Goal: Task Accomplishment & Management: Manage account settings

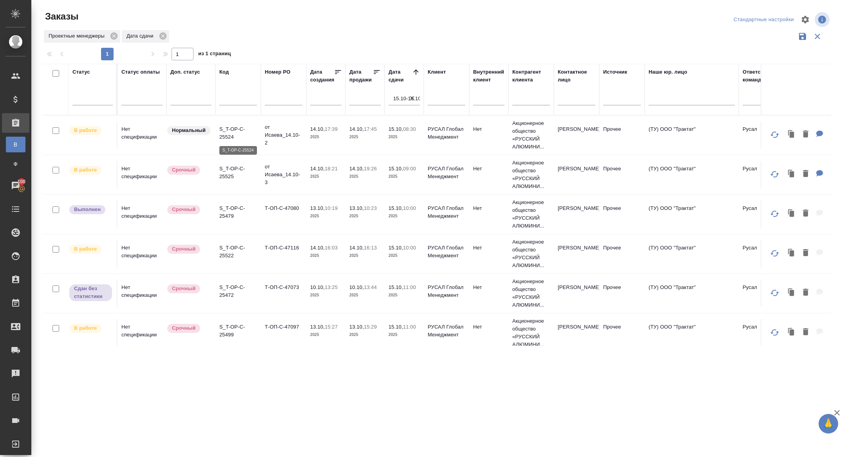
click at [229, 133] on p "S_T-OP-C-25524" at bounding box center [238, 133] width 38 height 16
click at [230, 172] on p "S_T-OP-C-25525" at bounding box center [238, 173] width 38 height 16
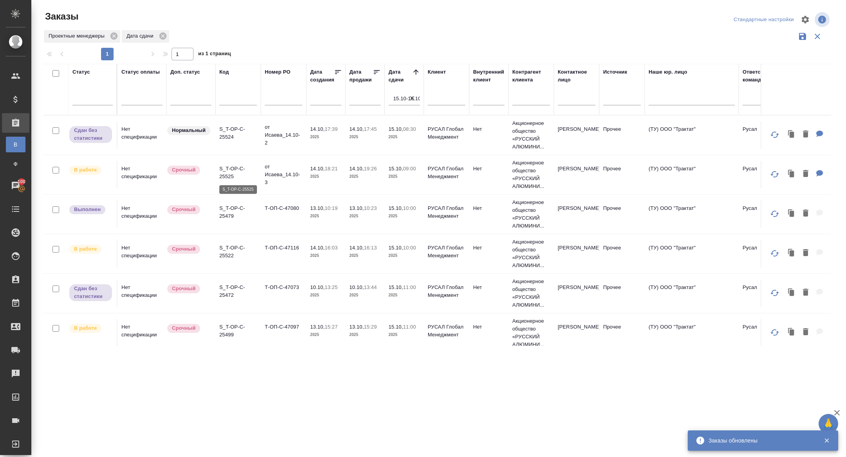
click at [223, 170] on p "S_T-OP-C-25525" at bounding box center [238, 173] width 38 height 16
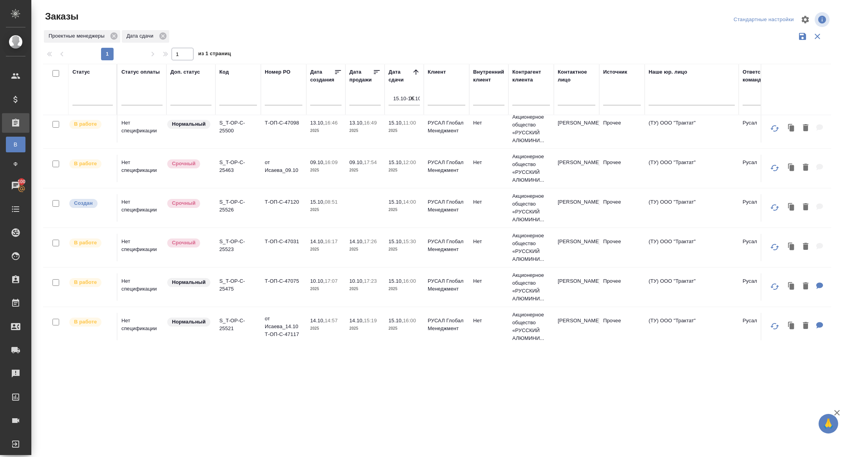
scroll to position [248, 0]
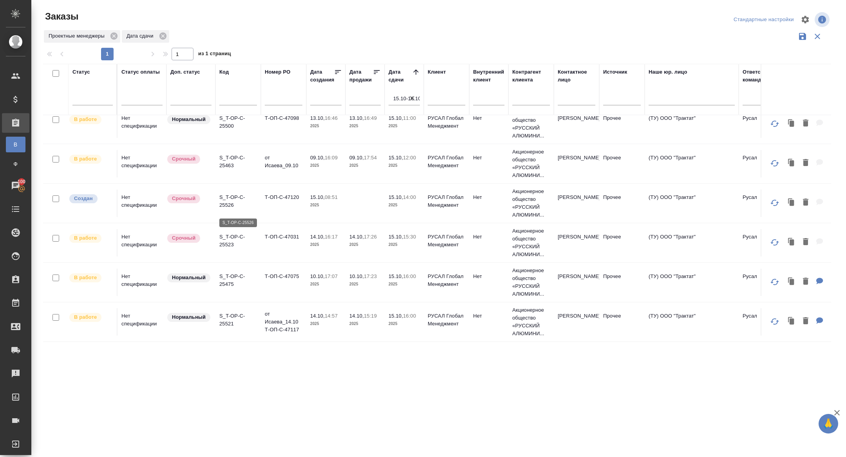
click at [234, 200] on p "S_T-OP-C-25526" at bounding box center [238, 202] width 38 height 16
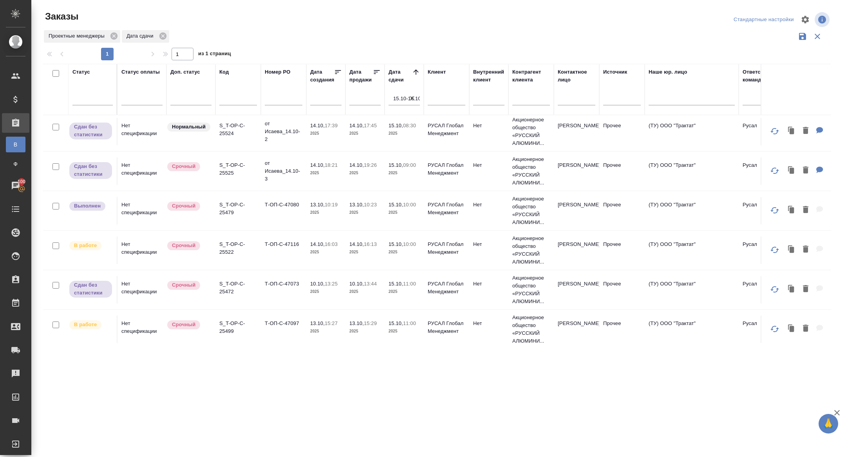
scroll to position [3, 0]
click at [226, 257] on p "S_T-OP-C-25522" at bounding box center [238, 249] width 38 height 16
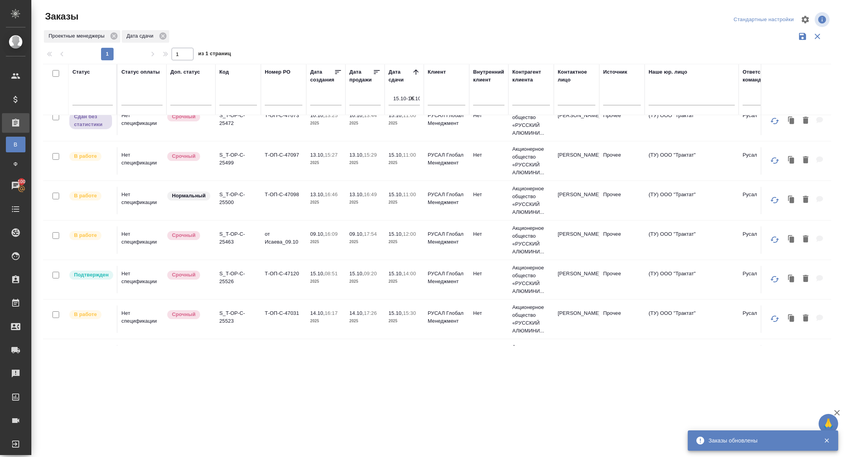
scroll to position [171, 0]
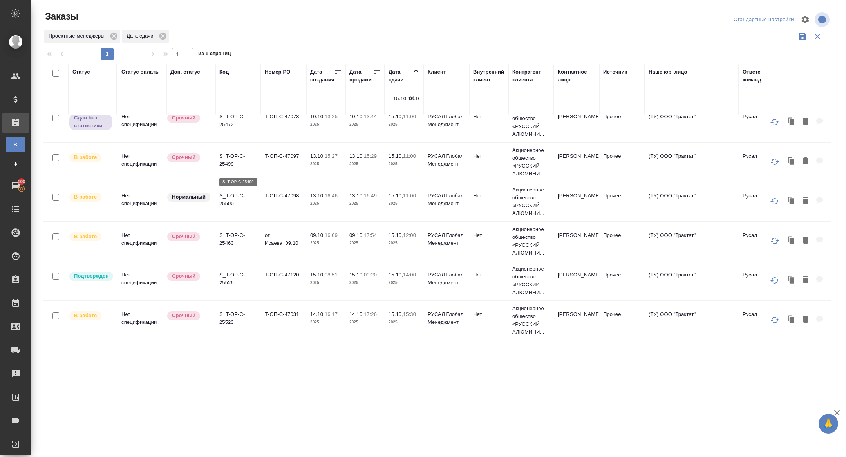
click at [231, 168] on p "S_T-OP-C-25499" at bounding box center [238, 160] width 38 height 16
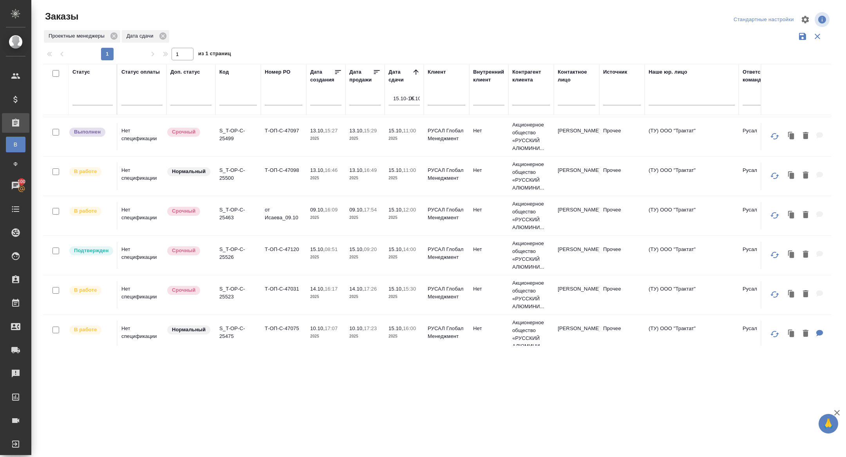
scroll to position [197, 0]
click at [228, 179] on p "S_T-OP-C-25500" at bounding box center [238, 174] width 38 height 16
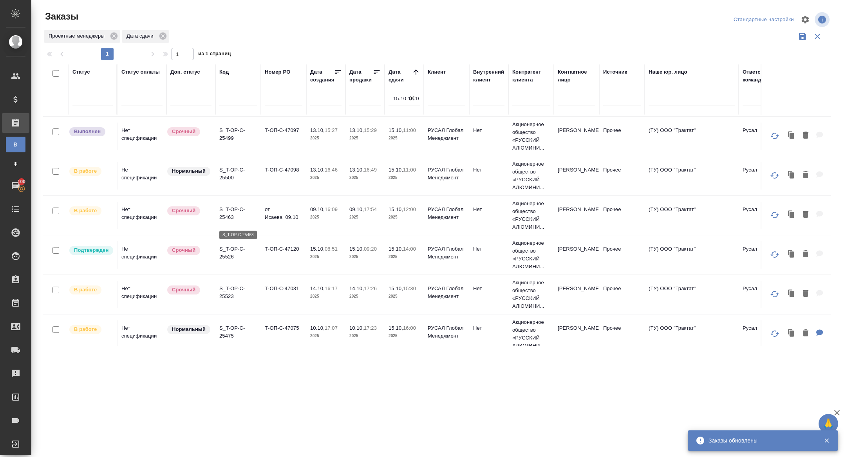
click at [227, 219] on p "S_T-OP-C-25463" at bounding box center [238, 214] width 38 height 16
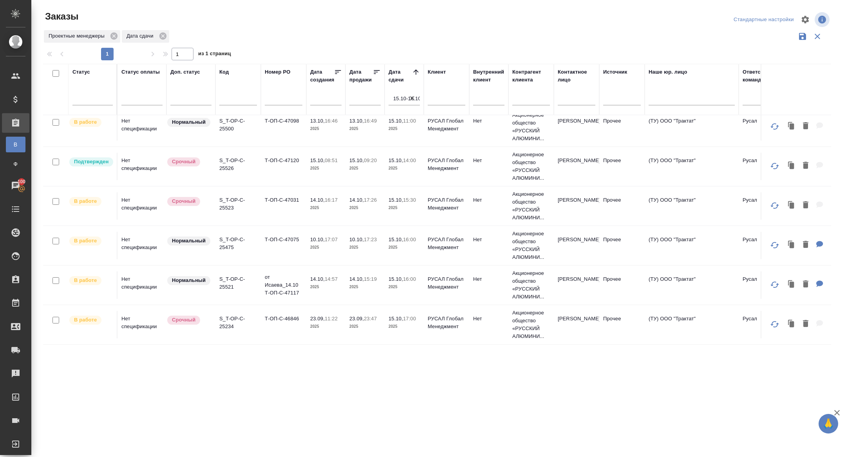
scroll to position [333, 0]
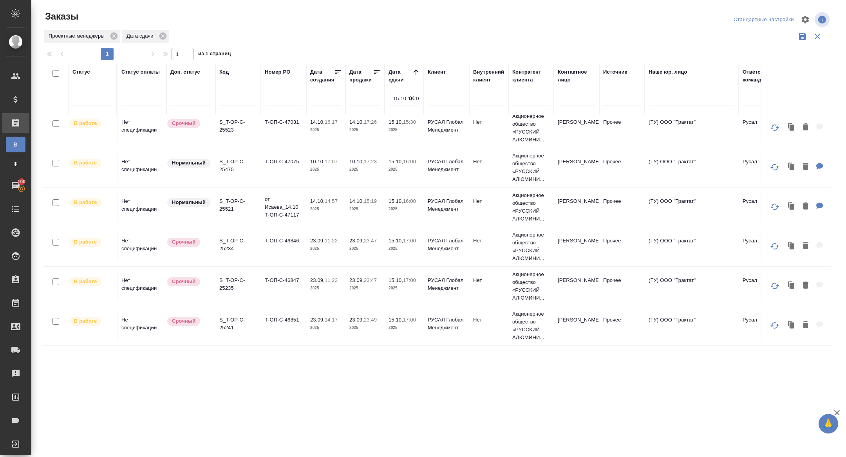
click at [100, 89] on div "Статус" at bounding box center [92, 89] width 40 height 43
click at [86, 96] on div at bounding box center [92, 97] width 40 height 11
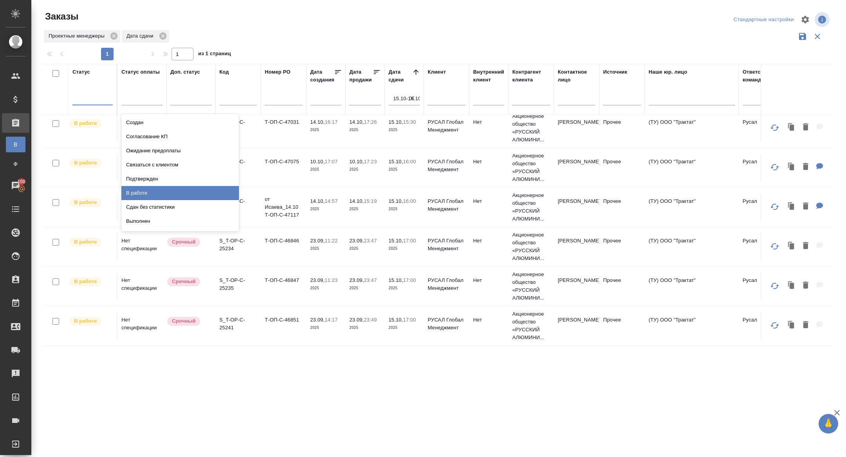
click at [150, 190] on div "В работе" at bounding box center [180, 193] width 118 height 14
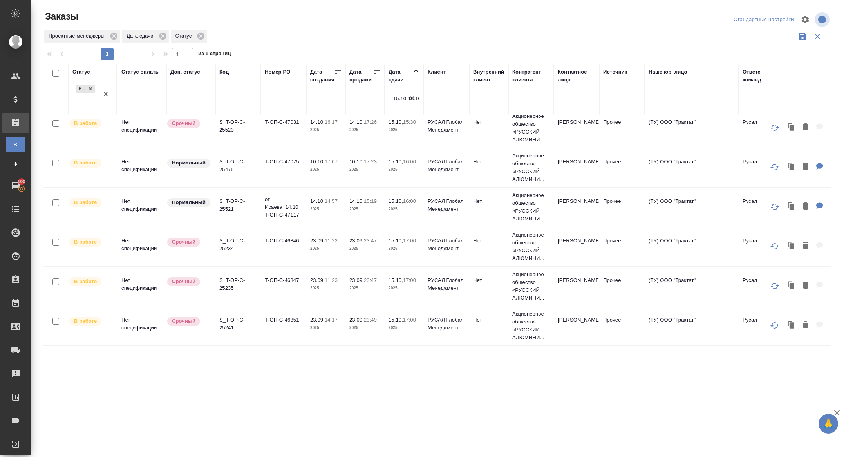
scroll to position [0, 0]
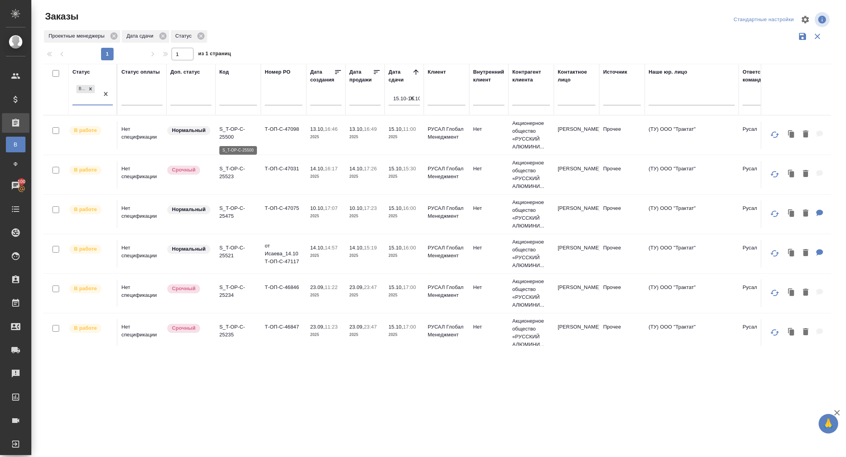
click at [226, 132] on p "S_T-OP-C-25500" at bounding box center [238, 133] width 38 height 16
click at [223, 169] on p "S_T-OP-C-25523" at bounding box center [238, 173] width 38 height 16
click at [225, 204] on p "S_T-OP-C-25475" at bounding box center [238, 212] width 38 height 16
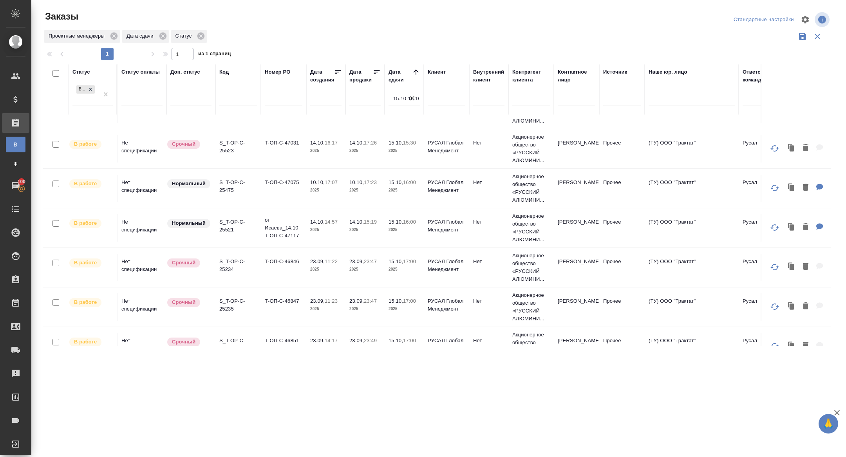
scroll to position [51, 0]
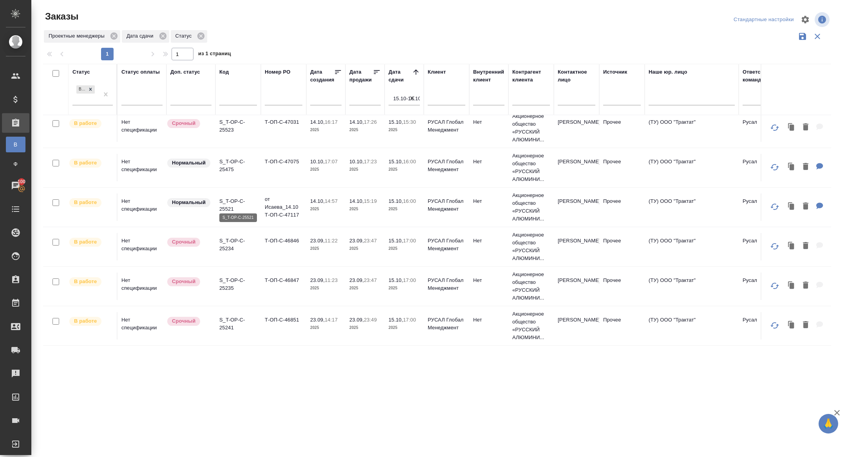
click at [231, 198] on p "S_T-OP-C-25521" at bounding box center [238, 205] width 38 height 16
click at [227, 245] on p "S_T-OP-C-25234" at bounding box center [238, 245] width 38 height 16
click at [228, 285] on p "S_T-OP-C-25235" at bounding box center [238, 285] width 38 height 16
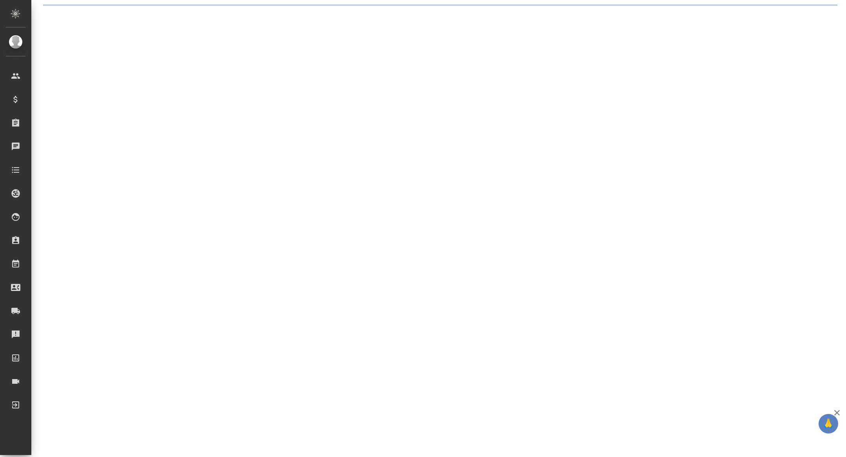
select select "RU"
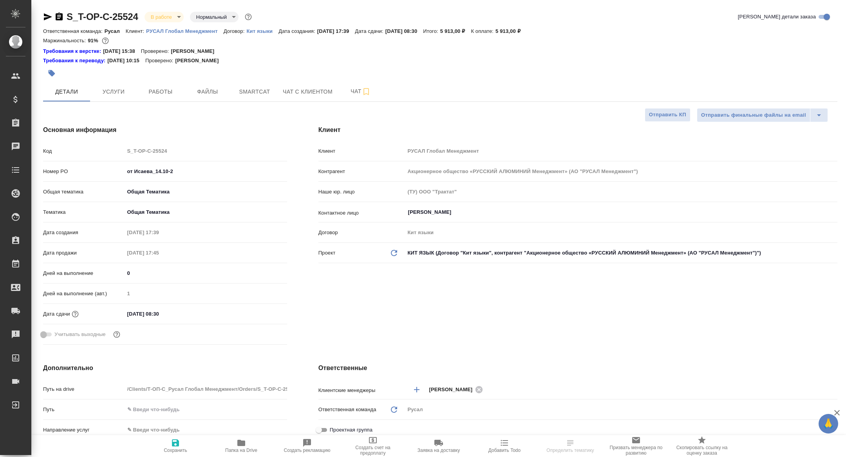
type textarea "x"
type input "[PERSON_NAME]"
type textarea "x"
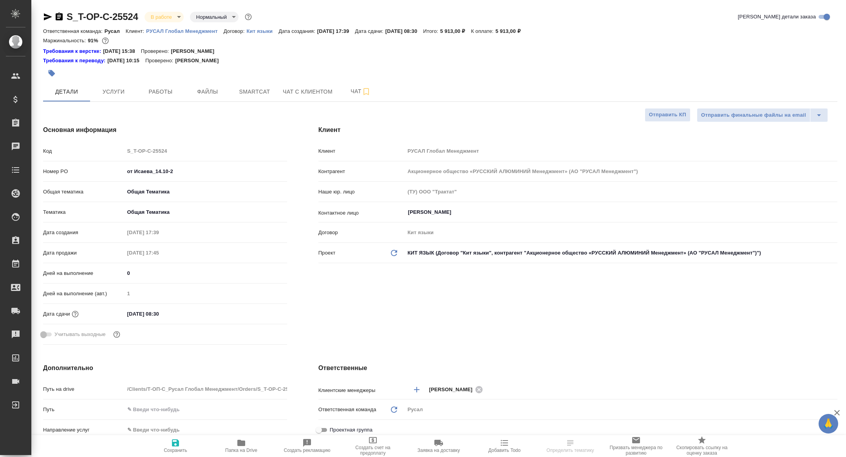
type textarea "x"
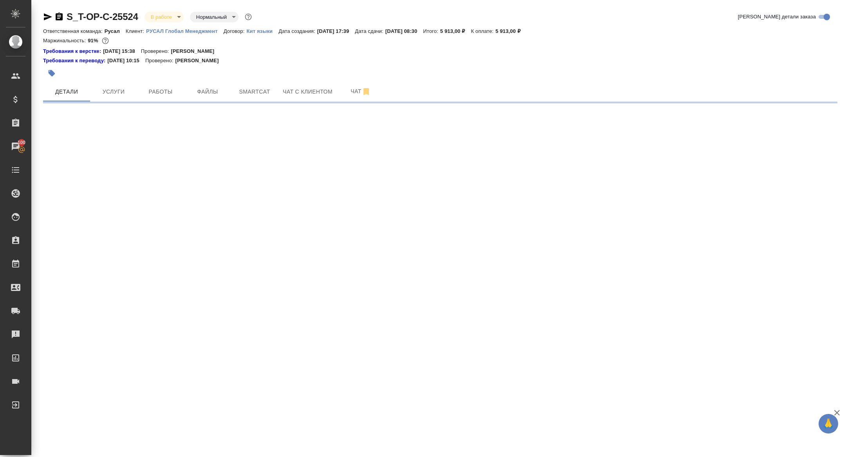
select select "RU"
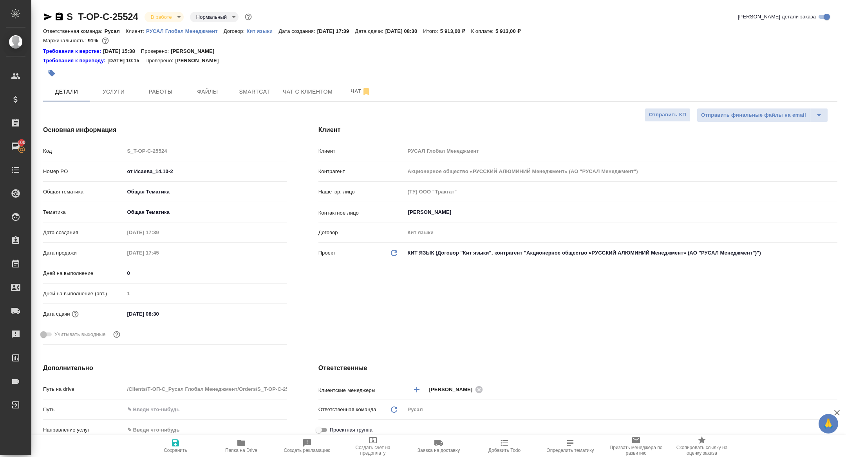
type textarea "x"
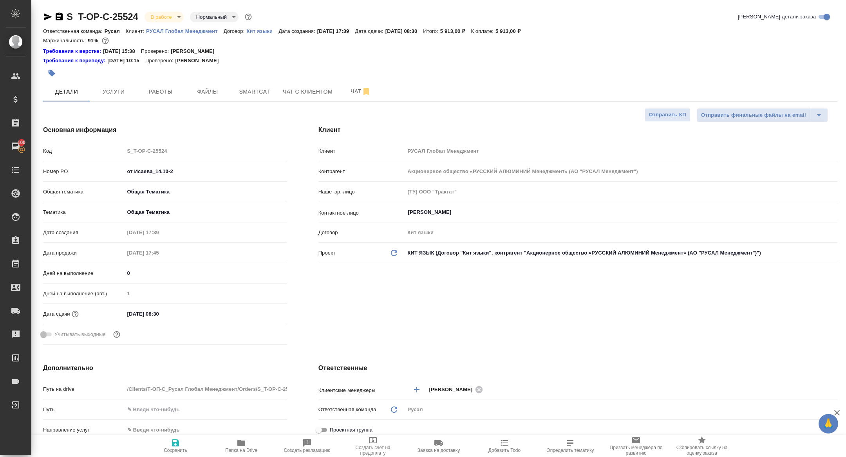
type textarea "x"
click at [260, 94] on span "Smartcat" at bounding box center [255, 92] width 38 height 10
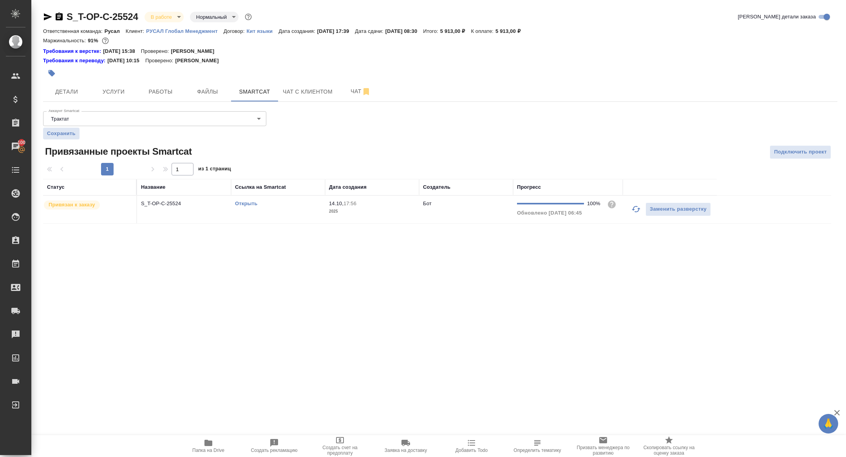
click at [248, 203] on link "Открыть" at bounding box center [246, 204] width 22 height 6
click at [63, 90] on span "Детали" at bounding box center [67, 92] width 38 height 10
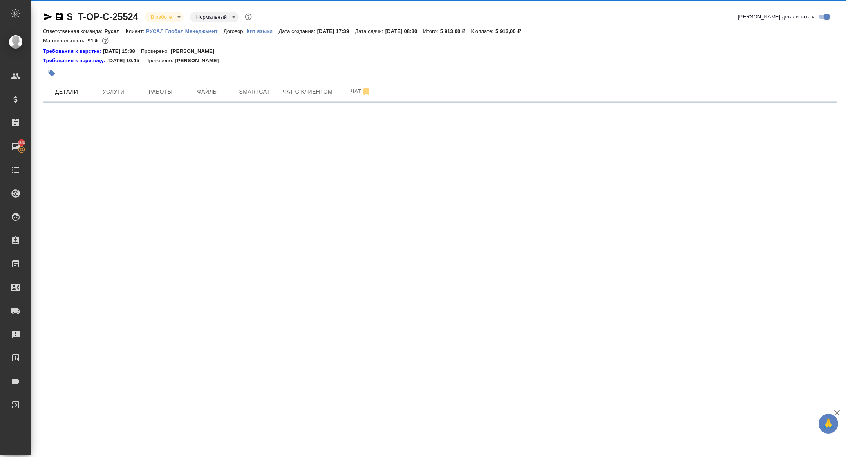
select select "RU"
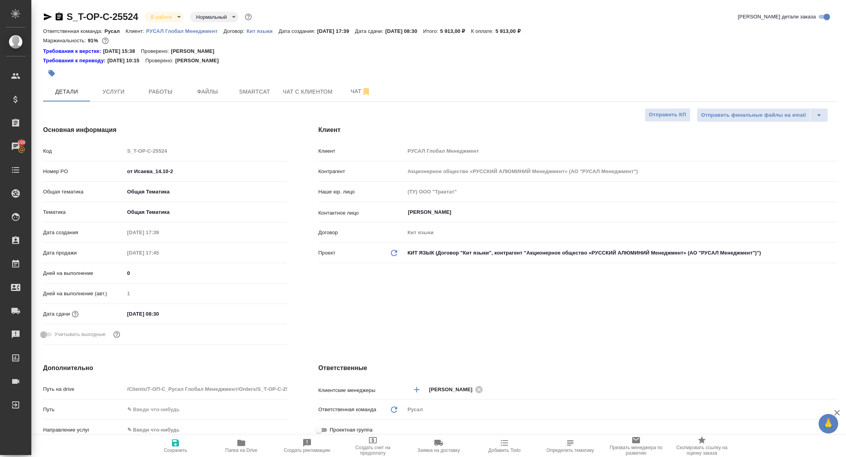
type textarea "x"
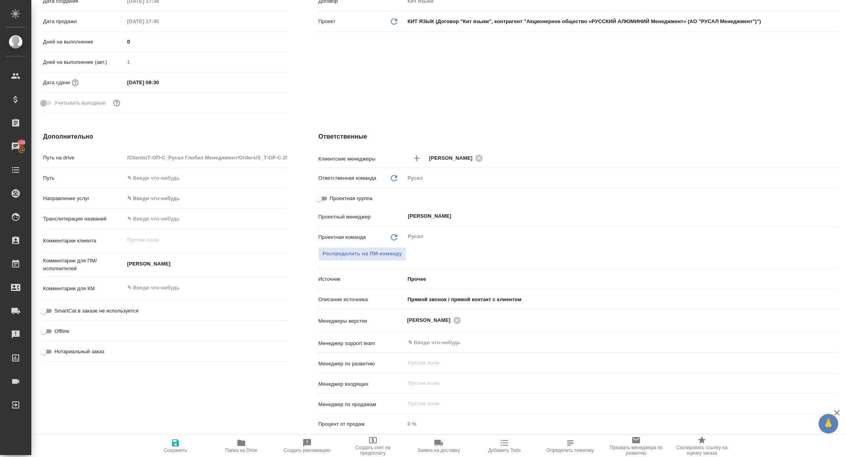
scroll to position [271, 0]
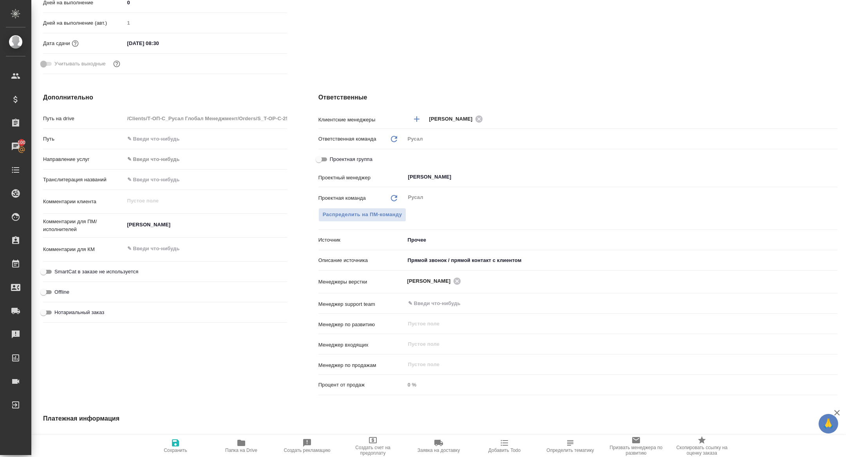
type textarea "x"
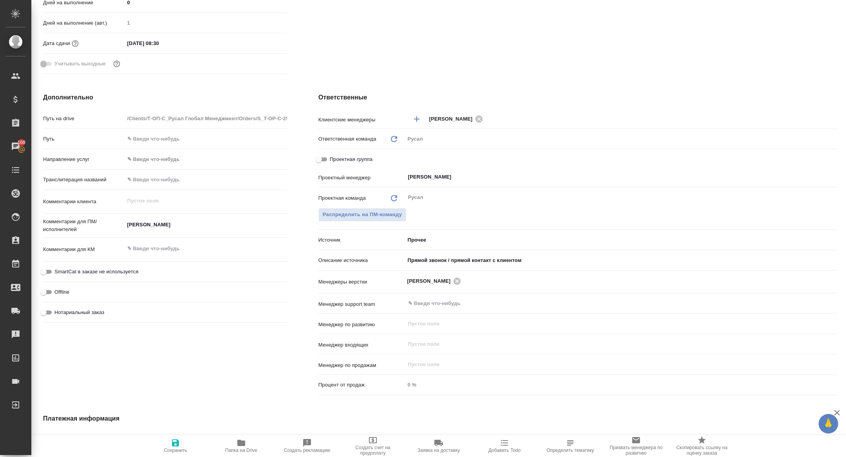
type textarea "x"
click at [252, 443] on span "Папка на Drive" at bounding box center [241, 445] width 56 height 15
type textarea "x"
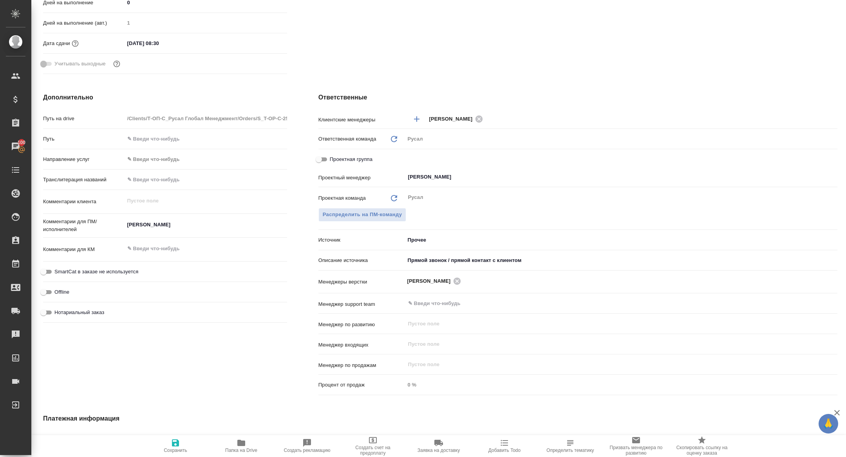
type textarea "x"
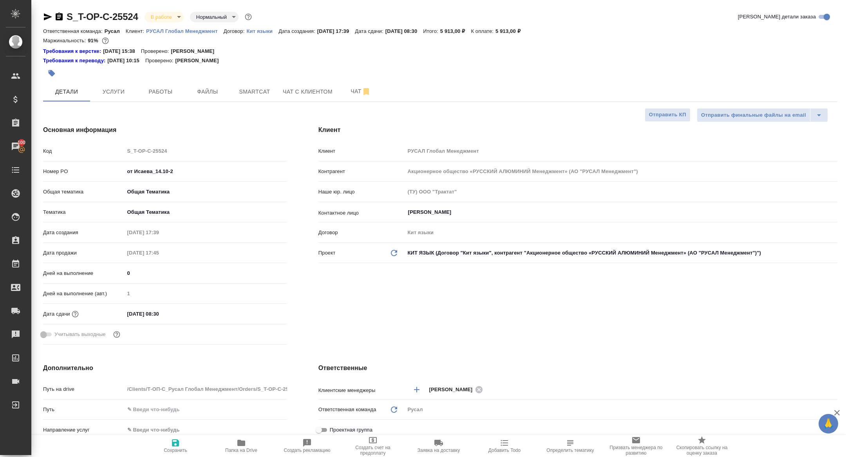
click at [45, 16] on icon "button" at bounding box center [48, 16] width 8 height 7
type textarea "x"
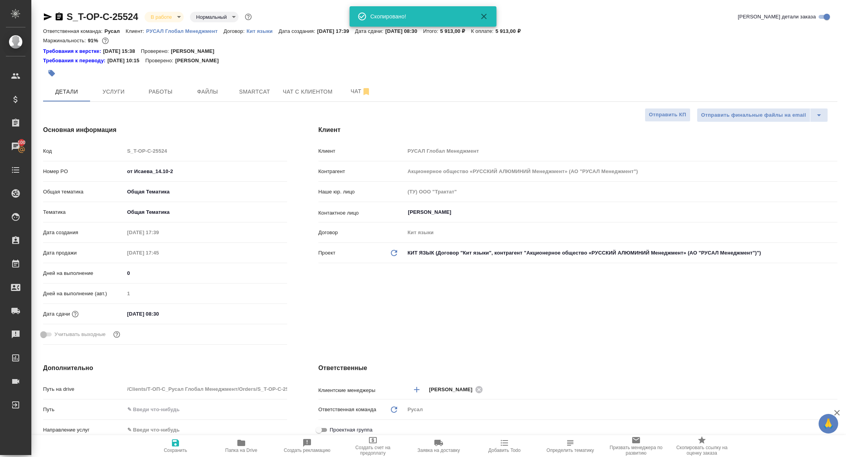
type textarea "x"
click at [159, 8] on div "S_T-OP-C-25524 В работе inProgress Нормальный normal Кратко детали заказа Ответ…" at bounding box center [440, 423] width 803 height 846
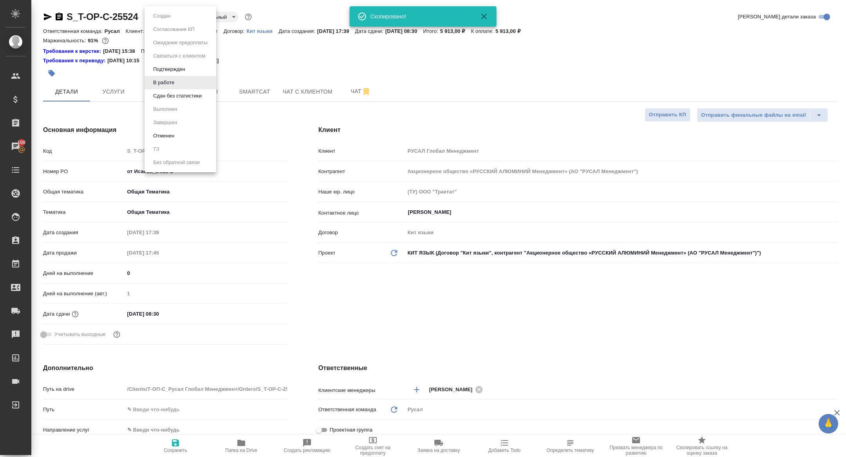
click at [159, 18] on body "🙏 .cls-1 fill:#fff; AWATERA Zhuravleva Alexandra Клиенты Спецификации Заказы 10…" at bounding box center [423, 228] width 846 height 457
click at [169, 96] on button "Сдан без статистики" at bounding box center [177, 96] width 53 height 9
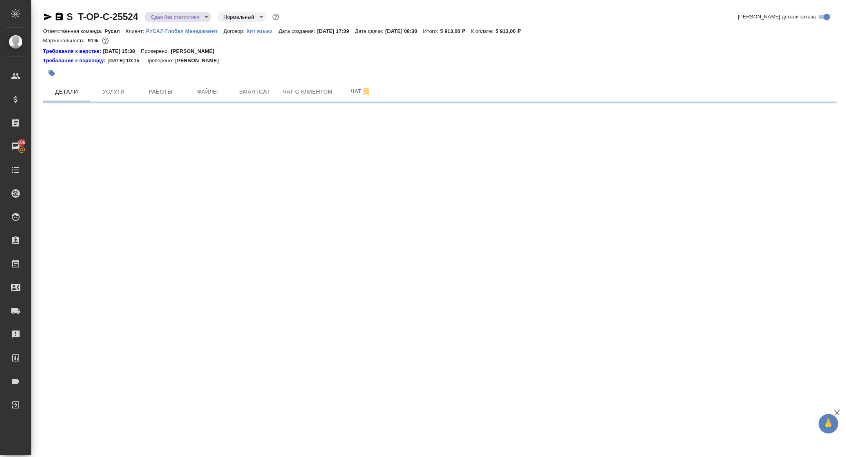
select select "RU"
click at [161, 95] on span "Работы" at bounding box center [161, 92] width 38 height 10
select select "RU"
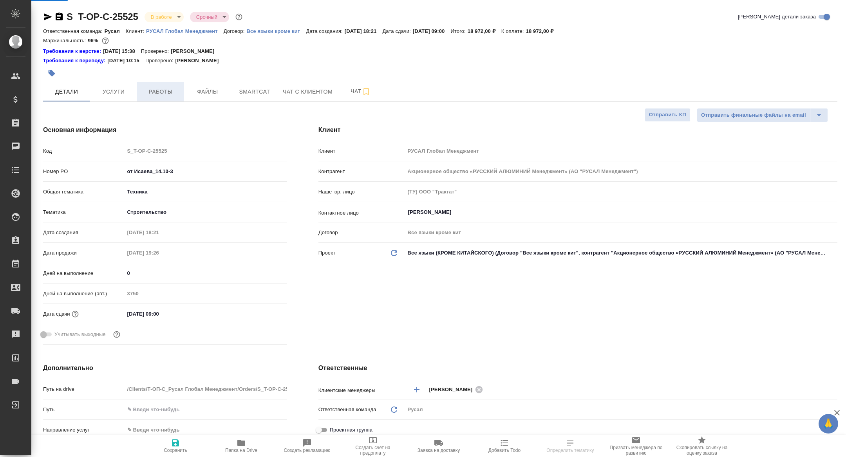
type textarea "x"
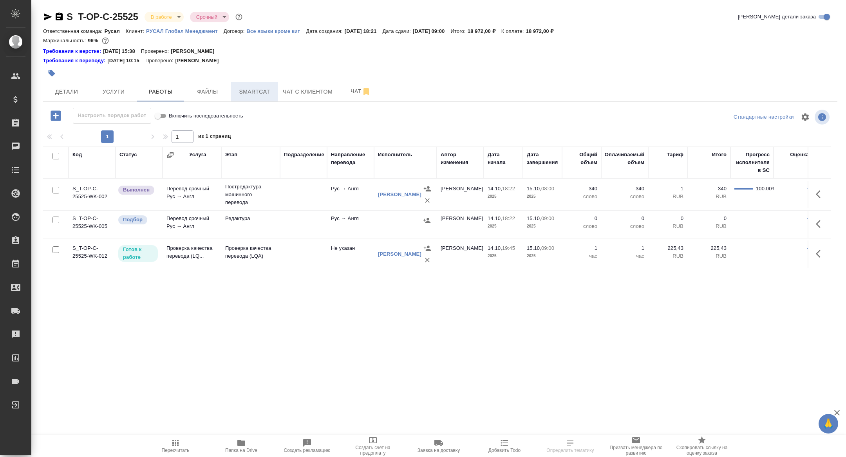
click at [254, 92] on span "Smartcat" at bounding box center [255, 92] width 38 height 10
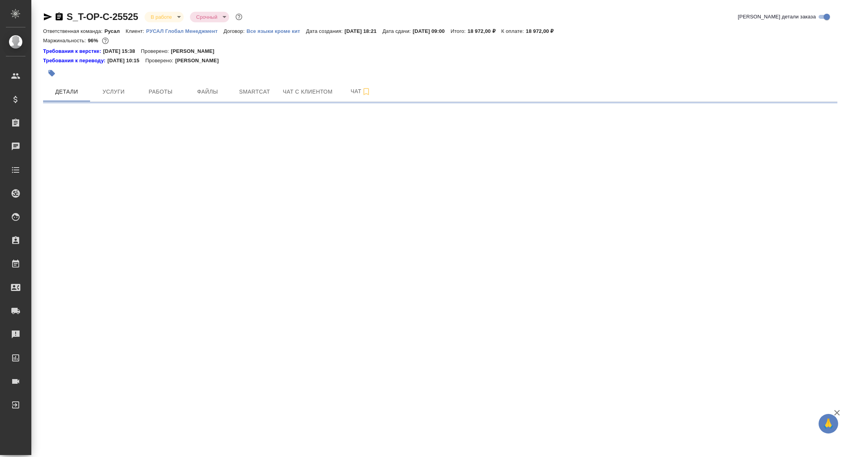
select select "RU"
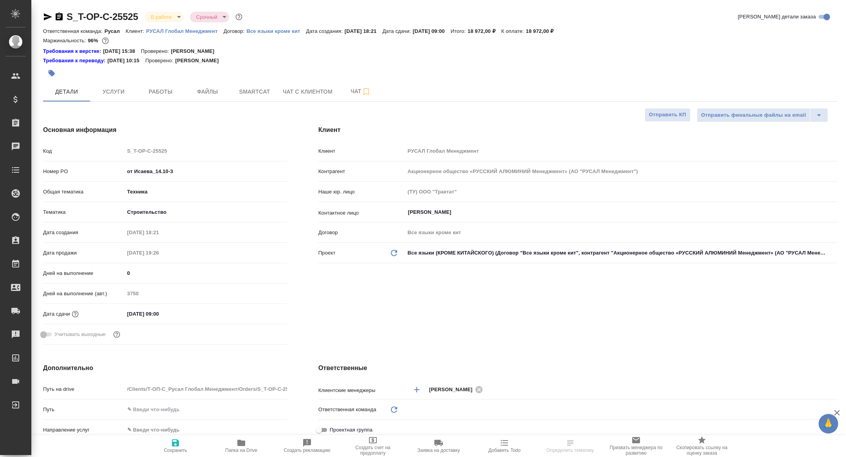
type textarea "x"
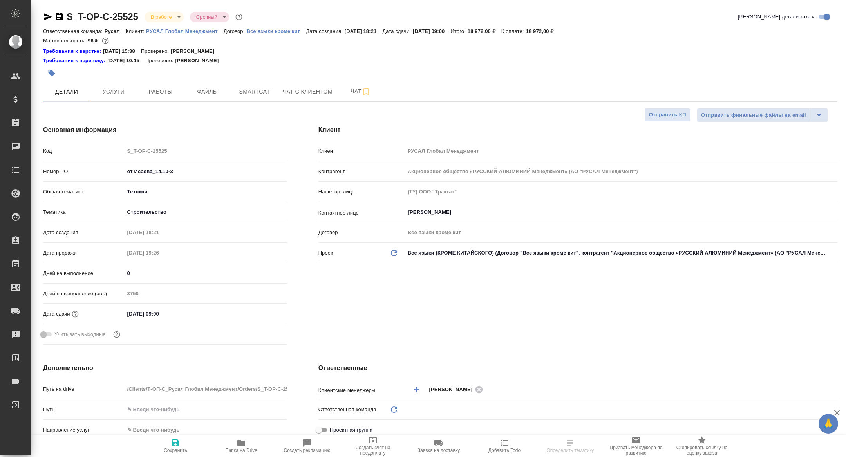
type textarea "x"
type input "Русал"
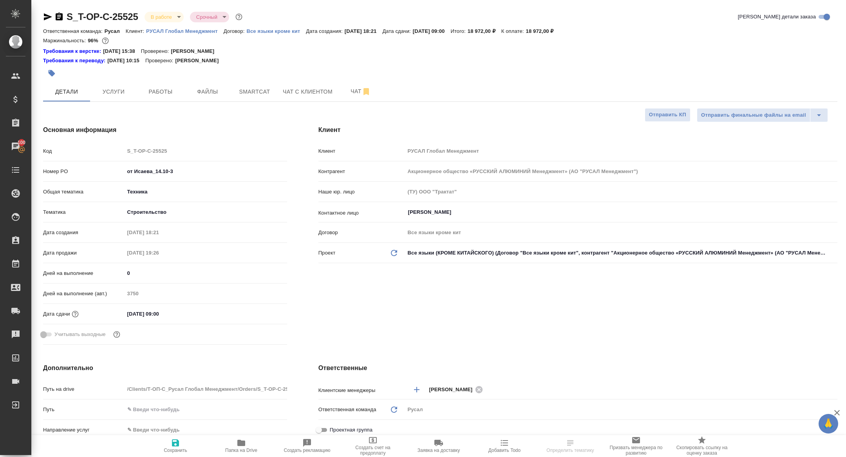
select select "RU"
type textarea "x"
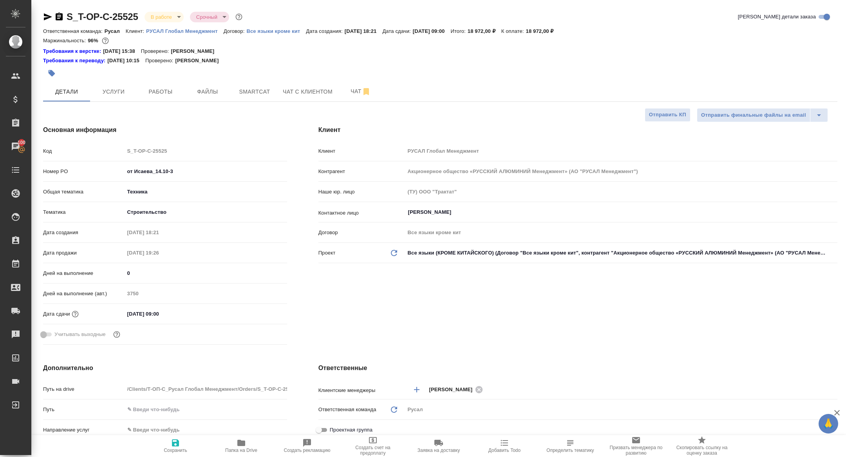
type textarea "x"
click at [45, 17] on icon "button" at bounding box center [47, 16] width 9 height 9
type textarea "x"
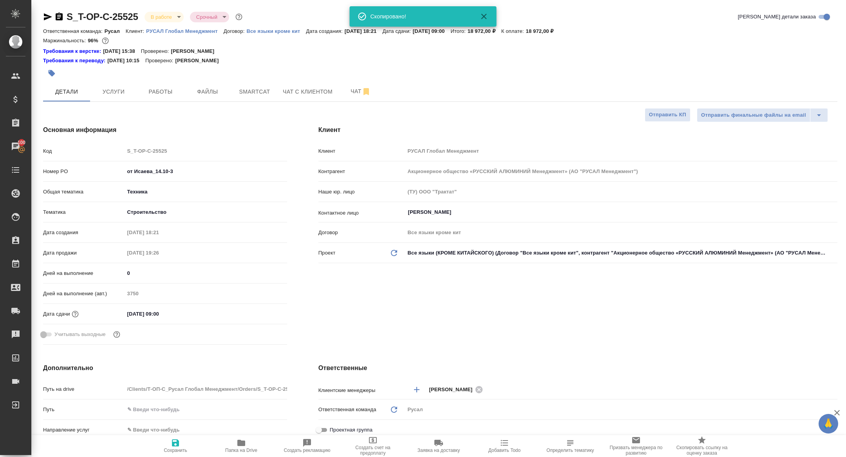
type textarea "x"
click at [174, 16] on body "🙏 .cls-1 fill:#fff; AWATERA Zhuravleva Alexandra Клиенты Спецификации Заказы 10…" at bounding box center [423, 228] width 846 height 457
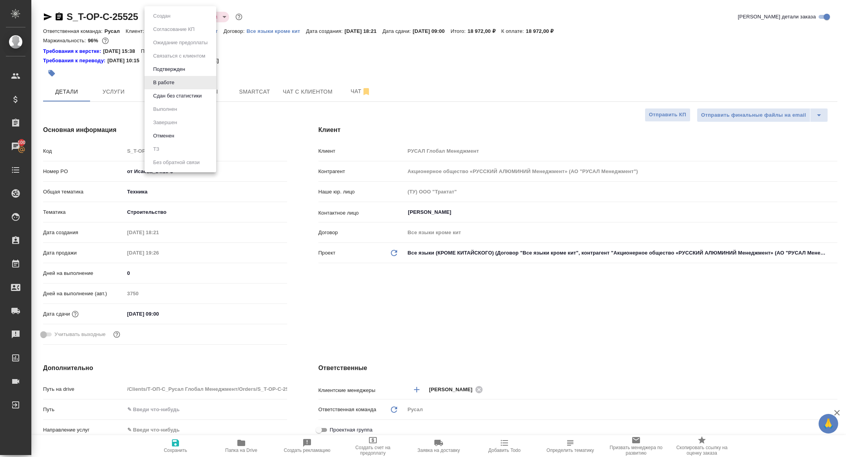
click at [175, 93] on button "Сдан без статистики" at bounding box center [177, 96] width 53 height 9
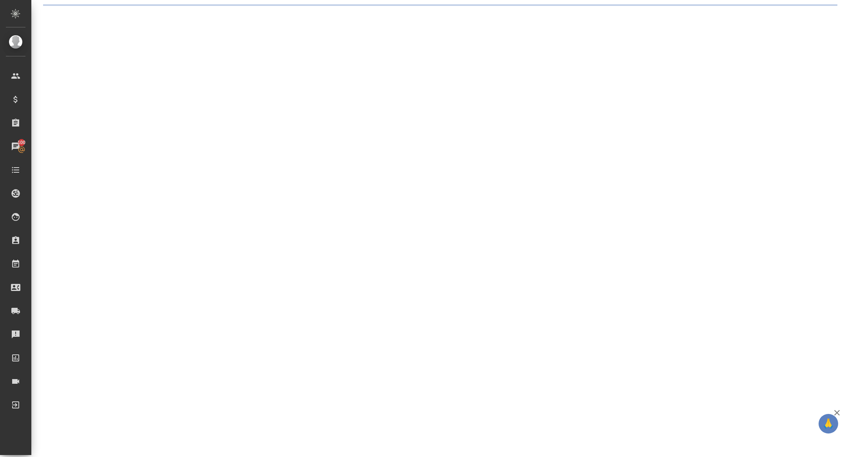
select select "RU"
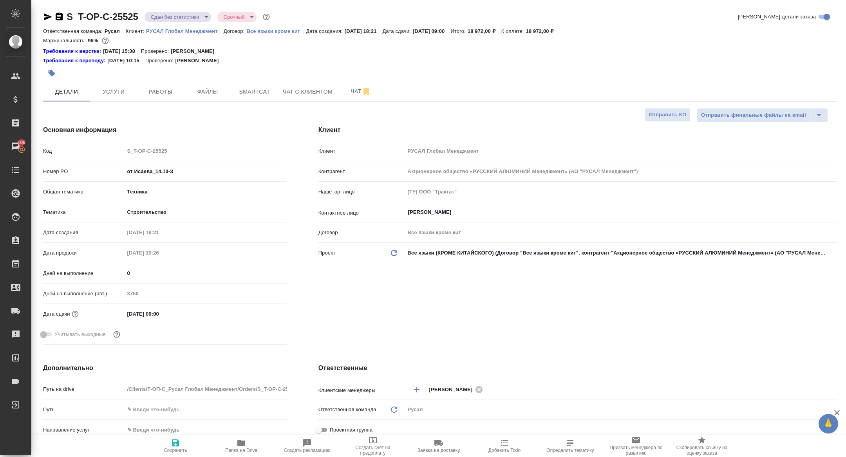
type textarea "x"
click at [165, 96] on span "Работы" at bounding box center [161, 92] width 38 height 10
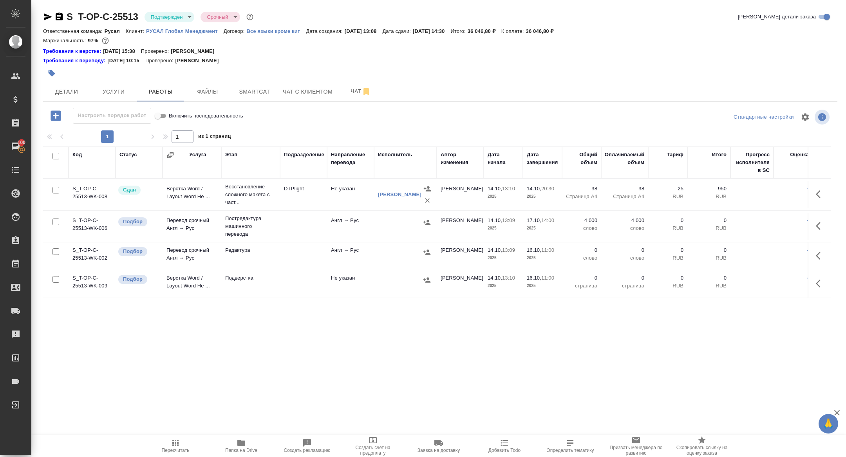
click at [162, 15] on body "🙏 .cls-1 fill:#fff; AWATERA [PERSON_NAME] Спецификации Заказы 100 Чаты Todo Про…" at bounding box center [423, 228] width 846 height 457
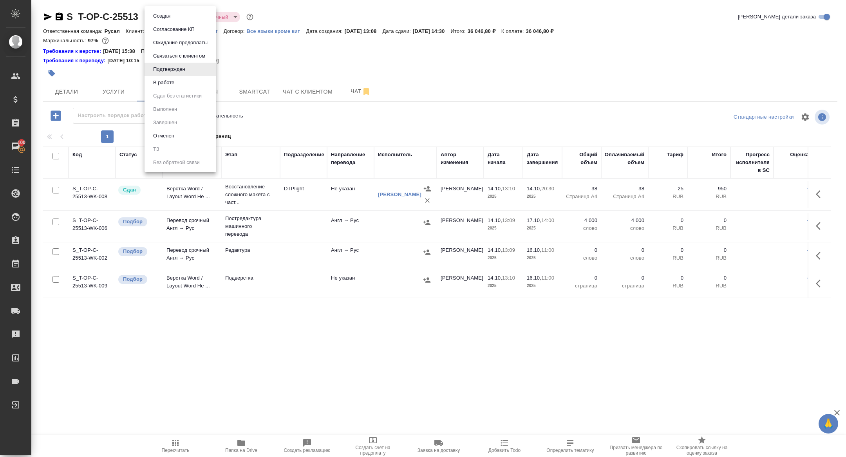
click at [164, 86] on button "В работе" at bounding box center [164, 82] width 26 height 9
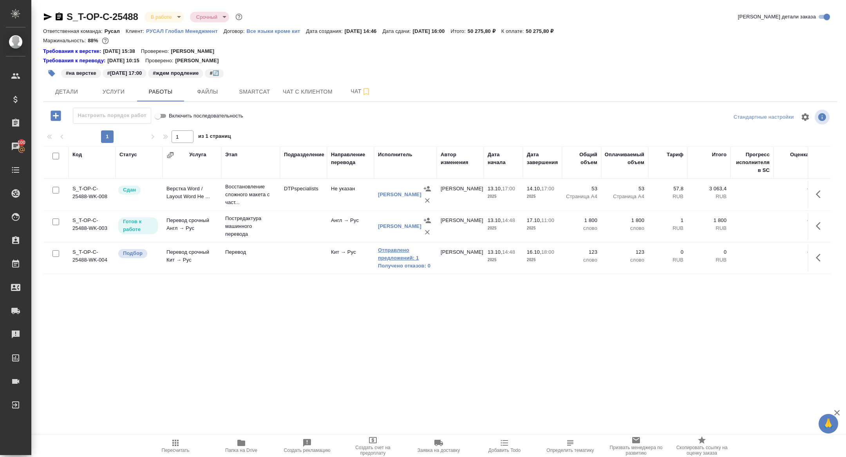
click at [403, 253] on link "Отправлено предложений: 1" at bounding box center [405, 254] width 55 height 16
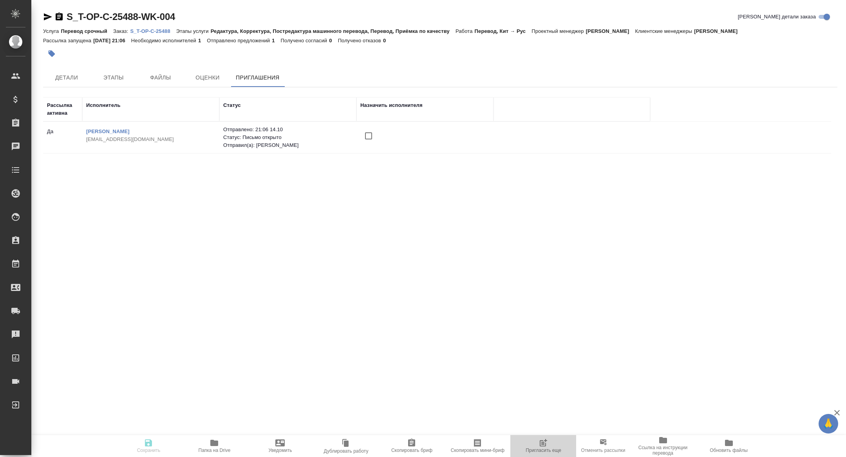
click at [546, 439] on icon "button" at bounding box center [543, 442] width 9 height 9
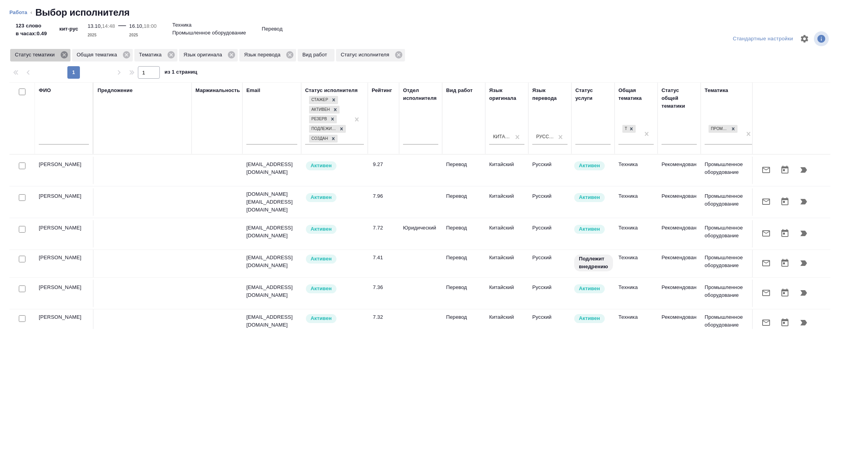
click at [65, 55] on icon at bounding box center [64, 55] width 9 height 9
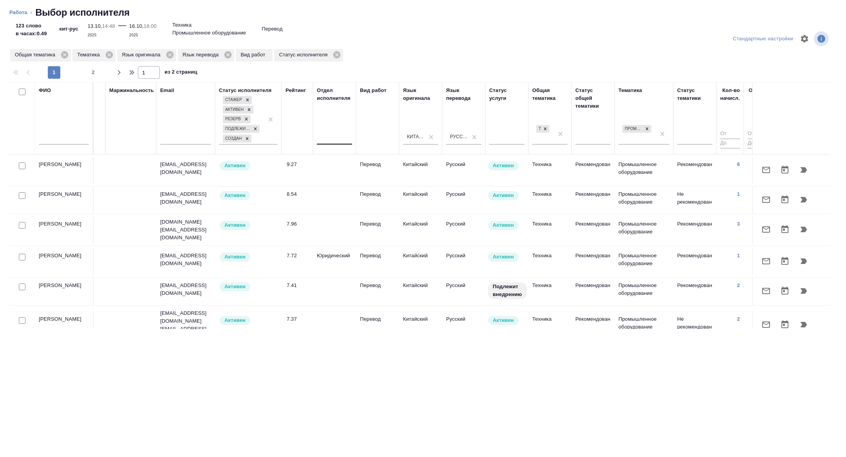
scroll to position [0, 317]
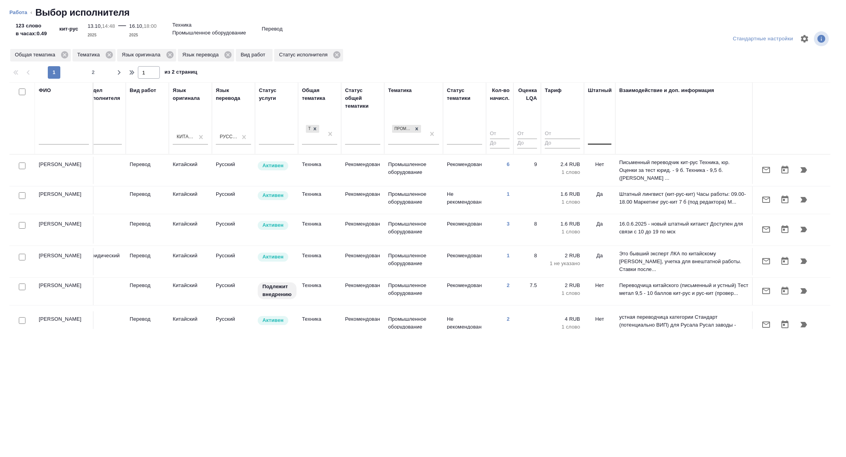
click at [595, 132] on div at bounding box center [600, 136] width 24 height 11
click at [597, 162] on div "Нет" at bounding box center [647, 162] width 118 height 14
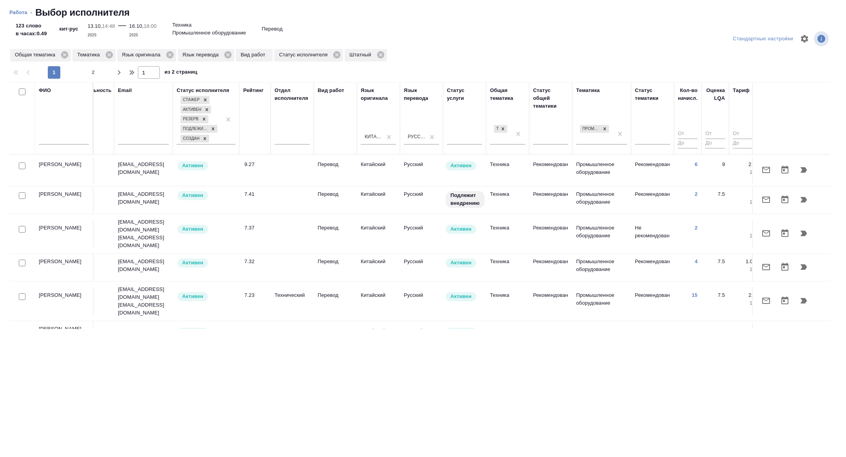
scroll to position [0, 0]
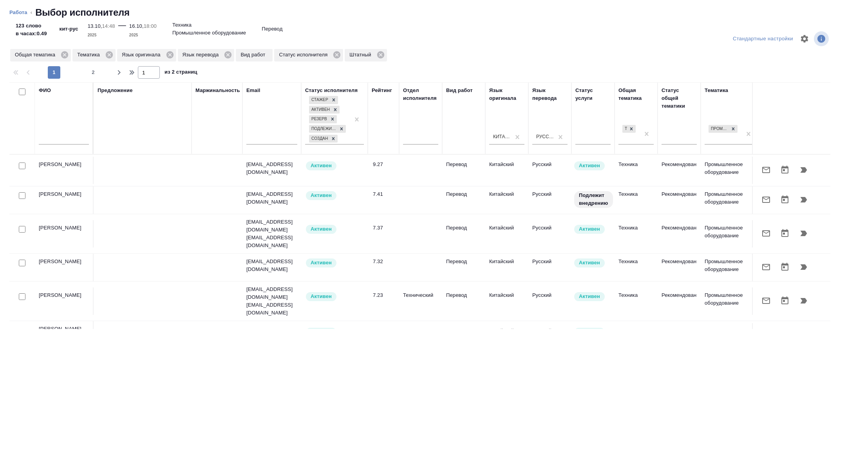
click at [25, 231] on input "checkbox" at bounding box center [22, 229] width 7 height 7
checkbox input "true"
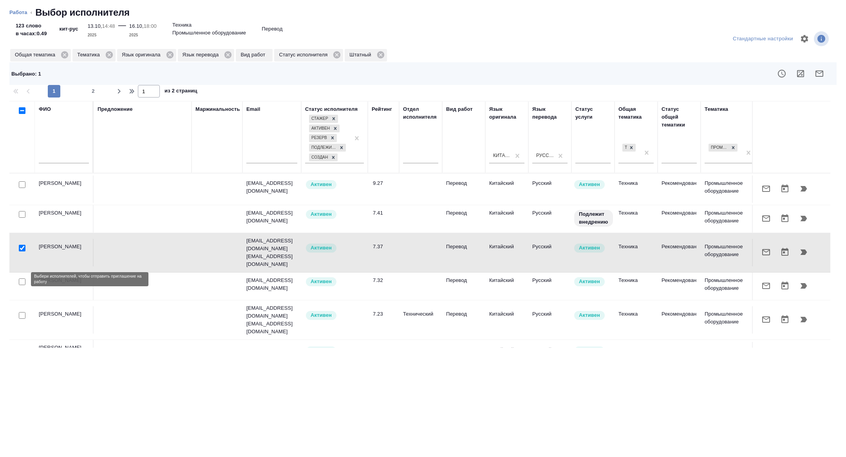
click at [23, 282] on input "checkbox" at bounding box center [22, 282] width 7 height 7
checkbox input "true"
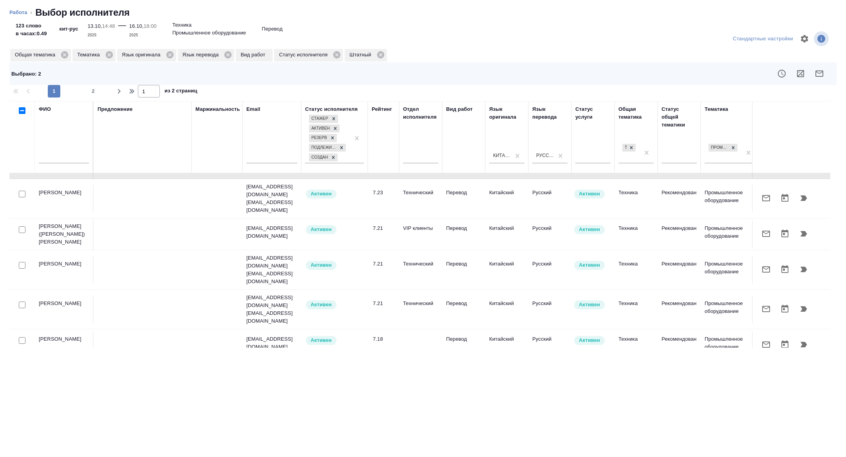
scroll to position [125, 0]
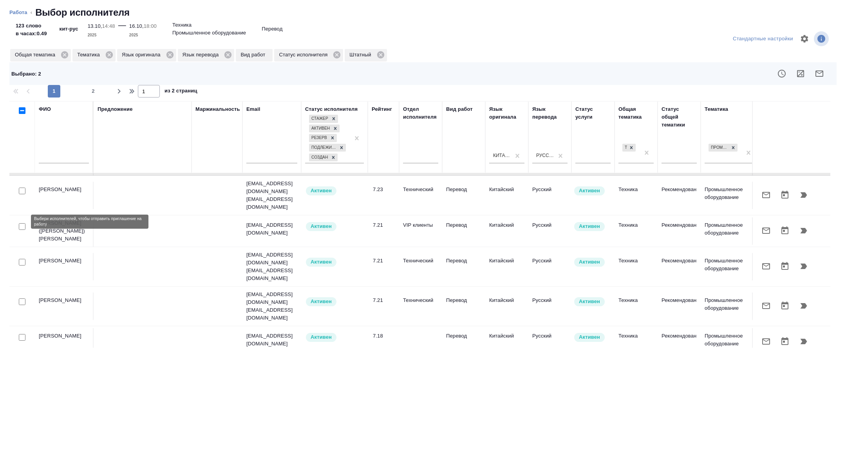
click at [20, 223] on input "checkbox" at bounding box center [22, 226] width 7 height 7
checkbox input "true"
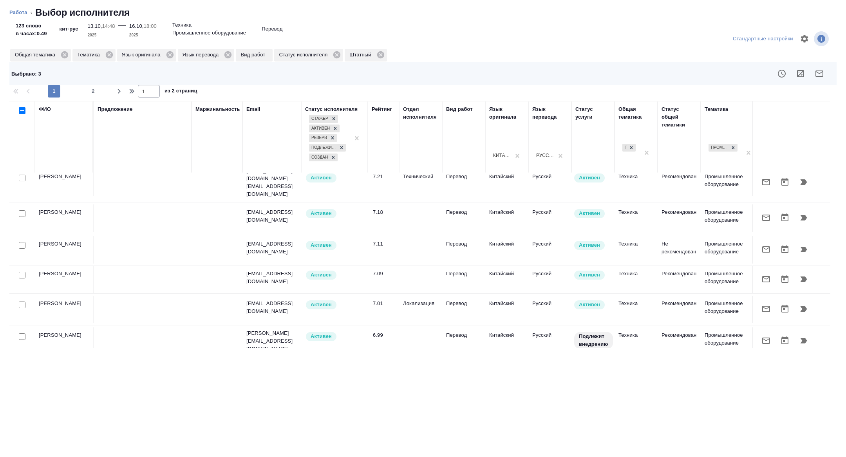
scroll to position [249, 0]
click at [24, 210] on input "checkbox" at bounding box center [22, 213] width 7 height 7
checkbox input "true"
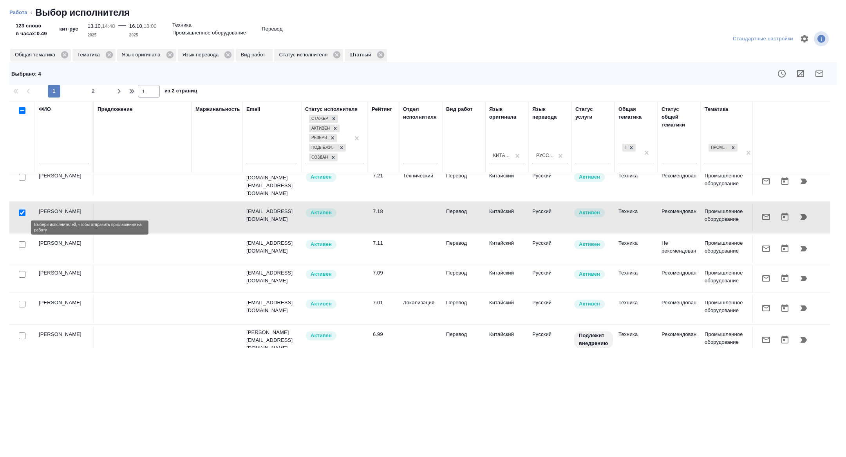
click at [24, 241] on input "checkbox" at bounding box center [22, 244] width 7 height 7
checkbox input "true"
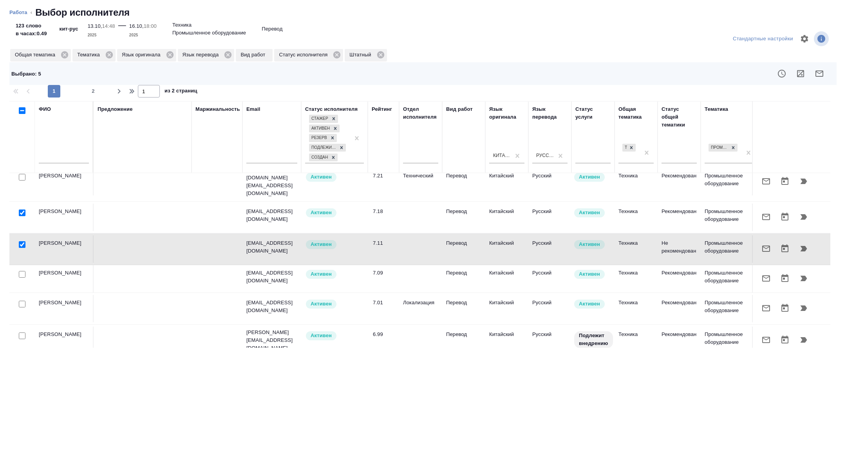
scroll to position [308, 0]
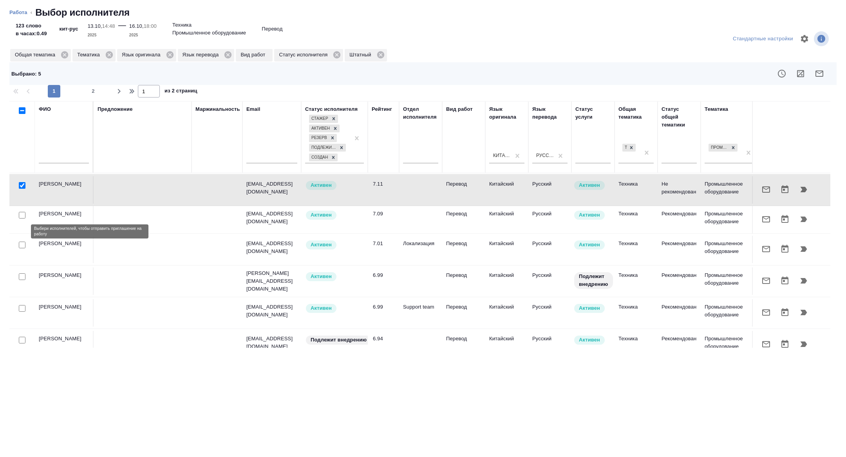
click at [24, 242] on input "checkbox" at bounding box center [22, 245] width 7 height 7
checkbox input "true"
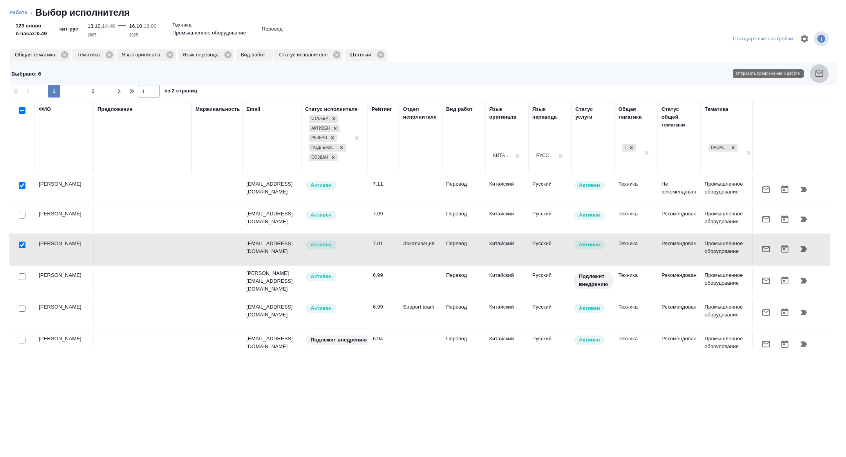
click at [820, 78] on icon "button" at bounding box center [819, 73] width 9 height 9
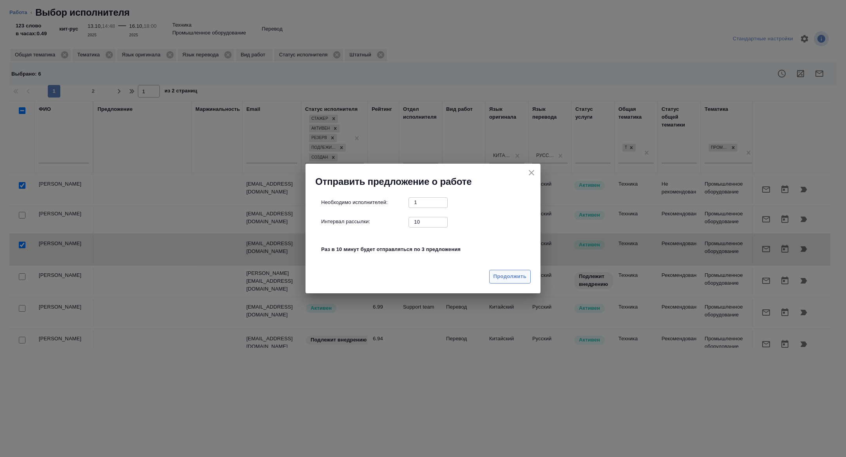
click at [505, 275] on span "Продолжить" at bounding box center [510, 276] width 33 height 9
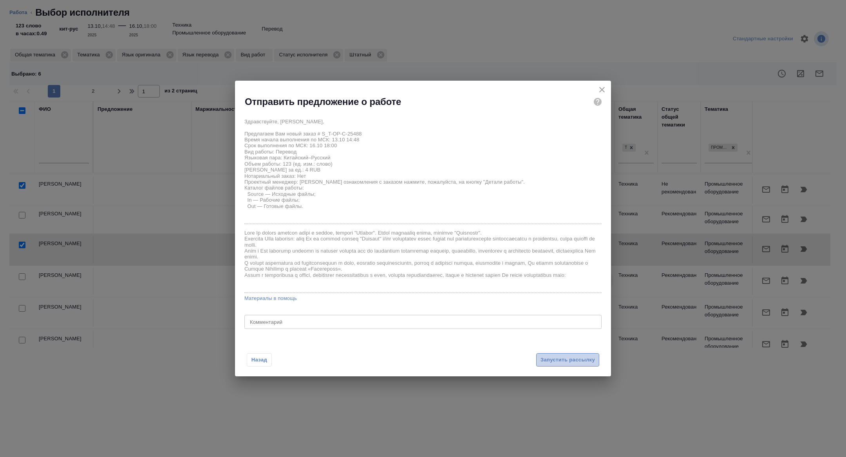
click at [586, 366] on button "Запустить рассылку" at bounding box center [567, 360] width 63 height 14
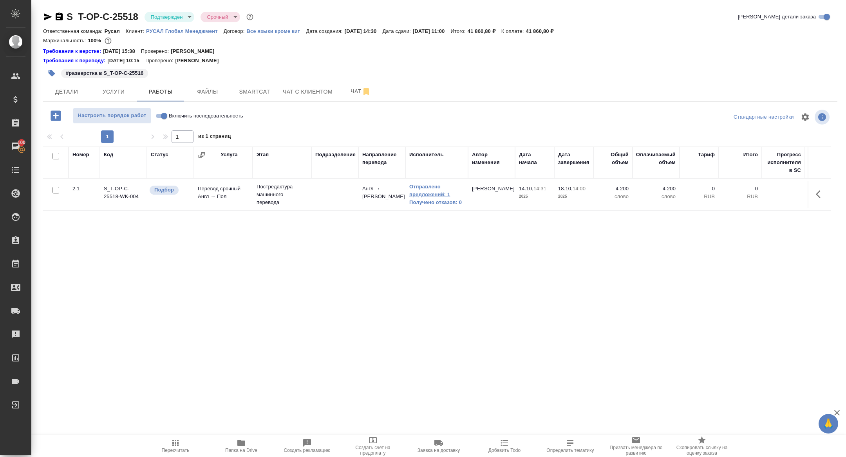
click at [430, 192] on link "Отправлено предложений: 1" at bounding box center [436, 191] width 55 height 16
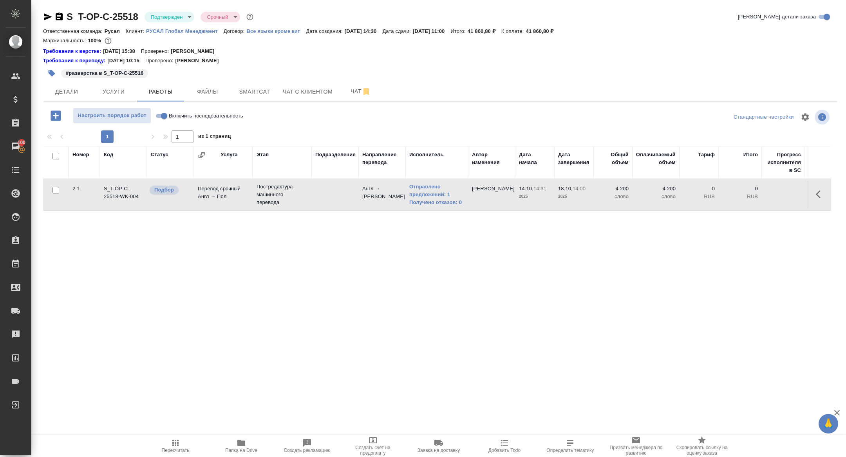
click at [825, 194] on icon "button" at bounding box center [820, 194] width 9 height 9
click at [804, 197] on icon "button" at bounding box center [805, 194] width 6 height 9
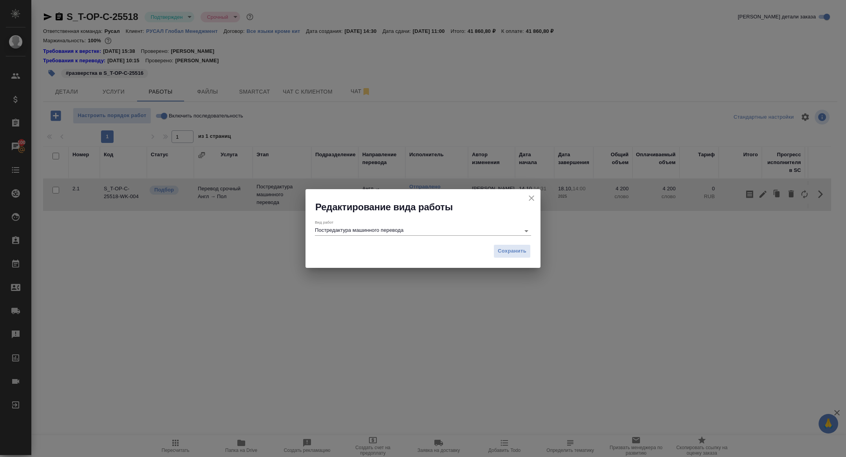
click at [426, 224] on div "Вид работ Постредактура машинного перевода" at bounding box center [423, 228] width 216 height 16
click at [386, 233] on input "Постредактура машинного перевода" at bounding box center [415, 230] width 201 height 9
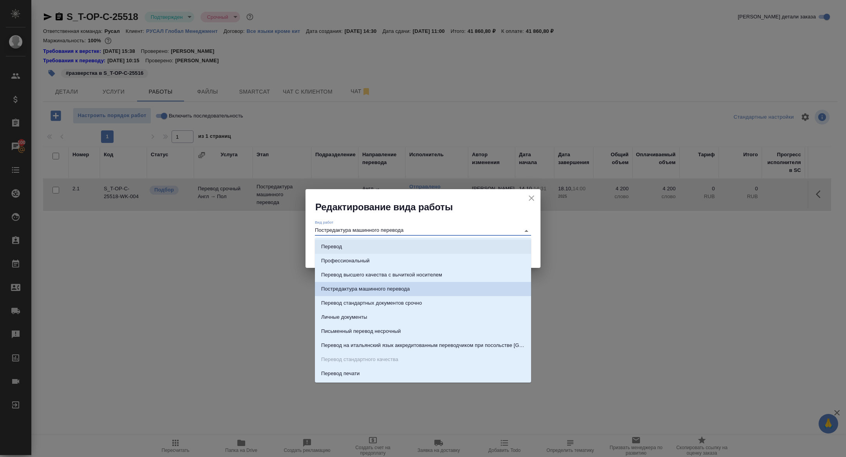
click at [369, 248] on li "Перевод" at bounding box center [423, 247] width 216 height 14
type input "Перевод"
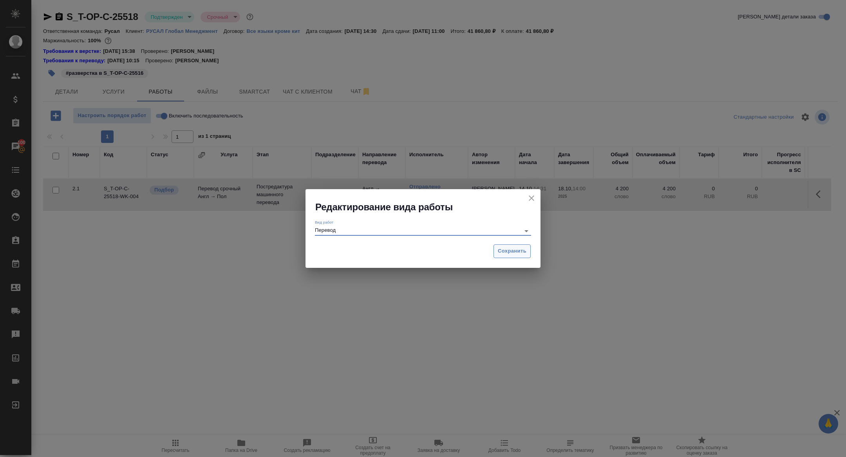
click at [528, 246] on button "Сохранить" at bounding box center [512, 251] width 37 height 14
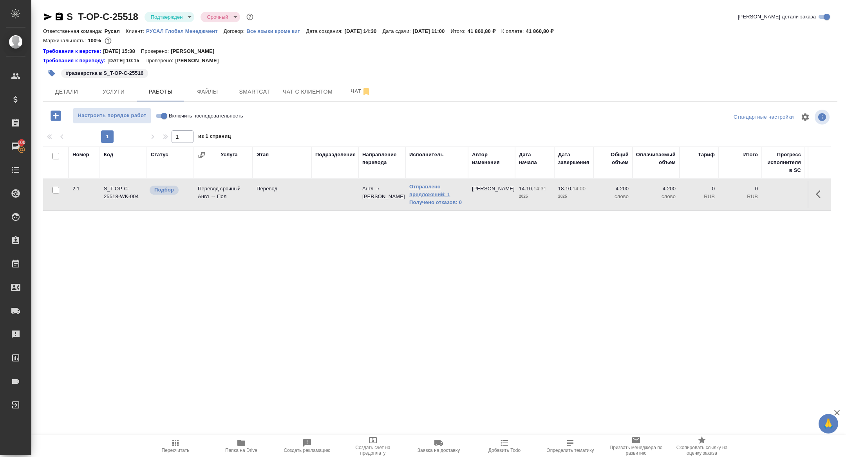
click at [430, 194] on link "Отправлено предложений: 1" at bounding box center [436, 191] width 55 height 16
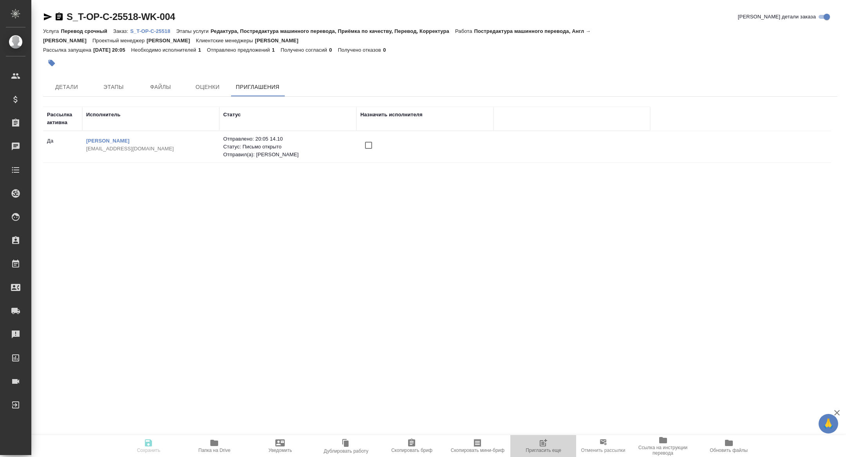
click at [554, 446] on span "Пригласить еще" at bounding box center [543, 445] width 56 height 15
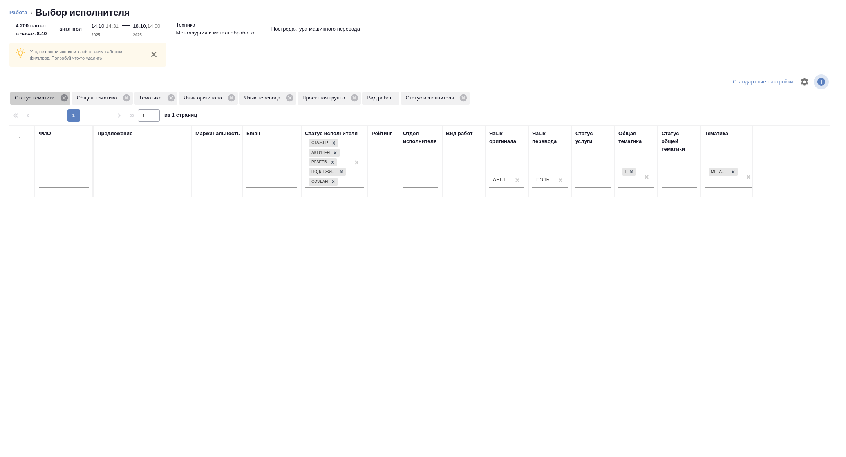
click at [66, 98] on icon at bounding box center [64, 98] width 9 height 9
click at [114, 96] on icon at bounding box center [109, 98] width 9 height 9
click at [252, 98] on icon at bounding box center [248, 97] width 7 height 7
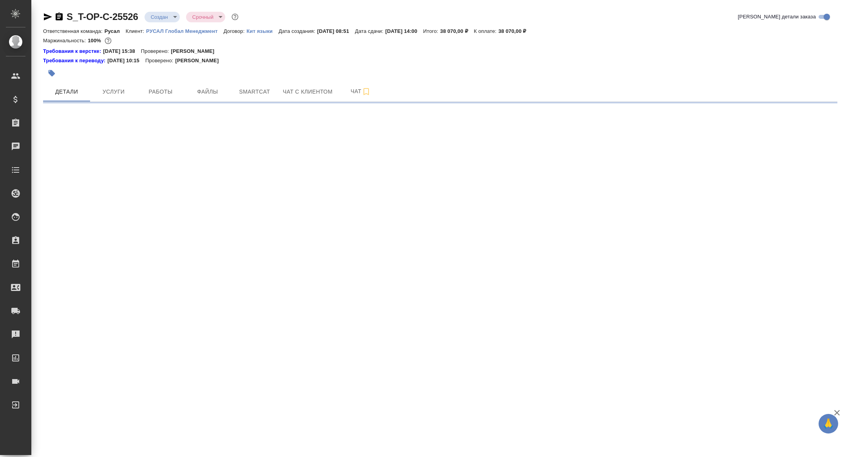
select select "RU"
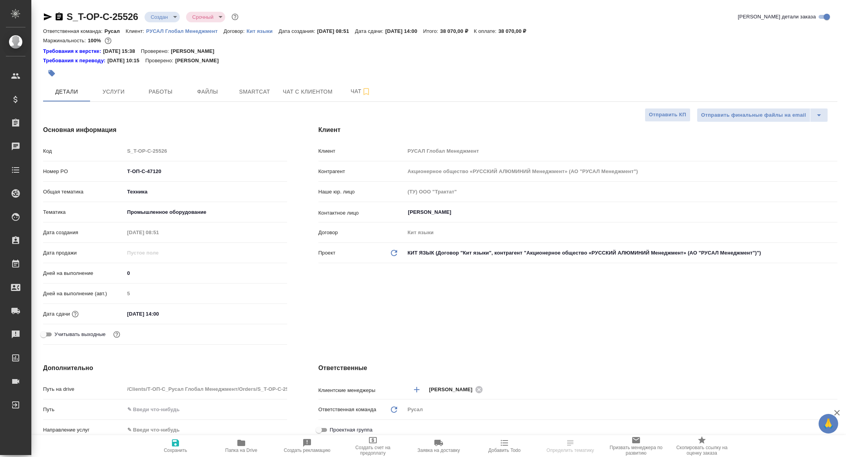
type textarea "x"
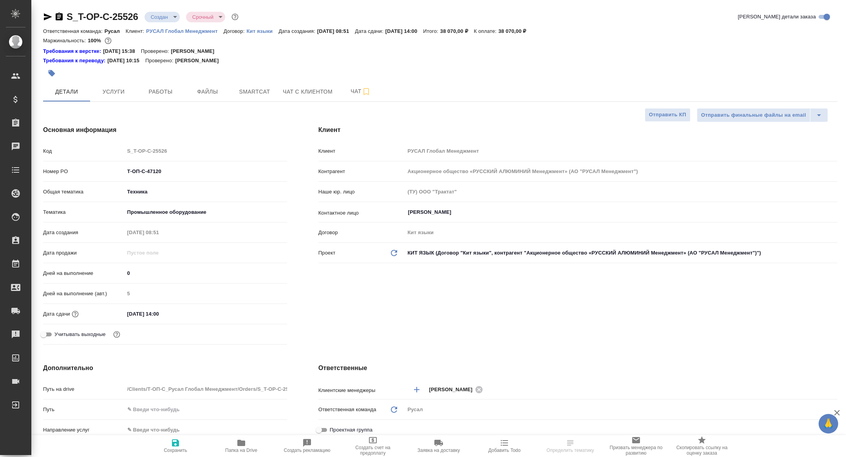
type textarea "x"
click at [244, 450] on span "Папка на Drive" at bounding box center [241, 450] width 32 height 5
type textarea "x"
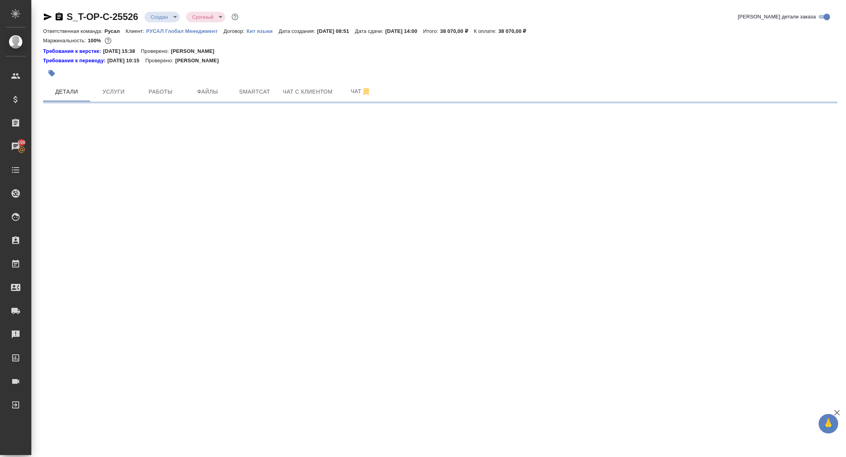
select select "RU"
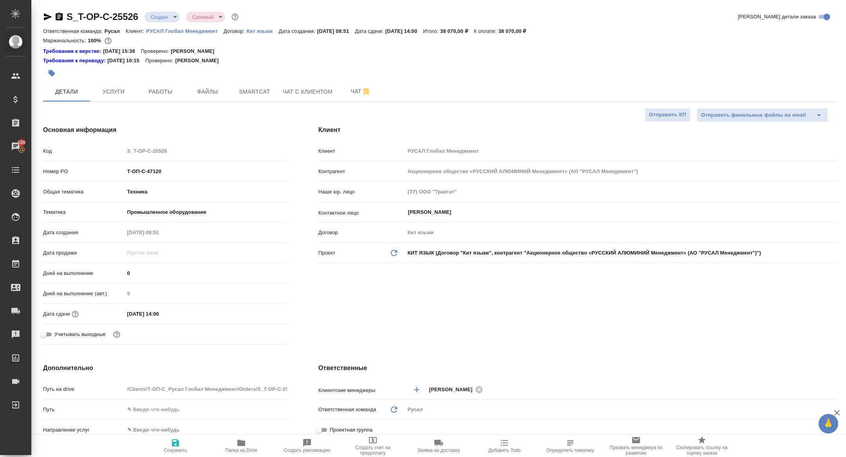
type textarea "x"
click at [159, 95] on span "Работы" at bounding box center [161, 92] width 38 height 10
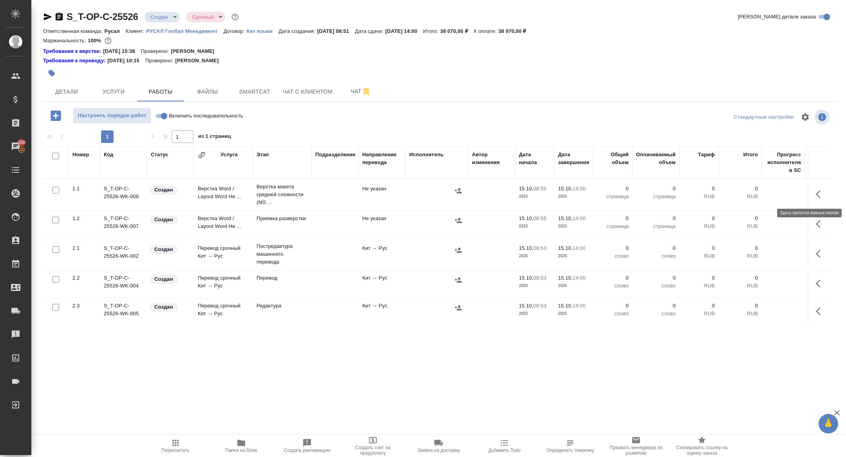
click at [823, 190] on icon "button" at bounding box center [820, 194] width 9 height 9
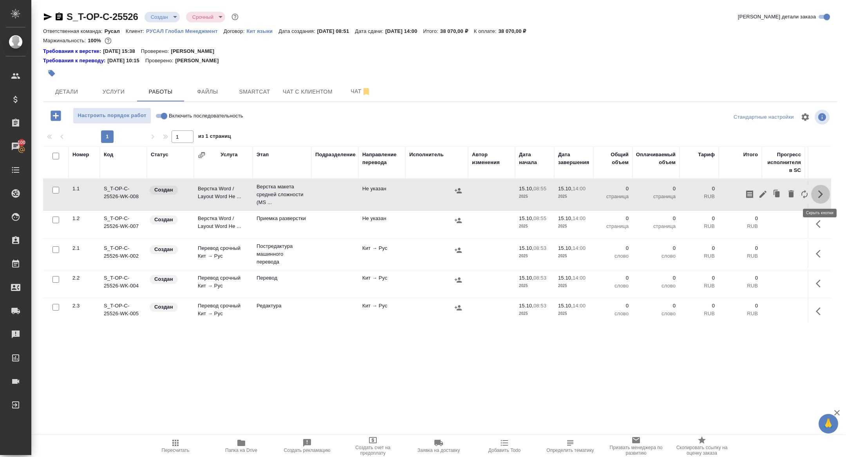
click at [811, 192] on button "button" at bounding box center [820, 194] width 19 height 19
click at [816, 192] on icon "button" at bounding box center [820, 194] width 9 height 9
click at [802, 192] on icon "button" at bounding box center [805, 194] width 6 height 9
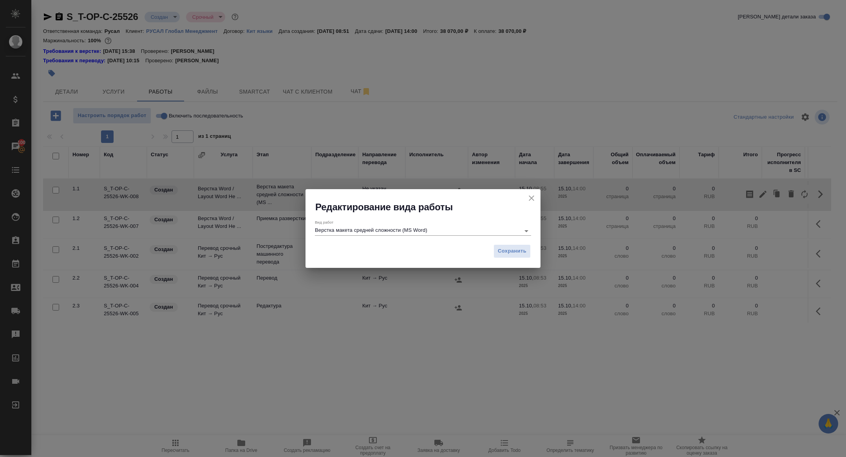
click at [396, 232] on input "Верстка макета средней сложности (MS Word)" at bounding box center [415, 230] width 201 height 9
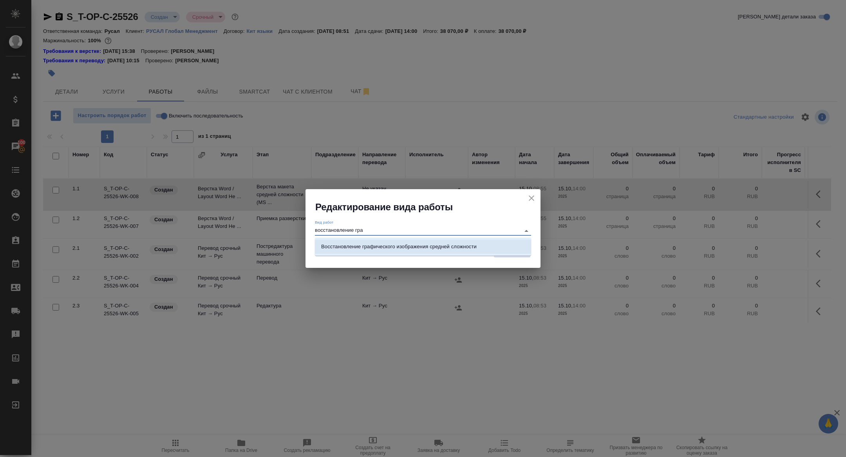
click at [469, 255] on ul "Восстановление графического изображения средней сложности" at bounding box center [423, 253] width 216 height 14
click at [475, 245] on p "Восстановление графического изображения средней сложности" at bounding box center [399, 247] width 156 height 8
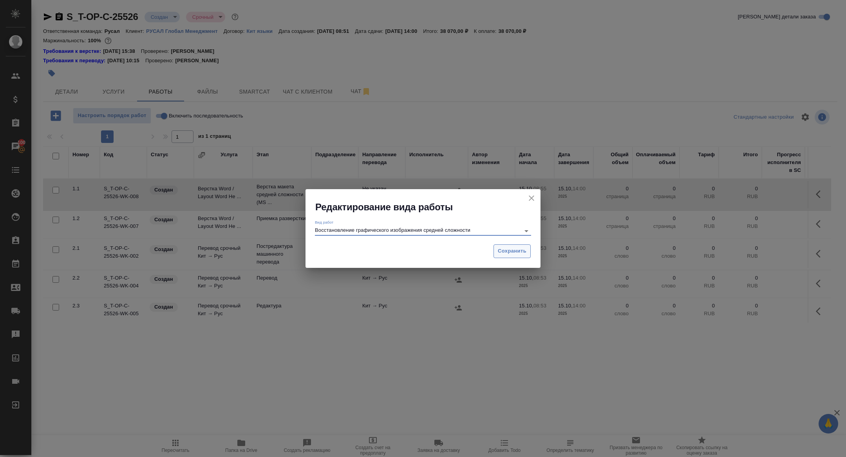
type input "Восстановление графического изображения средней сложности"
click at [515, 246] on button "Сохранить" at bounding box center [512, 251] width 37 height 14
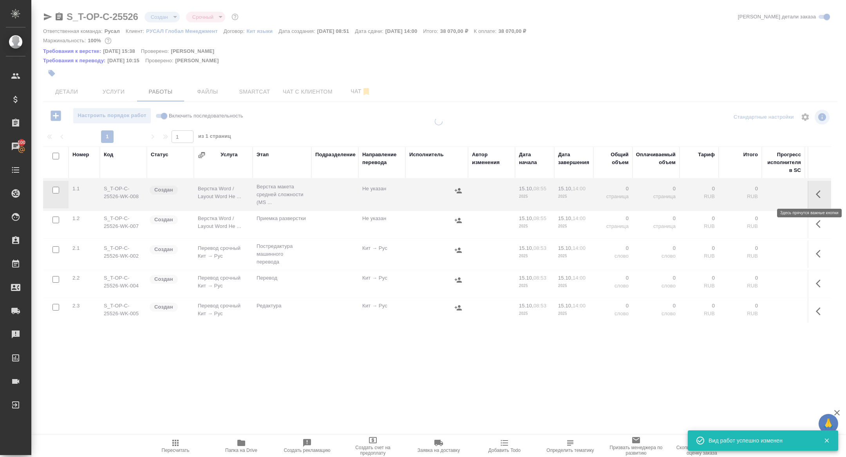
click at [820, 194] on icon "button" at bounding box center [820, 194] width 9 height 9
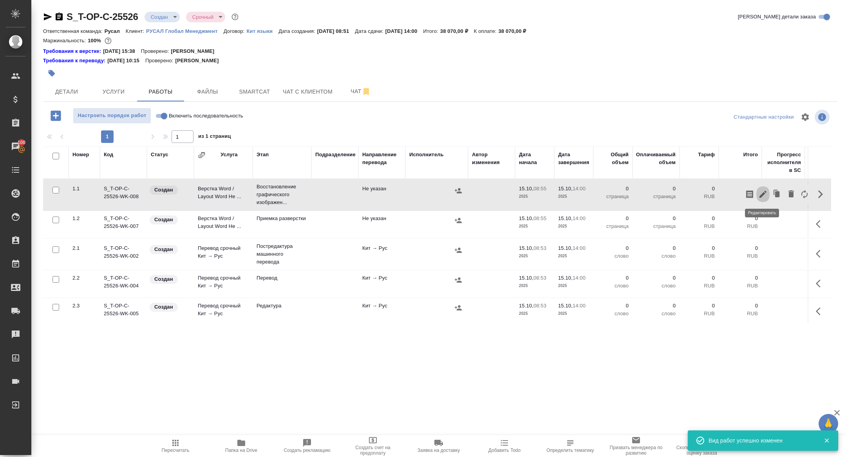
click at [764, 197] on icon "button" at bounding box center [762, 194] width 9 height 9
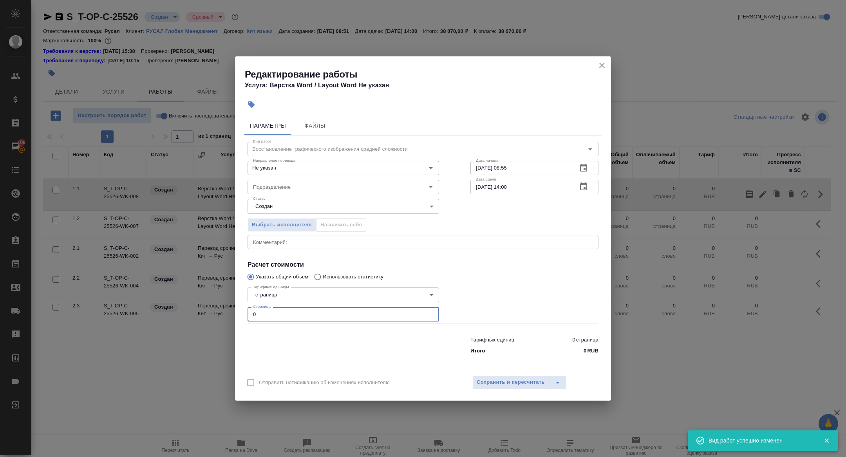
drag, startPoint x: 263, startPoint y: 316, endPoint x: 228, endPoint y: 314, distance: 35.7
click at [228, 314] on div "Редактирование работы Услуга: Верстка Word / Layout Word Не указан Параметры Фа…" at bounding box center [423, 228] width 846 height 457
type input "2"
click at [297, 188] on input "Подразделение" at bounding box center [330, 186] width 161 height 9
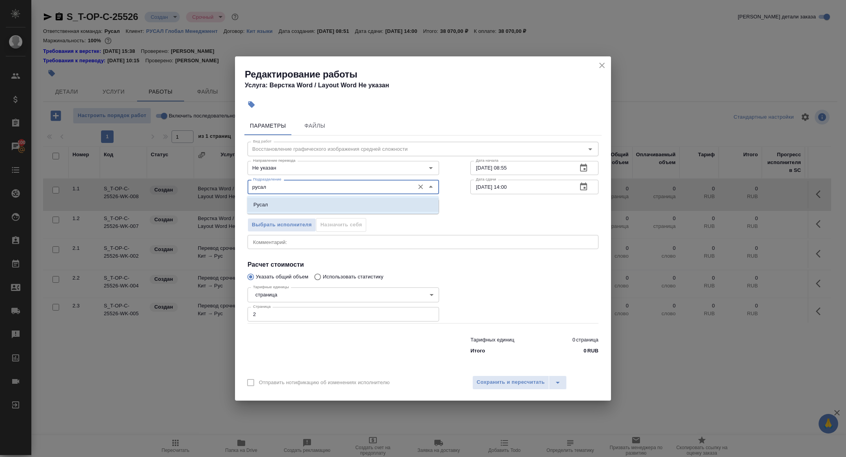
click at [384, 197] on div "Русал" at bounding box center [343, 205] width 192 height 18
click at [384, 198] on li "Русал" at bounding box center [343, 205] width 192 height 14
type input "Русал"
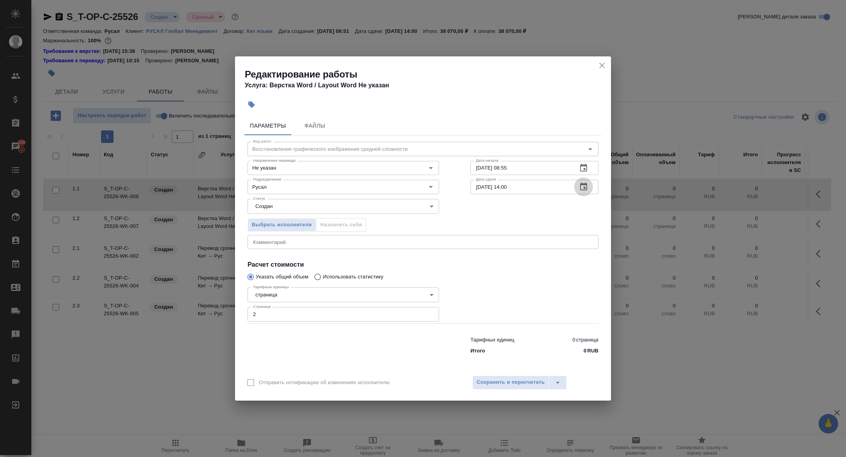
click at [591, 184] on button "button" at bounding box center [583, 186] width 19 height 19
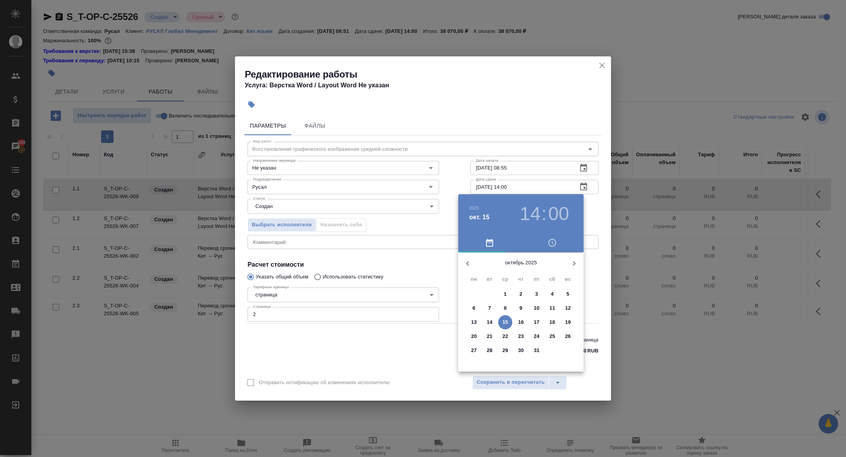
click at [534, 215] on h3 "14" at bounding box center [530, 214] width 21 height 22
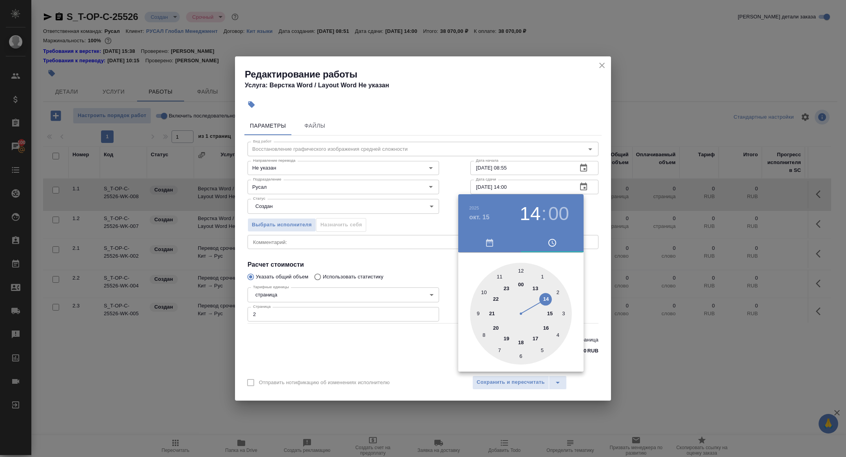
type input "15.10.2025 10:00"
click at [482, 289] on div at bounding box center [521, 314] width 102 height 102
click at [409, 281] on div at bounding box center [423, 228] width 846 height 457
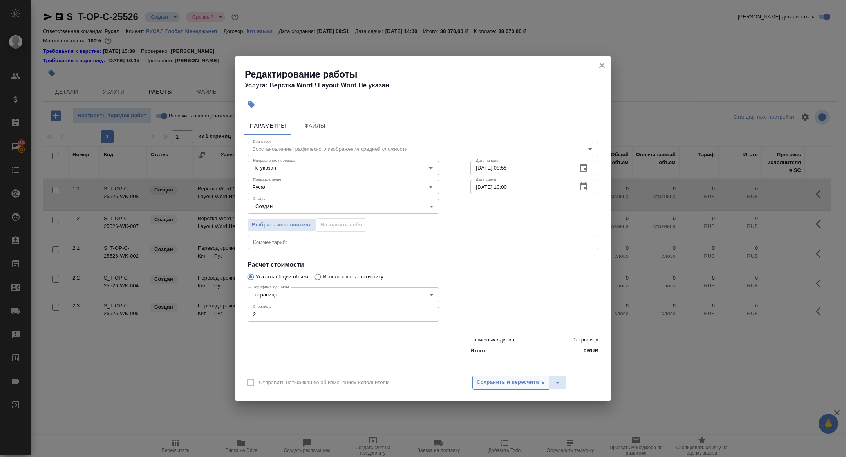
click at [481, 383] on span "Сохранить и пересчитать" at bounding box center [511, 382] width 68 height 9
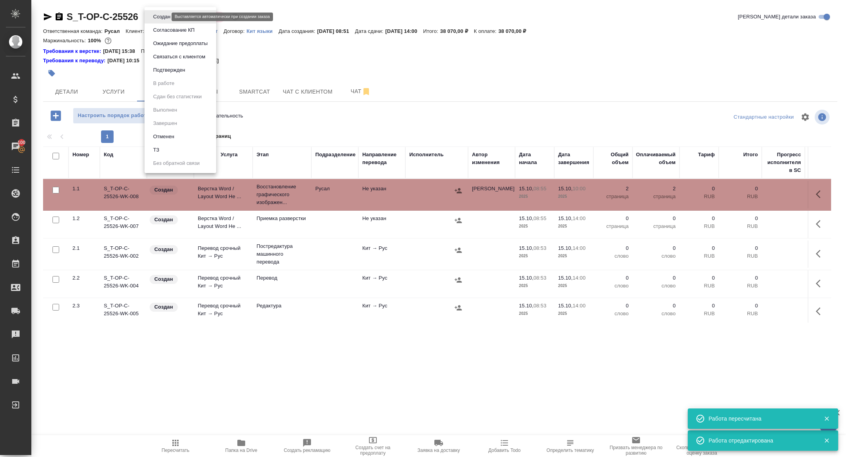
click at [158, 17] on body "🙏 .cls-1 fill:#fff; AWATERA Zhuravleva Alexandra Клиенты Спецификации Заказы 10…" at bounding box center [423, 228] width 846 height 457
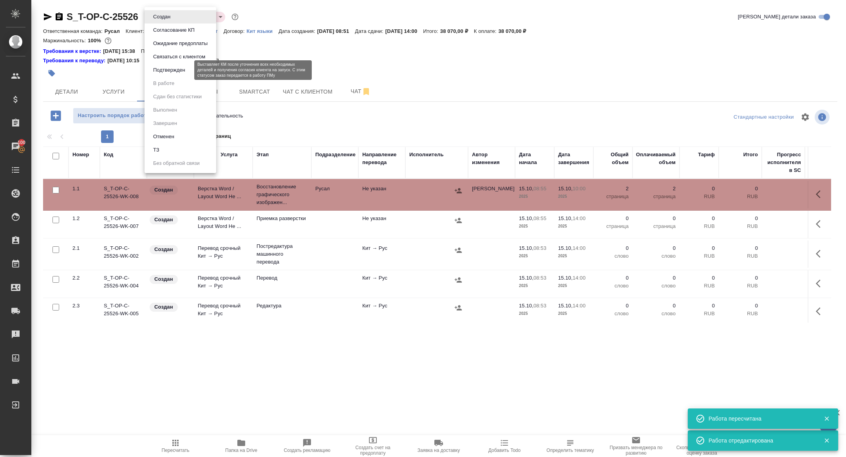
click at [183, 70] on button "Подтвержден" at bounding box center [169, 70] width 37 height 9
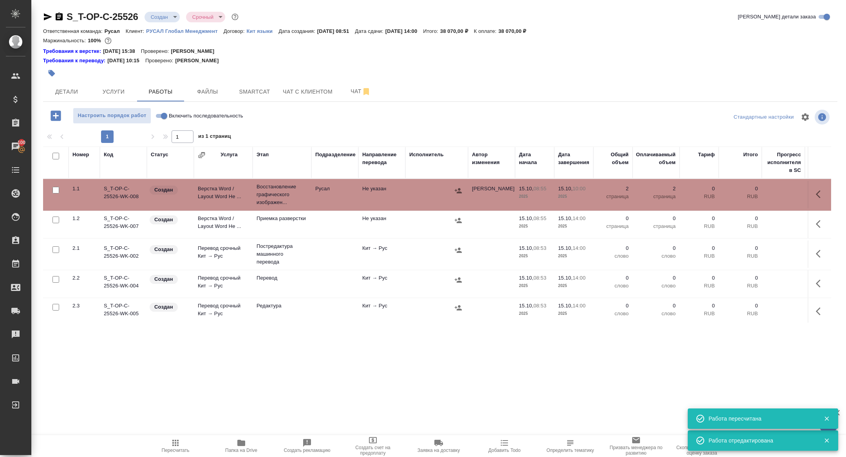
click at [217, 194] on td "Верстка Word / Layout Word Не ..." at bounding box center [223, 194] width 59 height 27
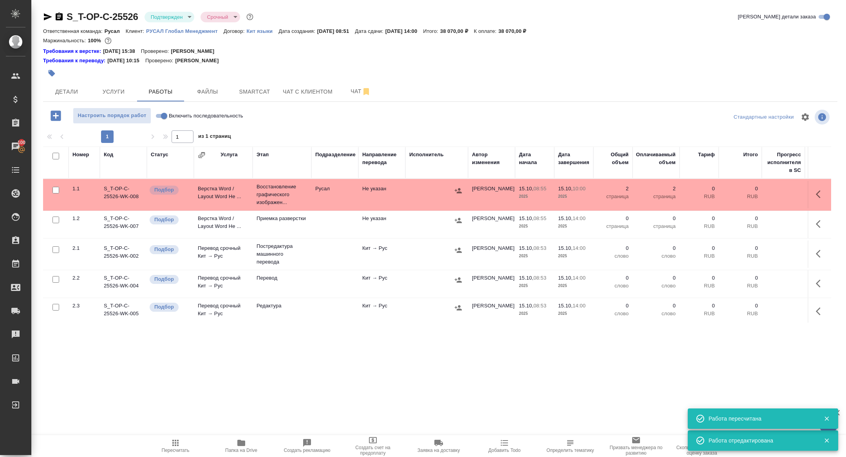
click at [159, 118] on input "Включить последовательность" at bounding box center [164, 115] width 28 height 9
checkbox input "true"
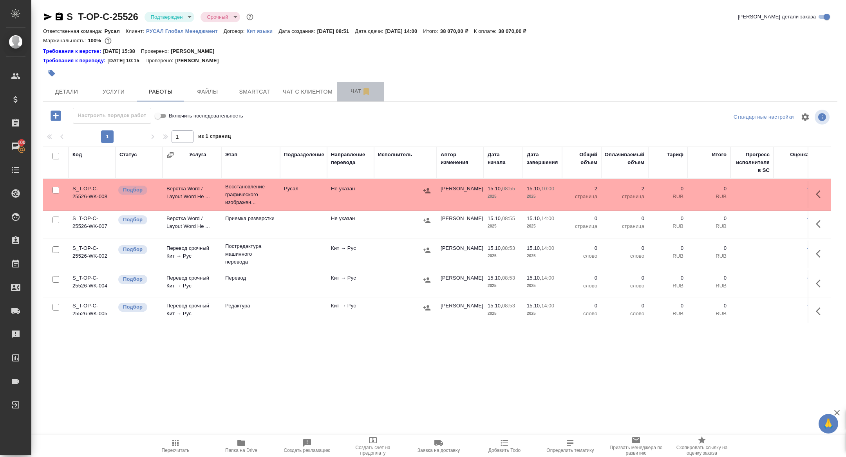
click at [345, 87] on span "Чат" at bounding box center [361, 92] width 38 height 10
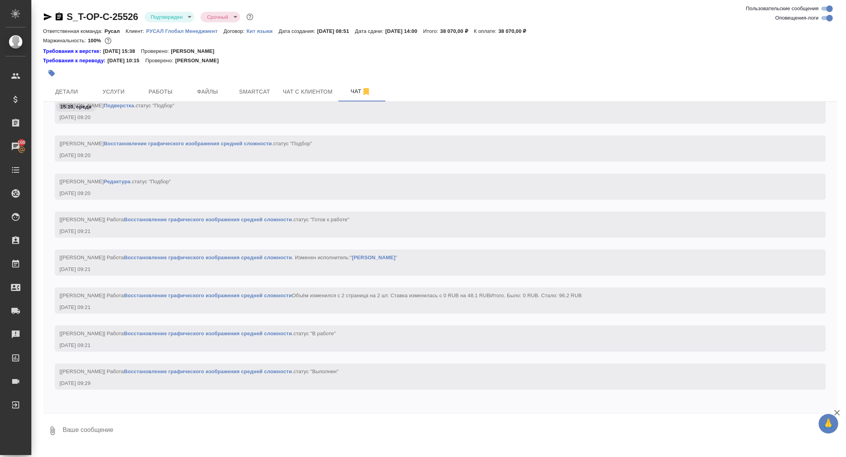
scroll to position [1301, 0]
click at [83, 98] on button "Детали" at bounding box center [66, 92] width 47 height 20
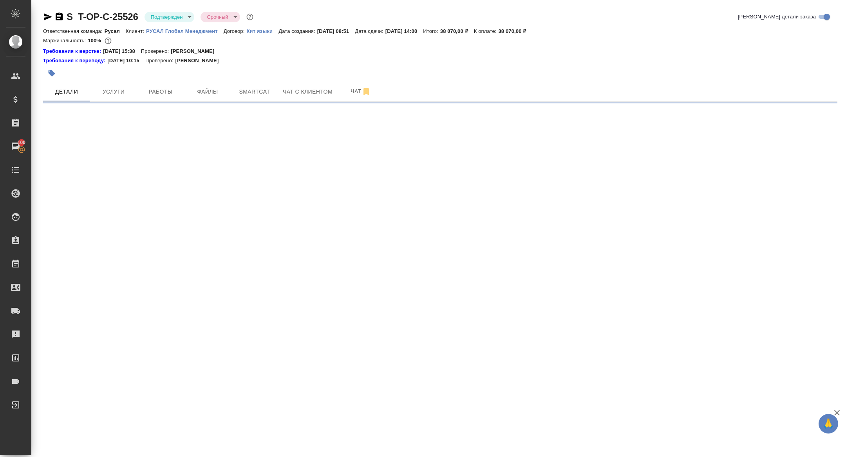
select select "RU"
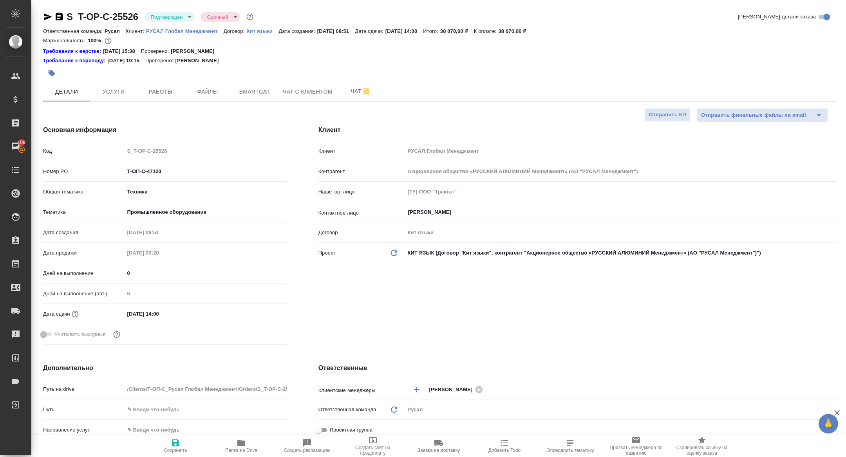
type textarea "x"
click at [233, 449] on span "Папка на Drive" at bounding box center [241, 450] width 32 height 5
type textarea "x"
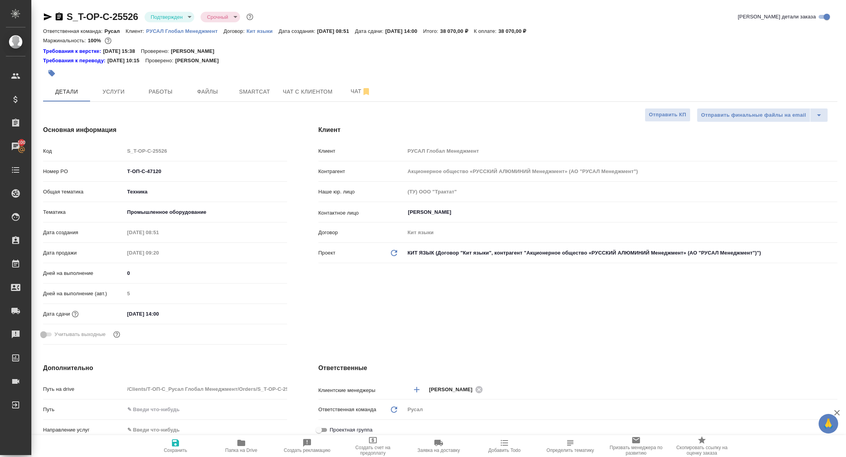
type textarea "x"
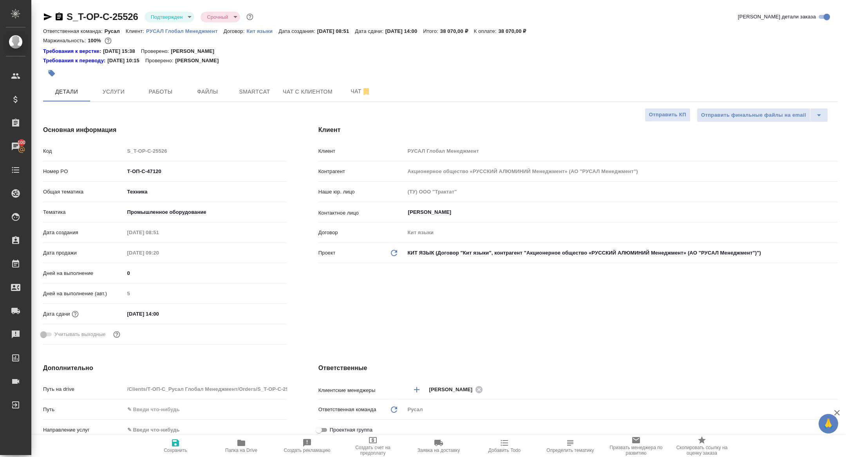
click at [56, 13] on icon "button" at bounding box center [58, 16] width 9 height 9
type textarea "x"
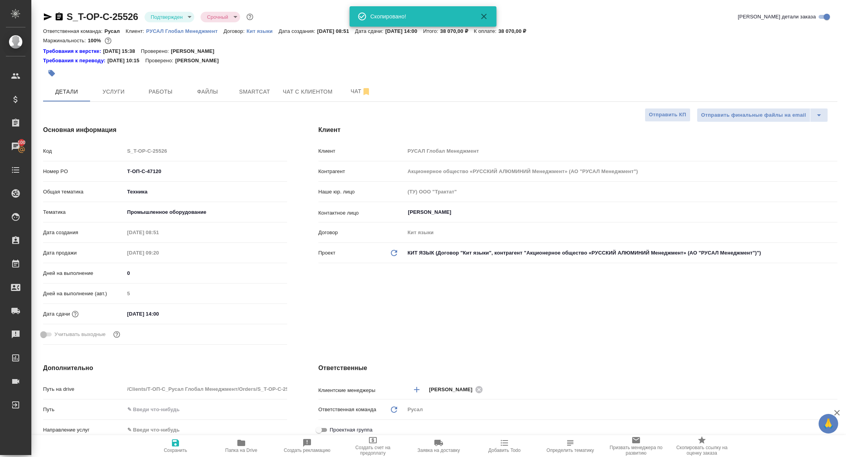
type textarea "x"
click at [120, 90] on span "Услуги" at bounding box center [114, 92] width 38 height 10
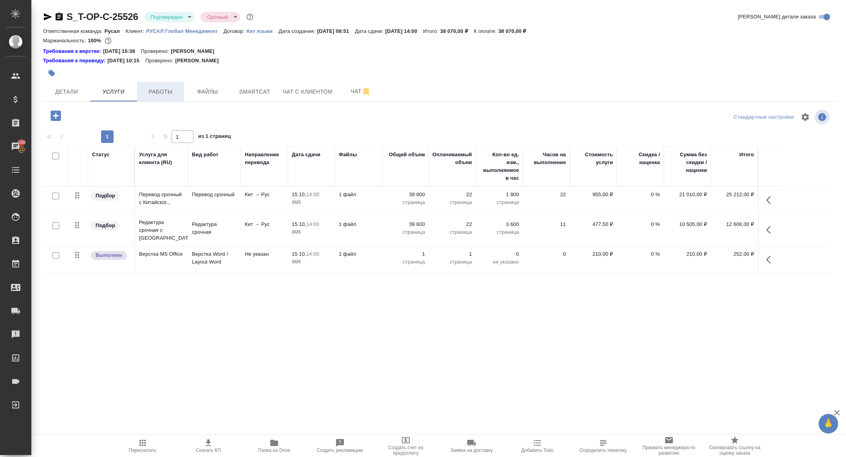
click at [159, 93] on span "Работы" at bounding box center [161, 92] width 38 height 10
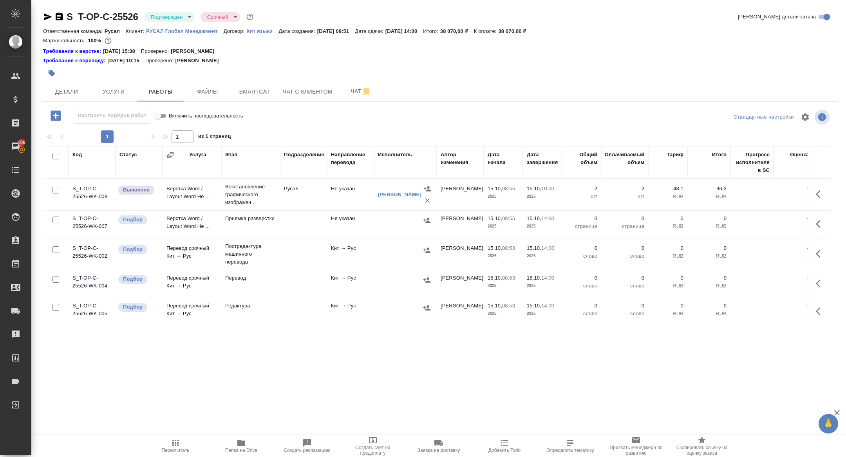
click at [55, 154] on input "checkbox" at bounding box center [55, 156] width 7 height 7
checkbox input "true"
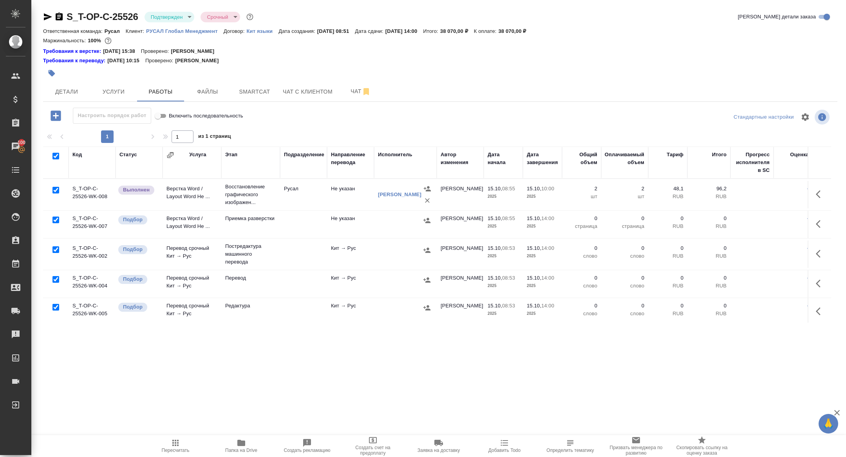
checkbox input "true"
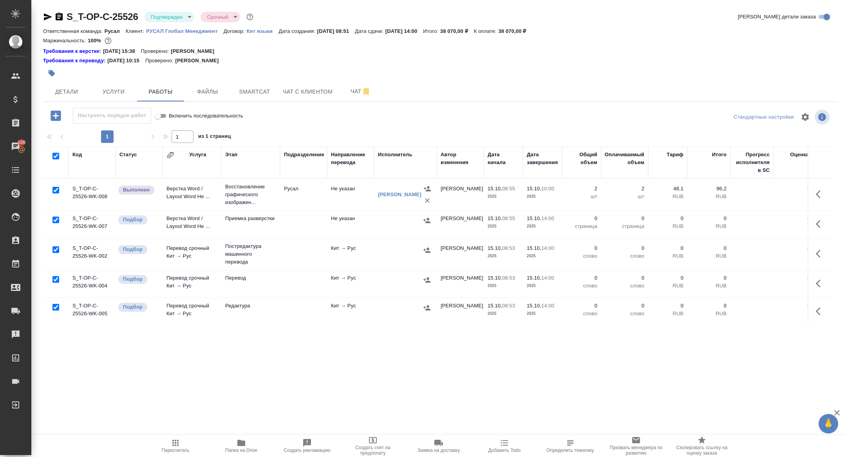
checkbox input "true"
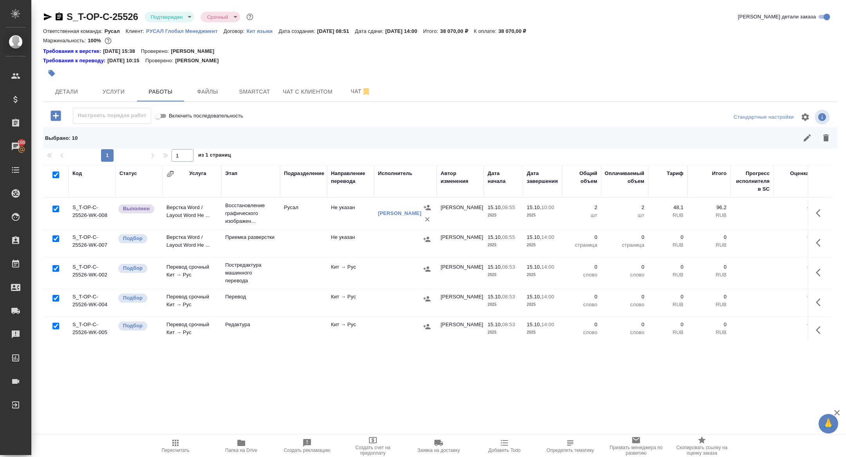
click at [54, 207] on input "checkbox" at bounding box center [55, 209] width 7 height 7
checkbox input "false"
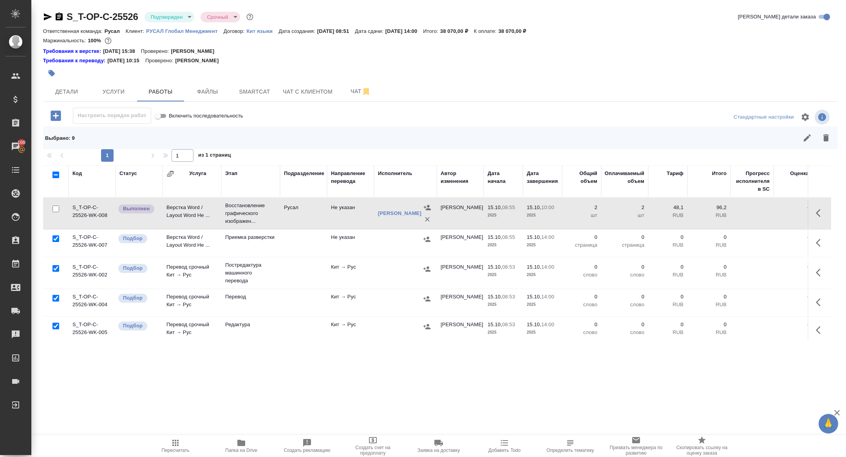
click at [55, 269] on input "checkbox" at bounding box center [55, 268] width 7 height 7
checkbox input "false"
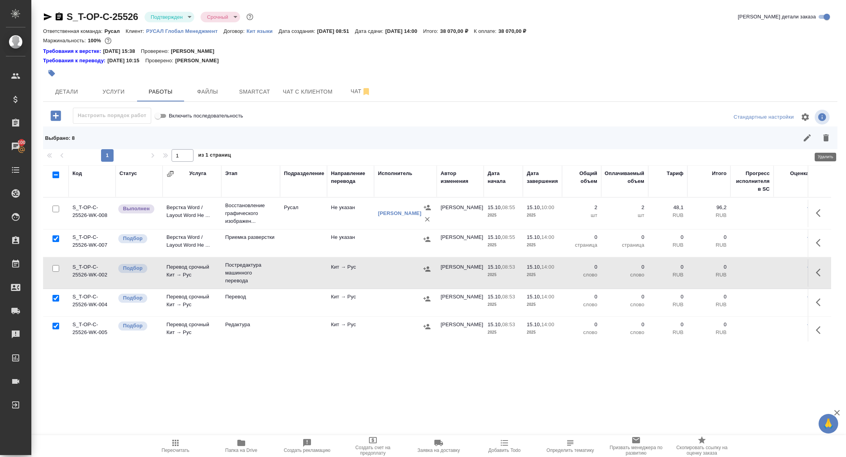
click at [830, 133] on icon "button" at bounding box center [825, 137] width 9 height 9
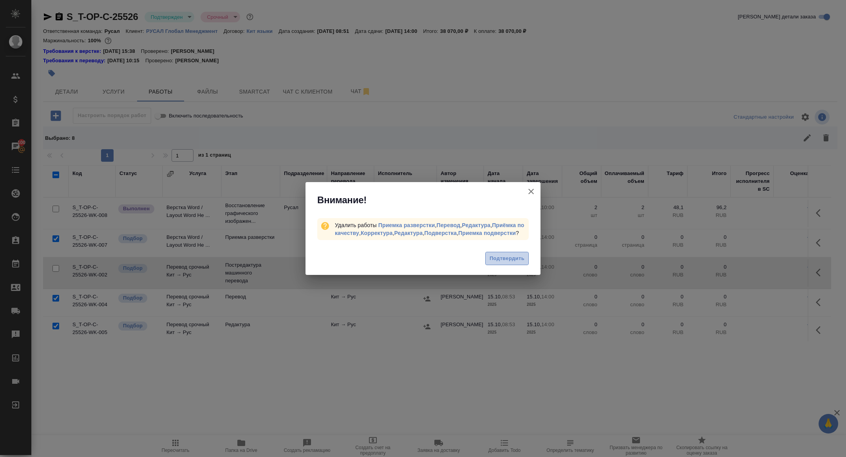
click at [516, 263] on span "Подтвердить" at bounding box center [507, 258] width 35 height 9
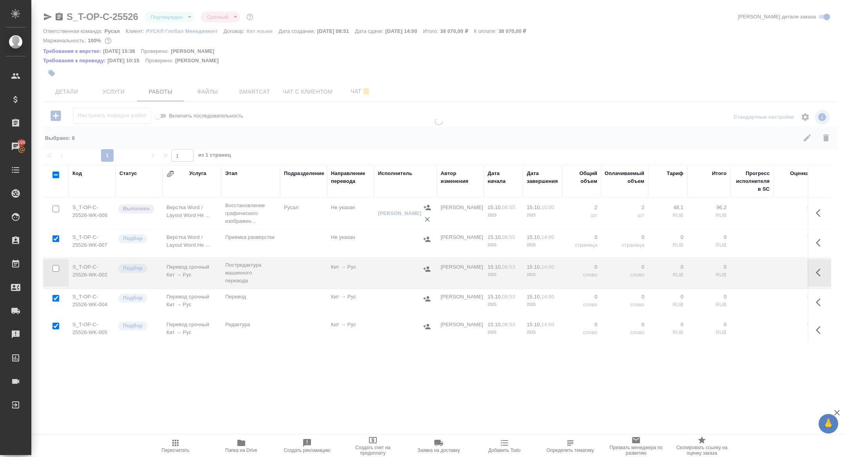
click at [820, 268] on icon "button" at bounding box center [820, 272] width 9 height 9
click at [763, 273] on icon "button" at bounding box center [762, 272] width 9 height 9
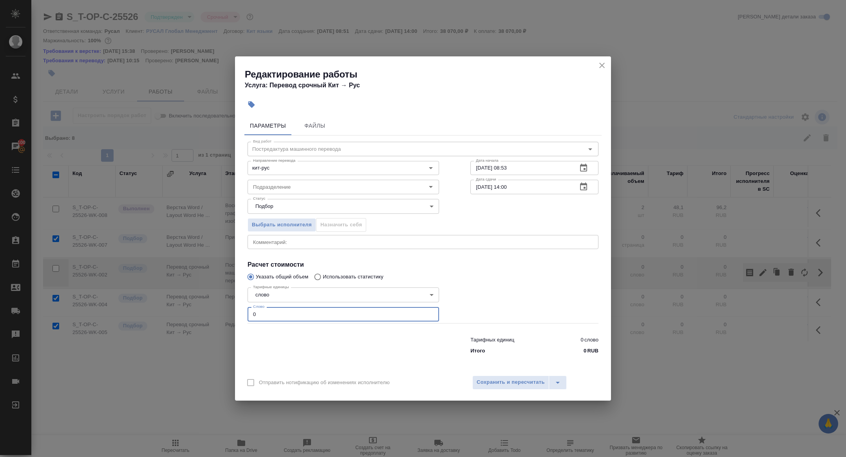
drag, startPoint x: 300, startPoint y: 321, endPoint x: 216, endPoint y: 308, distance: 84.8
click at [216, 308] on div "Редактирование работы Услуга: Перевод срочный Кит → Рус Параметры Файлы Вид раб…" at bounding box center [423, 228] width 846 height 457
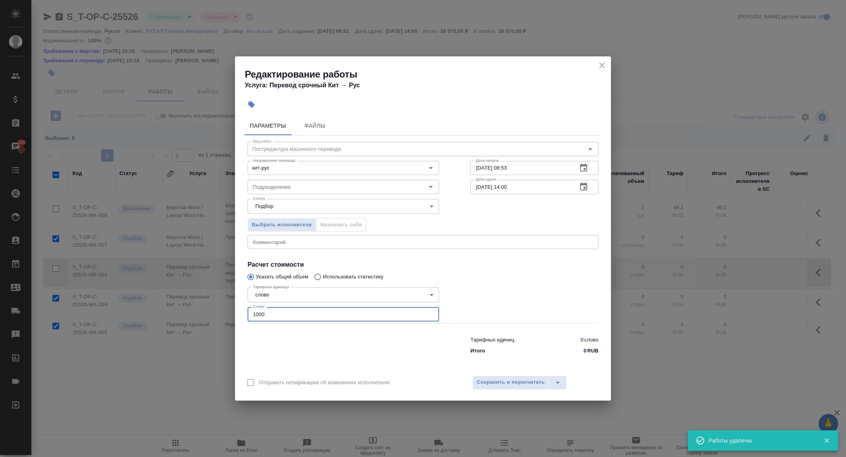
type input "1000"
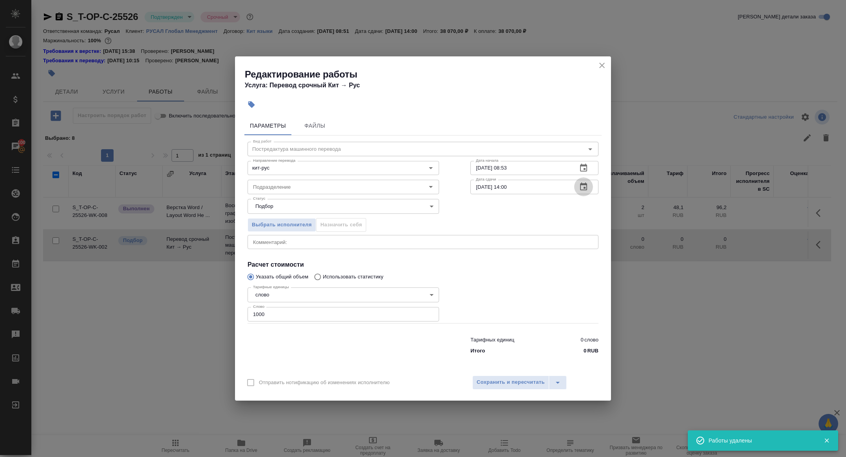
click at [588, 185] on icon "button" at bounding box center [583, 186] width 9 height 9
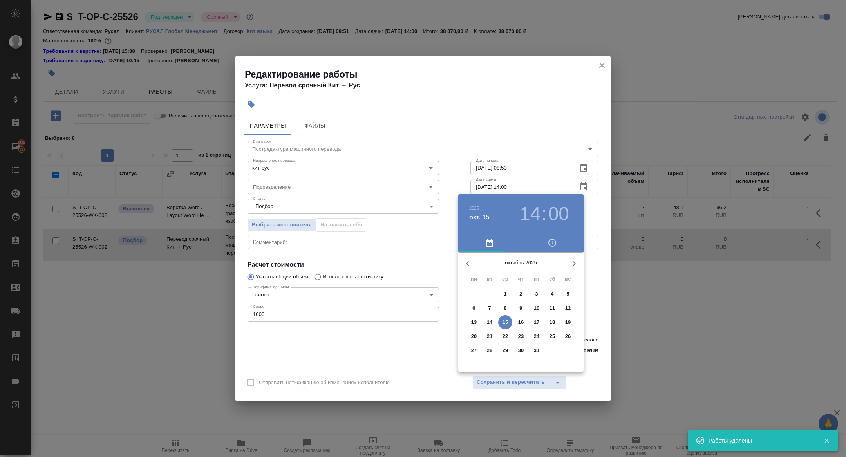
click at [397, 266] on div at bounding box center [423, 228] width 846 height 457
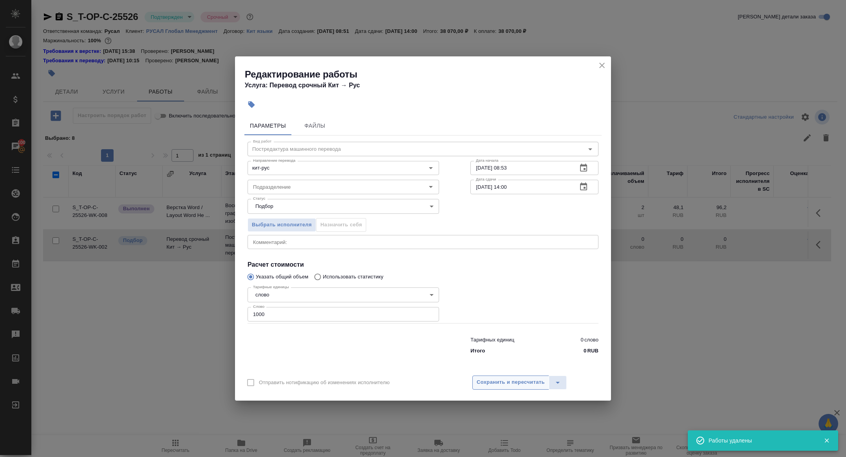
click at [490, 377] on button "Сохранить и пересчитать" at bounding box center [510, 383] width 77 height 14
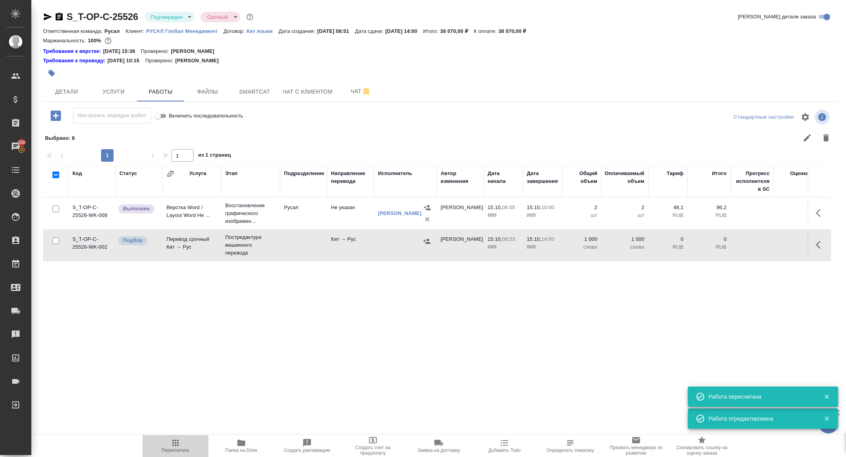
click at [173, 447] on icon "button" at bounding box center [175, 442] width 9 height 9
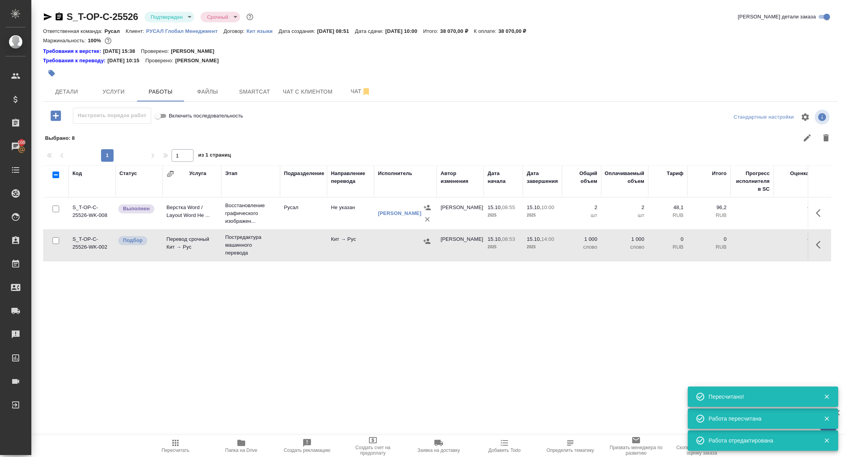
click at [822, 245] on icon "button" at bounding box center [820, 244] width 9 height 9
click at [764, 243] on icon "button" at bounding box center [763, 244] width 7 height 7
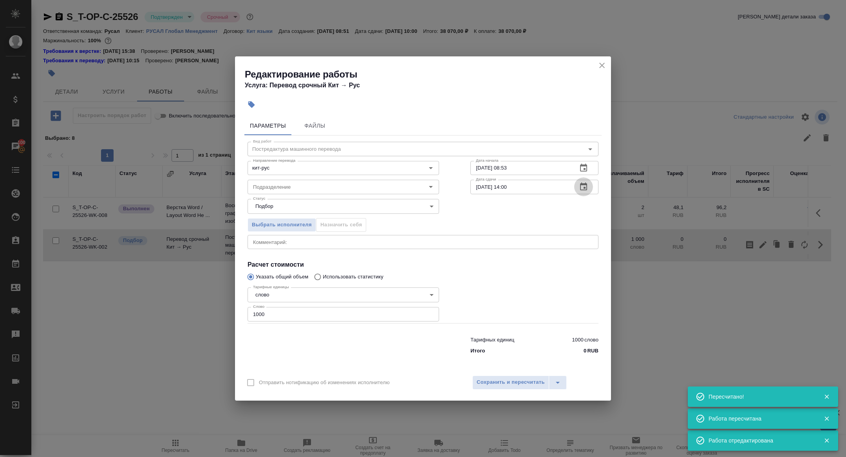
click at [587, 187] on icon "button" at bounding box center [583, 186] width 9 height 9
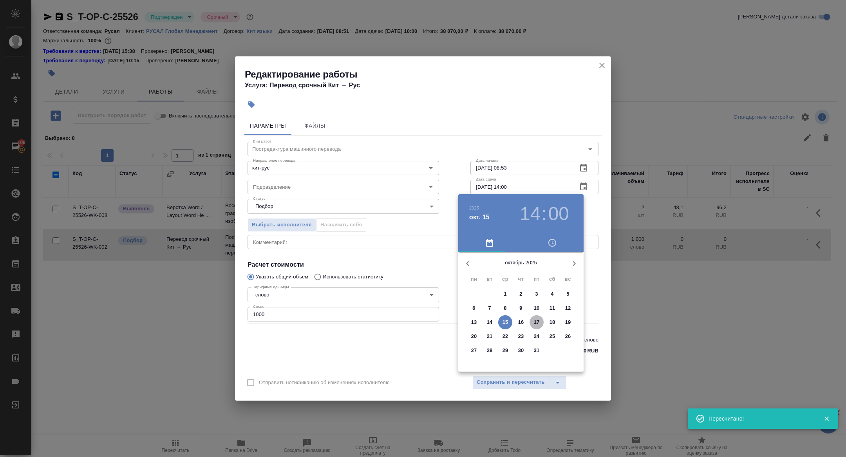
click at [539, 321] on p "17" at bounding box center [537, 322] width 6 height 8
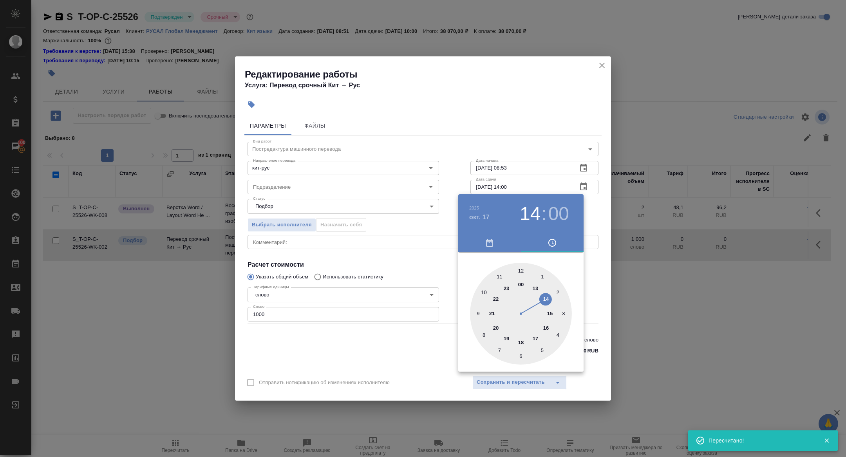
type input "17.10.2025 18:00"
click at [522, 345] on div at bounding box center [521, 314] width 102 height 102
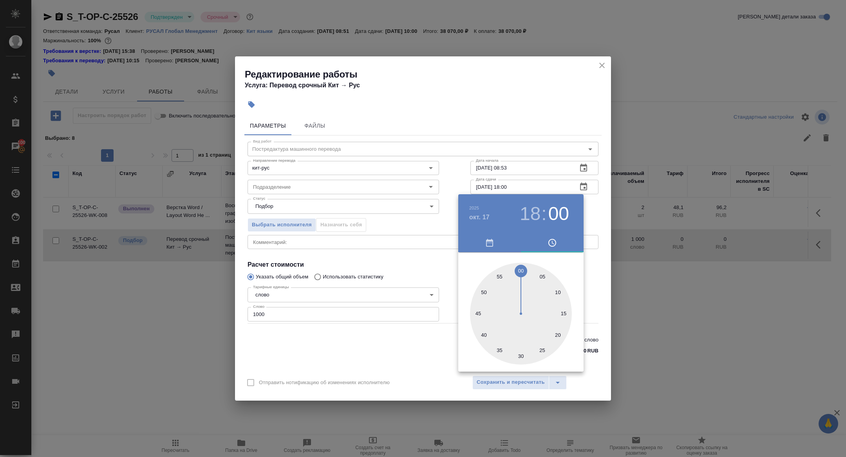
click at [431, 330] on div at bounding box center [423, 228] width 846 height 457
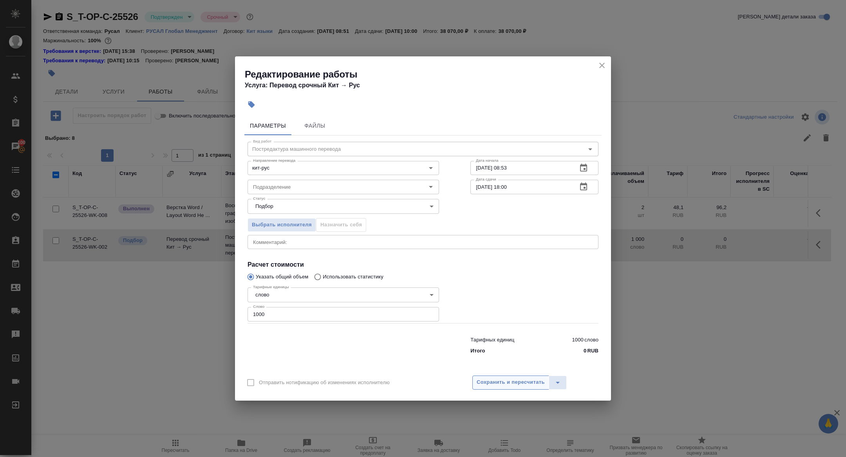
click at [498, 386] on span "Сохранить и пересчитать" at bounding box center [511, 382] width 68 height 9
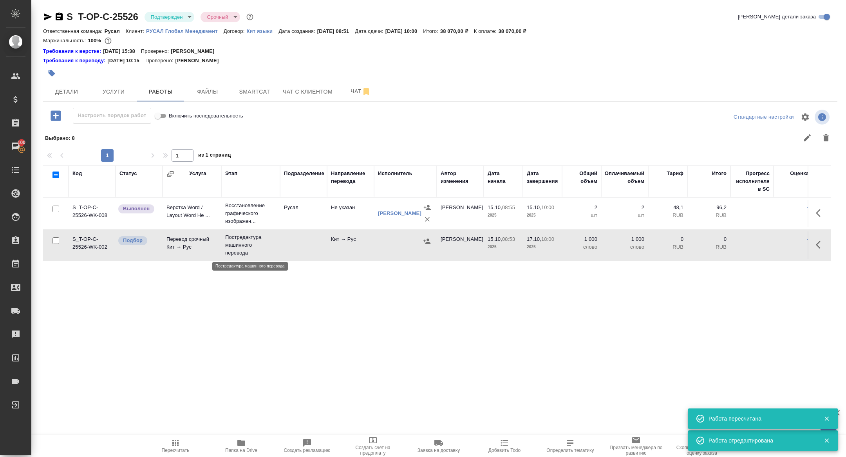
click at [239, 247] on p "Постредактура машинного перевода" at bounding box center [250, 245] width 51 height 24
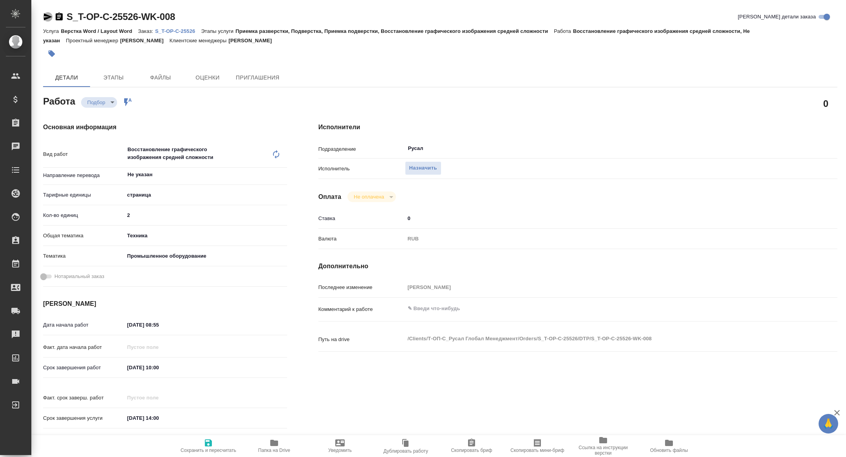
click at [49, 19] on icon "button" at bounding box center [47, 16] width 9 height 9
type textarea "x"
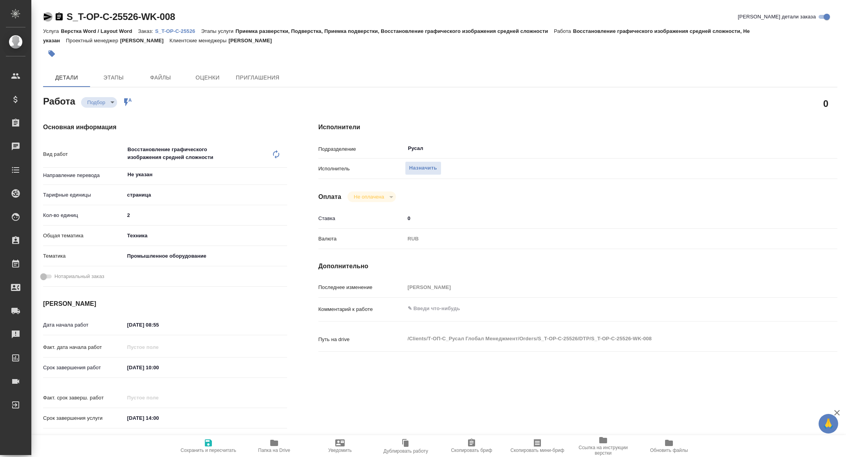
type textarea "x"
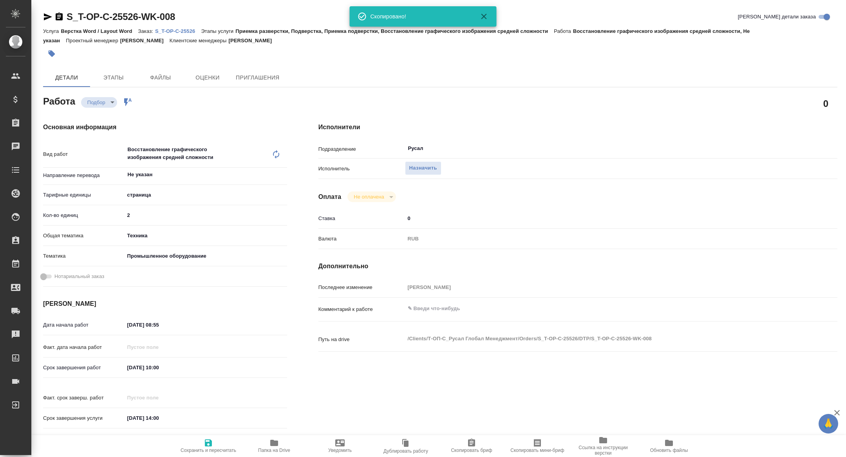
type textarea "x"
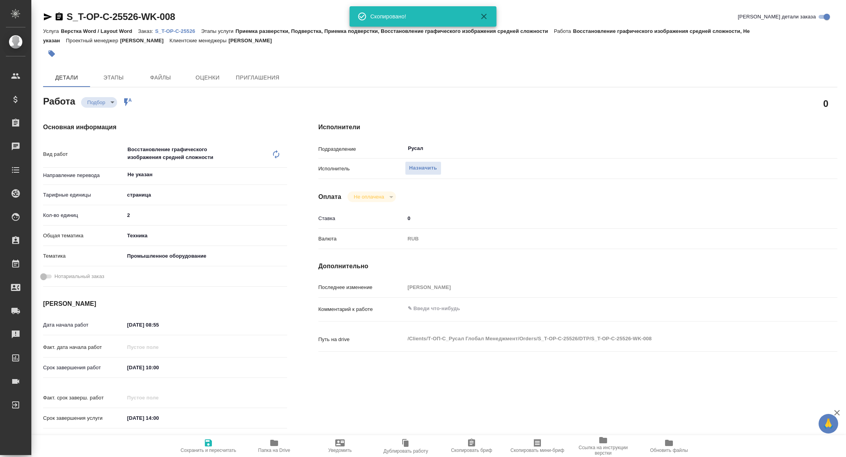
type textarea "x"
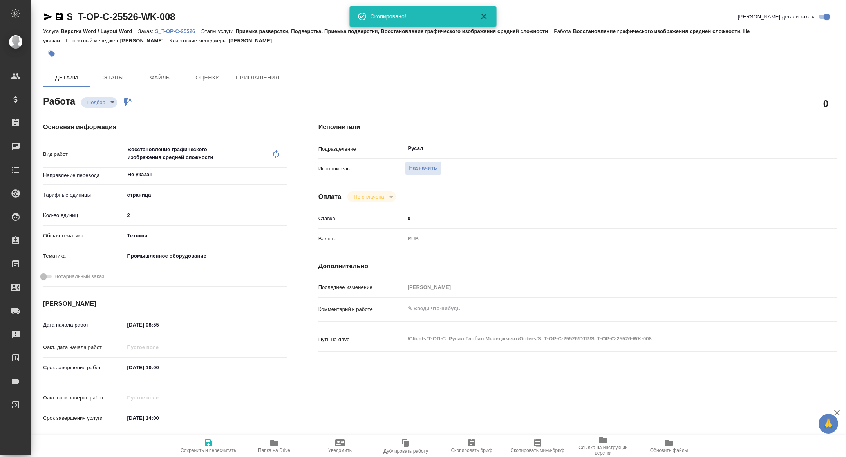
type textarea "x"
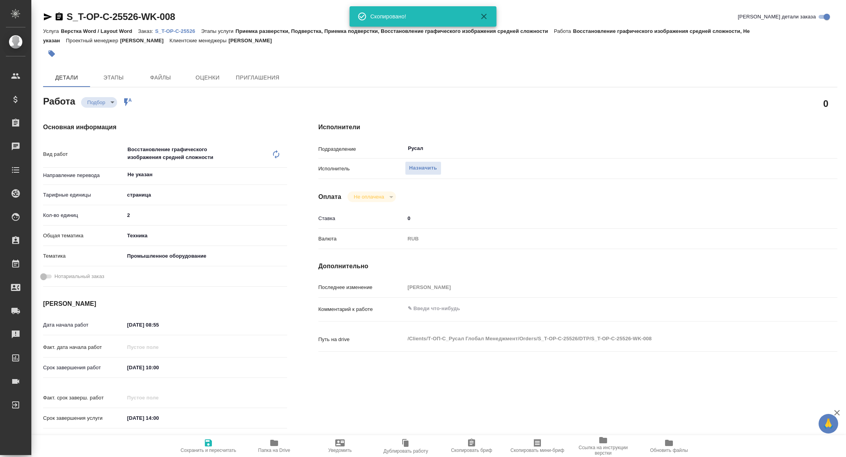
type textarea "x"
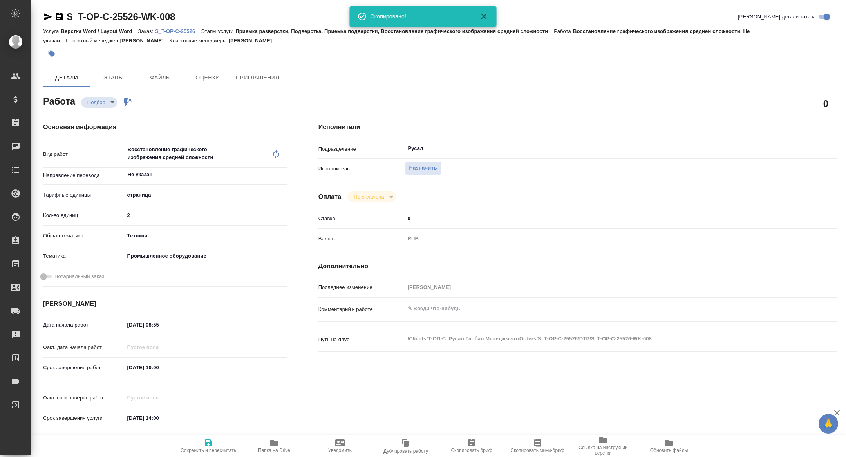
type textarea "x"
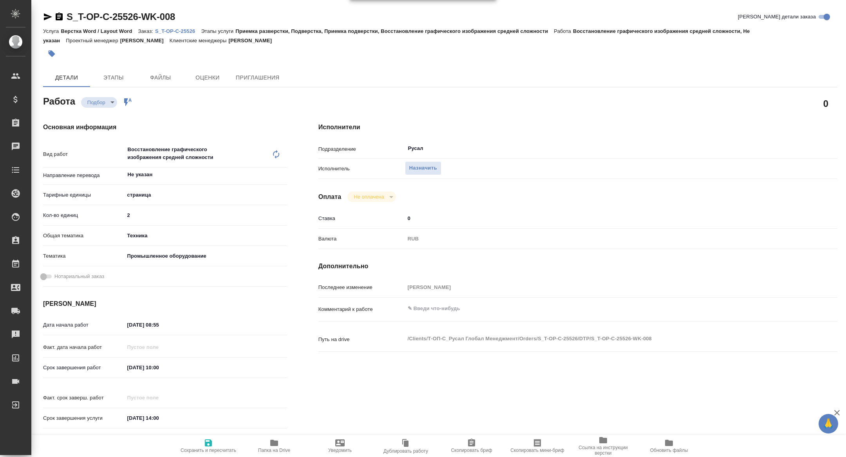
type textarea "x"
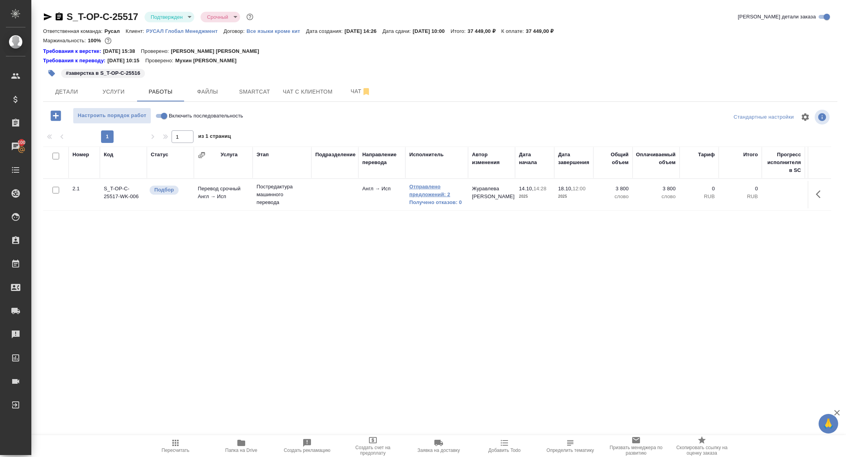
click at [429, 197] on link "Отправлено предложений: 2" at bounding box center [436, 191] width 55 height 16
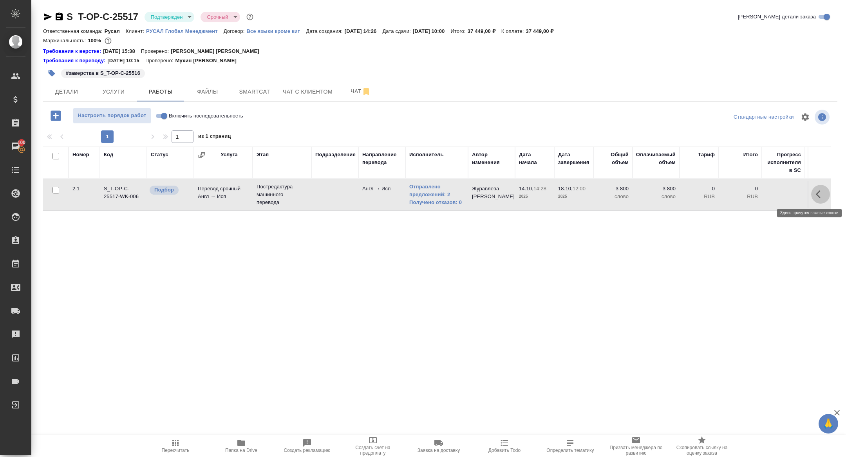
click at [815, 192] on button "button" at bounding box center [820, 194] width 19 height 19
click at [766, 196] on icon "button" at bounding box center [762, 194] width 9 height 9
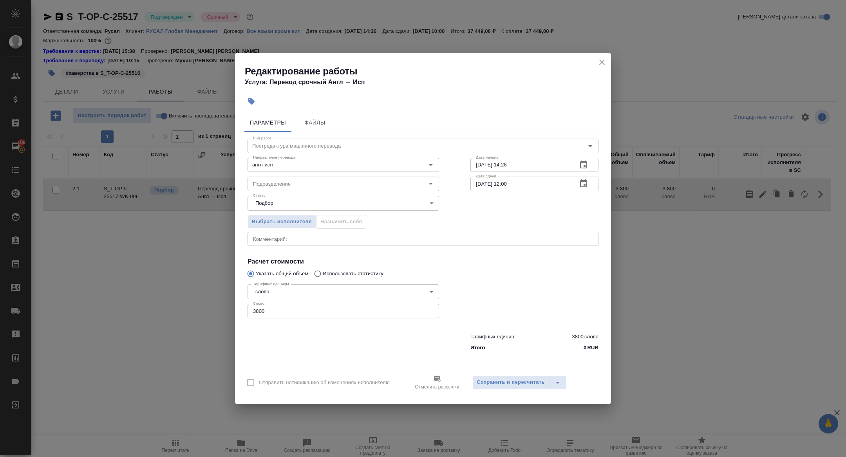
click at [582, 183] on icon "button" at bounding box center [583, 183] width 9 height 9
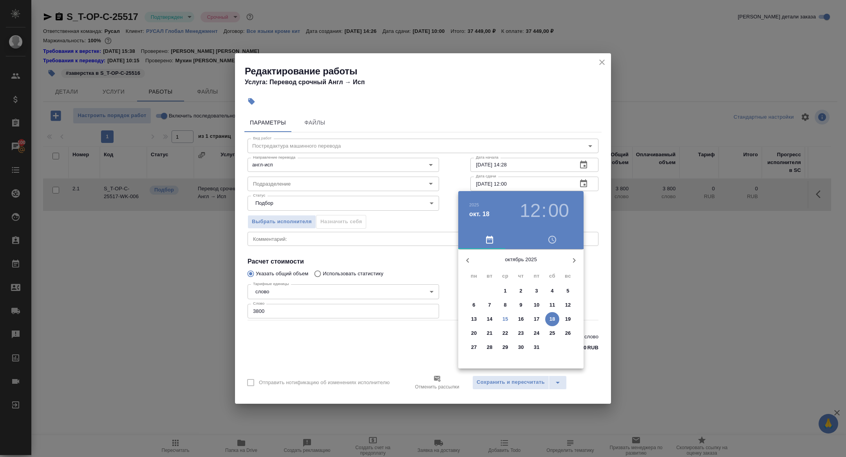
click at [542, 139] on div at bounding box center [423, 228] width 846 height 457
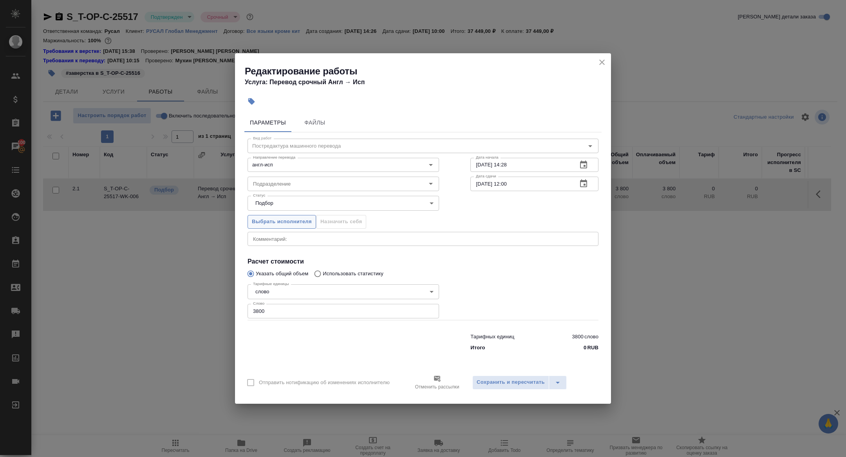
click at [296, 220] on span "Выбрать исполнителя" at bounding box center [282, 221] width 60 height 9
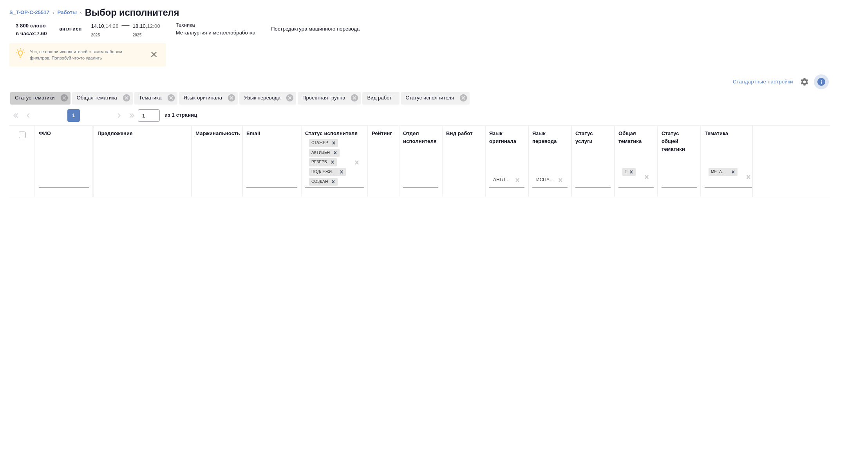
click at [65, 92] on div "Статус тематики" at bounding box center [40, 98] width 60 height 13
click at [65, 101] on icon at bounding box center [63, 97] width 7 height 7
click at [111, 97] on icon at bounding box center [109, 97] width 7 height 7
click at [251, 94] on icon at bounding box center [248, 98] width 9 height 9
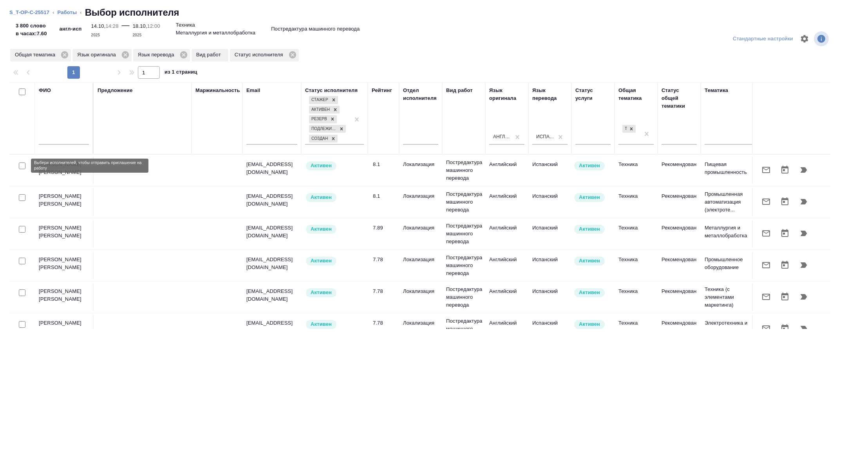
click at [23, 165] on input "checkbox" at bounding box center [22, 166] width 7 height 7
checkbox input "true"
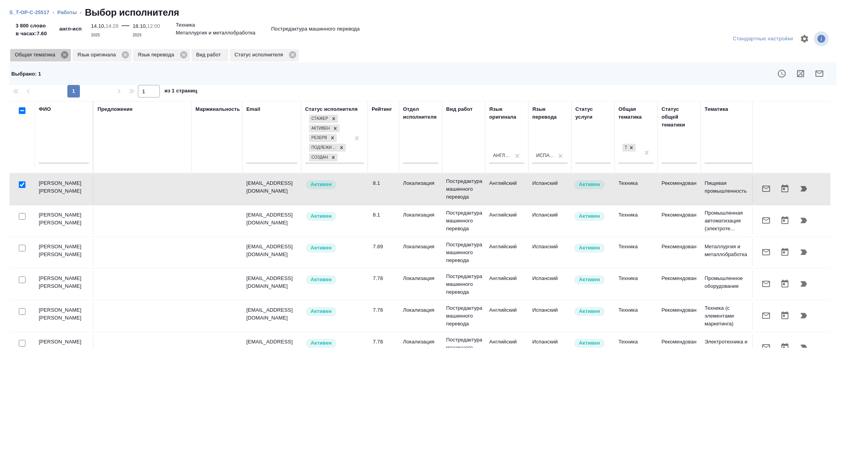
click at [66, 55] on icon at bounding box center [64, 55] width 9 height 9
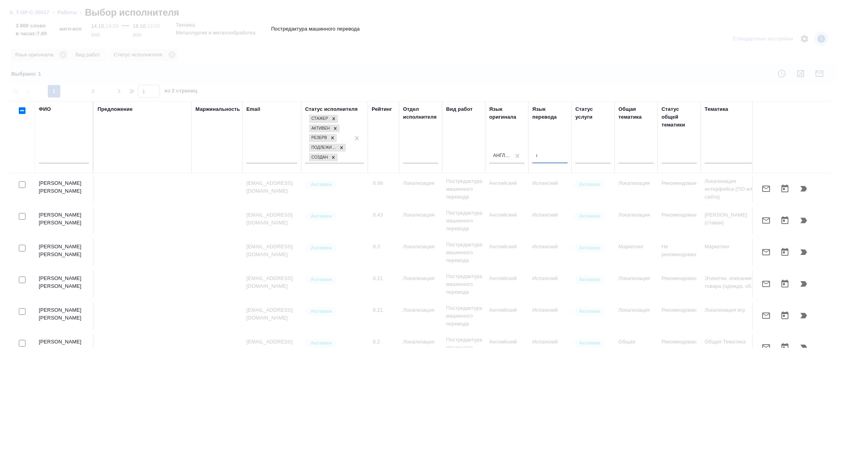
type input "итал"
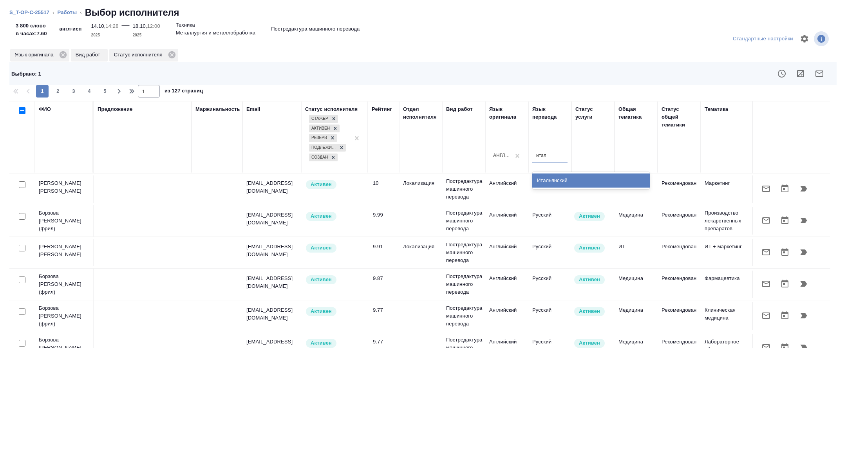
click at [554, 183] on div "Итальянский" at bounding box center [591, 181] width 118 height 14
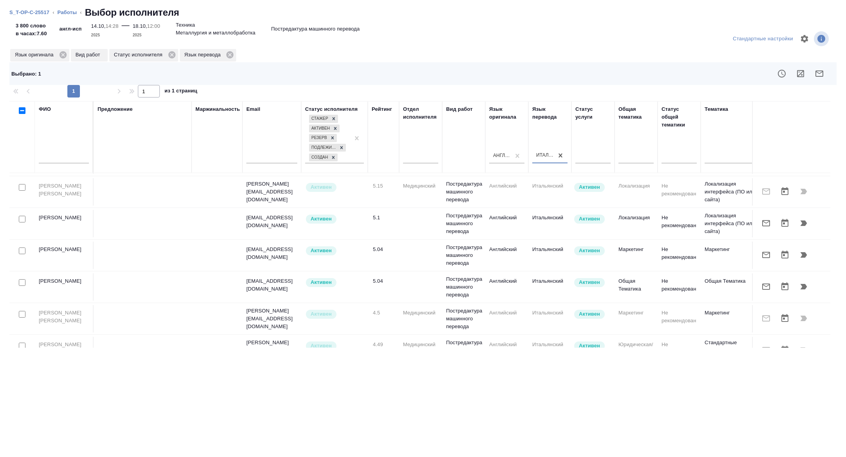
scroll to position [340, 0]
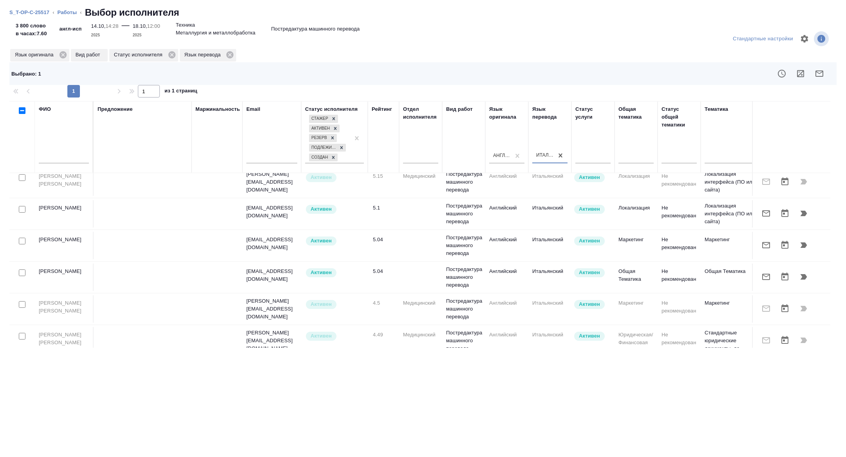
click at [22, 208] on input "checkbox" at bounding box center [22, 209] width 7 height 7
checkbox input "true"
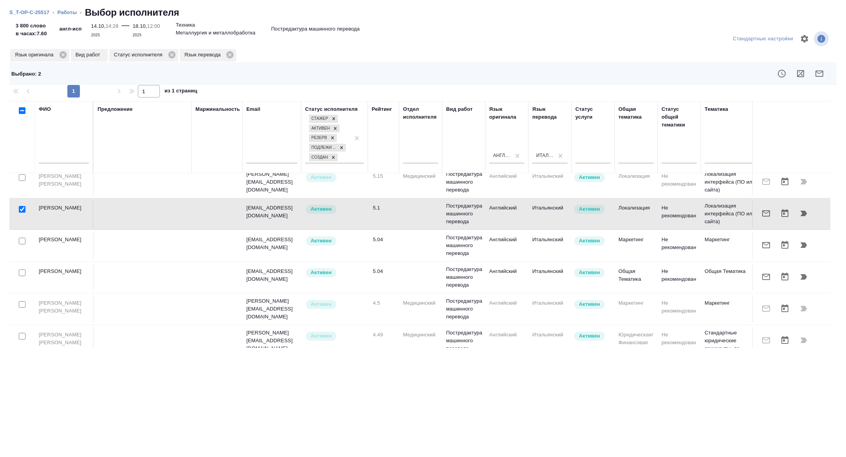
scroll to position [410, 0]
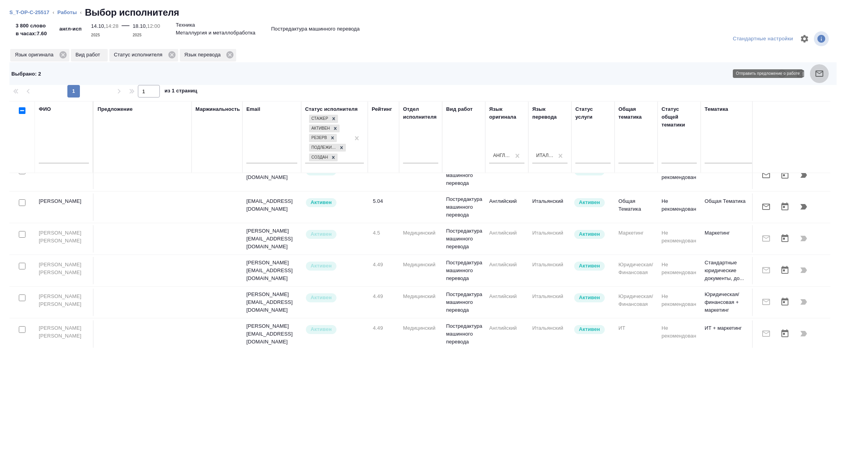
click at [820, 70] on icon "button" at bounding box center [819, 73] width 9 height 9
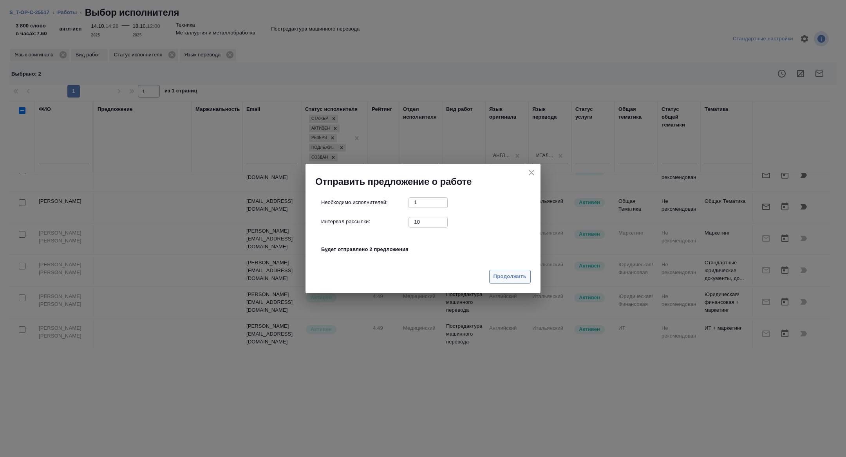
click at [495, 277] on span "Продолжить" at bounding box center [510, 276] width 33 height 9
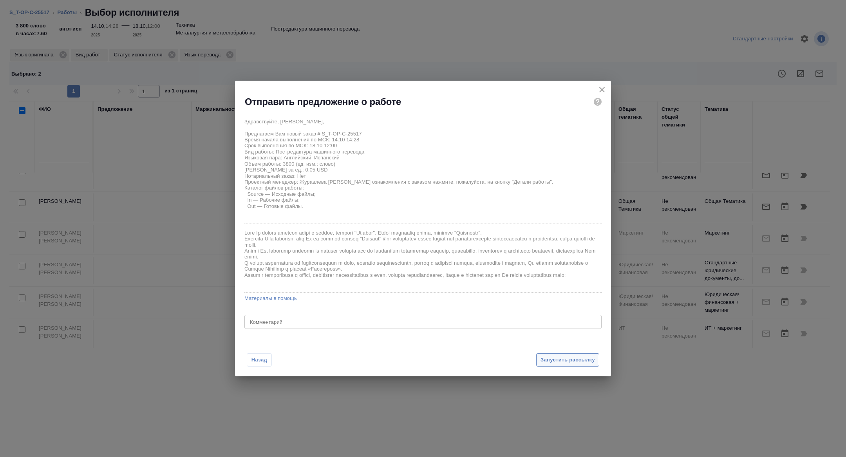
click at [569, 356] on span "Запустить рассылку" at bounding box center [568, 360] width 54 height 9
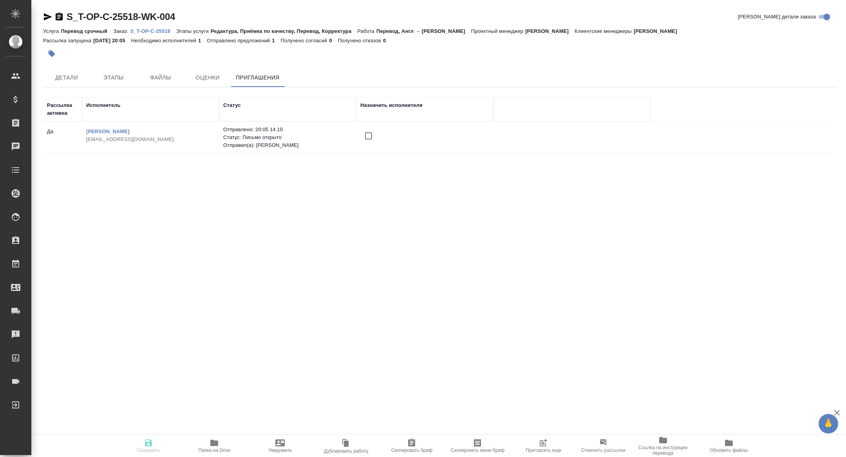
click at [539, 449] on span "Пригласить еще" at bounding box center [544, 450] width 36 height 5
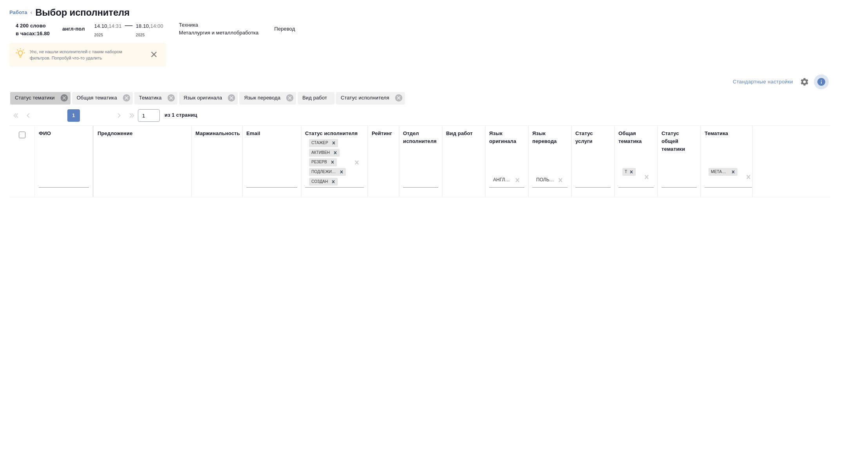
click at [67, 101] on icon at bounding box center [64, 98] width 9 height 9
click at [108, 94] on icon at bounding box center [109, 98] width 9 height 9
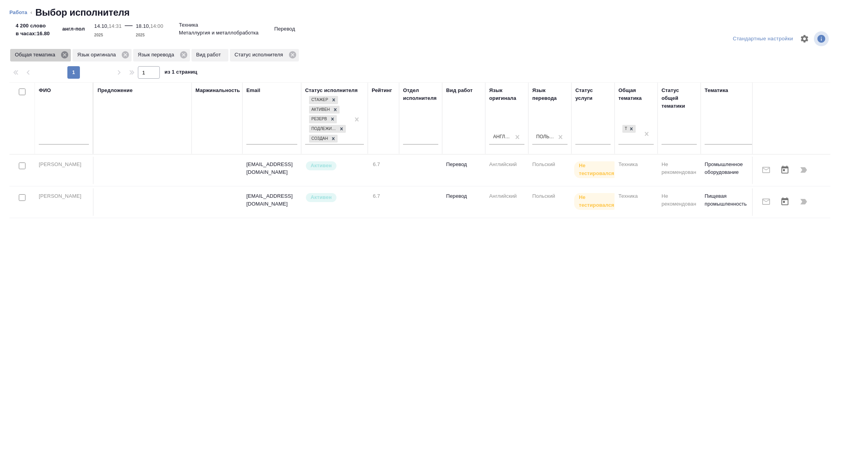
click at [66, 55] on icon at bounding box center [64, 55] width 9 height 9
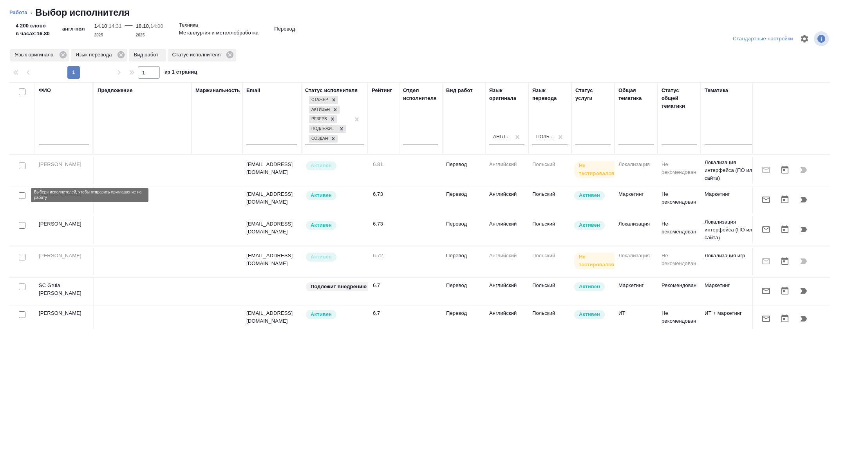
click at [20, 195] on input "checkbox" at bounding box center [22, 195] width 7 height 7
checkbox input "true"
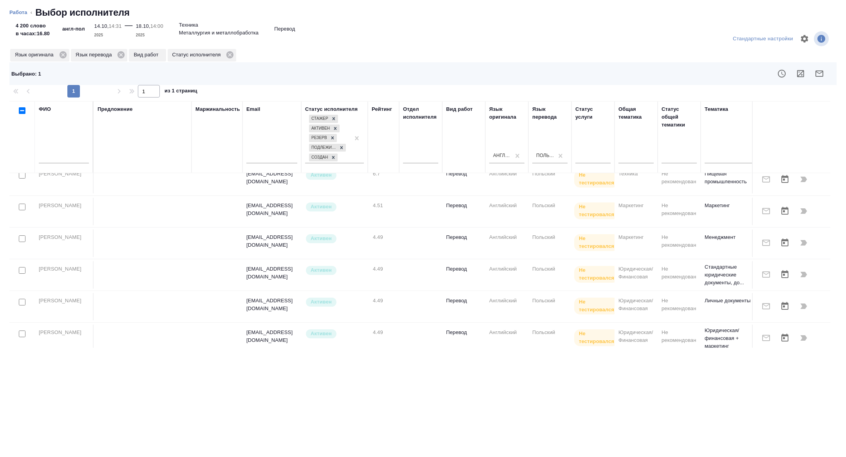
scroll to position [371, 0]
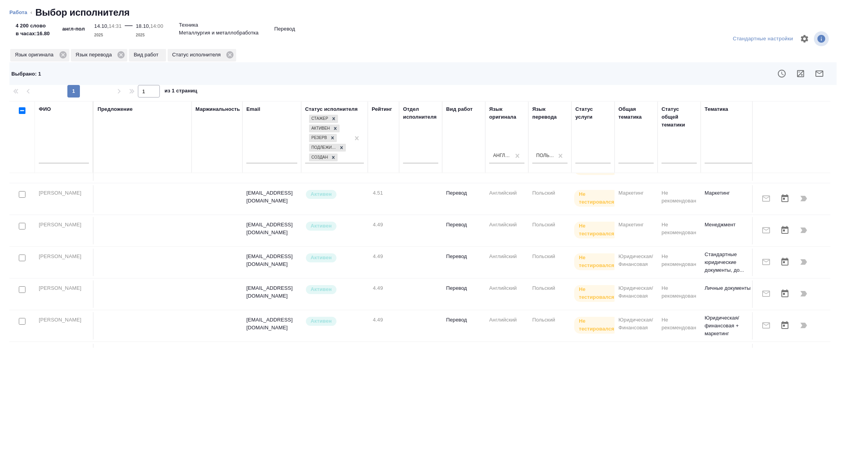
click at [824, 75] on icon "button" at bounding box center [819, 73] width 9 height 9
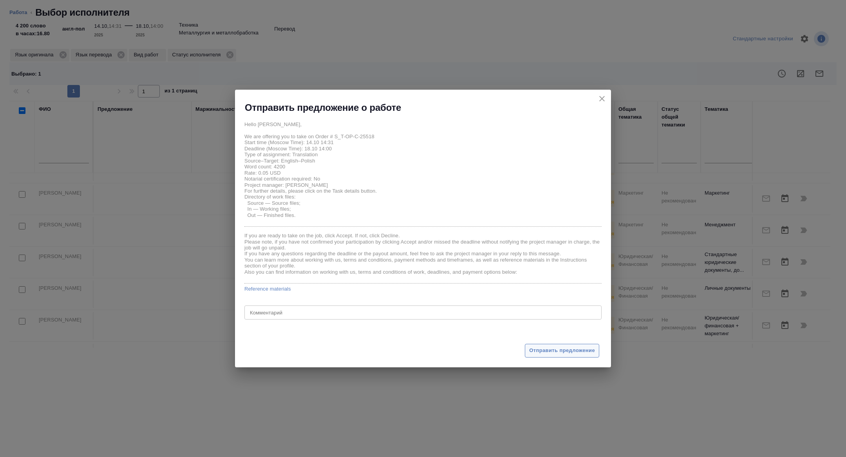
click at [560, 351] on span "Отправить предложение" at bounding box center [562, 350] width 66 height 9
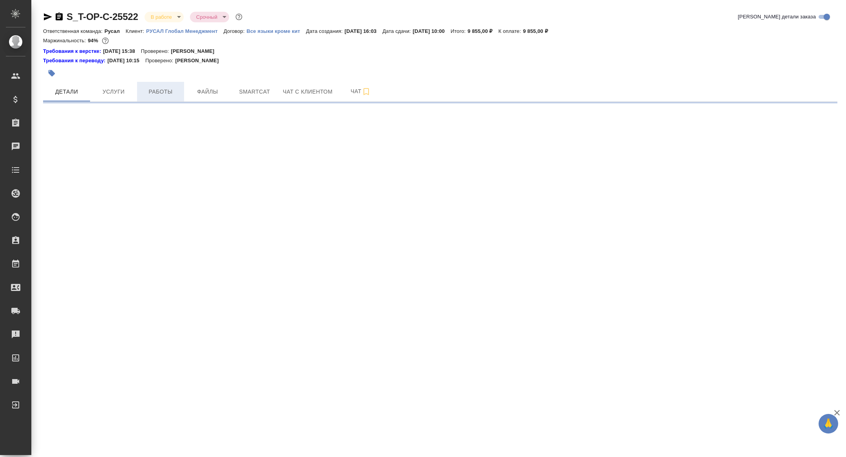
click at [156, 89] on span "Работы" at bounding box center [161, 92] width 38 height 10
select select "RU"
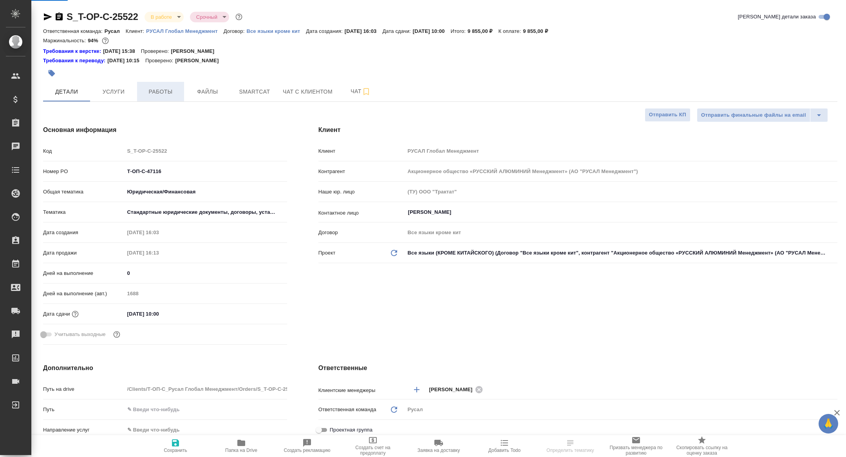
type textarea "x"
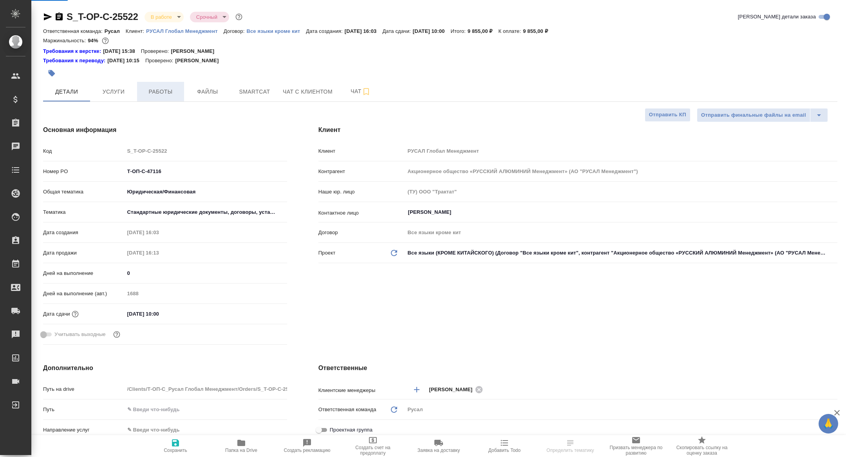
type textarea "x"
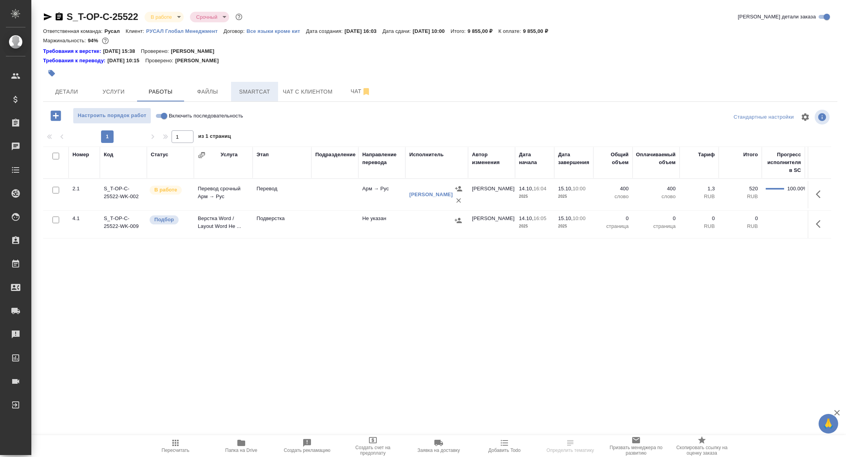
click at [264, 92] on span "Smartcat" at bounding box center [255, 92] width 38 height 10
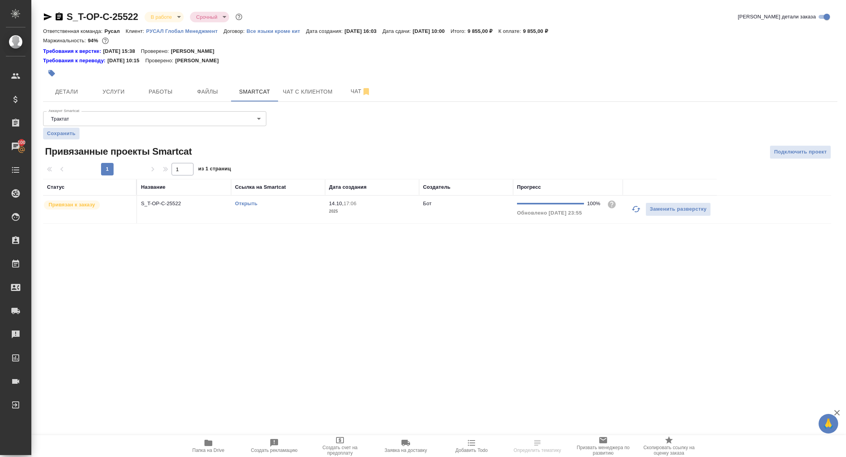
click at [244, 203] on link "Открыть" at bounding box center [246, 204] width 22 height 6
click at [209, 457] on button "Папка на Drive" at bounding box center [208, 446] width 66 height 22
click at [81, 89] on span "Детали" at bounding box center [67, 92] width 38 height 10
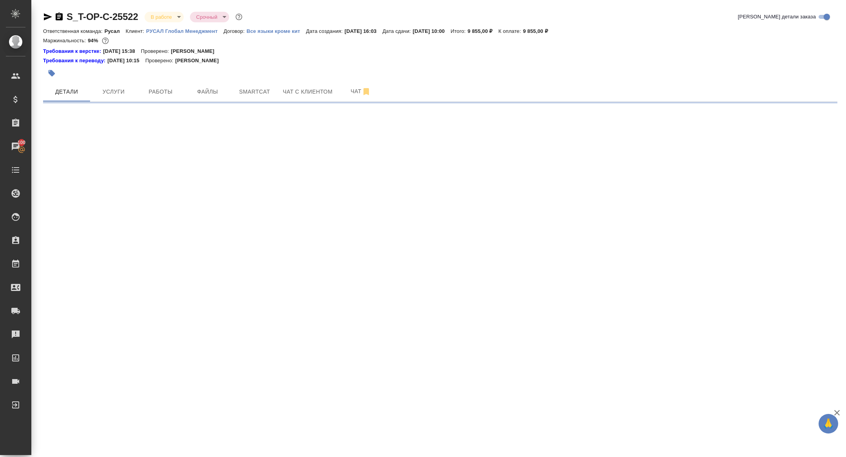
select select "RU"
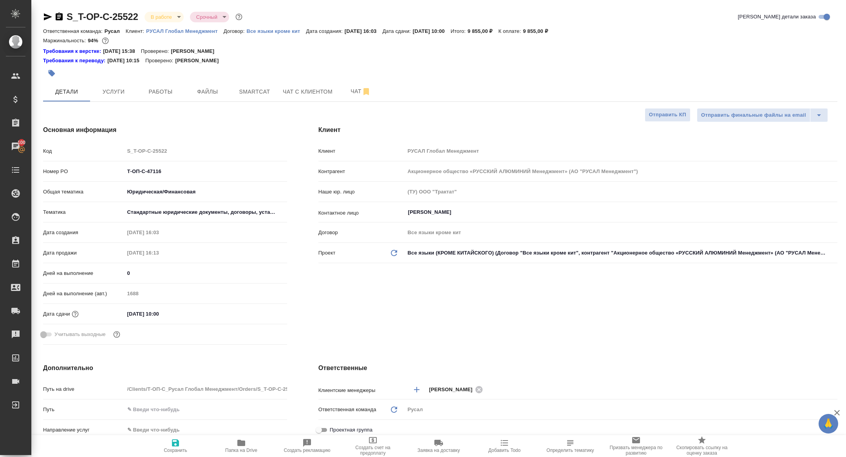
type textarea "x"
drag, startPoint x: 170, startPoint y: 171, endPoint x: 83, endPoint y: 171, distance: 87.4
click at [83, 171] on div "Номер PO Т-ОП-С-47116" at bounding box center [165, 172] width 244 height 14
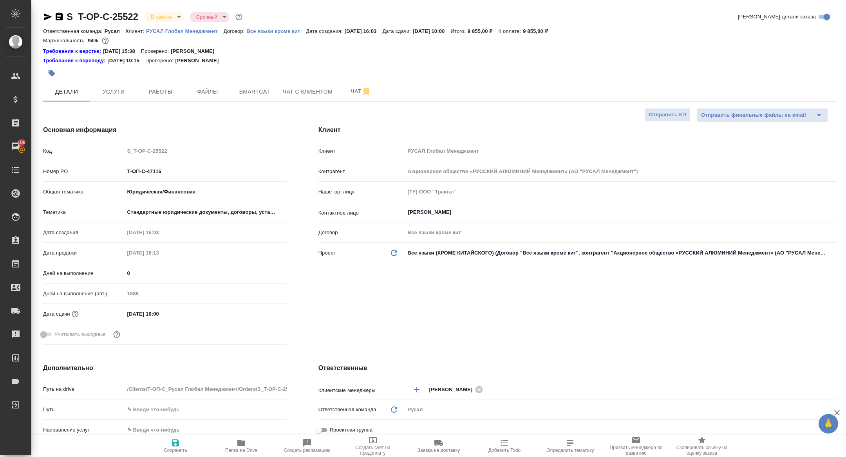
type textarea "x"
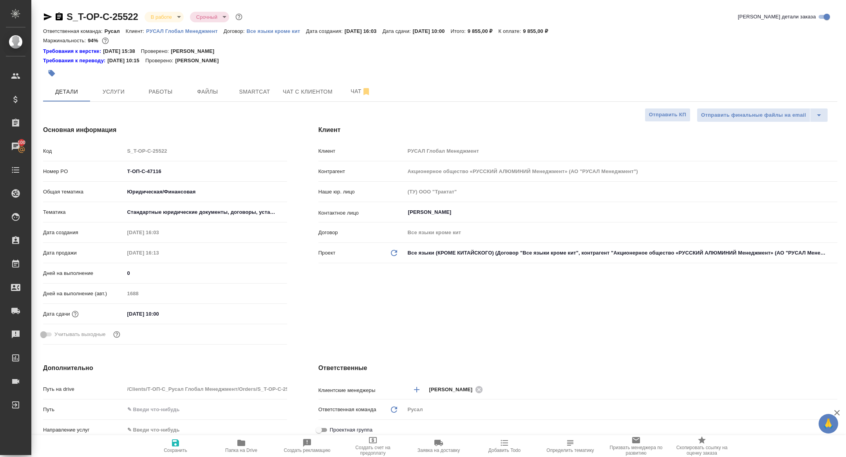
type textarea "x"
click at [152, 18] on body "🙏 .cls-1 fill:#fff; AWATERA [PERSON_NAME] Спецификации Заказы 100 Чаты Todo Про…" at bounding box center [423, 228] width 846 height 457
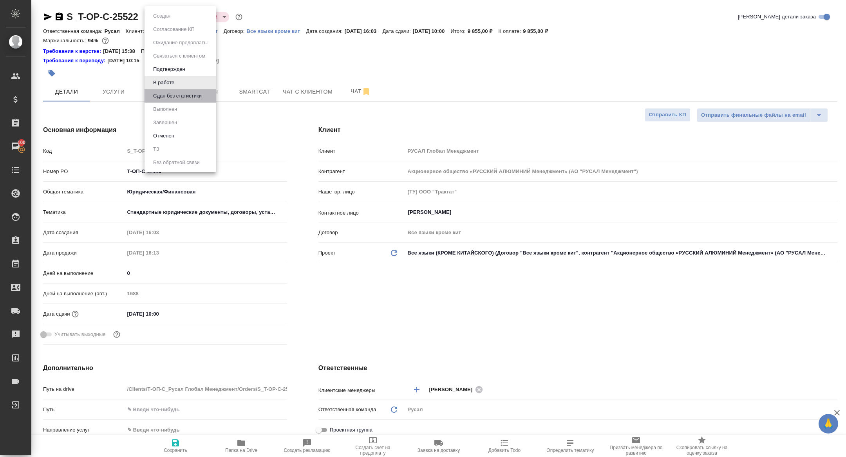
click at [188, 100] on li "Сдан без статистики" at bounding box center [181, 95] width 72 height 13
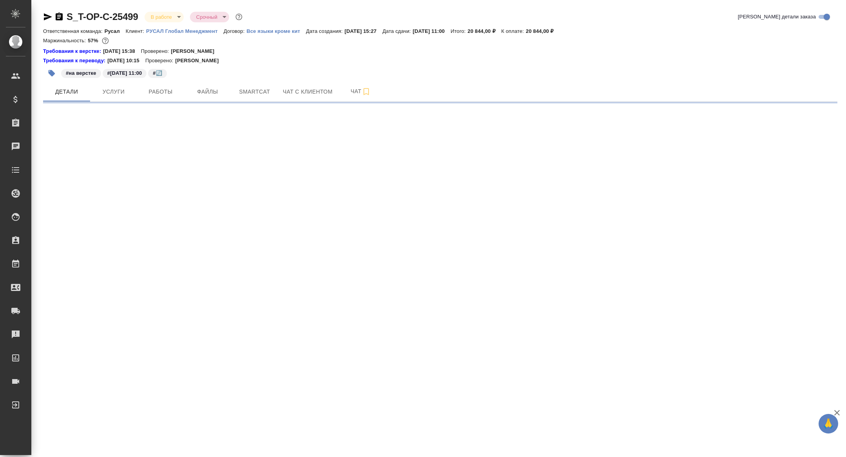
click at [167, 87] on span "Работы" at bounding box center [161, 92] width 38 height 10
select select "RU"
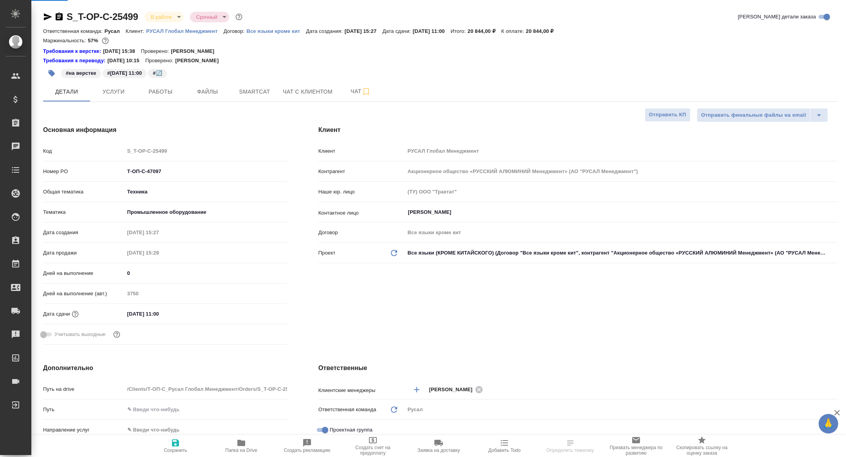
type textarea "x"
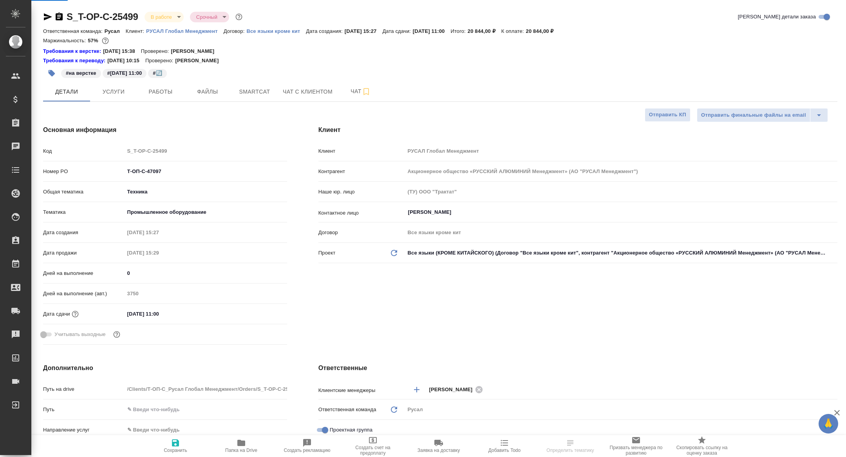
type textarea "x"
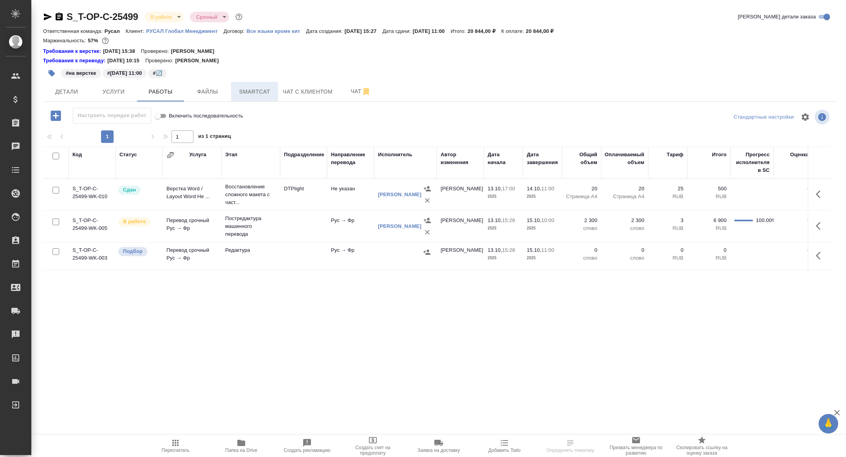
click at [257, 87] on span "Smartcat" at bounding box center [255, 92] width 38 height 10
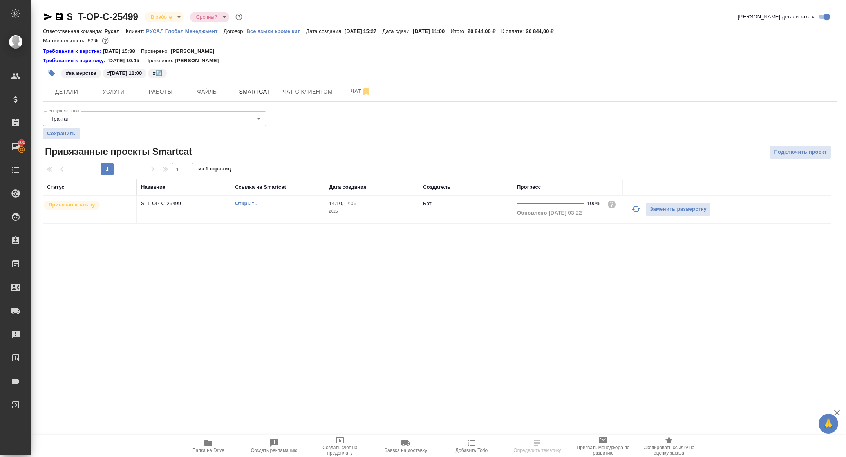
click at [243, 204] on link "Открыть" at bounding box center [246, 204] width 22 height 6
click at [208, 436] on button "Папка на Drive" at bounding box center [208, 446] width 66 height 22
click at [155, 92] on span "Работы" at bounding box center [161, 92] width 38 height 10
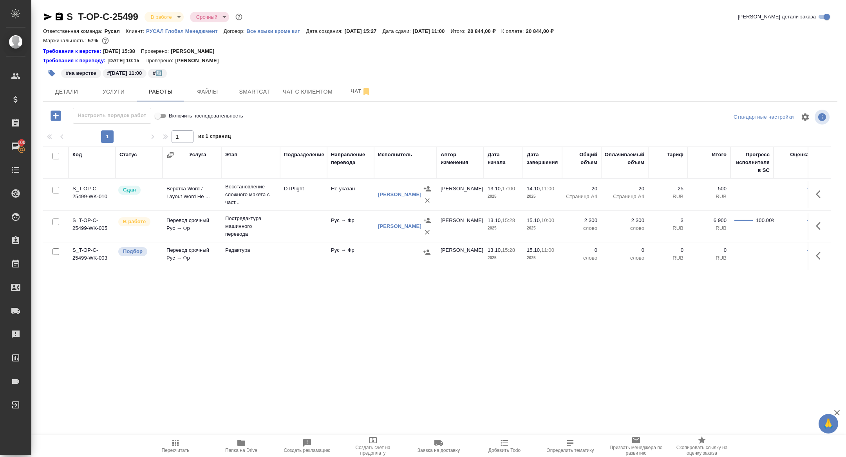
drag, startPoint x: 820, startPoint y: 221, endPoint x: 814, endPoint y: 223, distance: 6.1
click at [820, 221] on icon "button" at bounding box center [820, 225] width 9 height 9
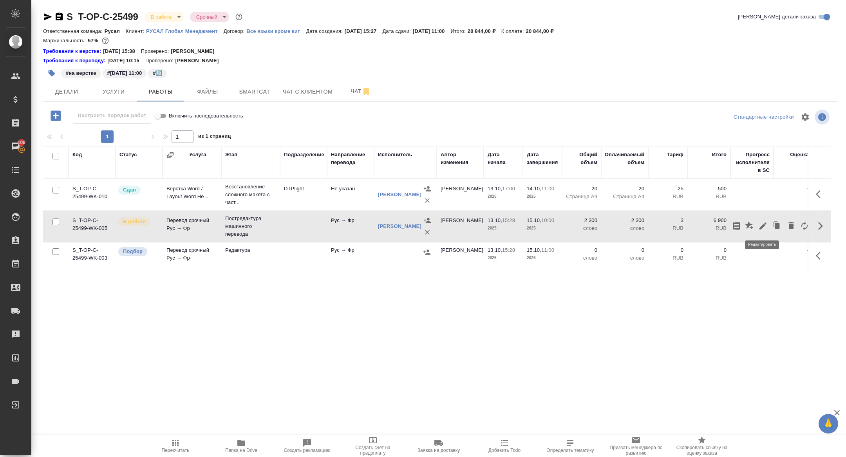
click at [760, 227] on icon "button" at bounding box center [762, 225] width 9 height 9
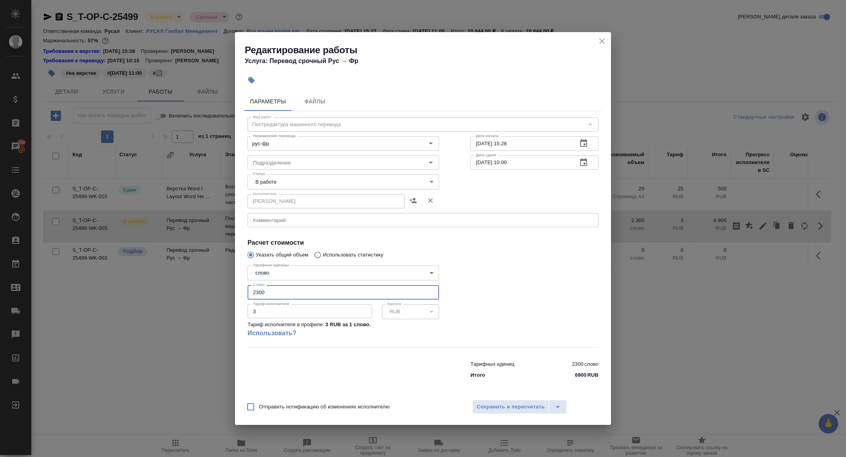
drag, startPoint x: 277, startPoint y: 293, endPoint x: 205, endPoint y: 291, distance: 72.1
click at [205, 291] on div "Редактирование работы Услуга: Перевод срочный Рус → Фр Параметры Файлы Вид рабо…" at bounding box center [423, 228] width 846 height 457
type input "2203"
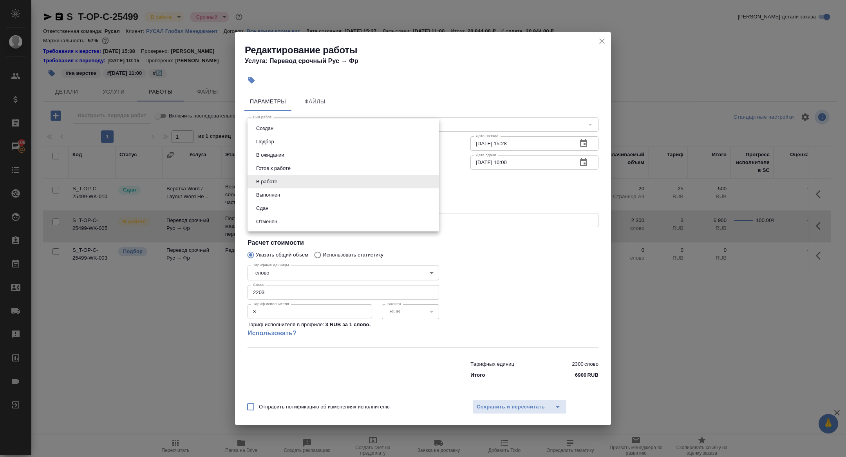
click at [268, 181] on body "🙏 .cls-1 fill:#fff; AWATERA Zhuravleva Alexandra Клиенты Спецификации Заказы 10…" at bounding box center [423, 228] width 846 height 457
click at [267, 207] on button "Сдан" at bounding box center [262, 208] width 17 height 9
type input "closed"
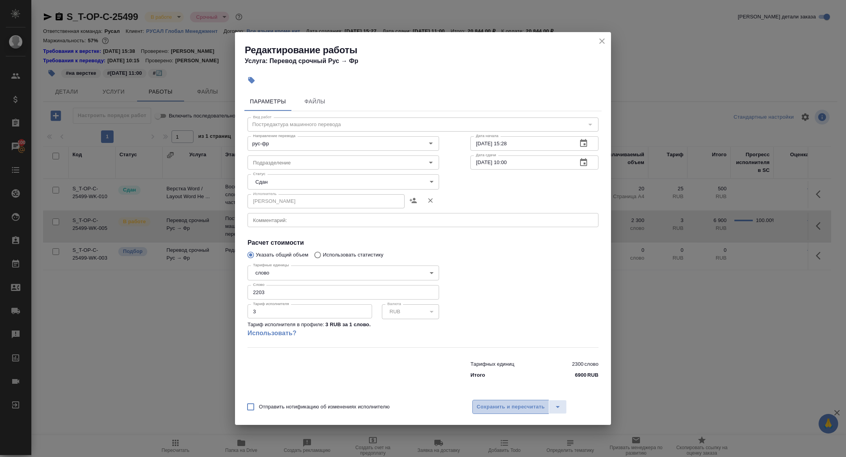
click at [499, 413] on button "Сохранить и пересчитать" at bounding box center [510, 407] width 77 height 14
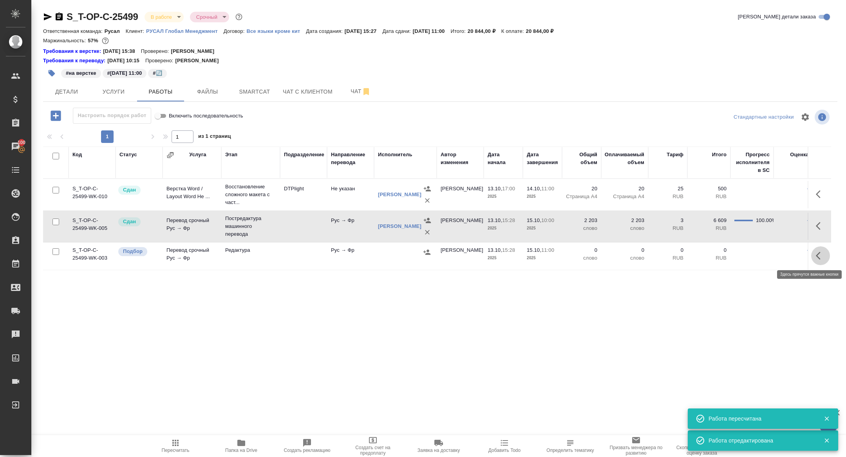
click at [818, 259] on icon "button" at bounding box center [820, 255] width 9 height 9
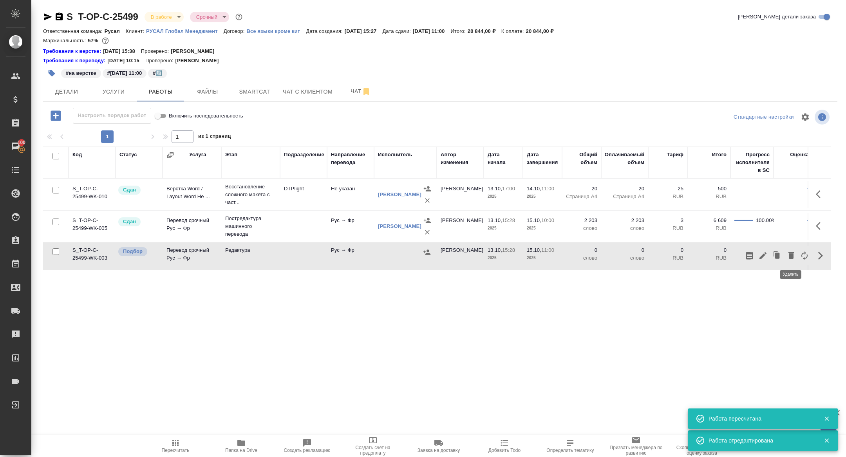
click at [791, 256] on icon "button" at bounding box center [791, 255] width 5 height 7
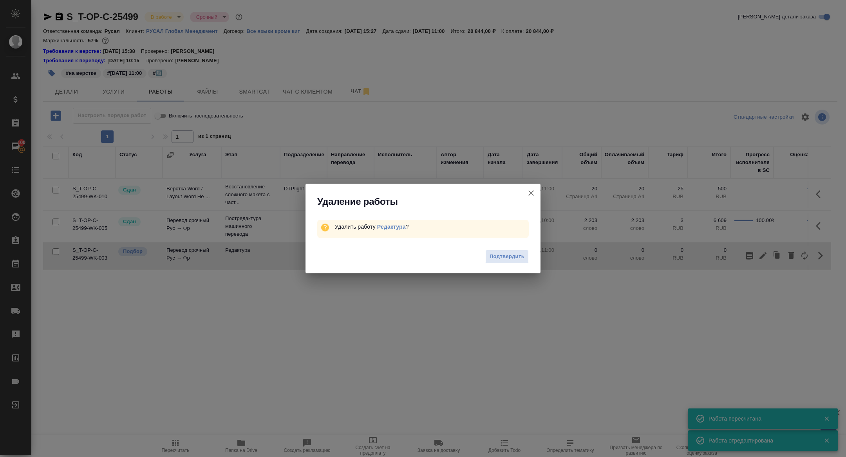
click at [515, 266] on div "Подтвердить" at bounding box center [423, 257] width 235 height 31
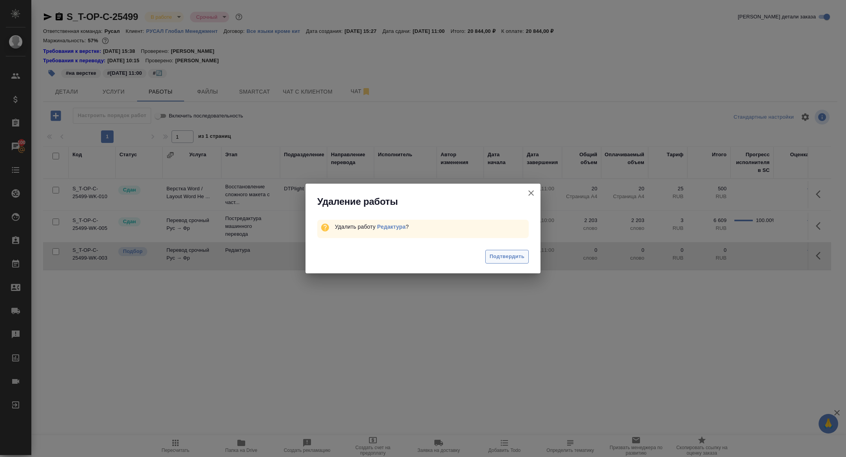
click at [508, 259] on span "Подтвердить" at bounding box center [507, 256] width 35 height 9
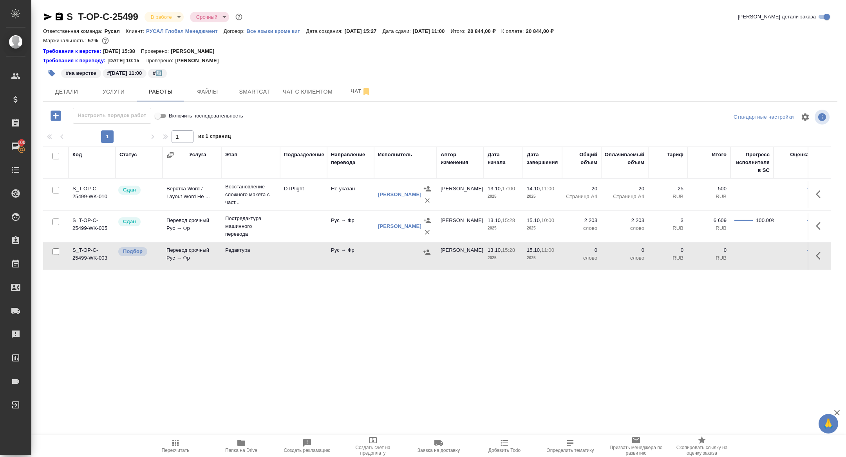
click at [229, 457] on button "Папка на Drive" at bounding box center [241, 446] width 66 height 22
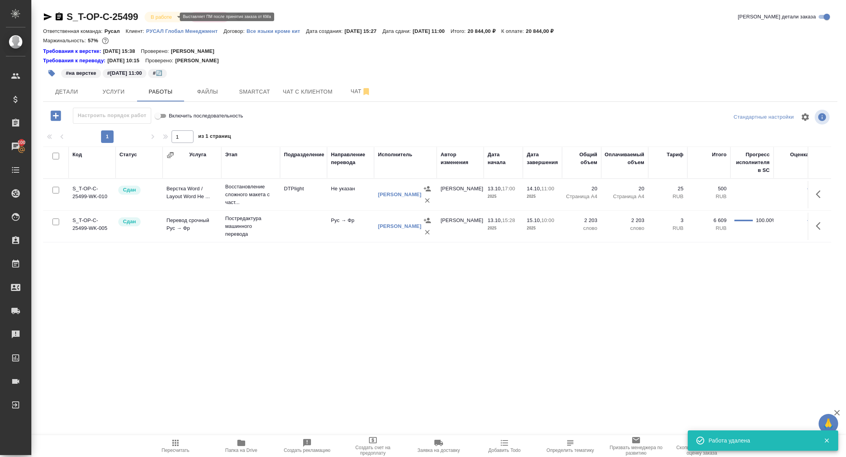
click at [157, 14] on body "🙏 .cls-1 fill:#fff; AWATERA Zhuravleva Alexandra Клиенты Спецификации Заказы 10…" at bounding box center [423, 228] width 846 height 457
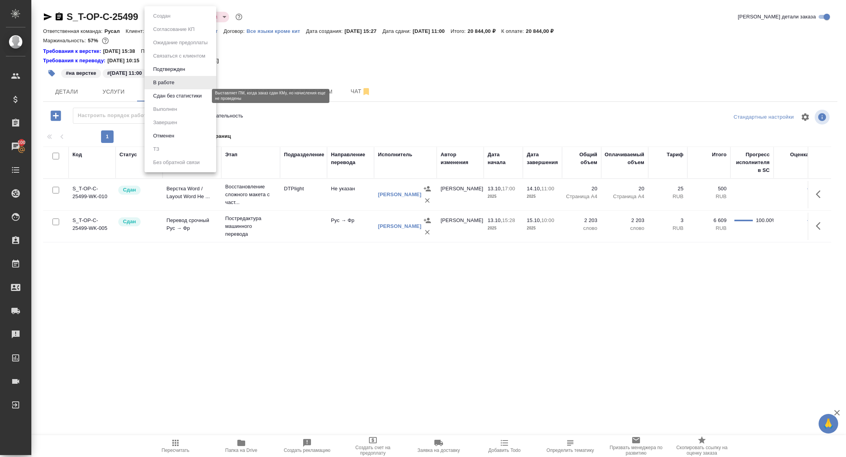
click at [176, 96] on button "Сдан без статистики" at bounding box center [177, 96] width 53 height 9
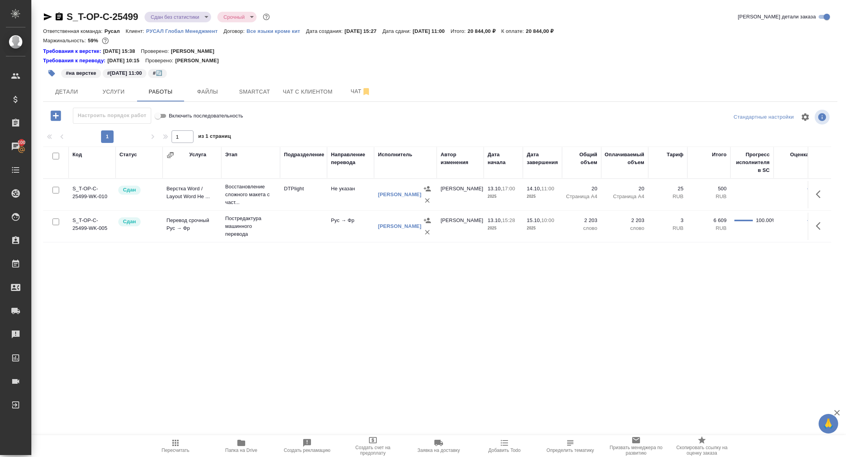
click at [644, 13] on div "S_T-OP-C-25499 Сдан без статистики distributed Срочный urgent Кратко детали зак…" at bounding box center [440, 17] width 794 height 13
click at [655, 19] on div "S_T-OP-C-25499 Сдан без статистики distributed Срочный urgent Кратко детали зак…" at bounding box center [440, 17] width 794 height 13
click at [81, 89] on span "Детали" at bounding box center [67, 92] width 38 height 10
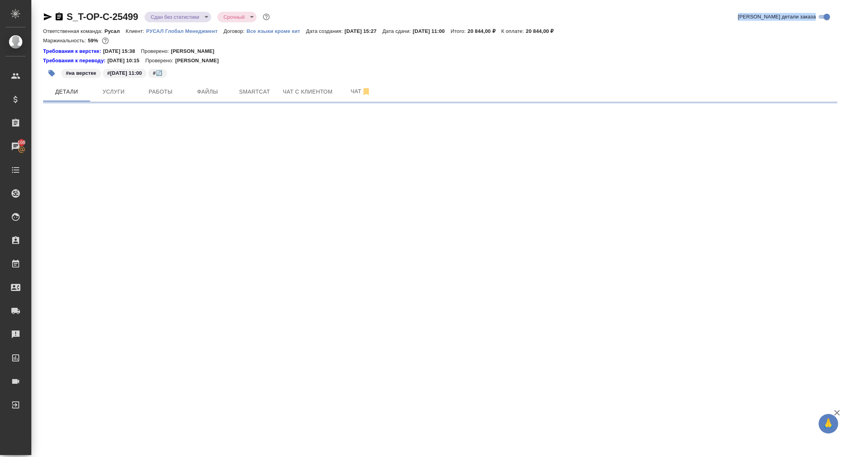
select select "RU"
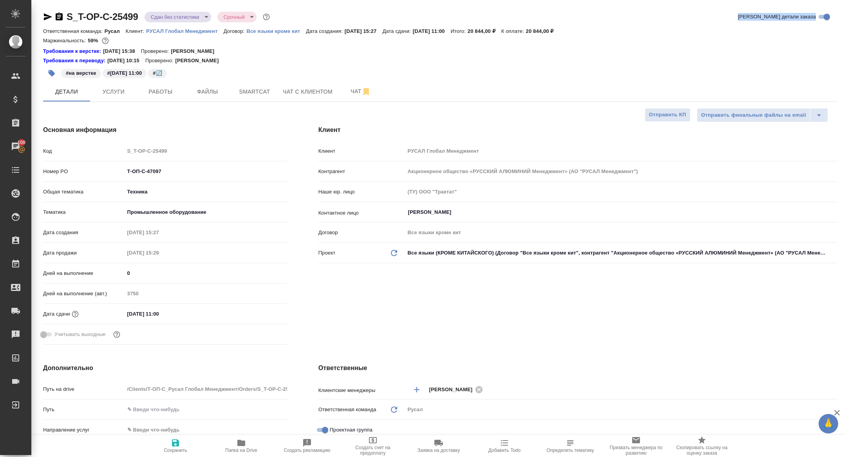
type textarea "x"
type input "[PERSON_NAME]"
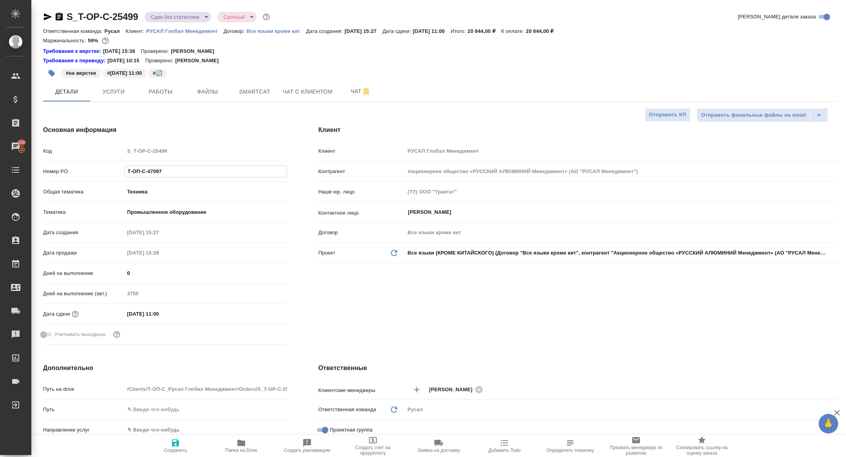
drag, startPoint x: 177, startPoint y: 172, endPoint x: 65, endPoint y: 172, distance: 111.3
click at [67, 172] on div "Номер PO Т-ОП-С-47097" at bounding box center [165, 172] width 244 height 14
type textarea "x"
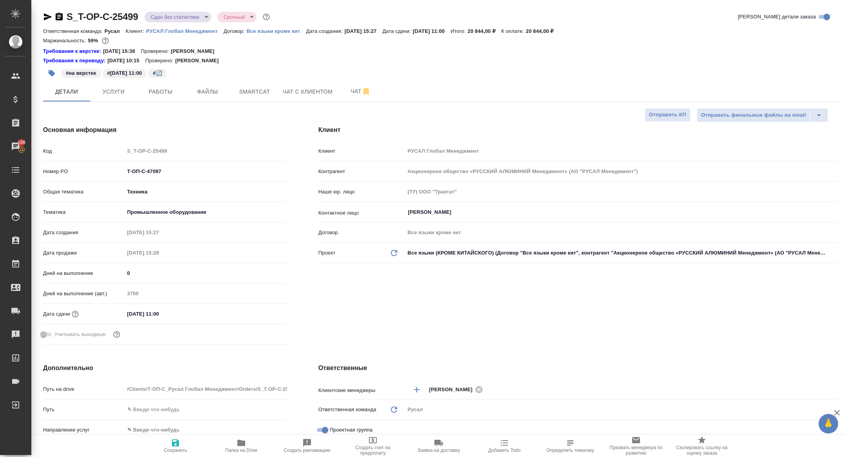
type textarea "x"
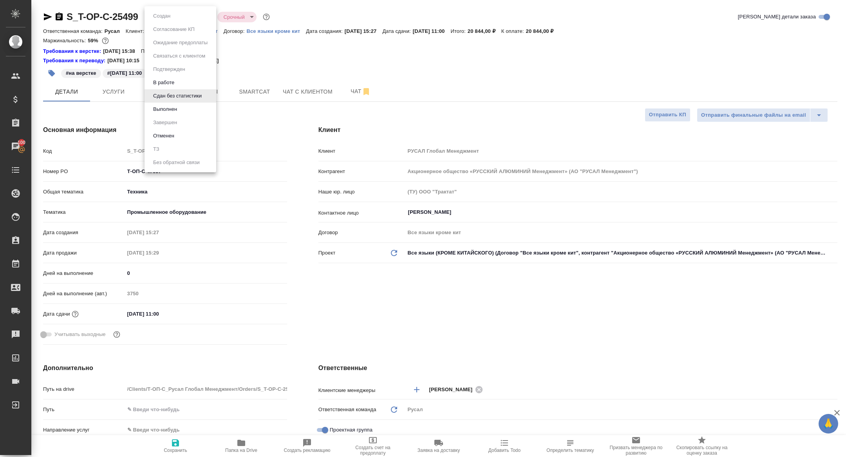
click at [170, 12] on body "🙏 .cls-1 fill:#fff; AWATERA Zhuravleva Alexandra Клиенты Спецификации Заказы 10…" at bounding box center [423, 228] width 846 height 457
click at [161, 109] on button "Выполнен" at bounding box center [165, 109] width 29 height 9
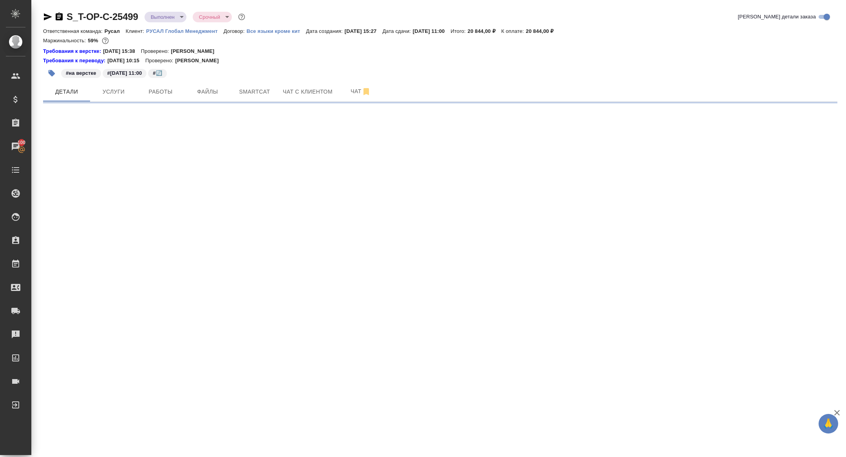
select select "RU"
click at [163, 86] on button "Работы" at bounding box center [160, 92] width 47 height 20
select select "RU"
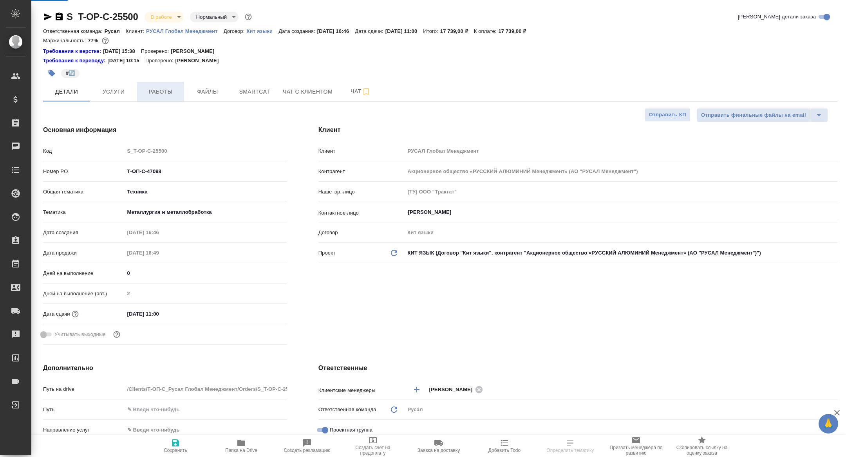
type textarea "x"
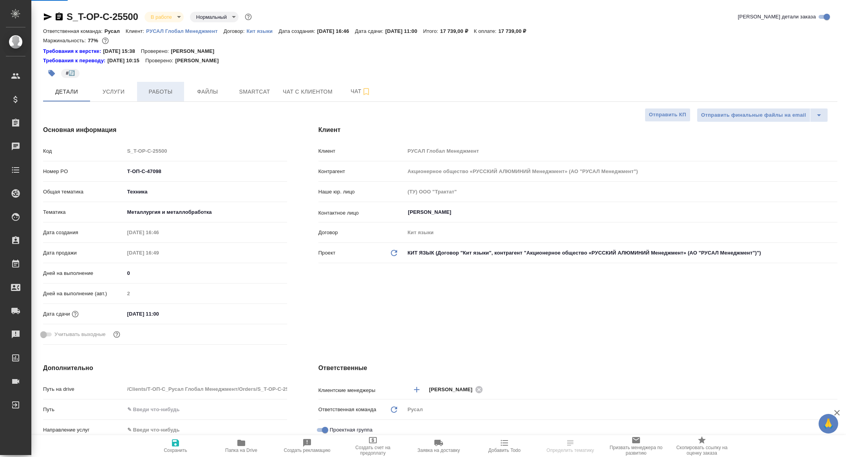
type textarea "x"
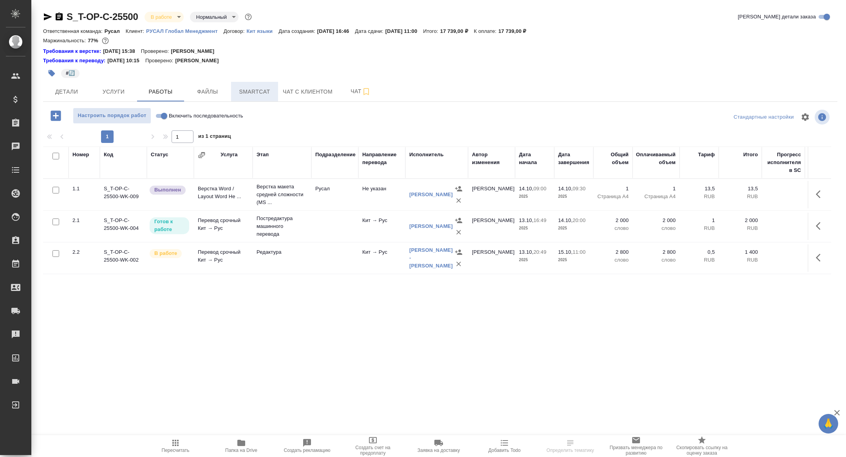
click at [245, 91] on span "Smartcat" at bounding box center [255, 92] width 38 height 10
click at [251, 83] on button "Smartcat" at bounding box center [254, 92] width 47 height 20
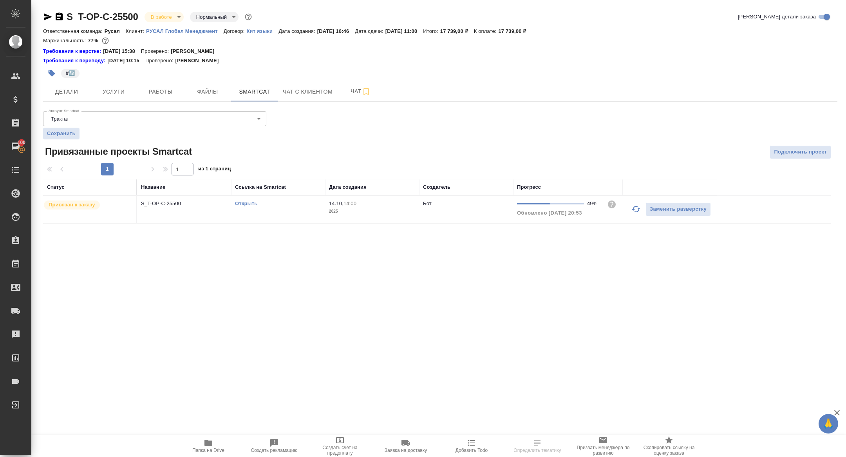
click at [626, 199] on td "Заменить разверстку" at bounding box center [670, 209] width 94 height 27
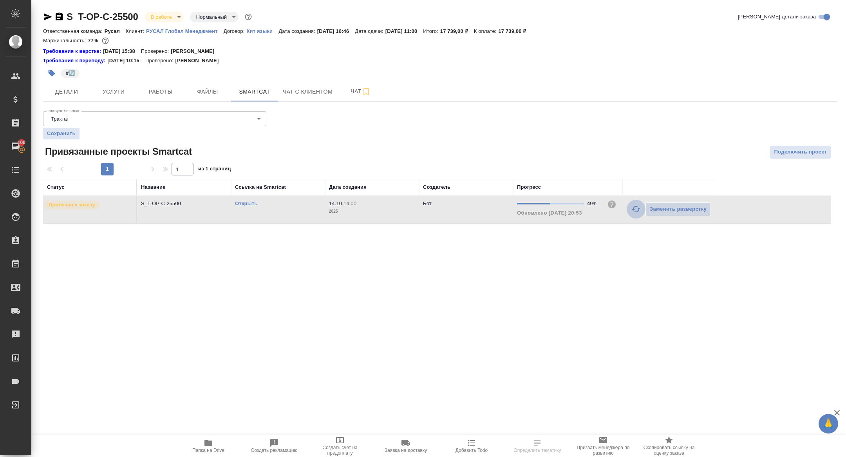
click at [633, 206] on icon "button" at bounding box center [635, 208] width 9 height 9
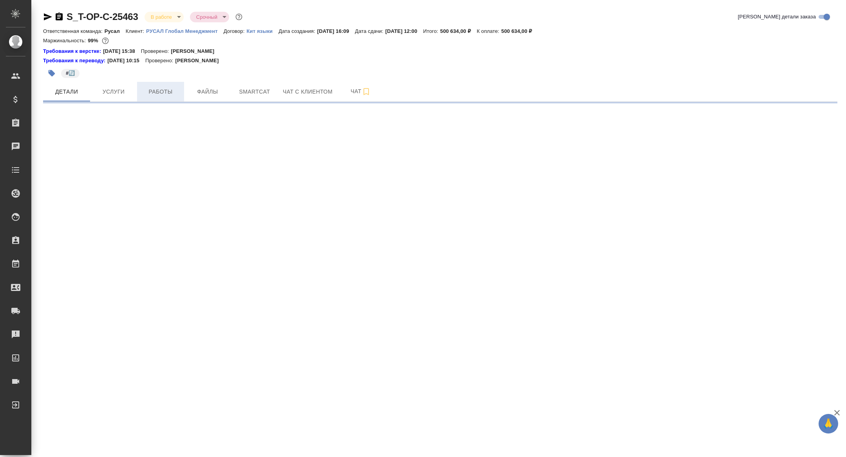
click at [156, 95] on span "Работы" at bounding box center [161, 92] width 38 height 10
select select "RU"
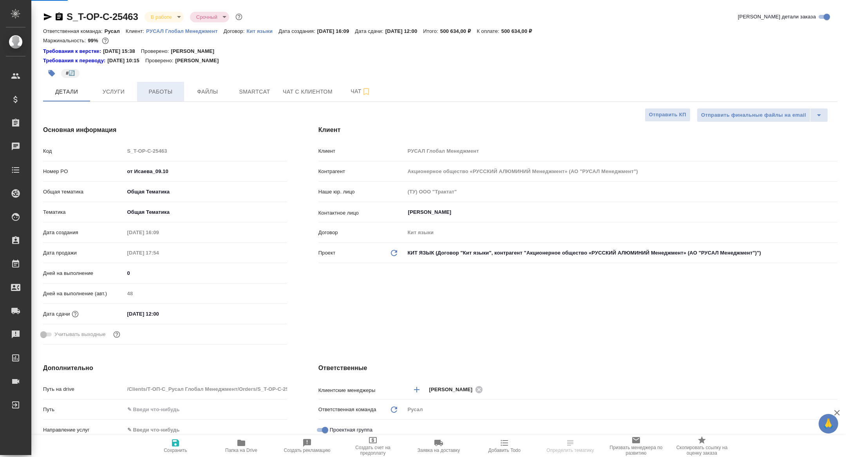
type textarea "x"
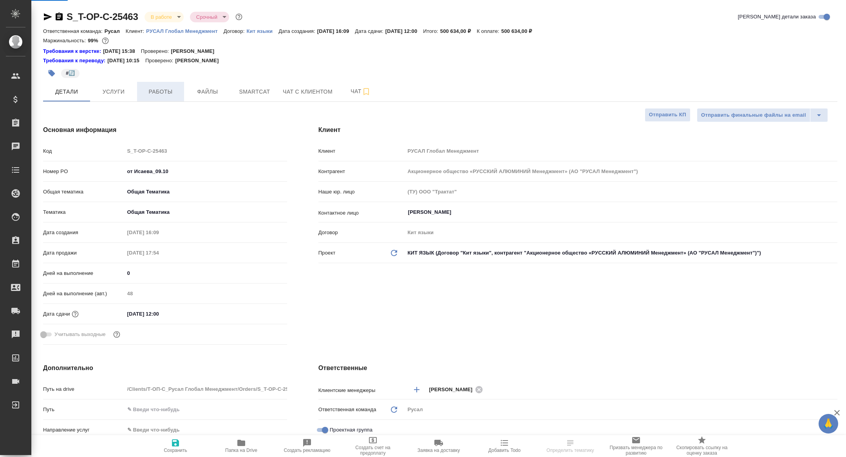
type textarea "x"
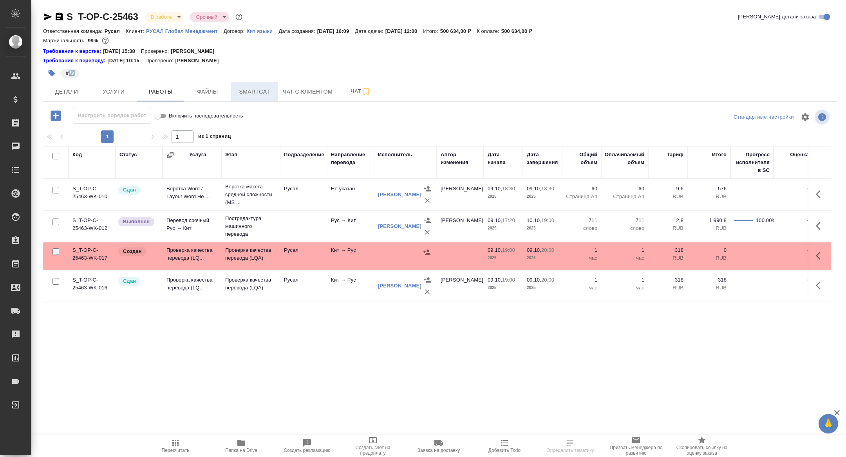
click at [246, 88] on span "Smartcat" at bounding box center [255, 92] width 38 height 10
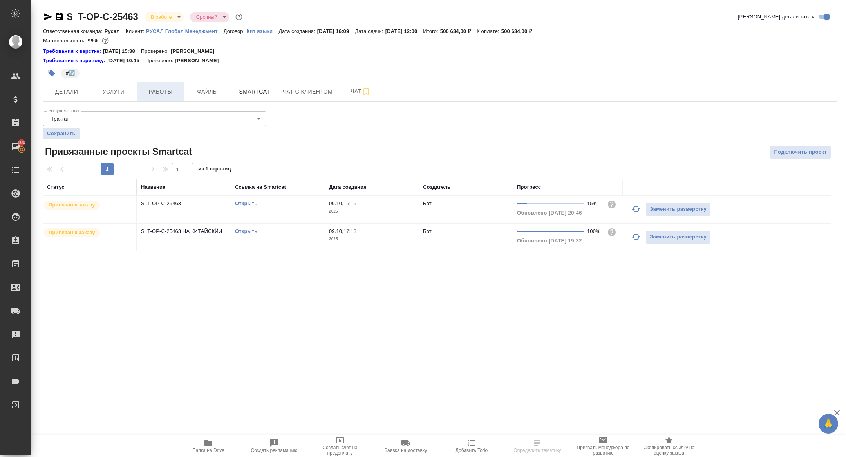
click at [169, 92] on span "Работы" at bounding box center [161, 92] width 38 height 10
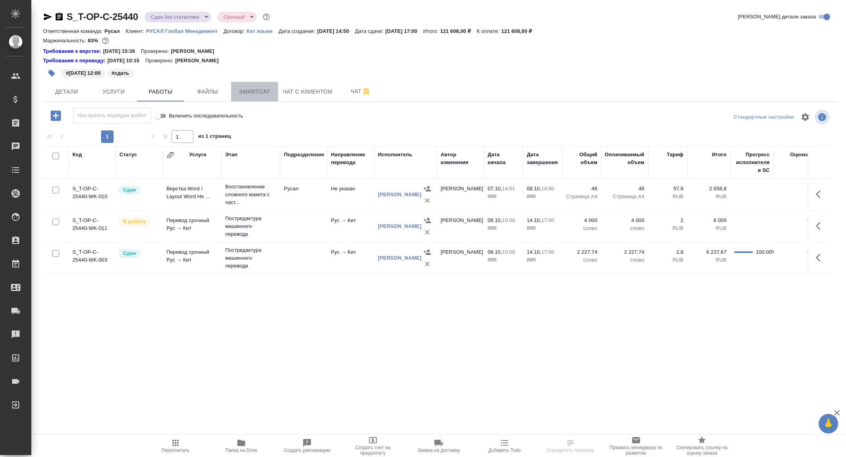
click at [255, 89] on span "Smartcat" at bounding box center [255, 92] width 38 height 10
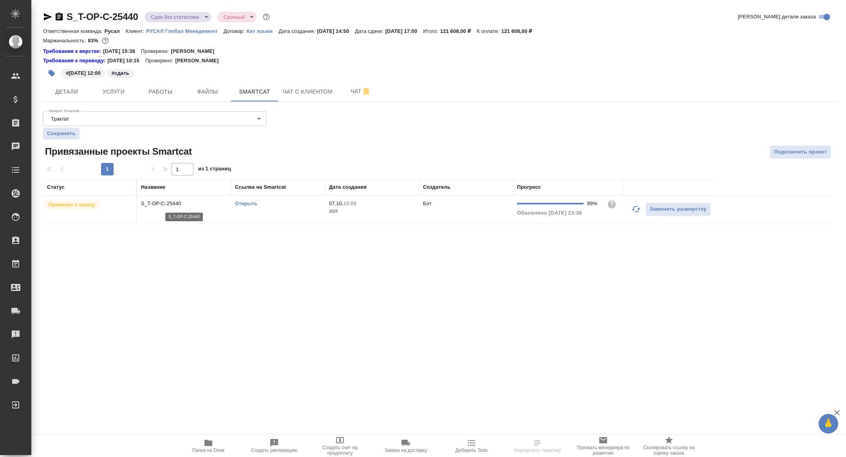
click at [179, 205] on p "S_T-OP-C-25440" at bounding box center [184, 204] width 86 height 8
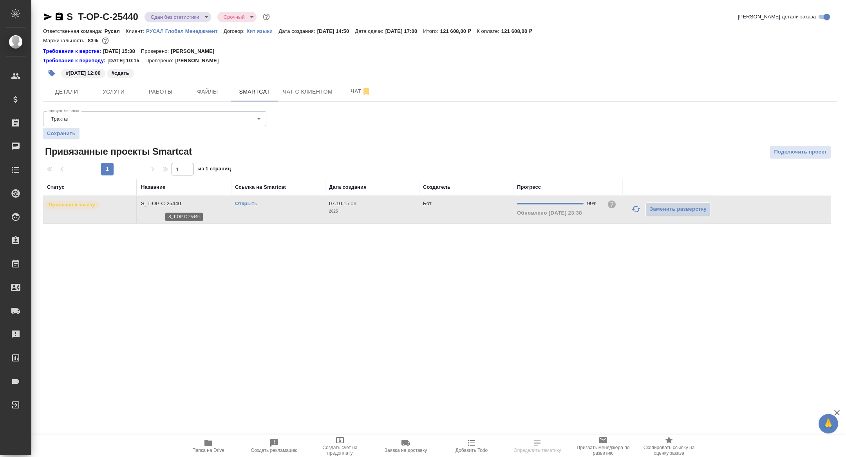
click at [179, 205] on p "S_T-OP-C-25440" at bounding box center [184, 204] width 86 height 8
click at [174, 90] on span "Работы" at bounding box center [161, 92] width 38 height 10
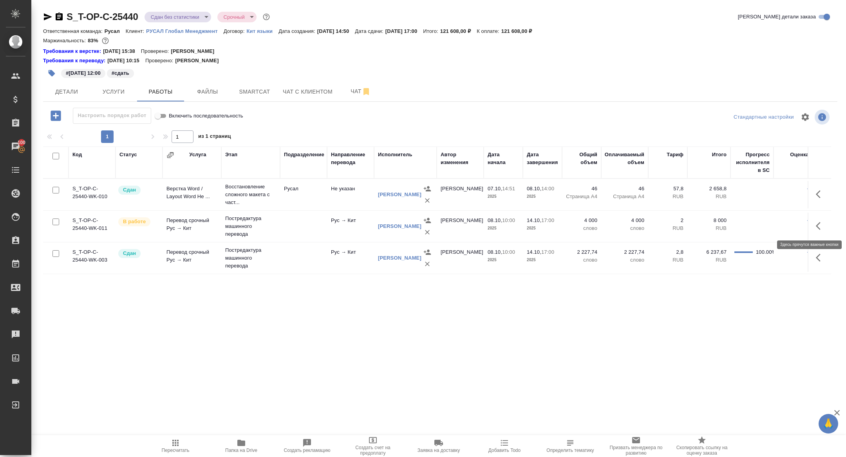
click at [819, 227] on icon "button" at bounding box center [820, 225] width 9 height 9
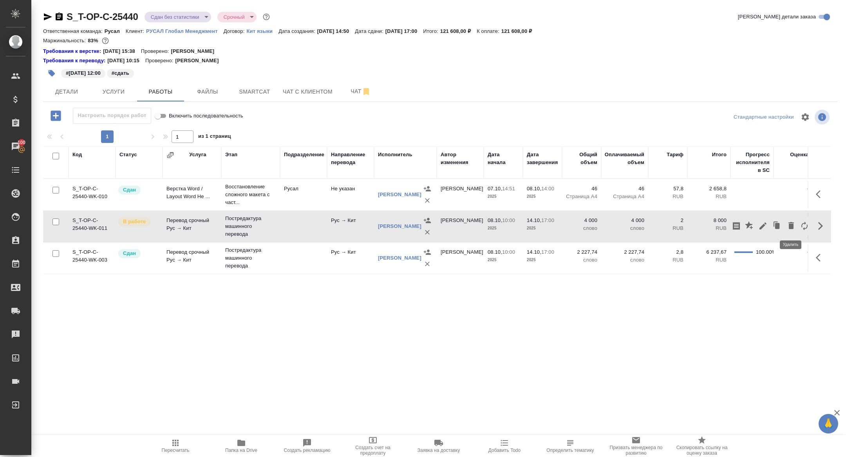
click at [790, 225] on icon "button" at bounding box center [791, 225] width 5 height 7
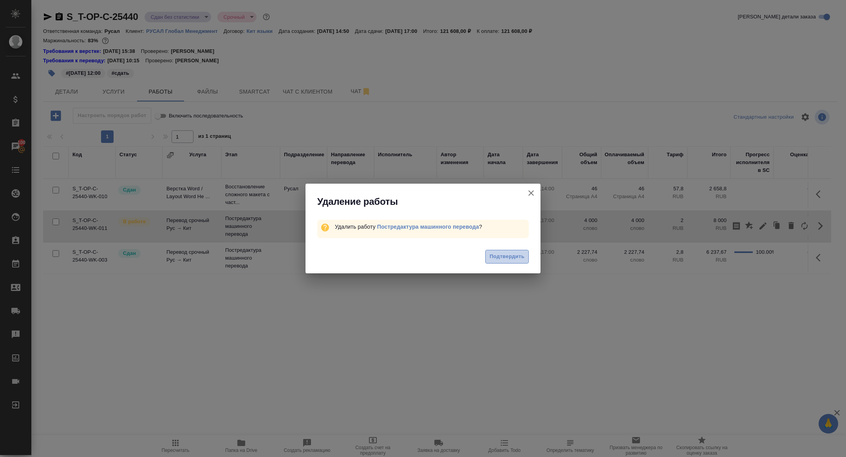
click at [510, 256] on span "Подтвердить" at bounding box center [507, 256] width 35 height 9
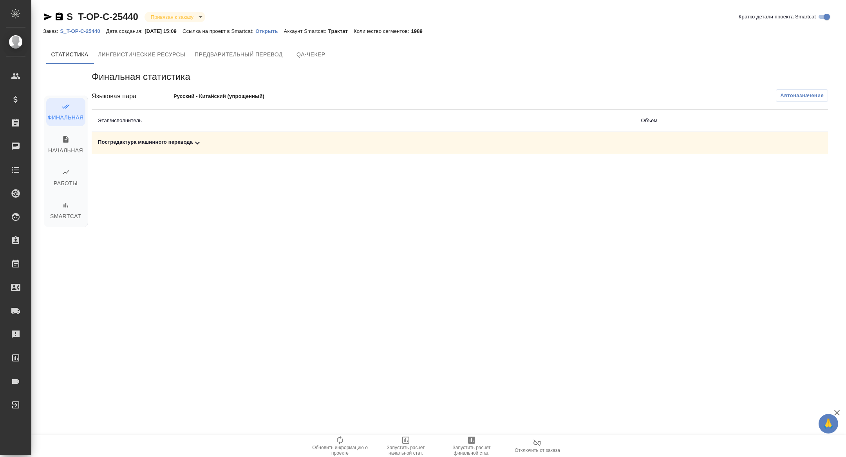
click at [173, 144] on div "Постредактура машинного перевода" at bounding box center [363, 142] width 530 height 9
click at [792, 96] on span "Автоназначение" at bounding box center [801, 96] width 43 height 8
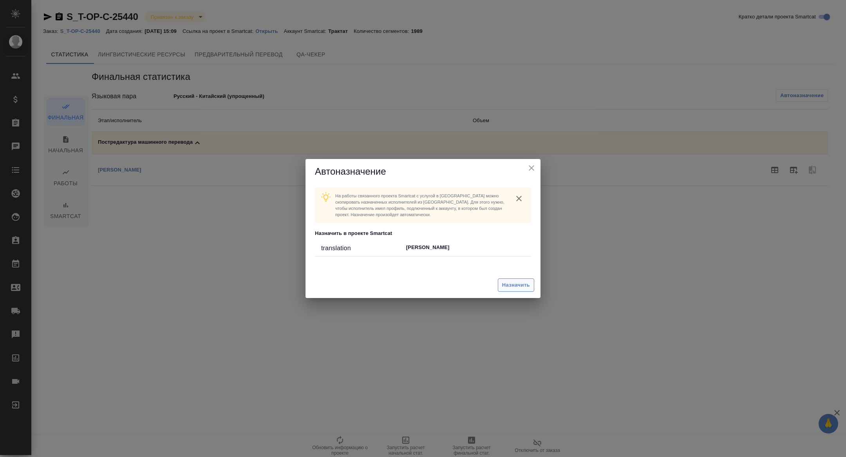
click at [512, 282] on span "Назначить" at bounding box center [516, 285] width 28 height 9
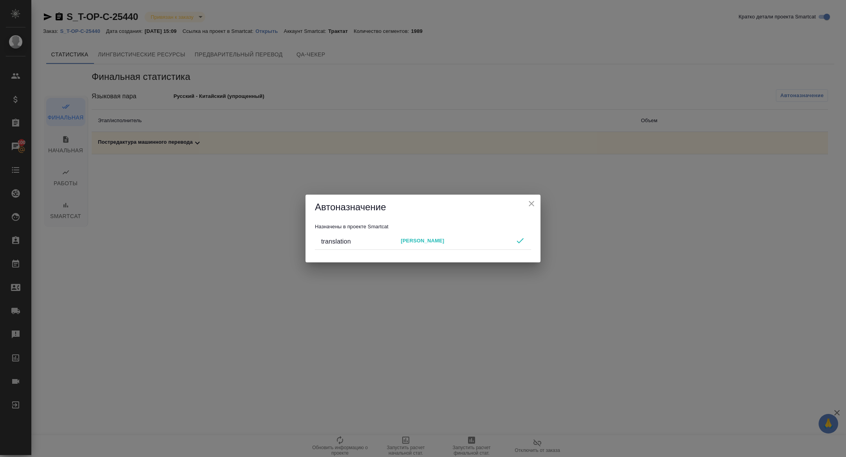
click at [532, 202] on icon "close" at bounding box center [531, 203] width 9 height 9
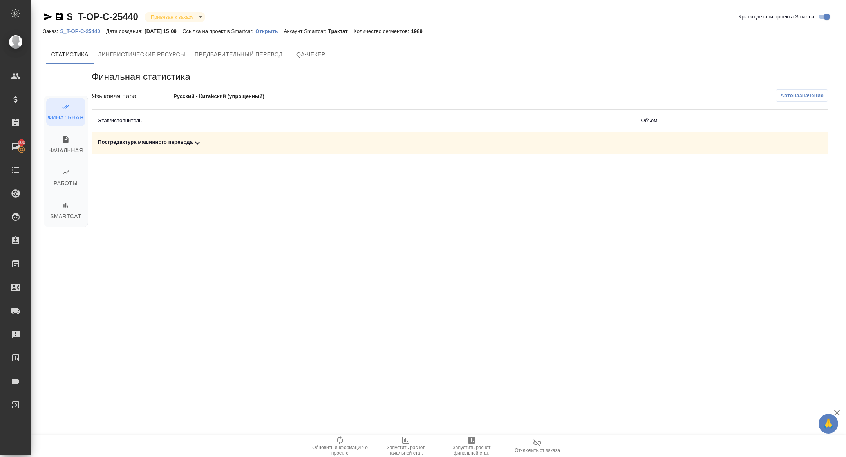
click at [284, 31] on p "Открыть" at bounding box center [269, 31] width 28 height 6
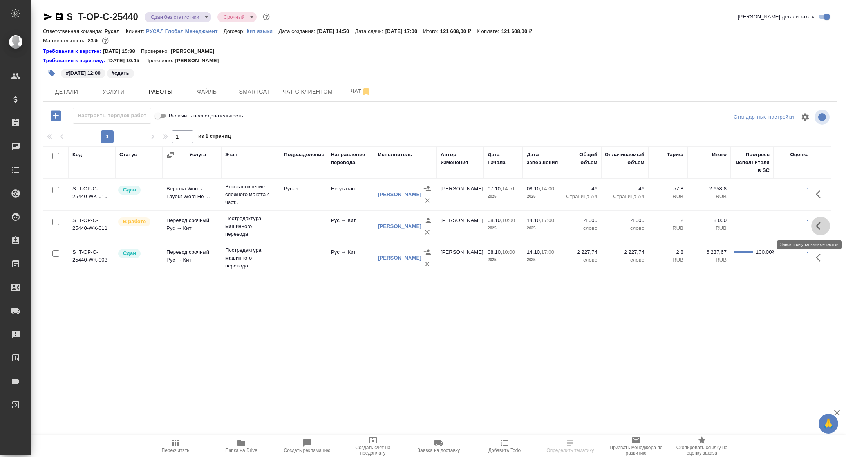
click at [823, 227] on icon "button" at bounding box center [820, 225] width 9 height 9
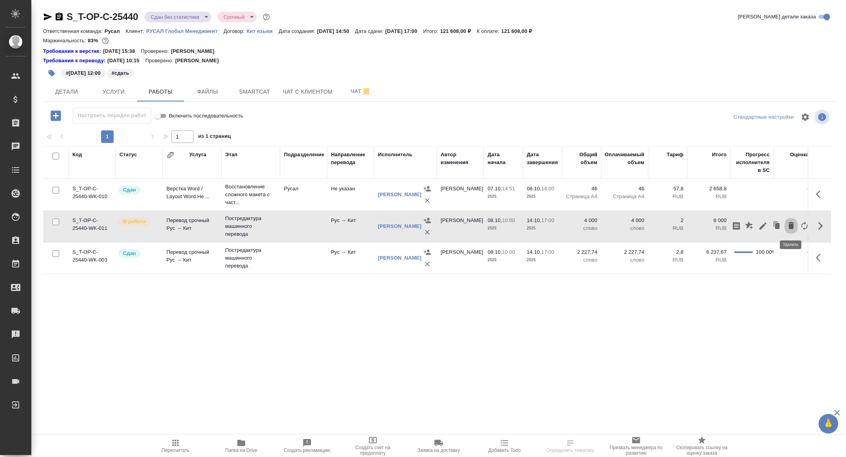
click at [789, 227] on icon "button" at bounding box center [791, 225] width 9 height 9
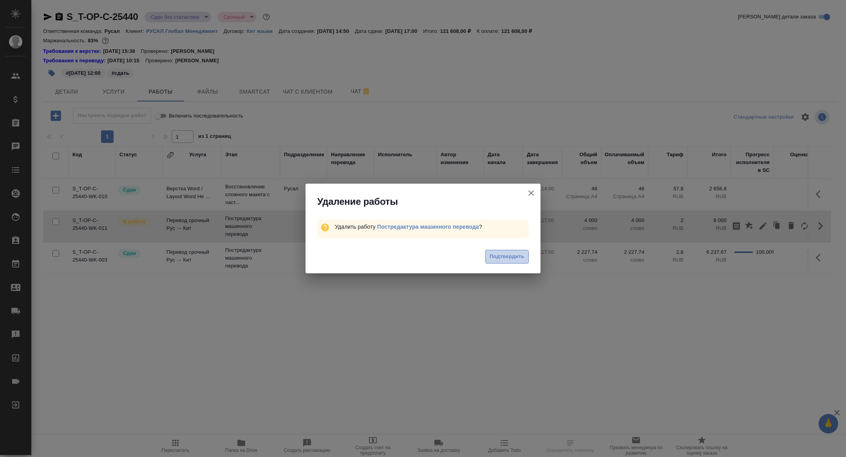
click at [502, 253] on span "Подтвердить" at bounding box center [507, 256] width 35 height 9
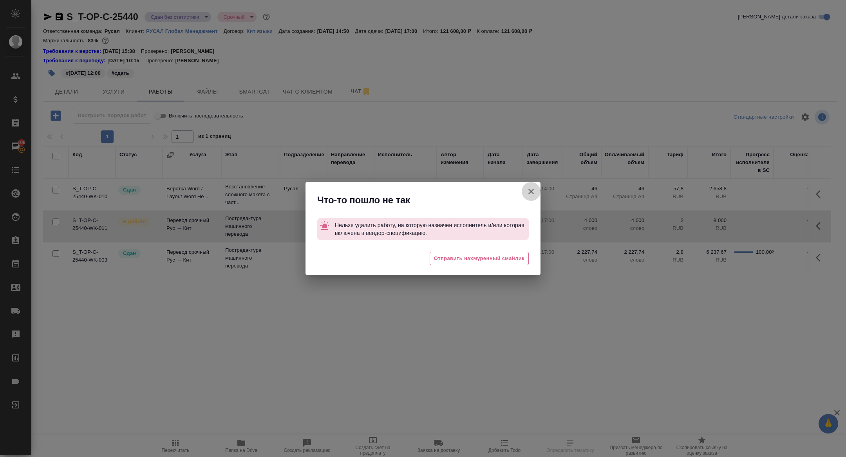
click at [531, 195] on icon "button" at bounding box center [530, 191] width 9 height 9
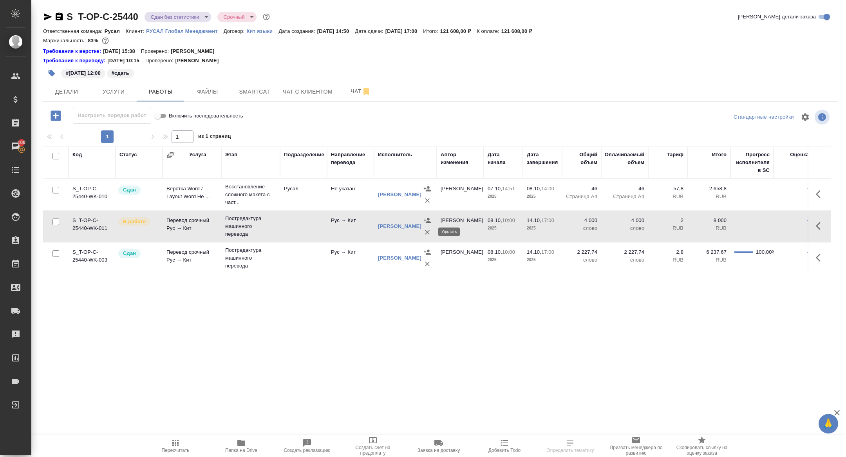
click at [426, 236] on button "button" at bounding box center [428, 232] width 12 height 12
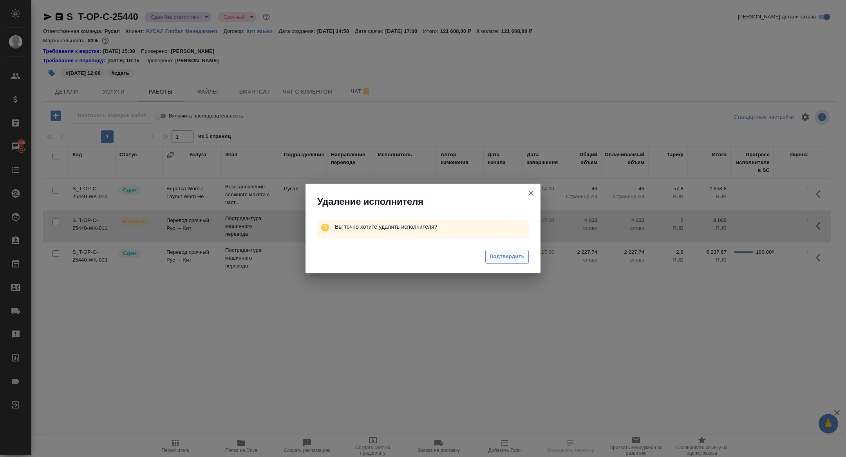
click at [507, 261] on span "Подтвердить" at bounding box center [507, 256] width 35 height 9
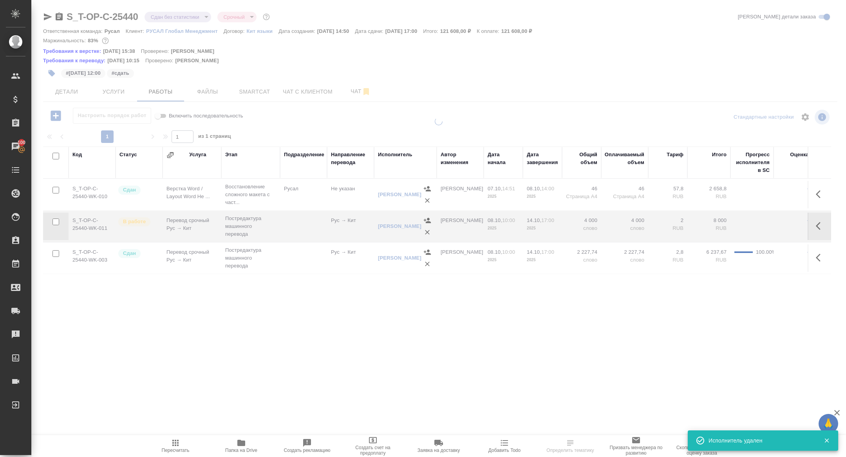
click at [826, 222] on button "button" at bounding box center [820, 226] width 19 height 19
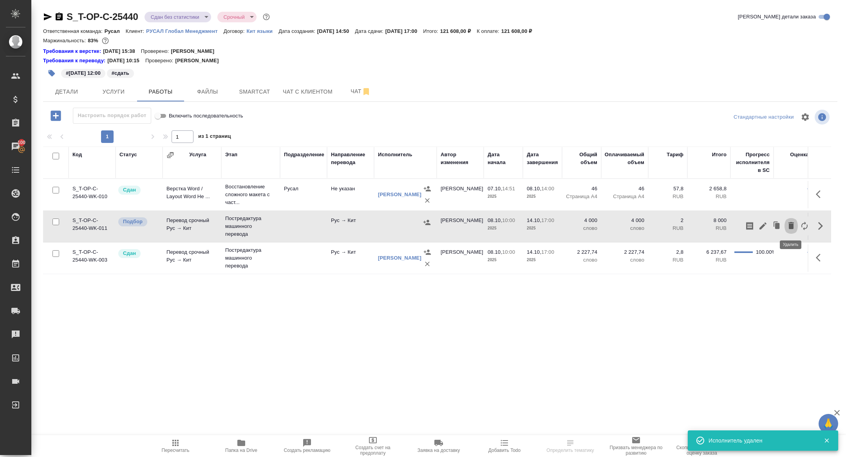
click at [787, 224] on icon "button" at bounding box center [791, 225] width 9 height 9
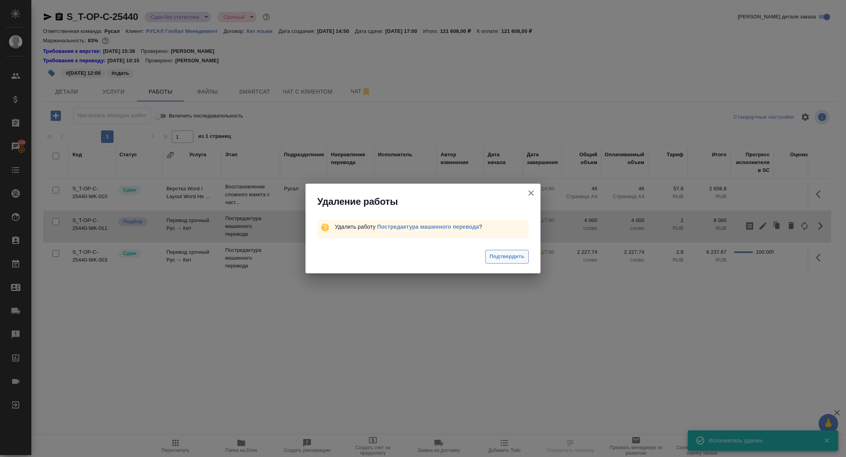
click at [494, 258] on span "Подтвердить" at bounding box center [507, 256] width 35 height 9
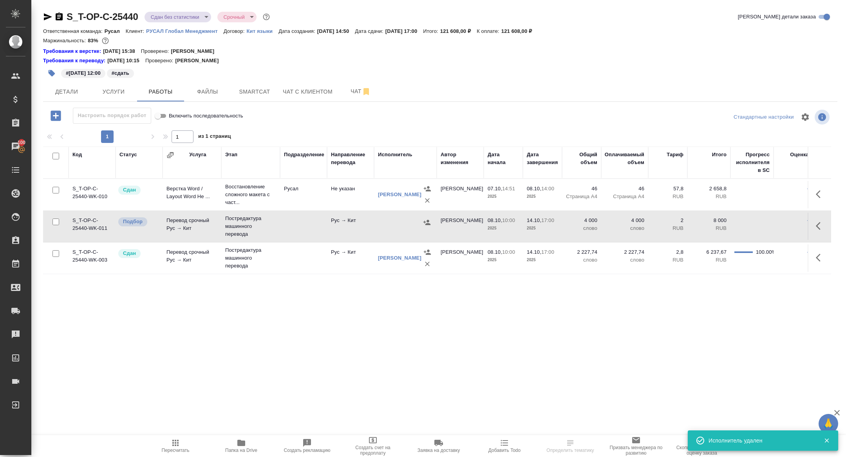
click at [163, 18] on body "🙏 .cls-1 fill:#fff; AWATERA Zhuravleva Alexandra Клиенты Спецификации Заказы 10…" at bounding box center [423, 228] width 846 height 457
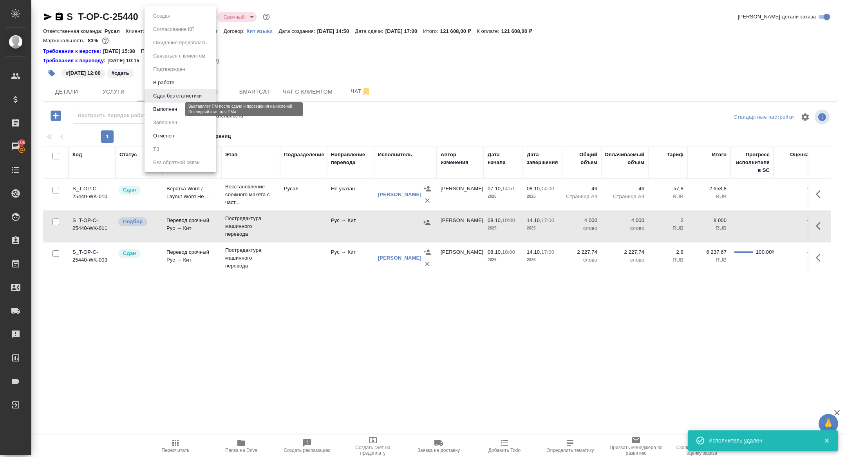
click at [159, 109] on button "Выполнен" at bounding box center [165, 109] width 29 height 9
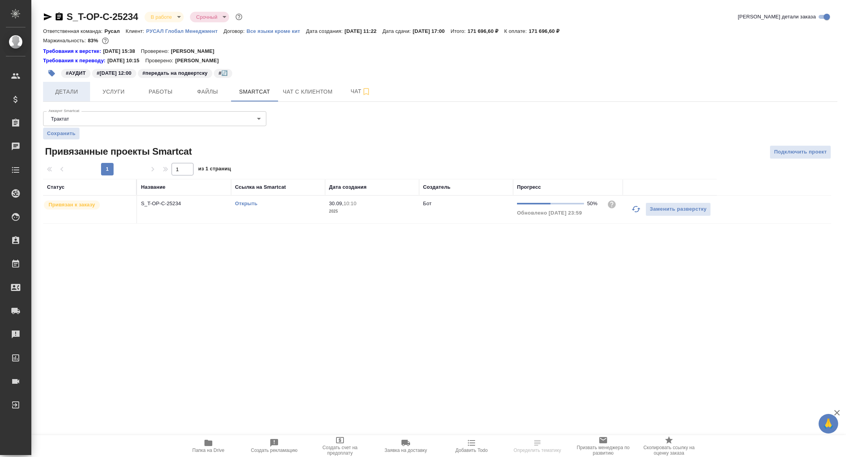
click at [87, 94] on button "Детали" at bounding box center [66, 92] width 47 height 20
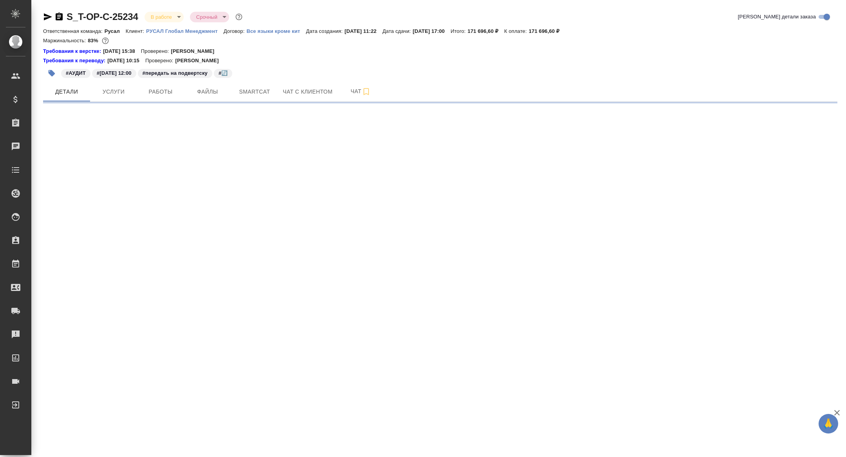
select select "RU"
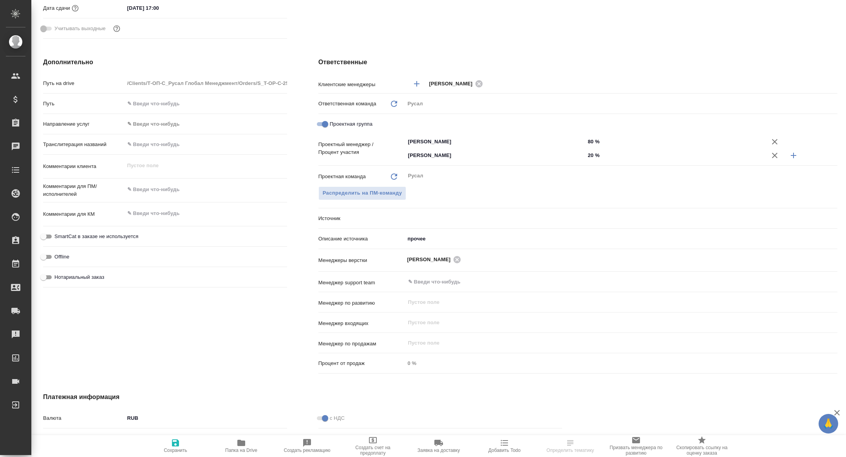
type textarea "x"
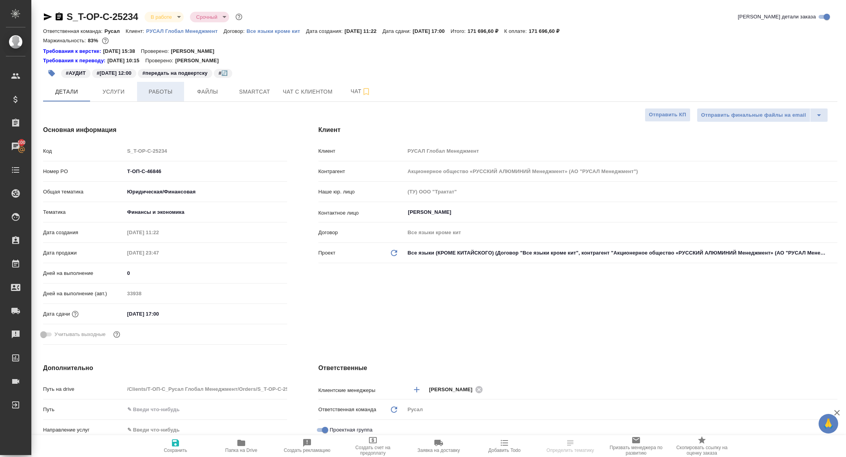
click at [166, 89] on span "Работы" at bounding box center [161, 92] width 38 height 10
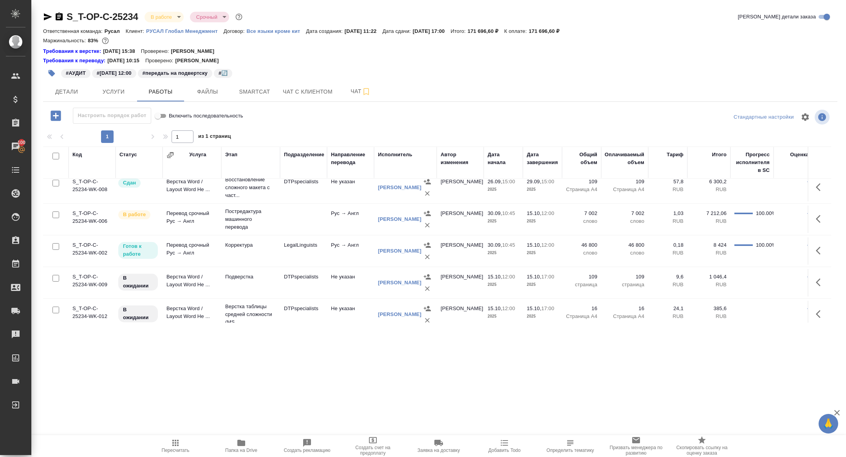
scroll to position [7, 0]
click at [49, 15] on icon "button" at bounding box center [47, 16] width 9 height 9
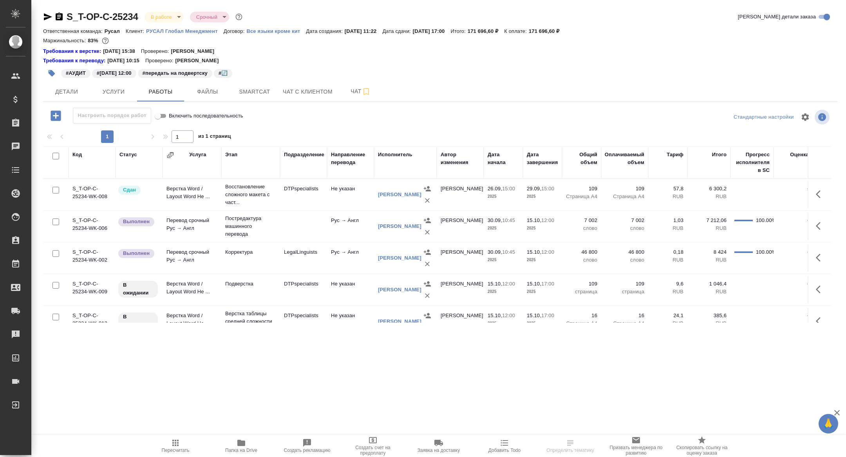
scroll to position [45, 0]
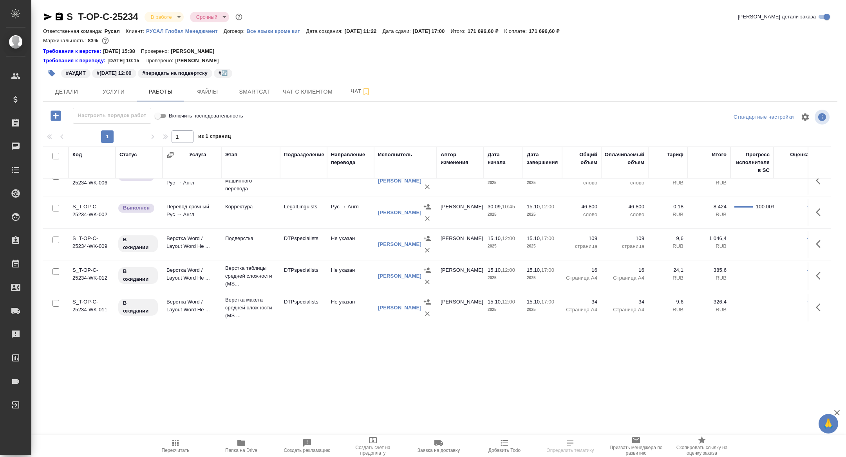
click at [818, 241] on icon "button" at bounding box center [820, 243] width 9 height 9
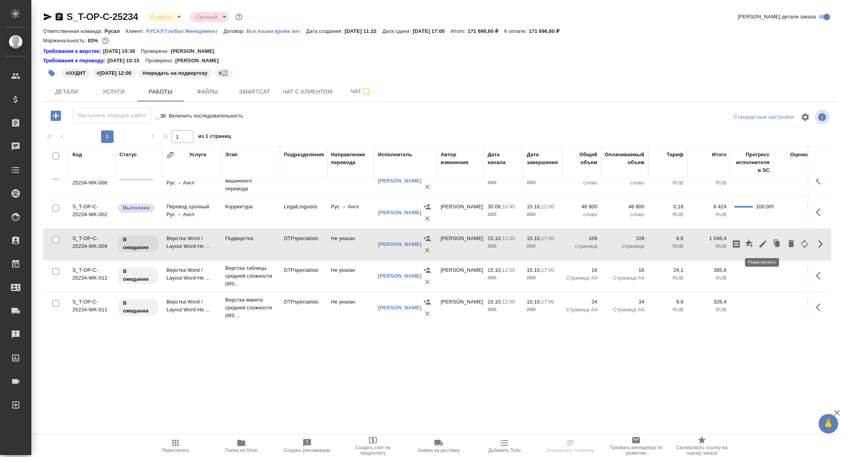
click at [760, 241] on icon "button" at bounding box center [762, 243] width 9 height 9
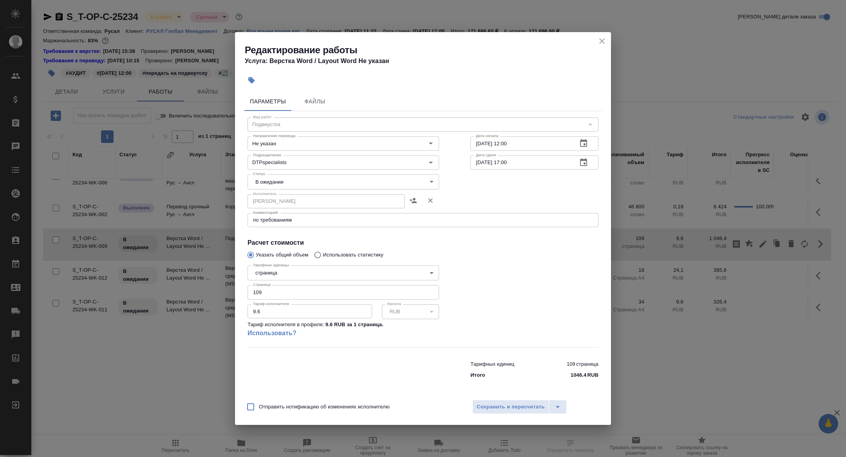
click at [316, 219] on textarea "по требованиям" at bounding box center [423, 220] width 340 height 6
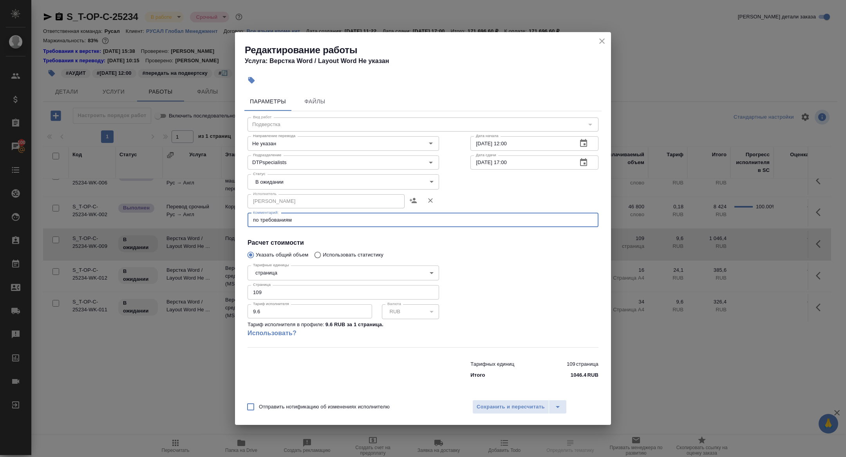
paste textarea "https://drive.awatera.com/f/10452163"
type textarea "по требованиям https://drive.awatera.com/f/10452163"
click at [506, 399] on div "Отправить нотификацию об изменениях исполнителю Сохранить и пересчитать" at bounding box center [423, 410] width 376 height 30
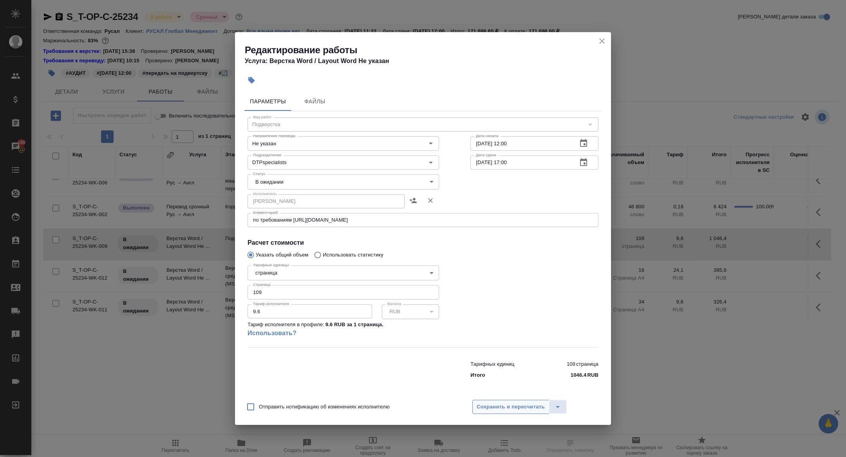
click at [507, 403] on span "Сохранить и пересчитать" at bounding box center [511, 407] width 68 height 9
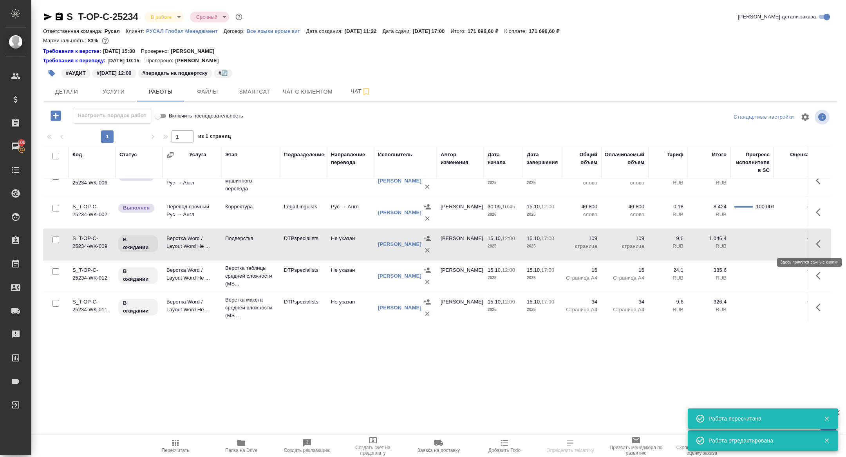
click at [817, 241] on icon "button" at bounding box center [820, 243] width 9 height 9
click at [761, 240] on icon "button" at bounding box center [762, 243] width 9 height 9
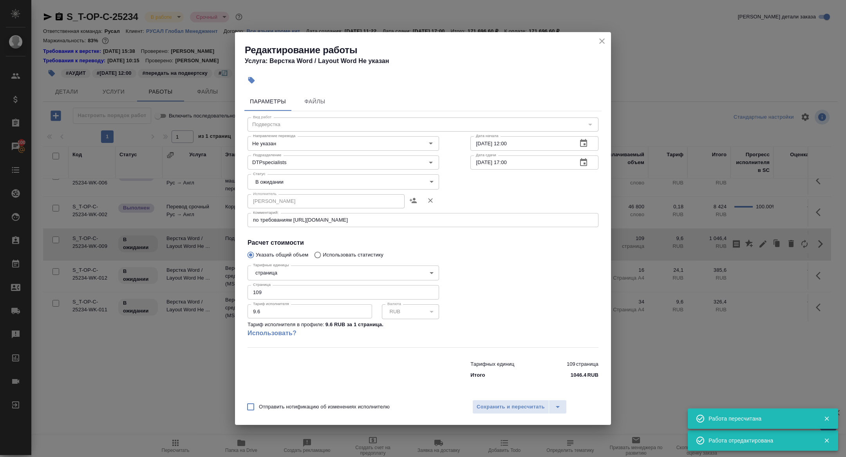
click at [266, 180] on body "🙏 .cls-1 fill:#fff; AWATERA Zhuravleva Alexandra Клиенты Спецификации Заказы 10…" at bounding box center [423, 228] width 846 height 457
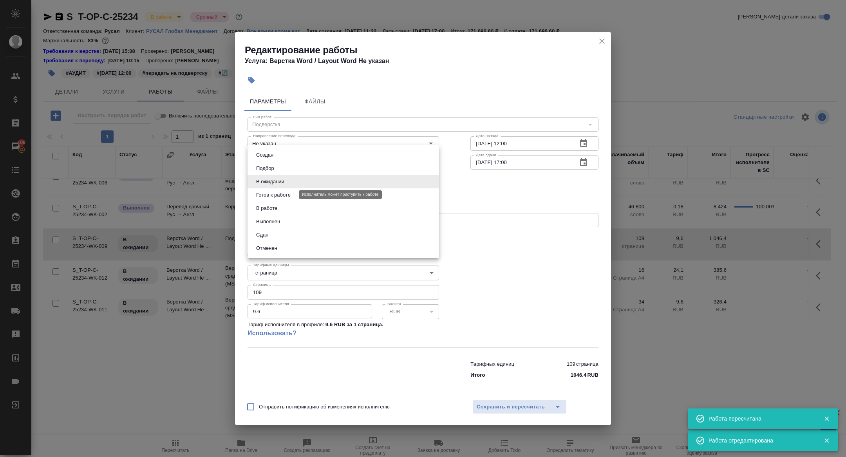
click at [266, 195] on button "Готов к работе" at bounding box center [273, 195] width 39 height 9
type input "readyForWork"
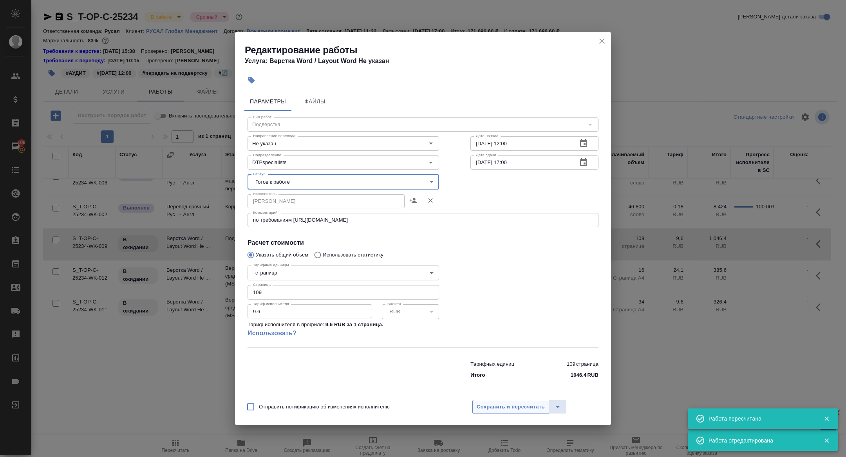
click at [509, 405] on span "Сохранить и пересчитать" at bounding box center [511, 407] width 68 height 9
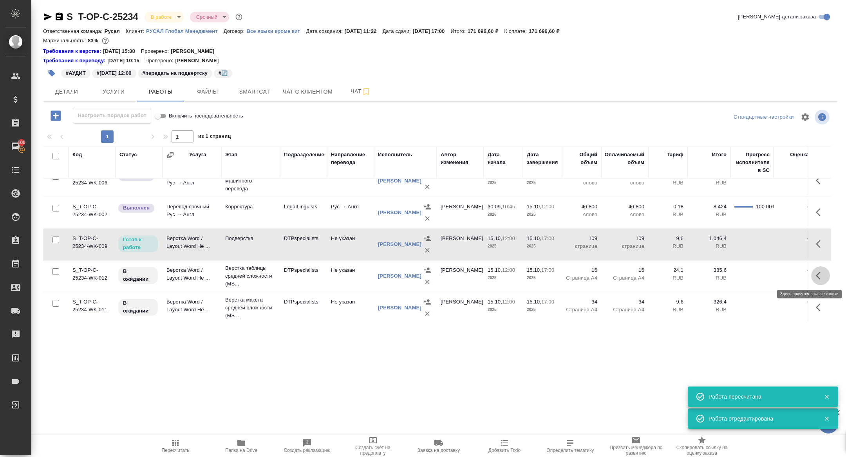
click at [818, 269] on button "button" at bounding box center [820, 275] width 19 height 19
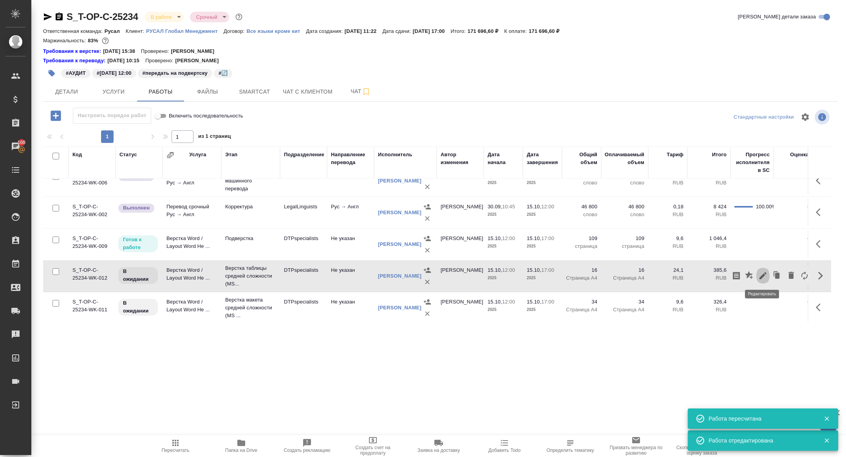
click at [764, 272] on icon "button" at bounding box center [762, 275] width 9 height 9
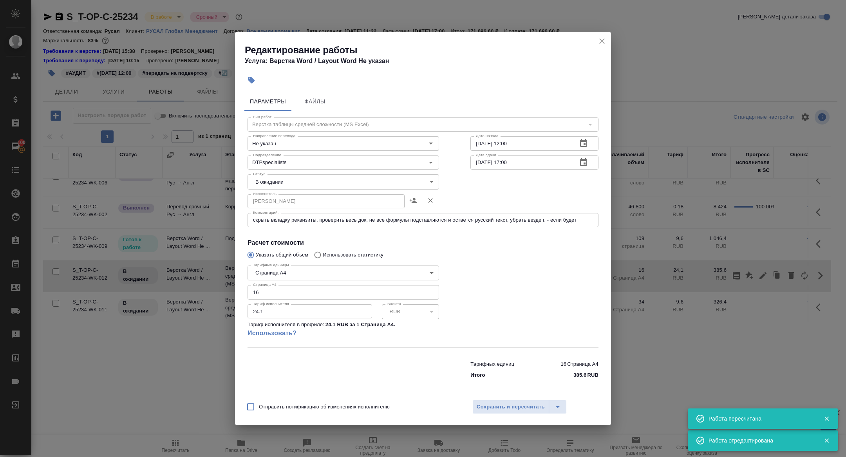
click at [381, 219] on textarea "скрыть вкладку реквизиты, проверить весь док, не все формулы подставляются и ос…" at bounding box center [423, 220] width 340 height 6
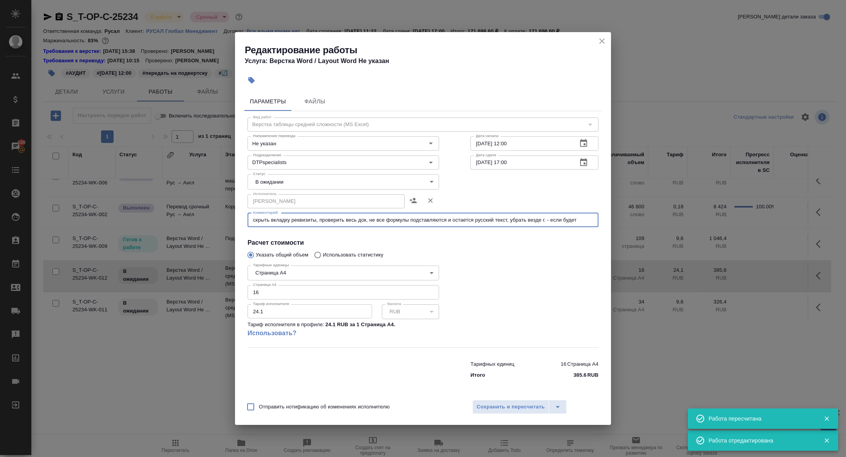
click at [251, 220] on div "скрыть вкладку реквизиты, проверить весь док, не все формулы подставляются и ос…" at bounding box center [423, 220] width 351 height 14
paste textarea "https://drive.awatera.com/f/10452163"
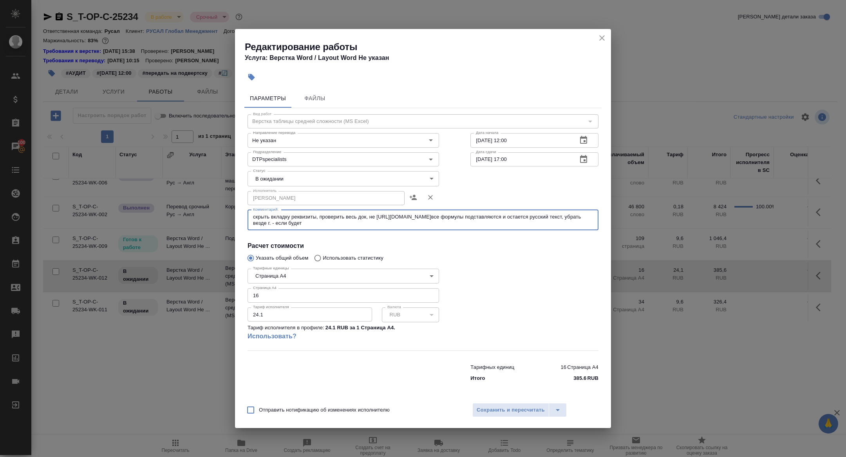
drag, startPoint x: 465, startPoint y: 215, endPoint x: 381, endPoint y: 214, distance: 83.4
click at [381, 214] on textarea "скрыть вкладку реквизиты, проверить весь док, не https://drive.awatera.com/f/10…" at bounding box center [423, 220] width 340 height 12
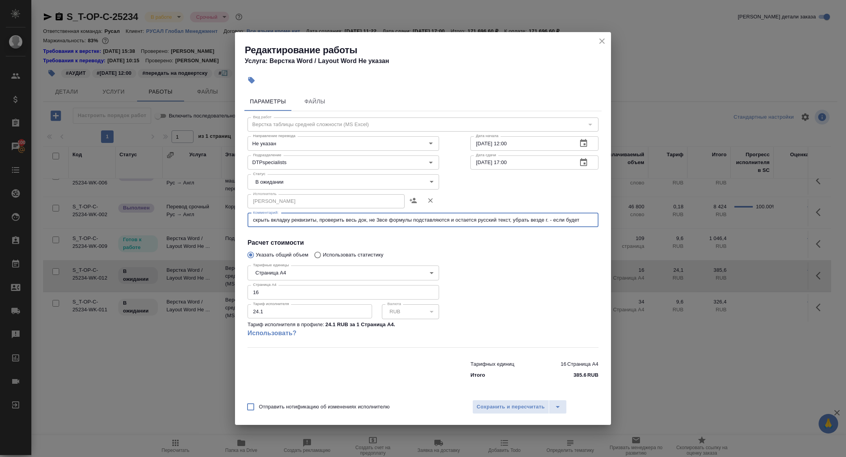
click at [253, 216] on div "скрыть вкладку реквизиты, проверить весь док, не 3все формулы подставляются и о…" at bounding box center [423, 220] width 351 height 14
click at [253, 220] on textarea "скрыть вкладку реквизиты, проверить весь док, не 3все формулы подставляются и о…" at bounding box center [423, 220] width 340 height 6
paste textarea "https://drive.awatera.com/f/10452163"
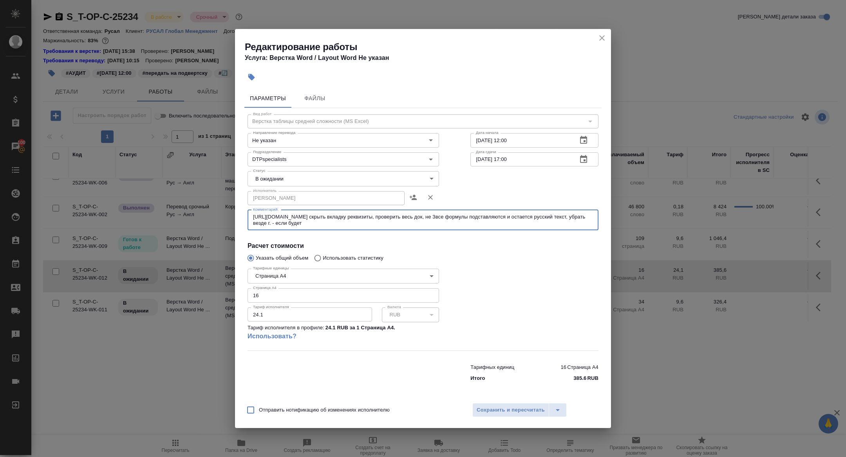
type textarea "https://drive.awatera.com/f/10452163 скрыть вкладку реквизиты, проверить весь д…"
click at [267, 173] on body "🙏 .cls-1 fill:#fff; AWATERA Zhuravleva Alexandra Клиенты Спецификации Заказы 10…" at bounding box center [423, 228] width 846 height 457
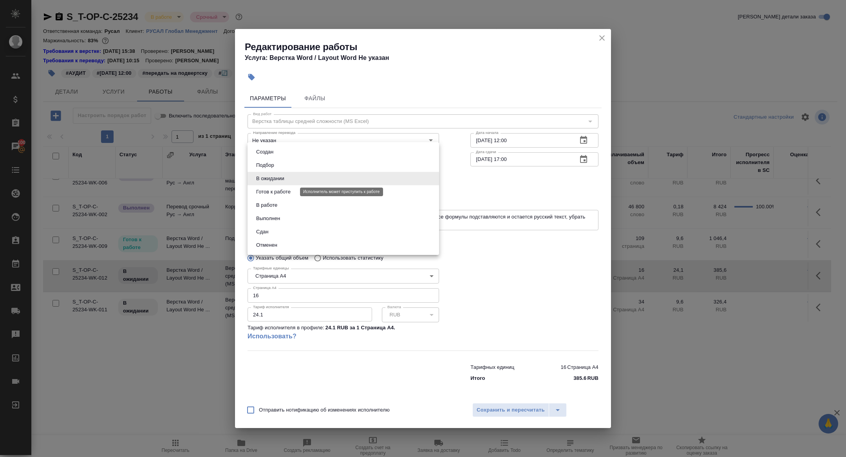
click at [268, 189] on button "Готов к работе" at bounding box center [273, 192] width 39 height 9
type input "readyForWork"
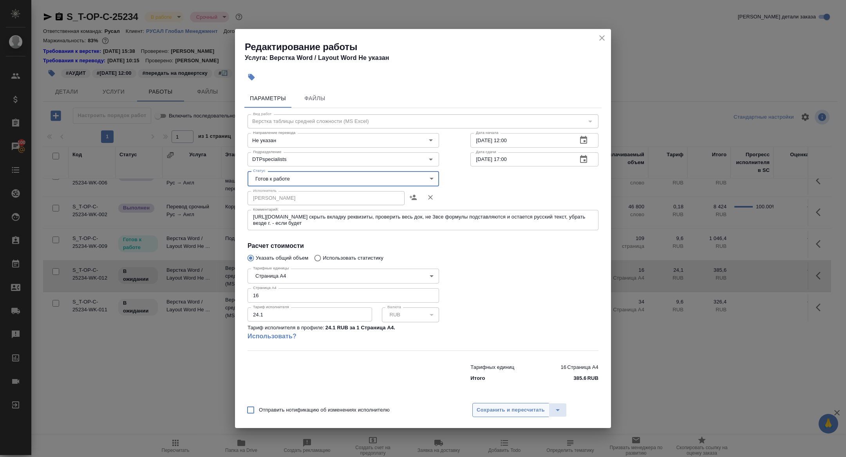
click at [509, 414] on span "Сохранить и пересчитать" at bounding box center [511, 410] width 68 height 9
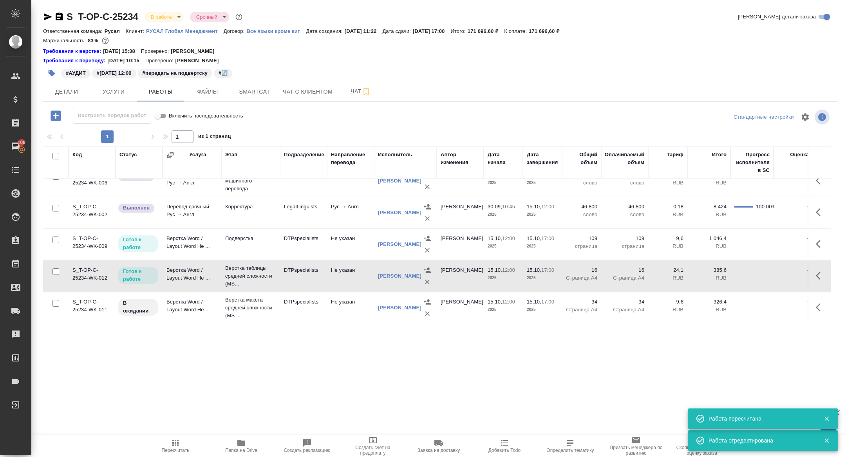
click at [817, 308] on icon "button" at bounding box center [818, 308] width 5 height 8
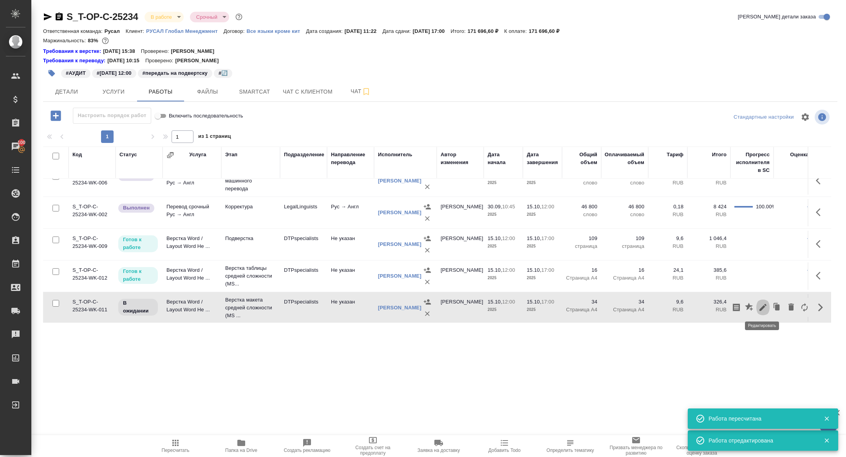
click at [762, 311] on icon "button" at bounding box center [762, 307] width 9 height 9
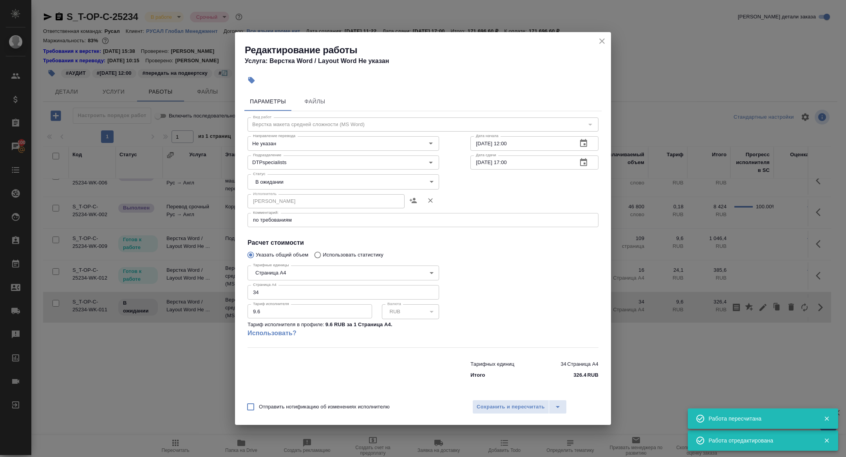
click at [302, 220] on textarea "по требованиям" at bounding box center [423, 220] width 340 height 6
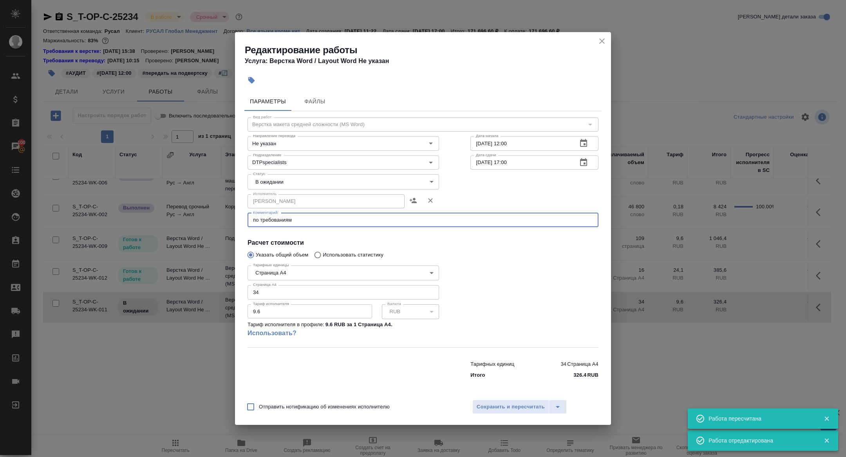
paste textarea "https://drive.awatera.com/f/10452163"
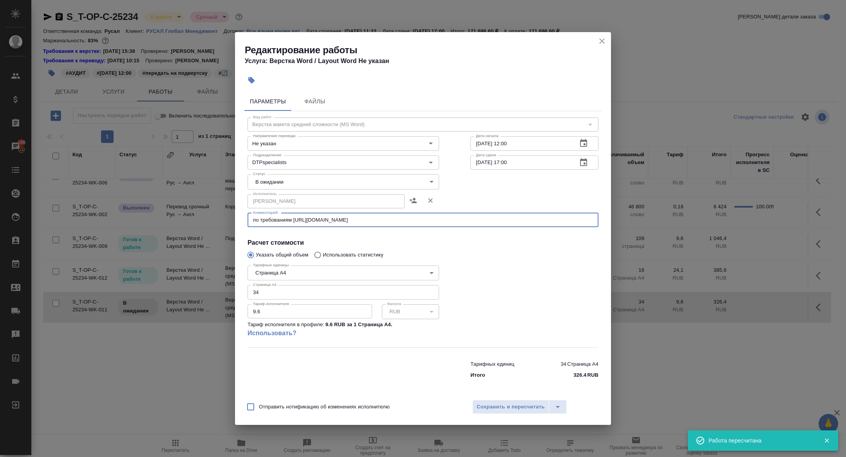
type textarea "по требованиям https://drive.awatera.com/f/10452163"
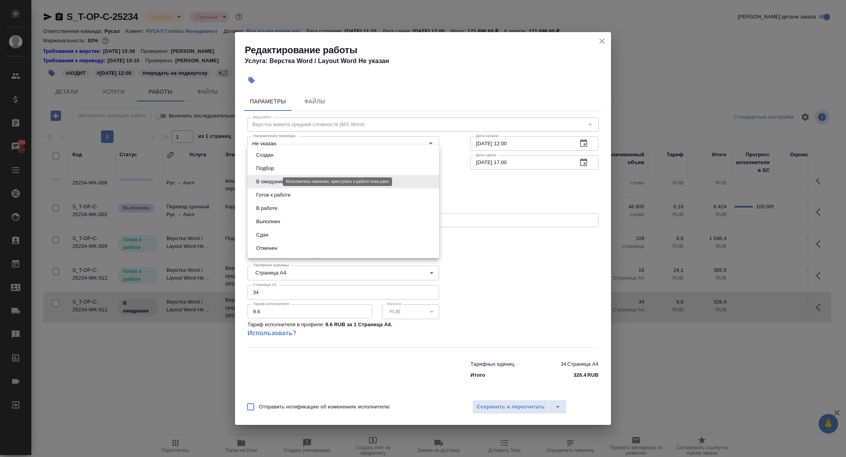
click at [271, 182] on body "🙏 .cls-1 fill:#fff; AWATERA Zhuravleva Alexandra Клиенты Спецификации Заказы 10…" at bounding box center [423, 228] width 846 height 457
click at [271, 195] on button "Готов к работе" at bounding box center [273, 195] width 39 height 9
type input "readyForWork"
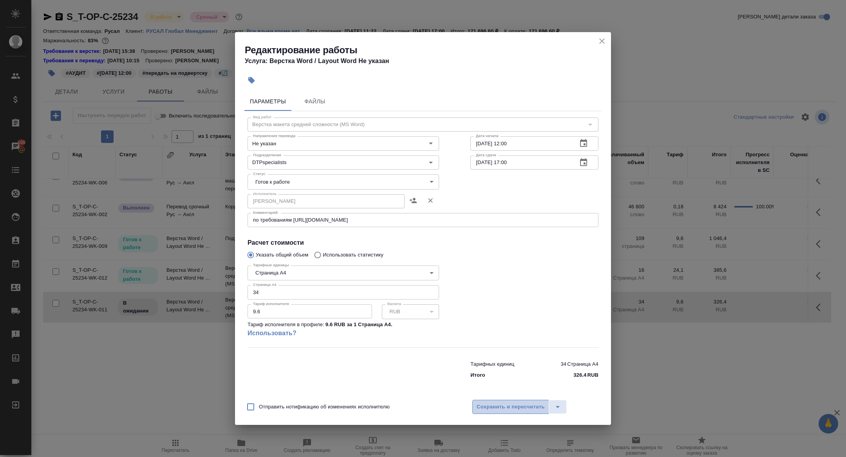
click at [509, 413] on button "Сохранить и пересчитать" at bounding box center [510, 407] width 77 height 14
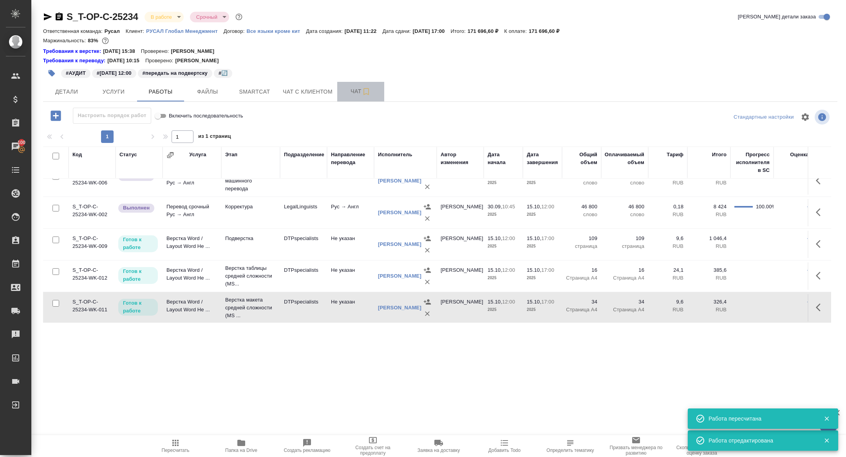
click at [347, 92] on span "Чат" at bounding box center [361, 92] width 38 height 10
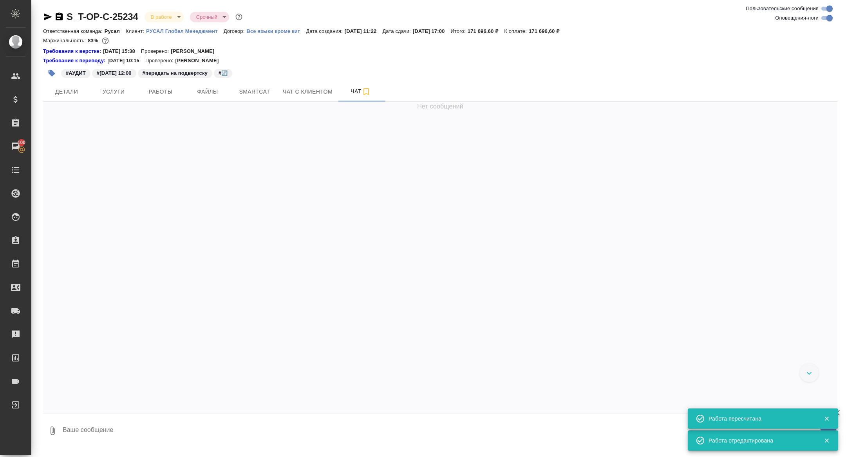
click at [148, 423] on textarea at bounding box center [450, 431] width 776 height 27
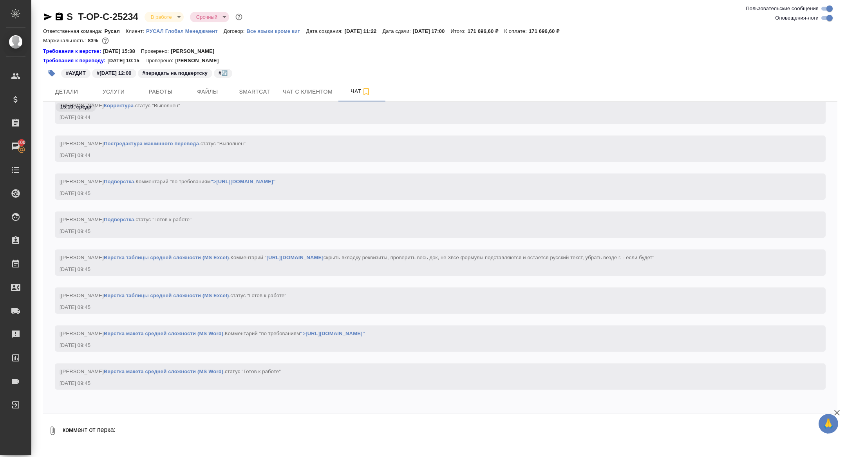
paste textarea "файле БрАЗ_Отчетность_2023(en-GB)_1 1) нужно поменять нумерацию в соответствии …"
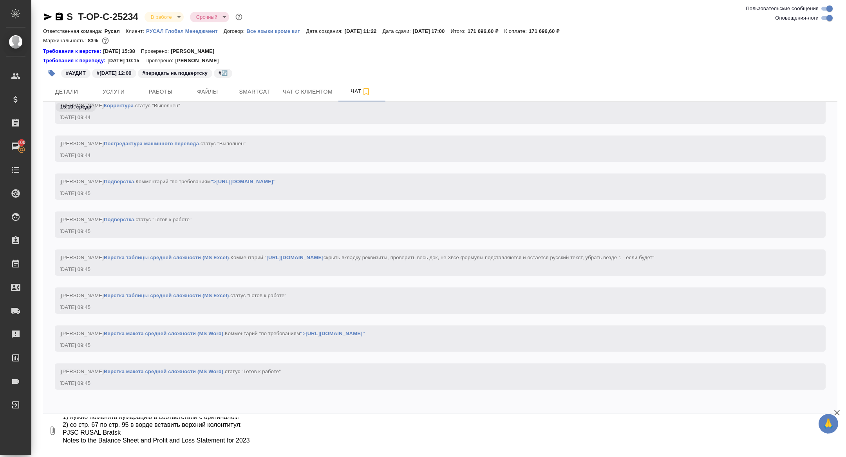
type textarea "коммент от перка: файле БрАЗ_Отчетность_2023(en-GB)_1 1) нужно поменять нумерац…"
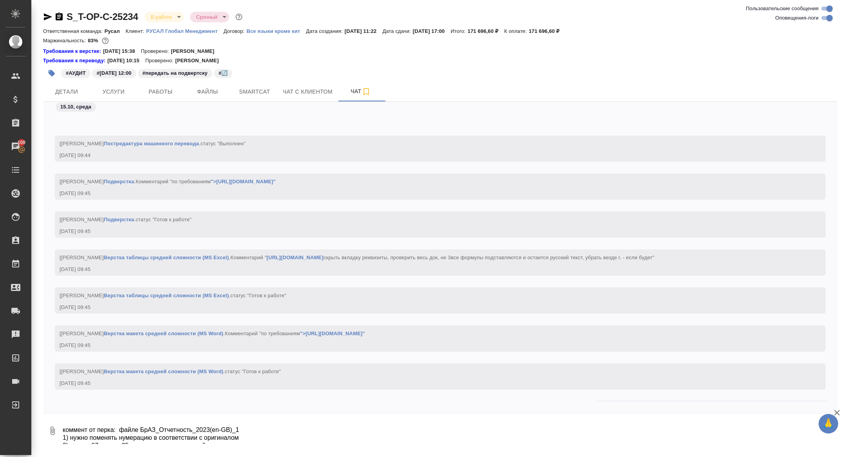
scroll to position [6536, 0]
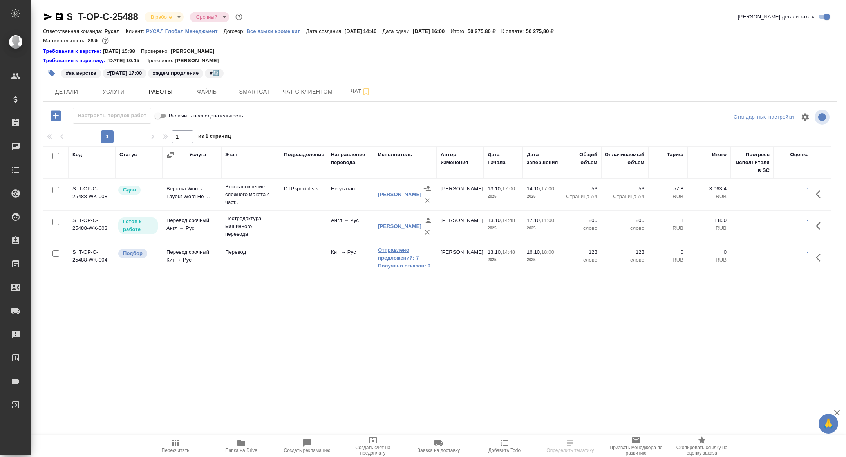
click at [396, 254] on link "Отправлено предложений: 7" at bounding box center [405, 254] width 55 height 16
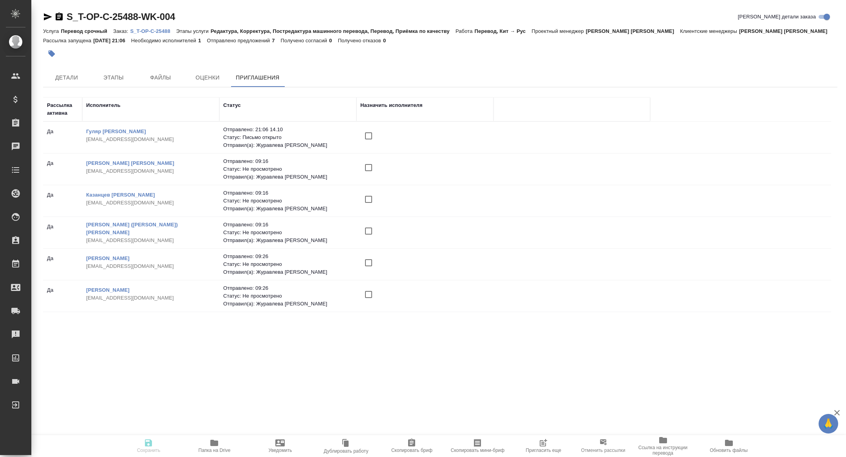
scroll to position [30, 0]
click at [532, 443] on span "Пригласить еще" at bounding box center [543, 445] width 56 height 15
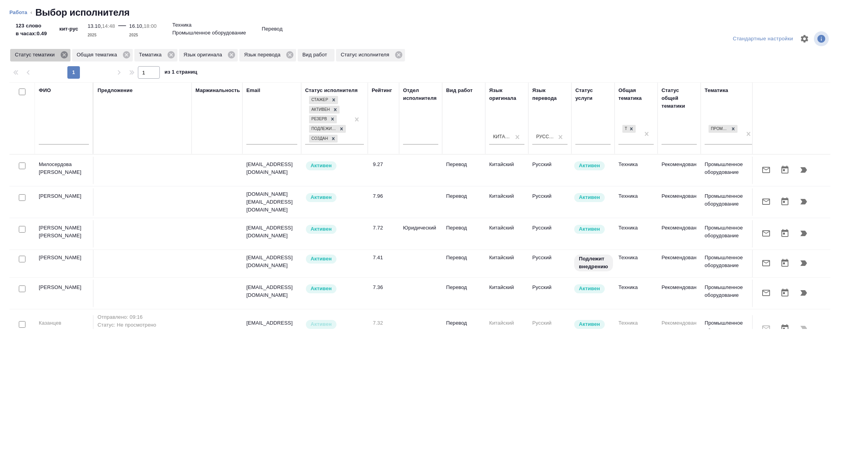
click at [66, 54] on icon at bounding box center [64, 55] width 9 height 9
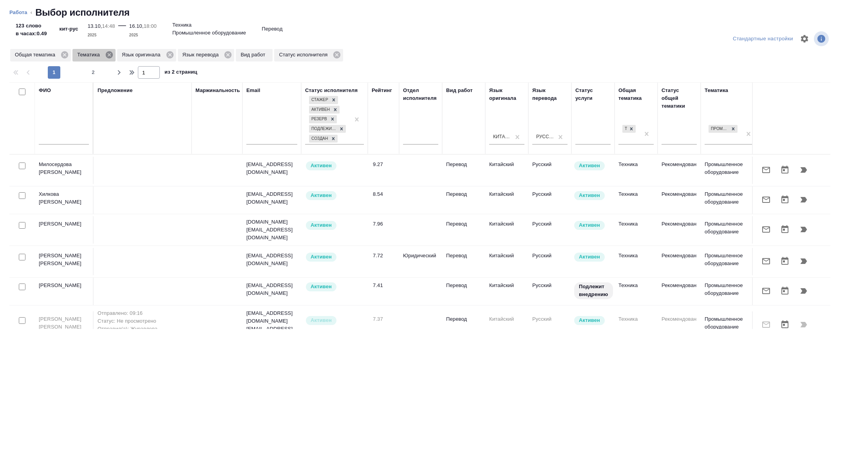
click at [111, 54] on icon at bounding box center [109, 55] width 9 height 9
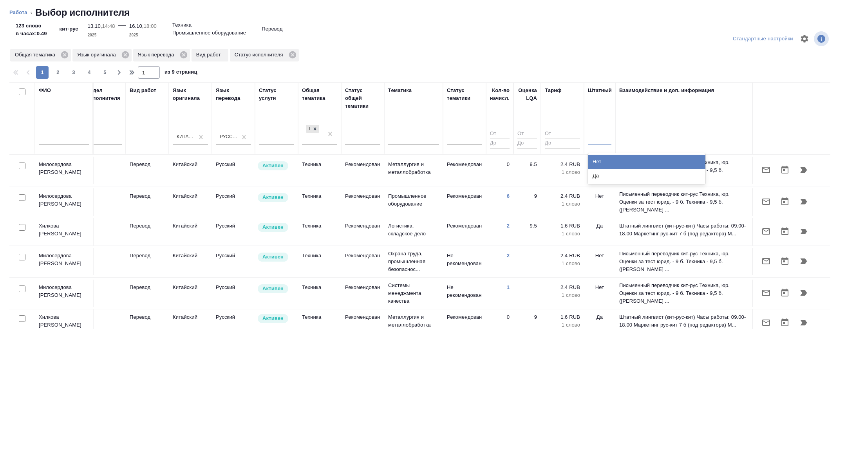
click at [598, 157] on div "Нет" at bounding box center [647, 162] width 118 height 14
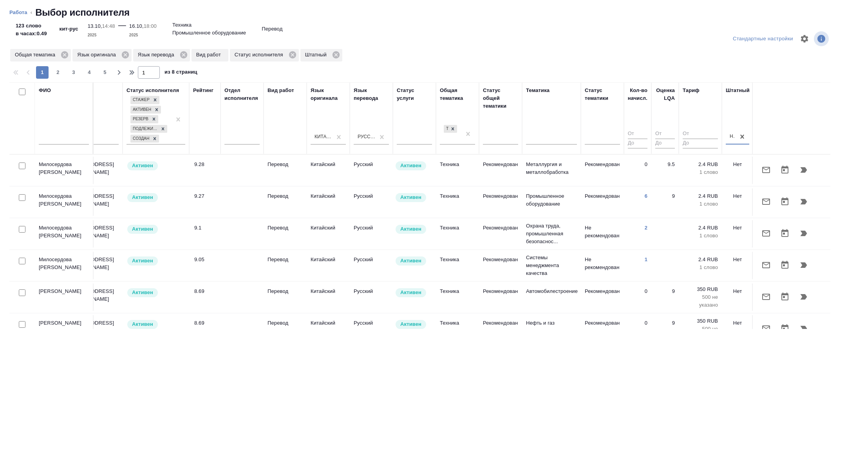
scroll to position [0, 0]
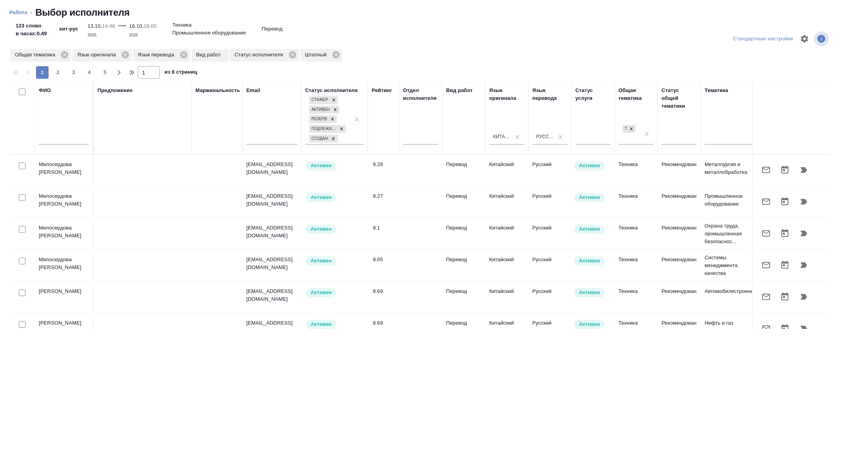
click at [21, 231] on input "checkbox" at bounding box center [22, 229] width 7 height 7
checkbox input "true"
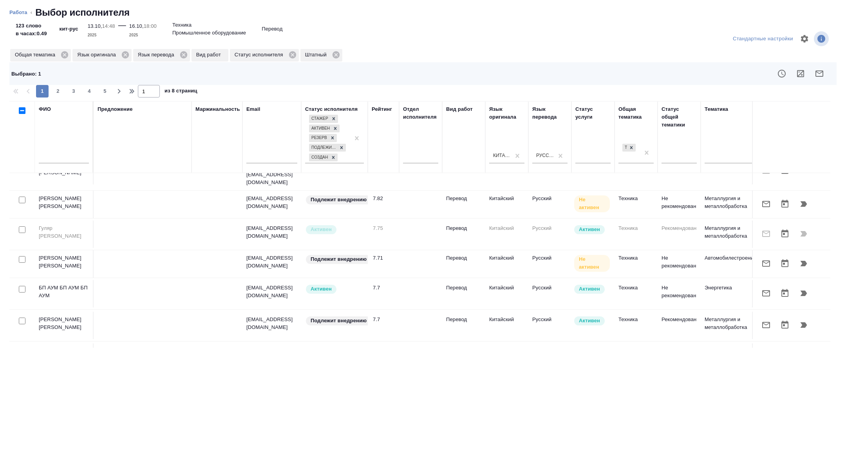
scroll to position [214, 0]
click at [22, 195] on input "checkbox" at bounding box center [22, 198] width 7 height 7
checkbox input "true"
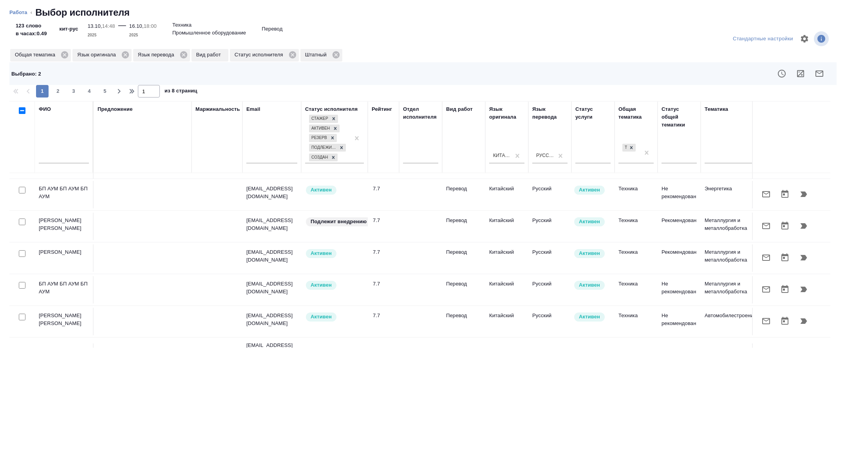
scroll to position [335, 0]
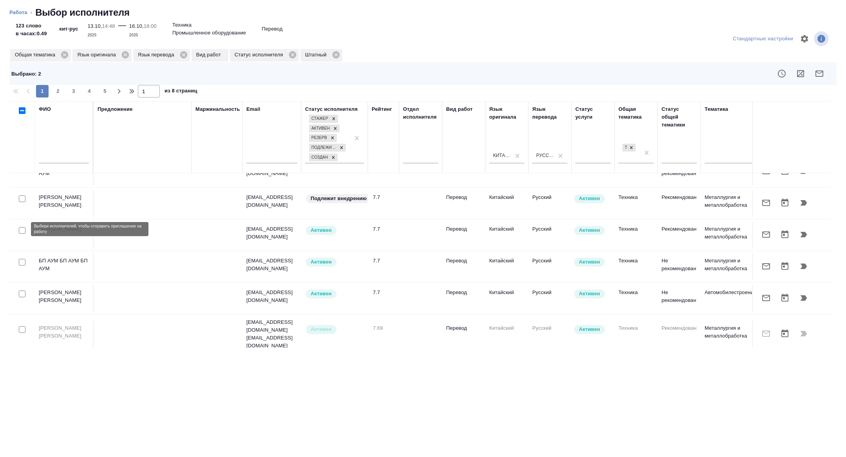
click at [20, 227] on input "checkbox" at bounding box center [22, 230] width 7 height 7
checkbox input "true"
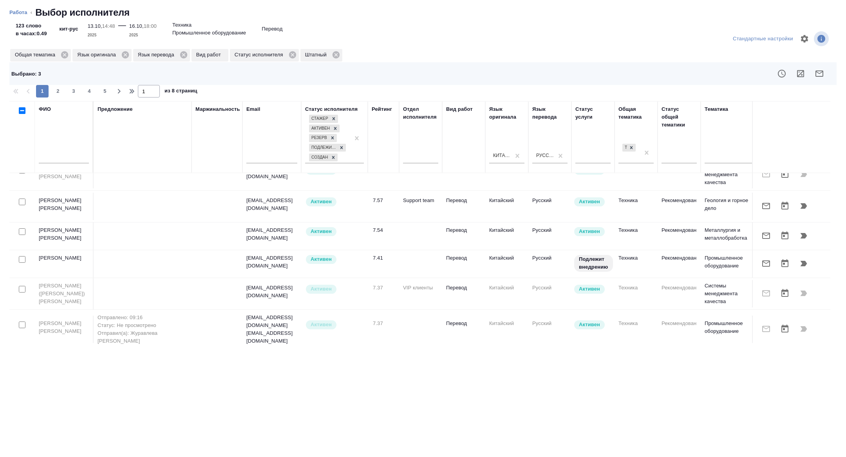
scroll to position [564, 0]
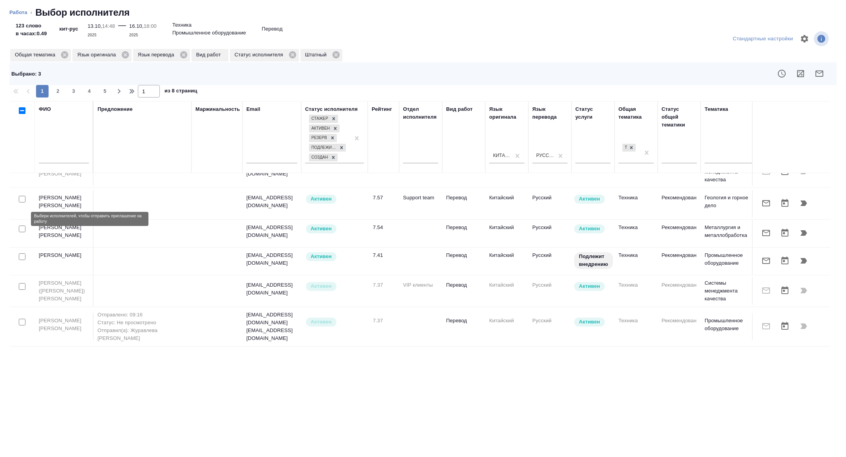
click at [22, 226] on input "checkbox" at bounding box center [22, 229] width 7 height 7
checkbox input "true"
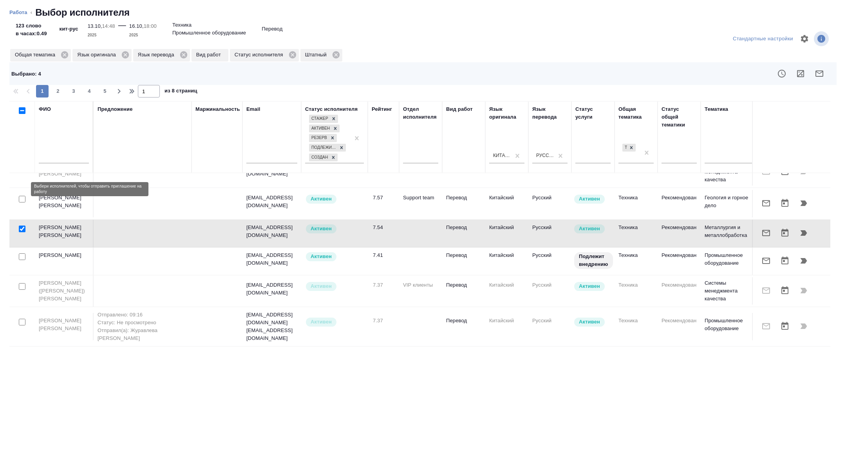
click at [22, 196] on input "checkbox" at bounding box center [22, 199] width 7 height 7
checkbox input "true"
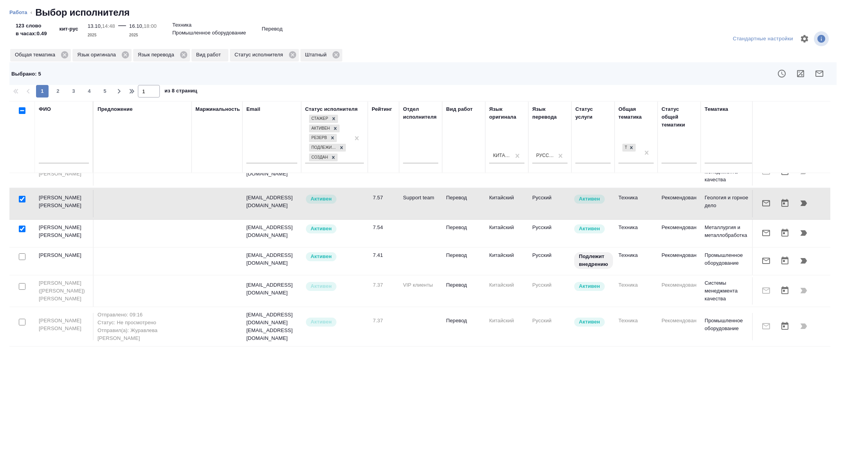
scroll to position [628, 0]
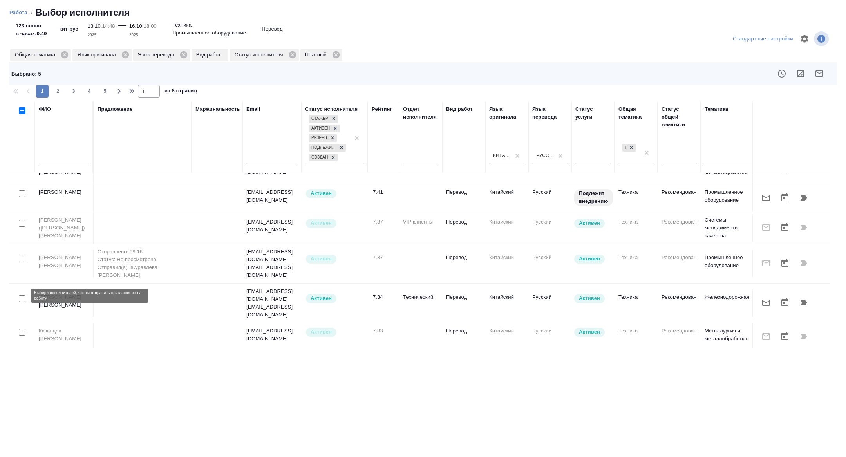
click at [21, 295] on input "checkbox" at bounding box center [22, 298] width 7 height 7
checkbox input "true"
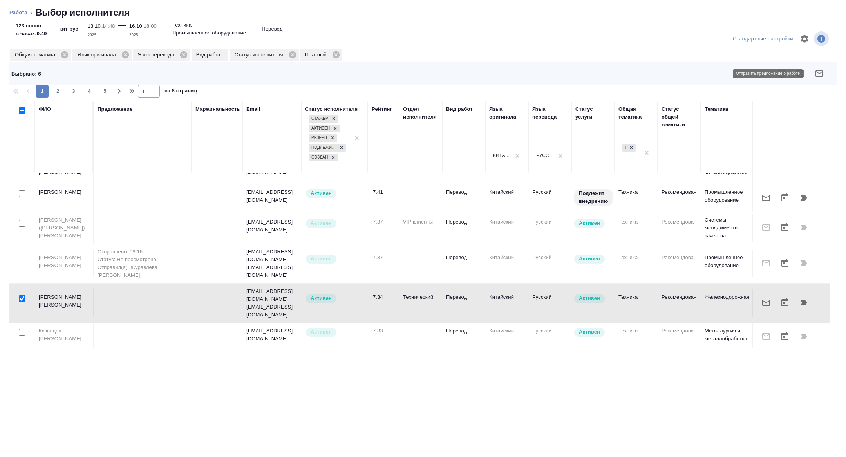
click at [820, 79] on button "button" at bounding box center [819, 73] width 19 height 19
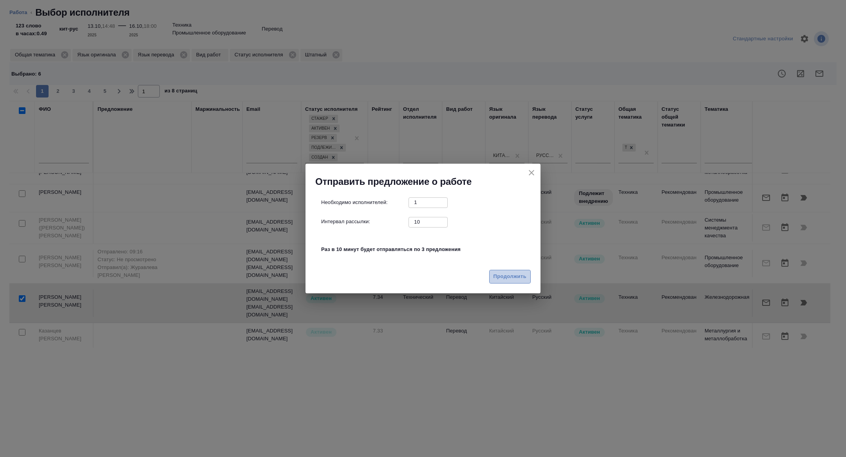
click at [514, 274] on span "Продолжить" at bounding box center [510, 276] width 33 height 9
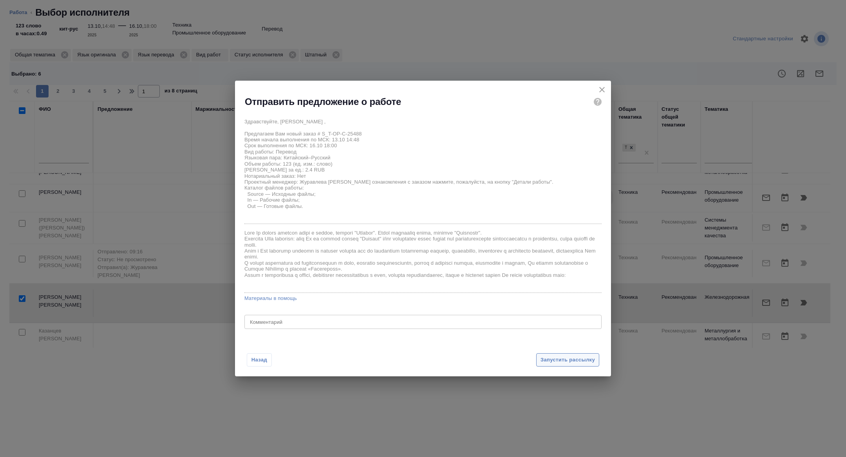
click at [576, 363] on span "Запустить рассылку" at bounding box center [568, 360] width 54 height 9
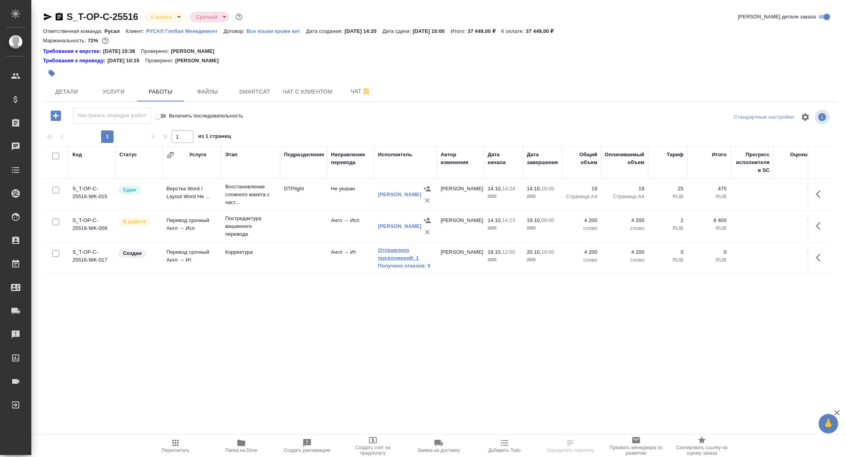
click at [398, 253] on link "Отправлено предложений: 1" at bounding box center [405, 254] width 55 height 16
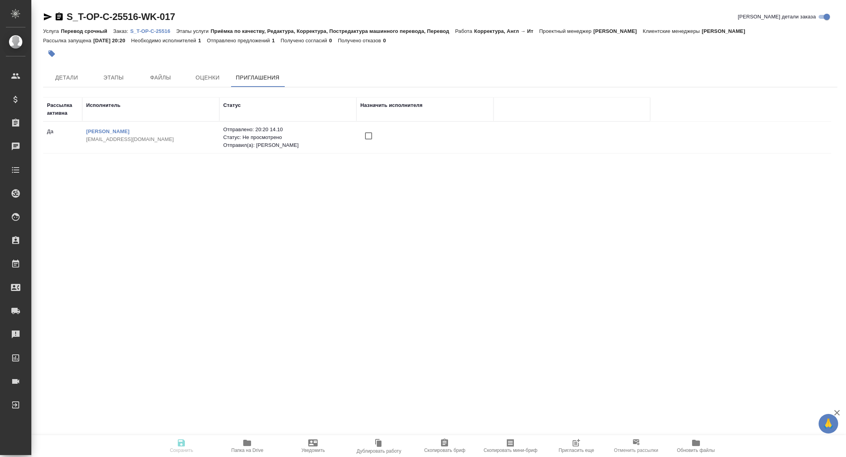
click at [569, 442] on span "Пригласить еще" at bounding box center [576, 445] width 56 height 15
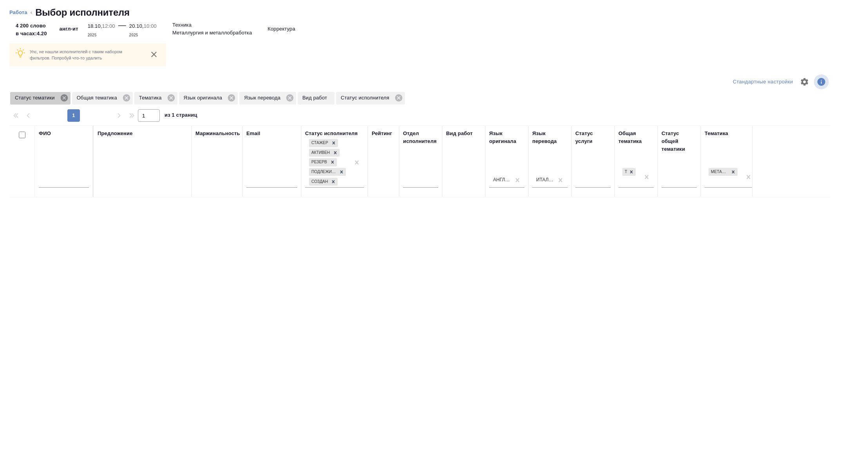
click at [67, 100] on icon at bounding box center [63, 97] width 7 height 7
click at [111, 98] on icon at bounding box center [109, 98] width 9 height 9
click at [68, 98] on icon at bounding box center [64, 97] width 7 height 7
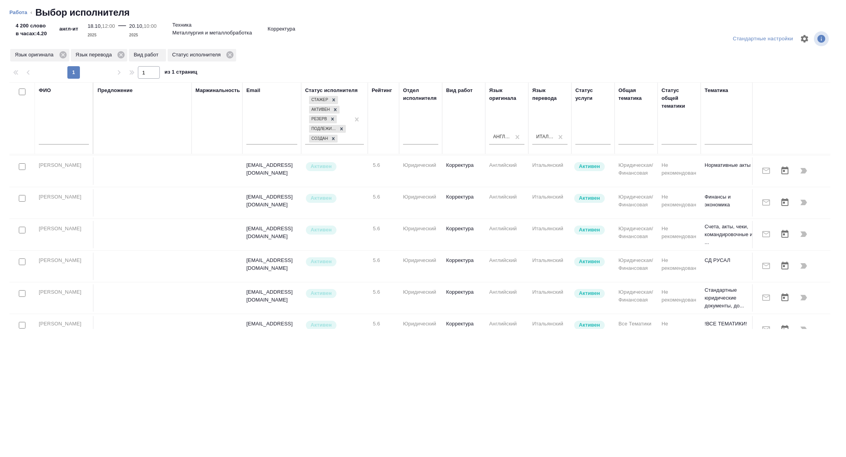
scroll to position [118, 0]
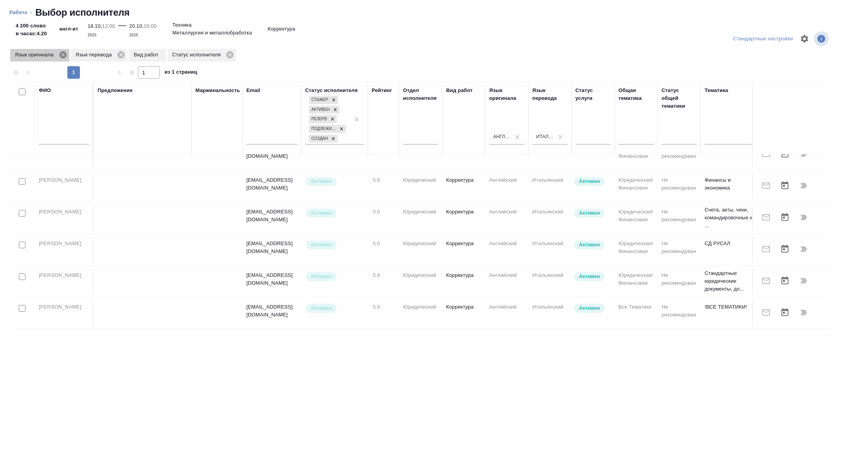
click at [64, 58] on icon at bounding box center [62, 54] width 7 height 7
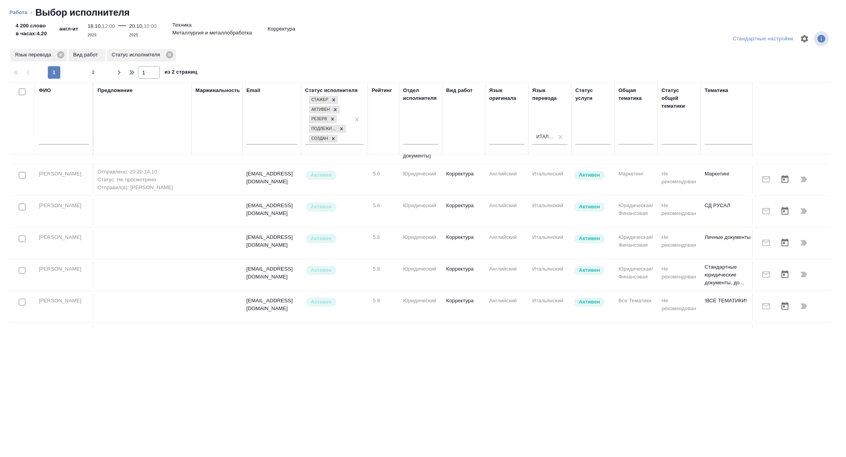
scroll to position [0, 0]
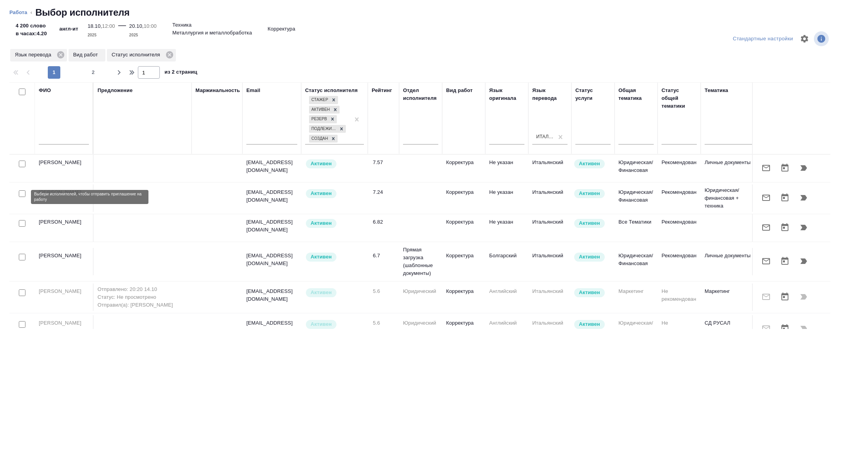
click at [21, 197] on input "checkbox" at bounding box center [22, 193] width 7 height 7
checkbox input "true"
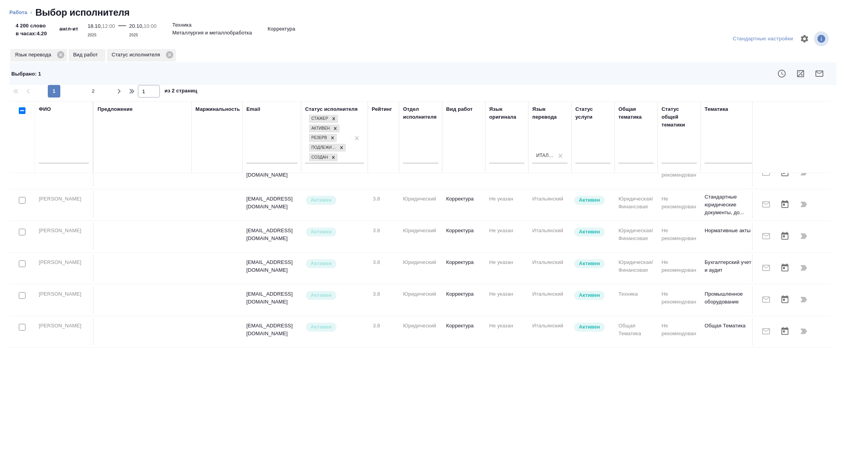
scroll to position [648, 0]
click at [90, 94] on span "2" at bounding box center [93, 91] width 13 height 8
type input "2"
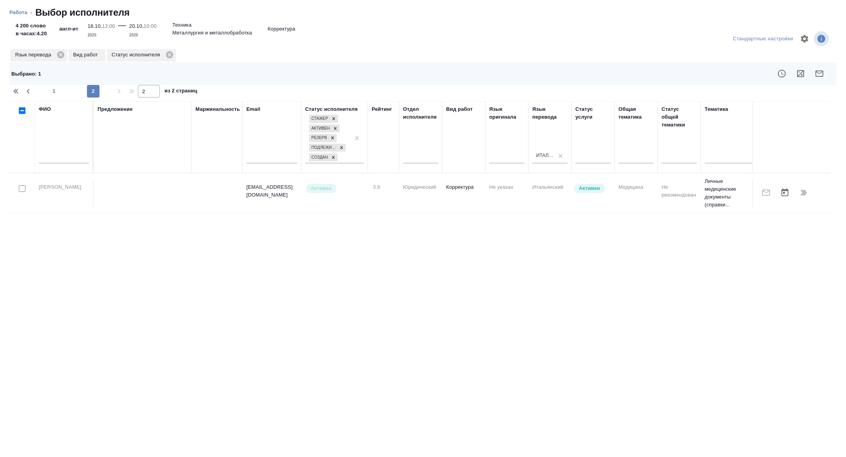
scroll to position [0, 0]
click at [823, 77] on icon "button" at bounding box center [819, 73] width 9 height 9
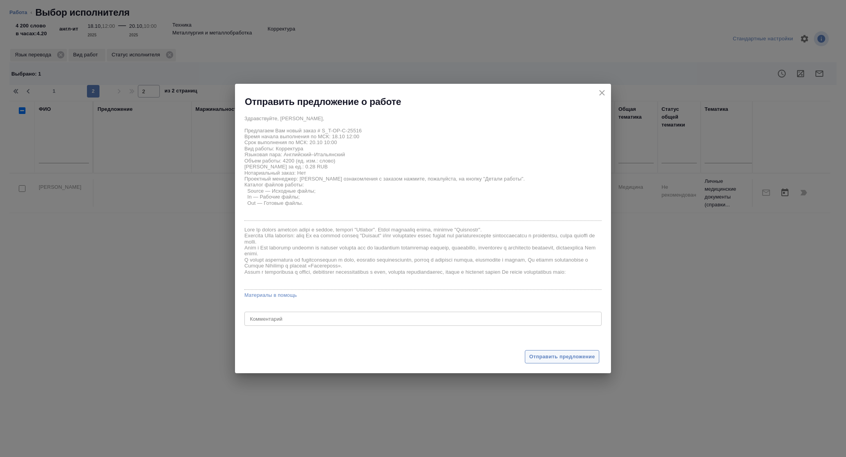
click at [558, 355] on span "Отправить предложение" at bounding box center [562, 357] width 66 height 9
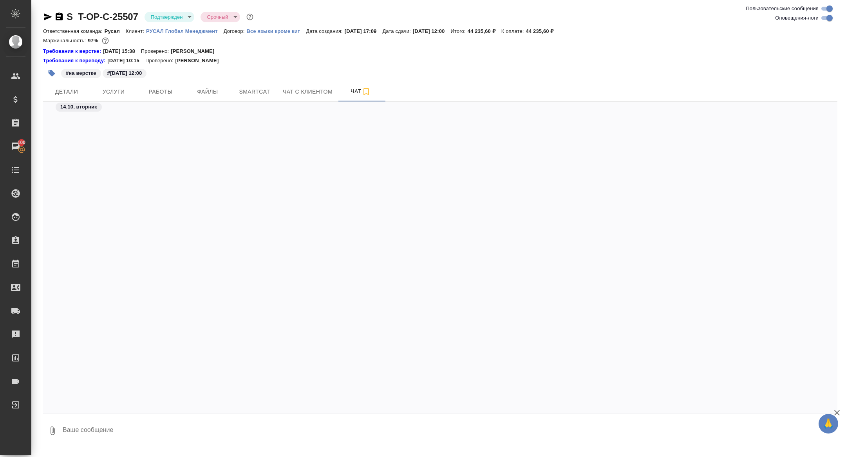
scroll to position [2846, 0]
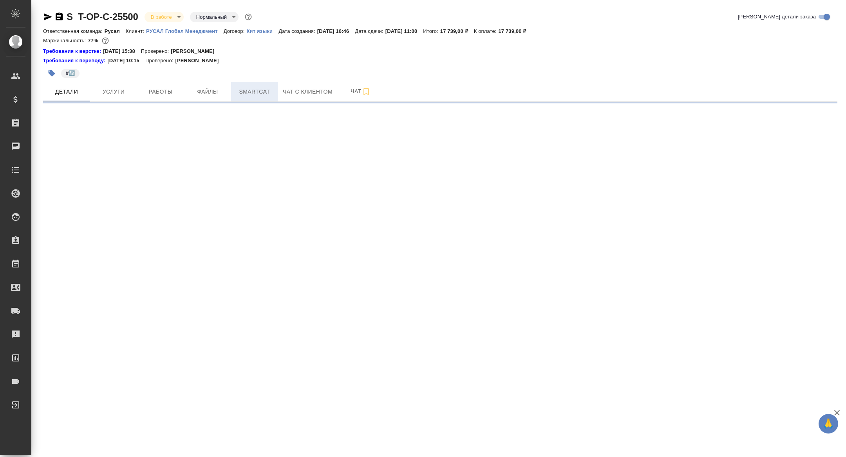
select select "RU"
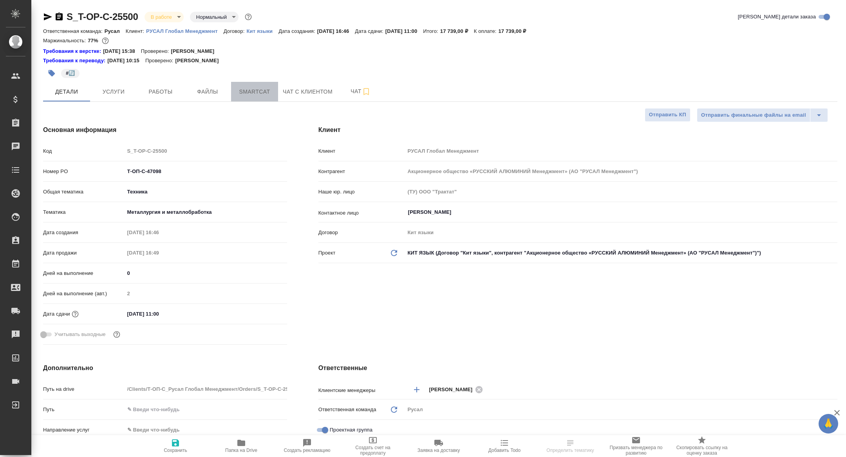
click at [250, 93] on span "Smartcat" at bounding box center [255, 92] width 38 height 10
type textarea "x"
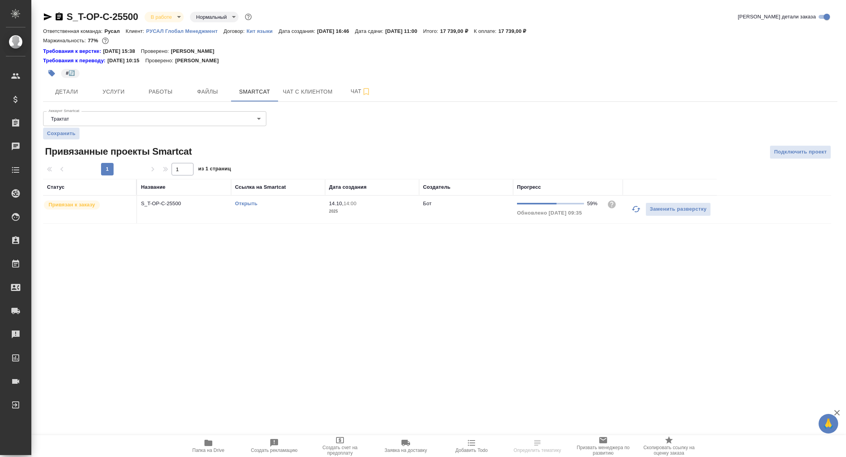
click at [634, 208] on icon "button" at bounding box center [635, 208] width 9 height 9
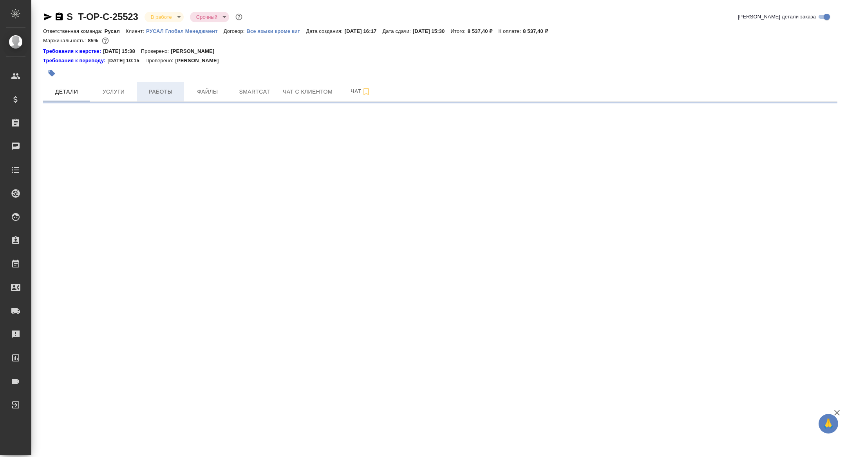
select select "RU"
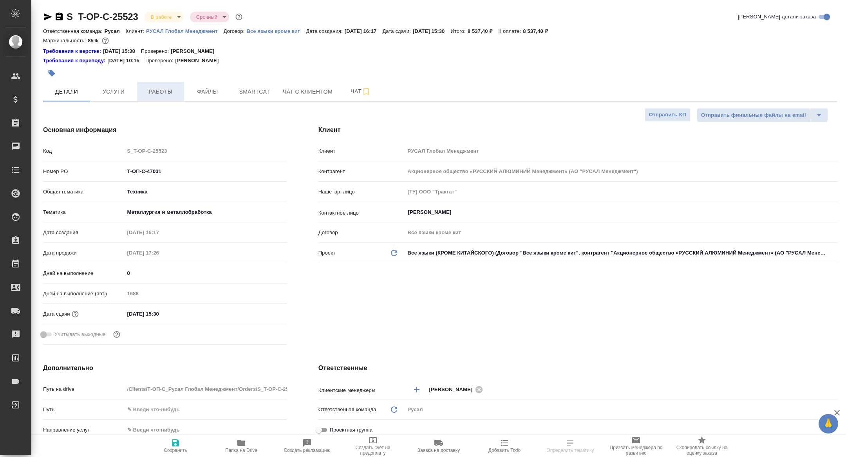
type textarea "x"
click at [156, 87] on span "Работы" at bounding box center [161, 92] width 38 height 10
type textarea "x"
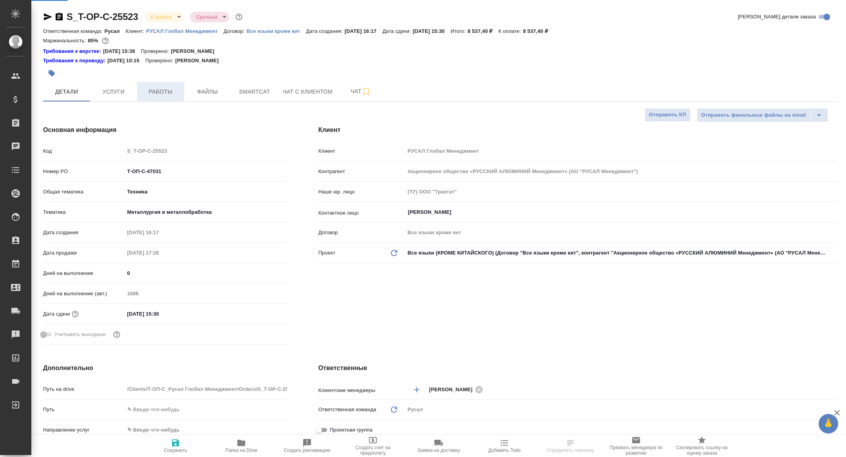
type textarea "x"
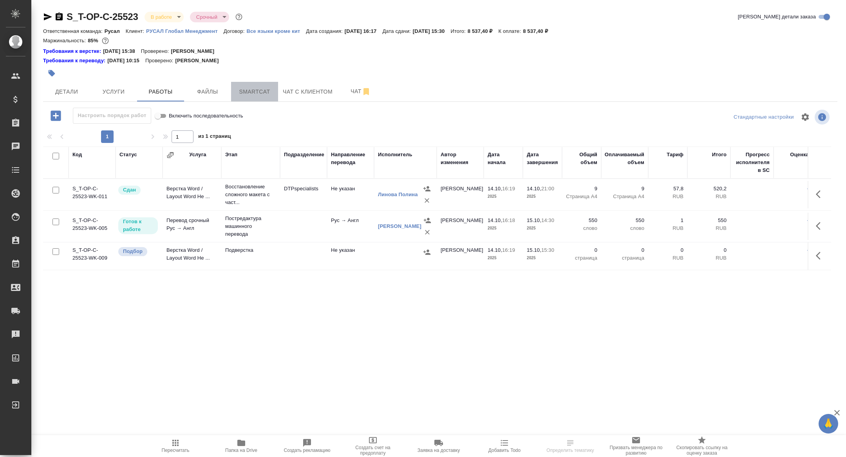
click at [273, 92] on button "Smartcat" at bounding box center [254, 92] width 47 height 20
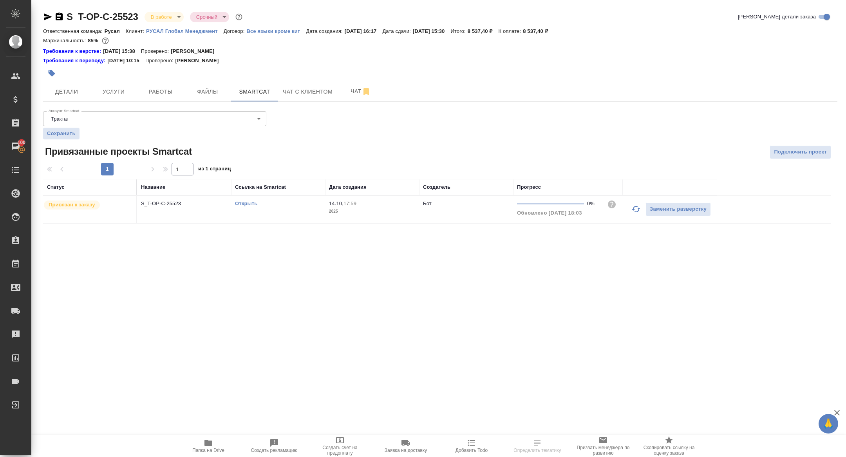
click at [642, 210] on button "button" at bounding box center [636, 209] width 19 height 19
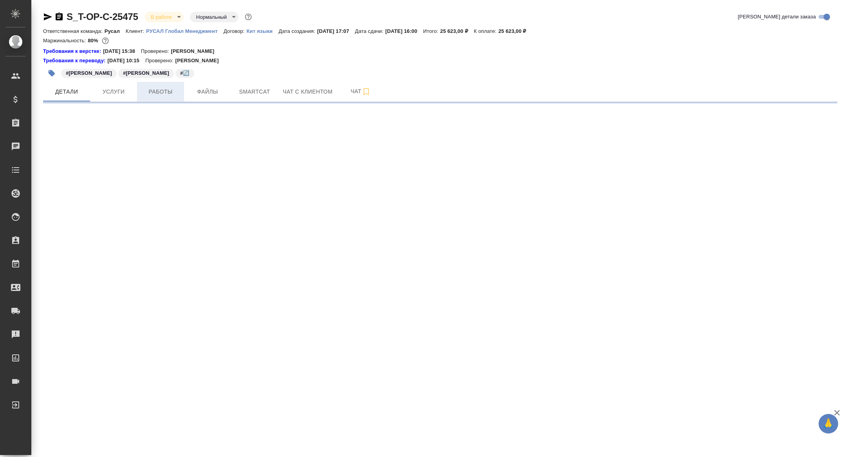
select select "RU"
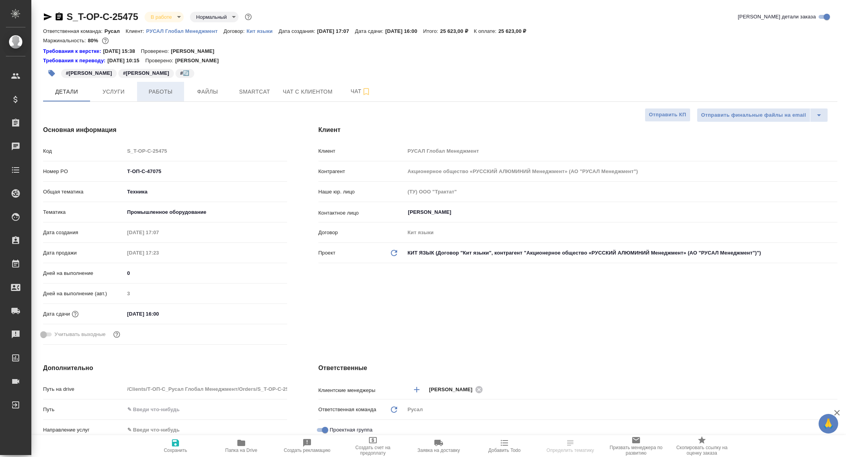
type textarea "x"
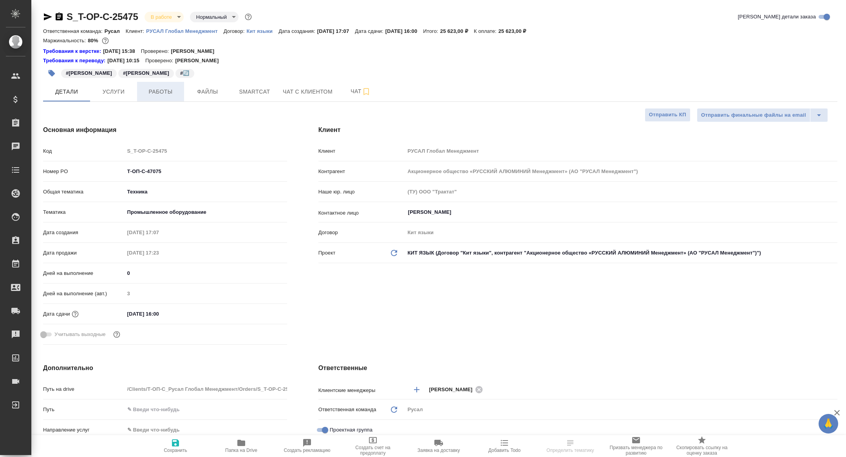
type textarea "x"
click at [162, 96] on span "Работы" at bounding box center [161, 92] width 38 height 10
type textarea "x"
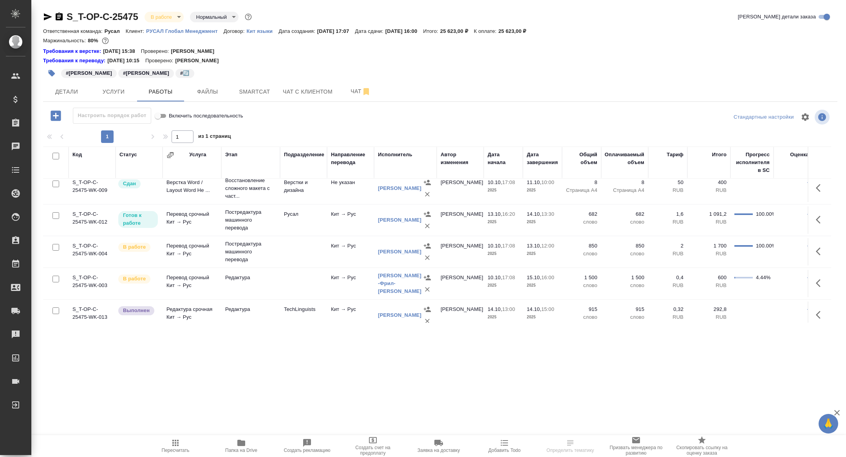
scroll to position [73, 0]
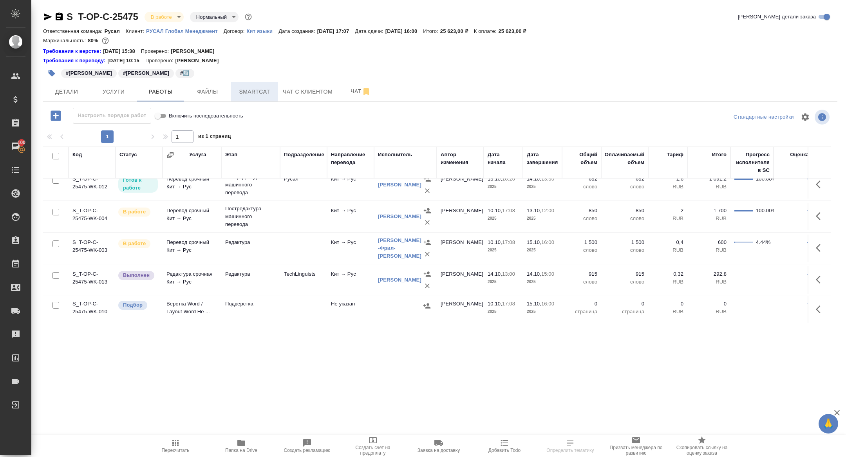
click at [255, 94] on span "Smartcat" at bounding box center [255, 92] width 38 height 10
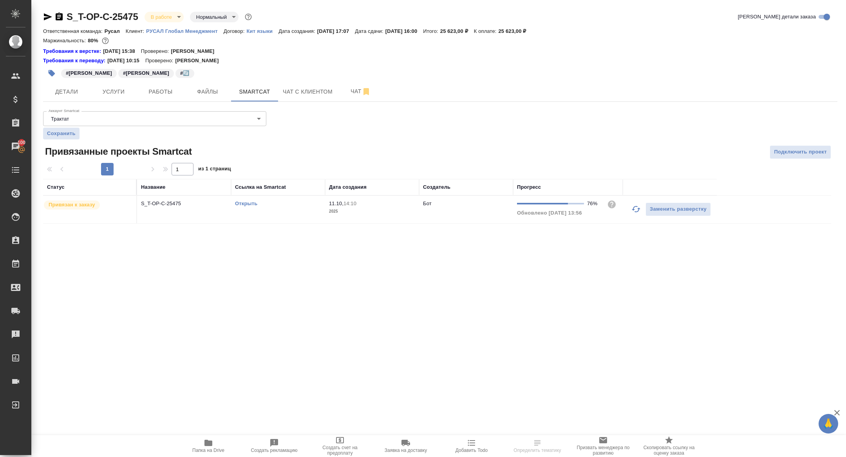
click at [241, 203] on link "Открыть" at bounding box center [246, 204] width 22 height 6
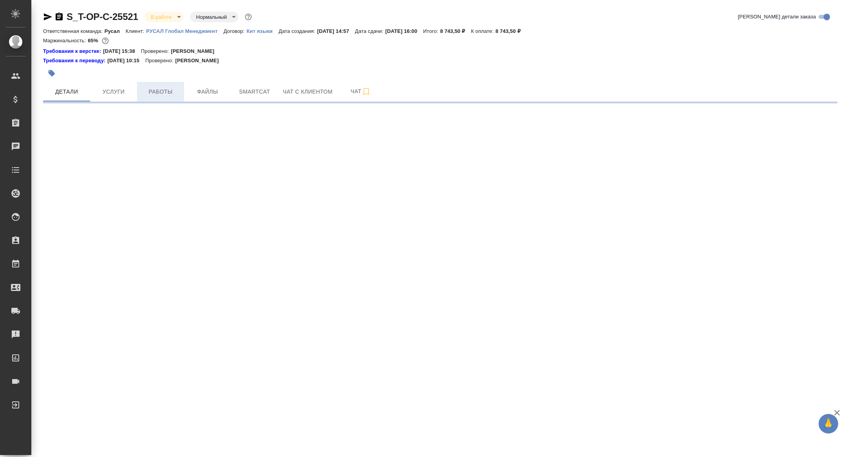
select select "RU"
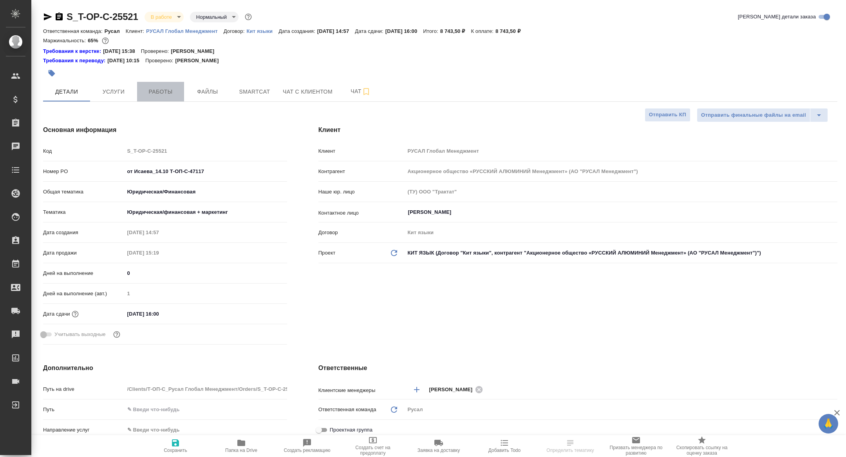
click at [155, 92] on span "Работы" at bounding box center [161, 92] width 38 height 10
type textarea "x"
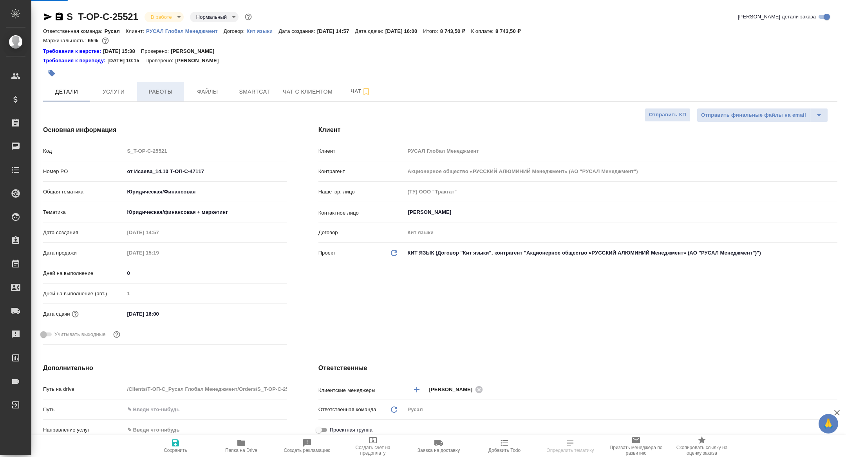
type textarea "x"
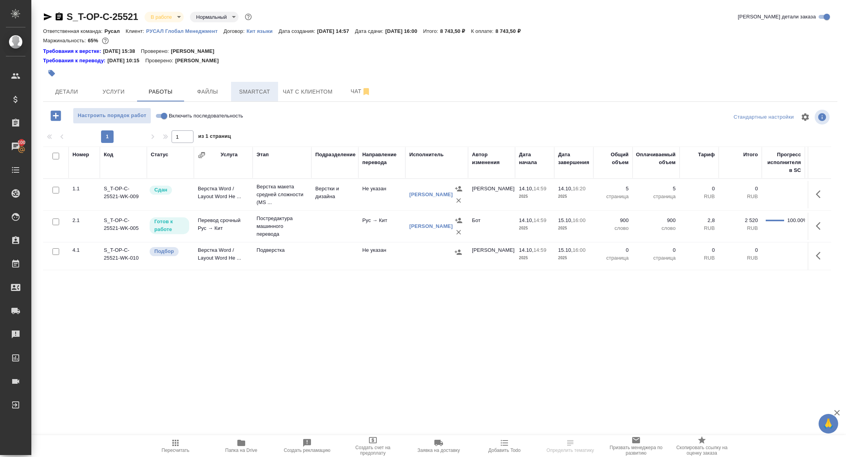
click at [263, 93] on span "Smartcat" at bounding box center [255, 92] width 38 height 10
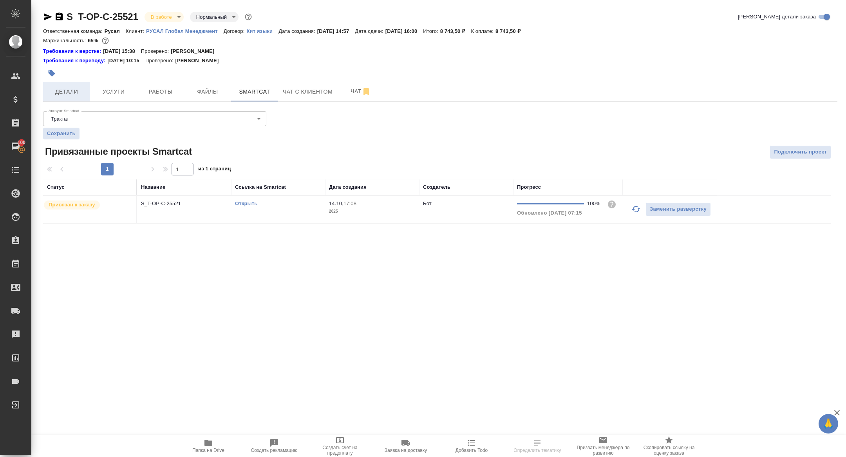
click at [63, 94] on span "Детали" at bounding box center [67, 92] width 38 height 10
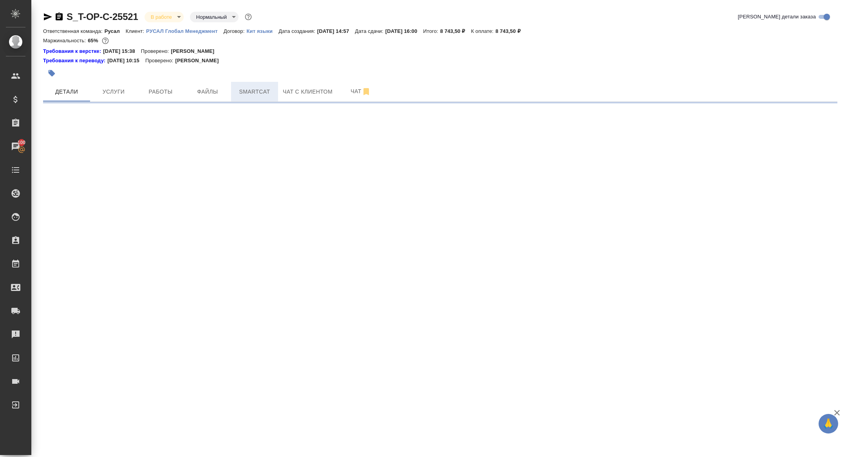
select select "RU"
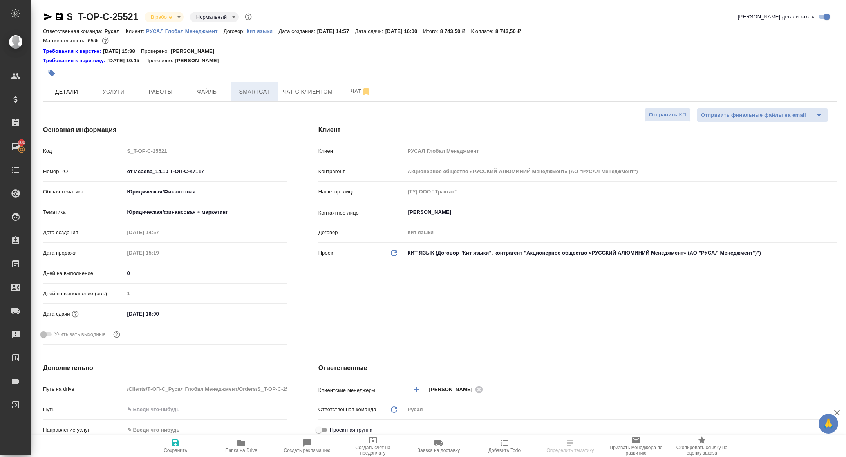
type textarea "x"
click at [257, 97] on button "Smartcat" at bounding box center [254, 92] width 47 height 20
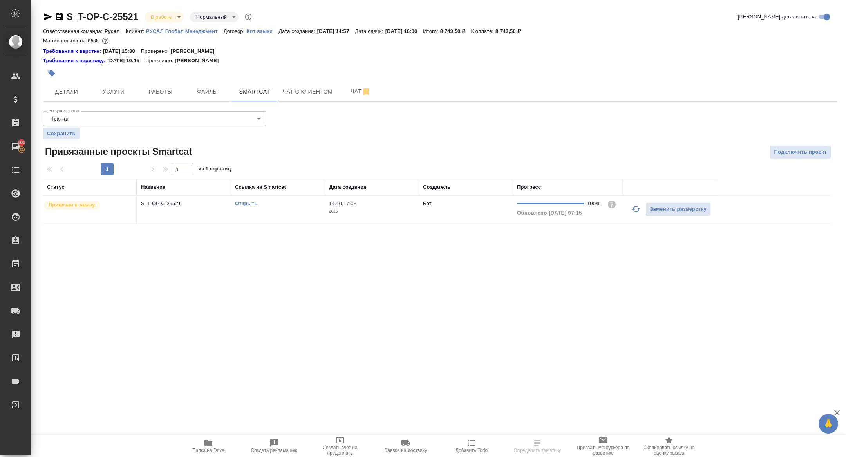
click at [244, 203] on link "Открыть" at bounding box center [246, 204] width 22 height 6
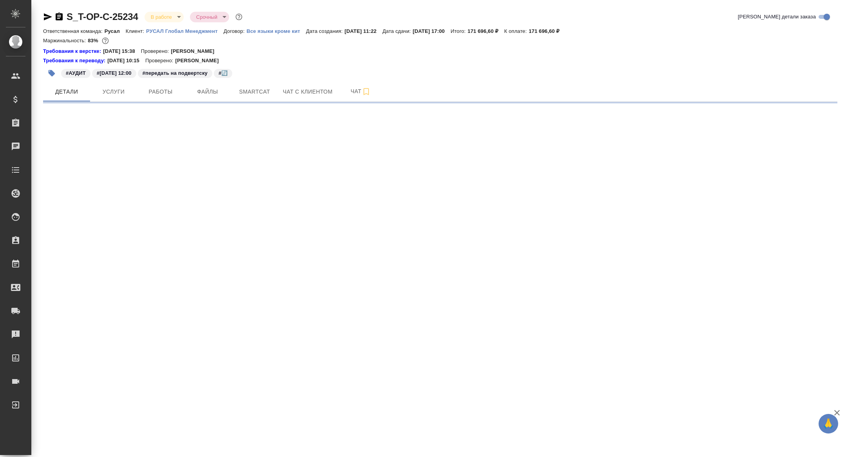
select select "RU"
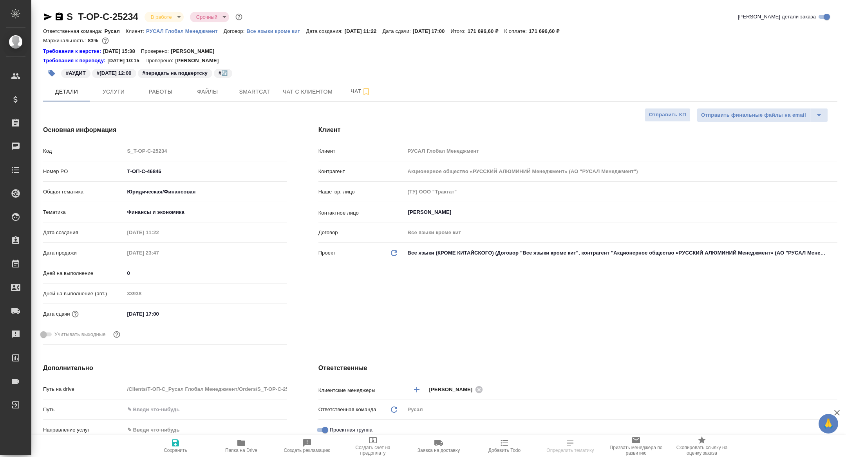
type textarea "x"
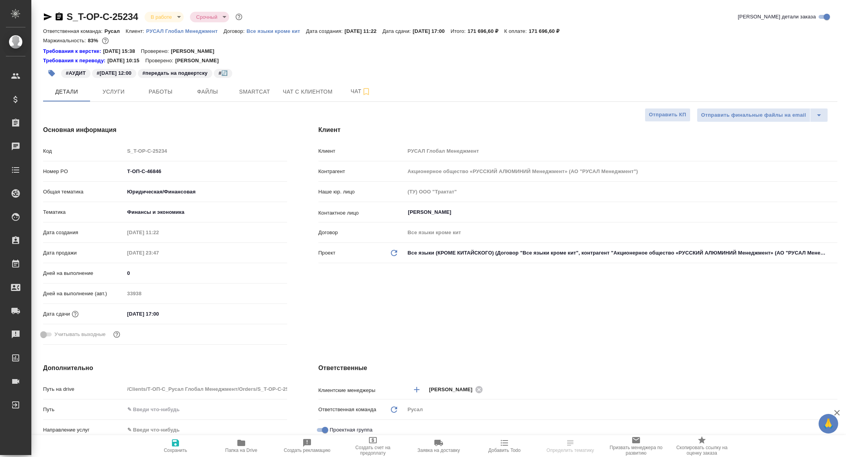
type textarea "x"
click at [173, 92] on span "Работы" at bounding box center [161, 92] width 38 height 10
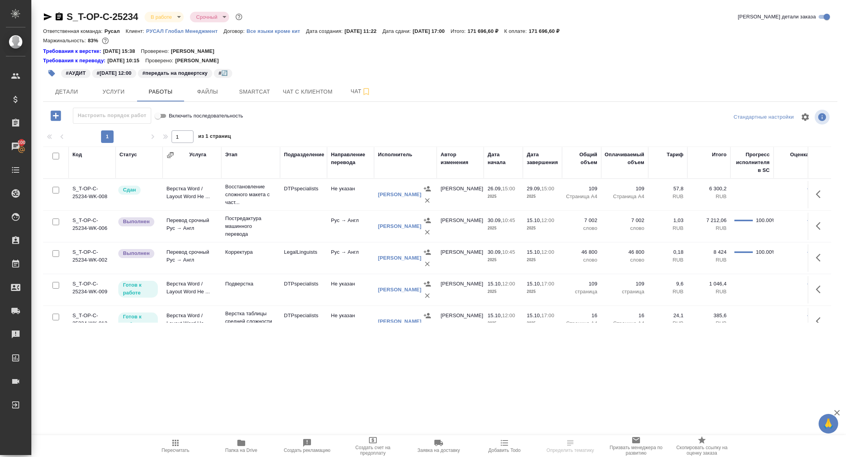
scroll to position [45, 0]
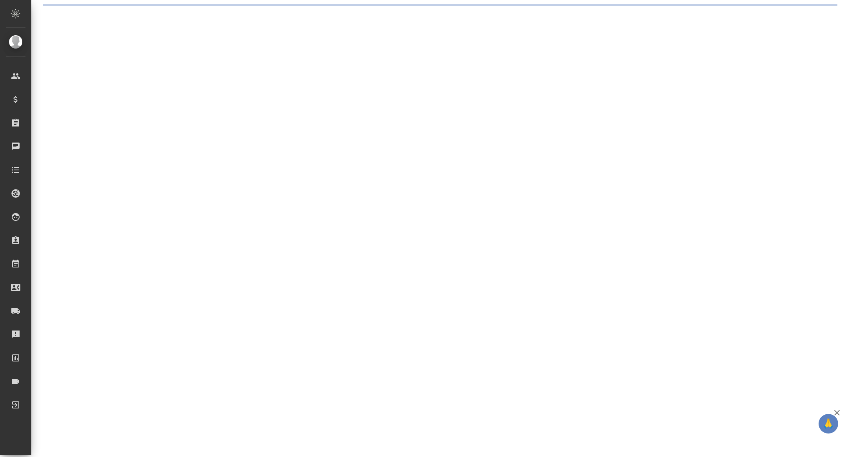
select select "RU"
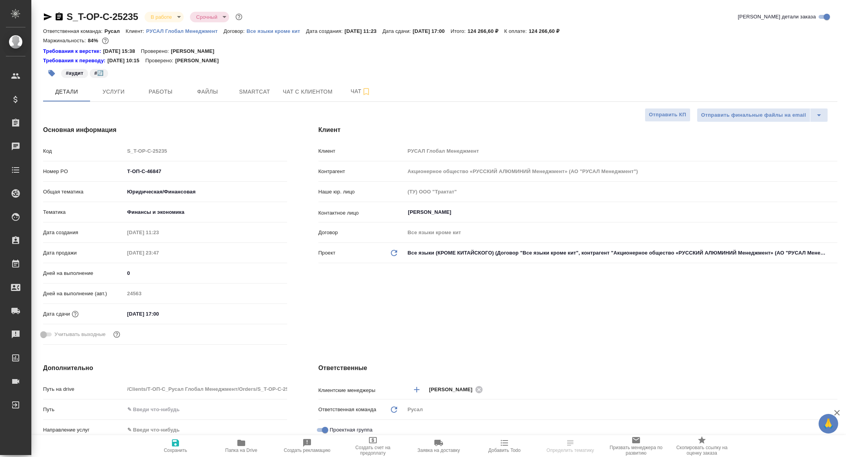
type textarea "x"
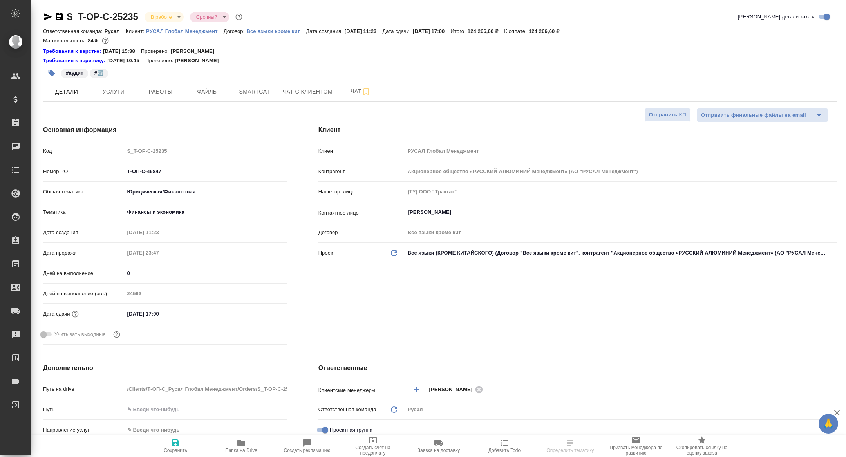
type textarea "x"
click at [164, 74] on div "#аудит #🔄️" at bounding box center [308, 73] width 530 height 17
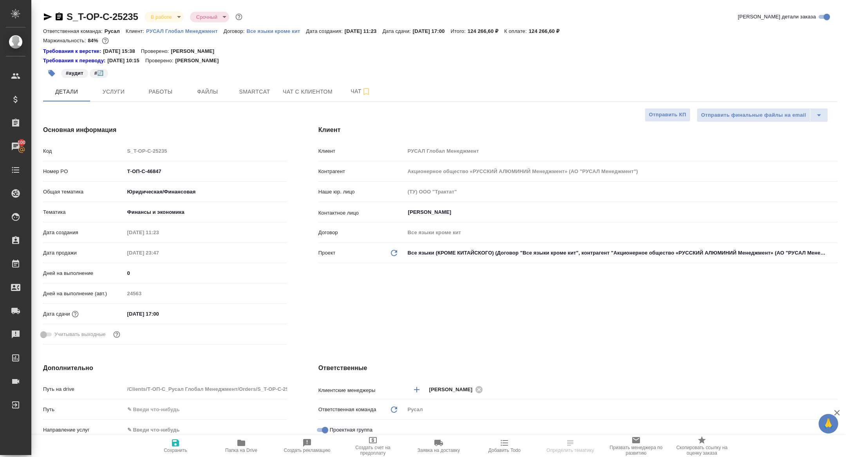
click at [164, 103] on div "S_T-OP-C-25235 В работе inProgress Срочный urgent Кратко детали заказа Ответств…" at bounding box center [440, 429] width 803 height 859
click at [161, 93] on span "Работы" at bounding box center [161, 92] width 38 height 10
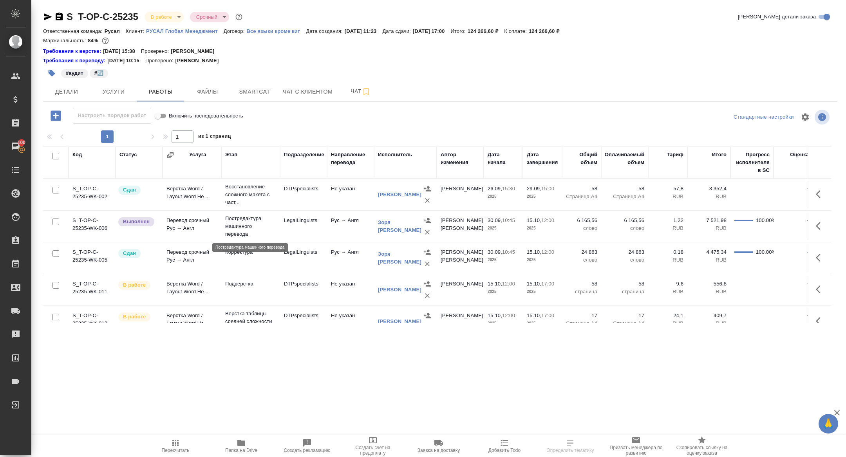
scroll to position [45, 0]
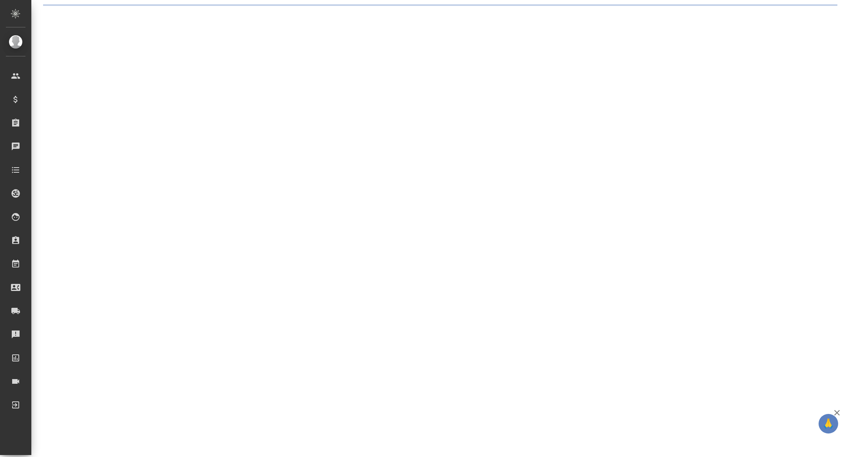
select select "RU"
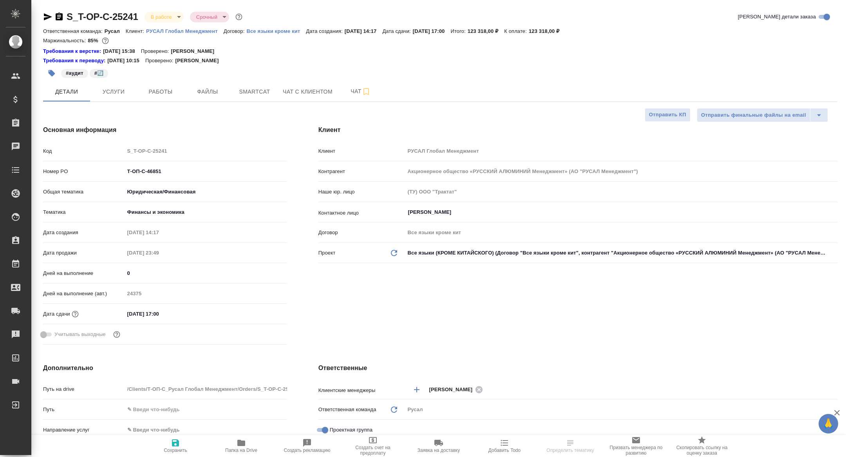
type textarea "x"
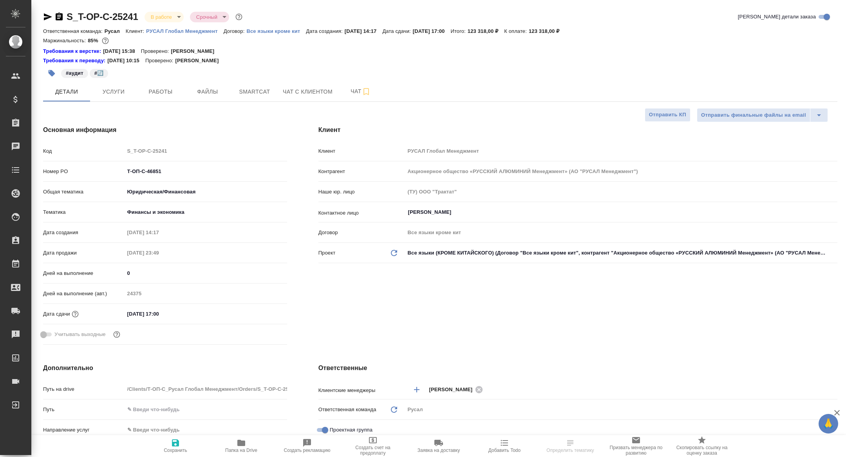
type textarea "x"
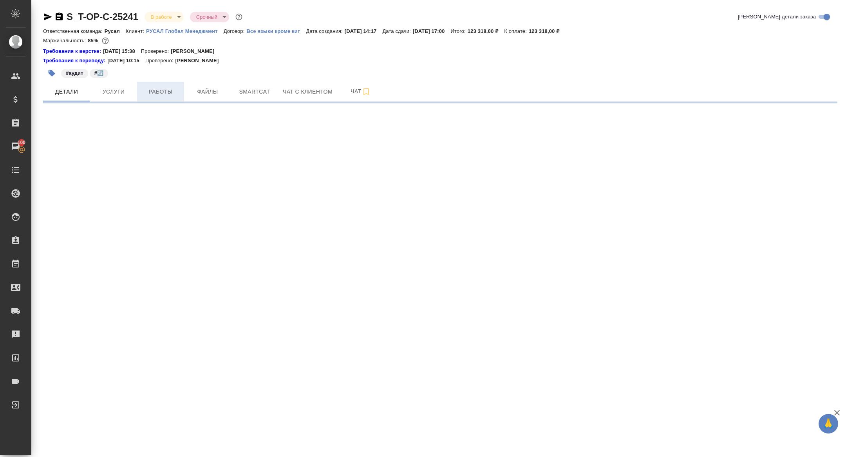
select select "RU"
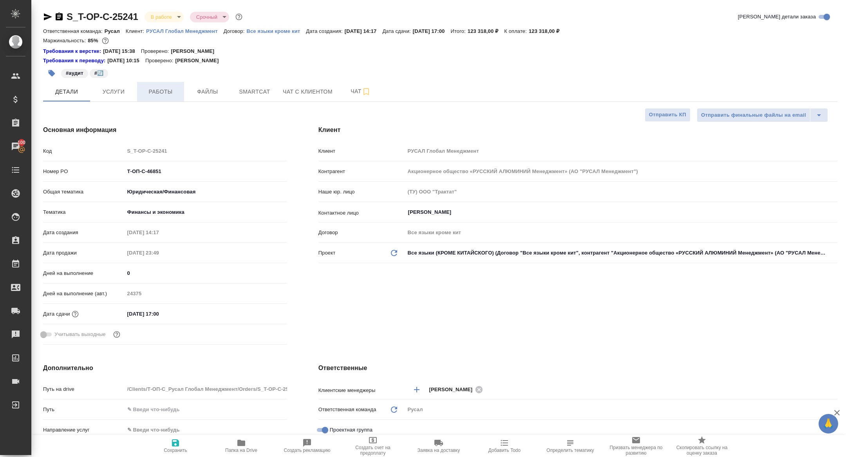
type textarea "x"
click at [162, 94] on span "Работы" at bounding box center [161, 92] width 38 height 10
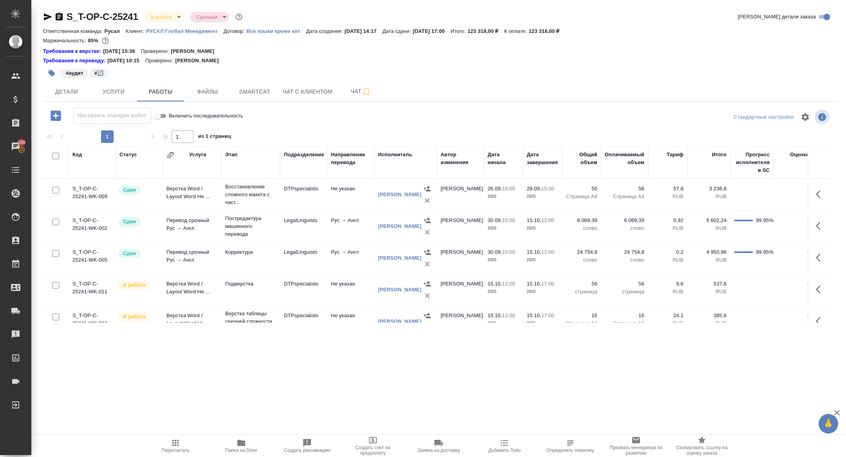
scroll to position [45, 0]
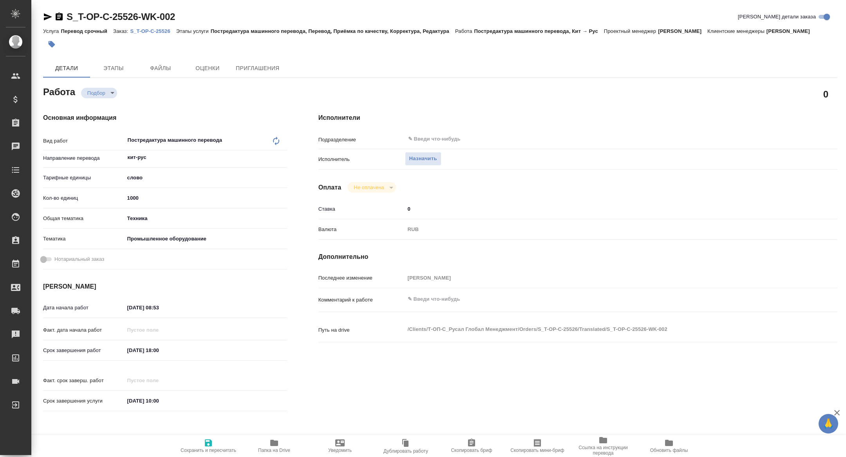
type textarea "x"
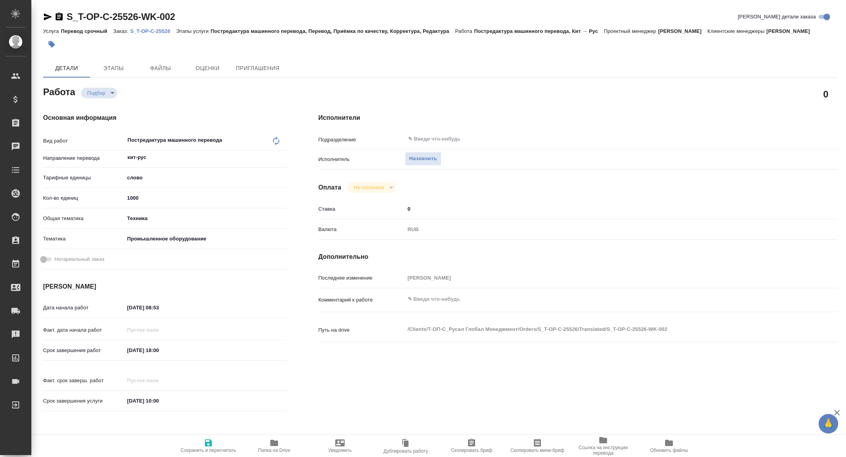
click at [527, 447] on span "Скопировать мини-бриф" at bounding box center [537, 445] width 56 height 15
type textarea "x"
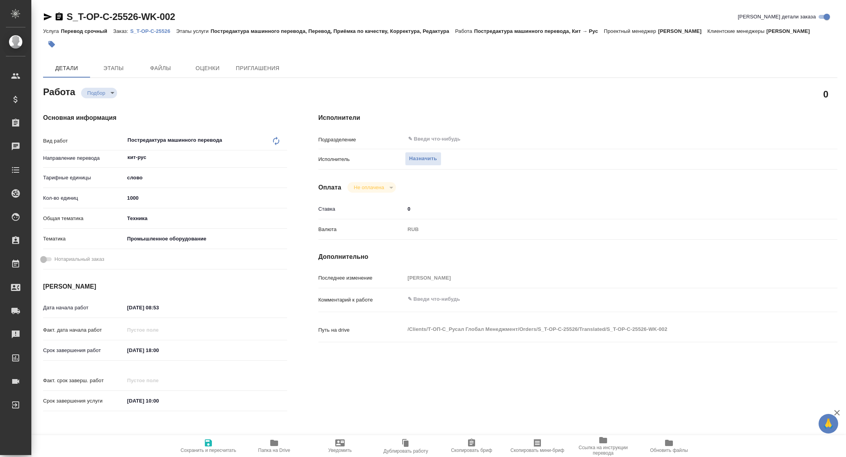
type textarea "x"
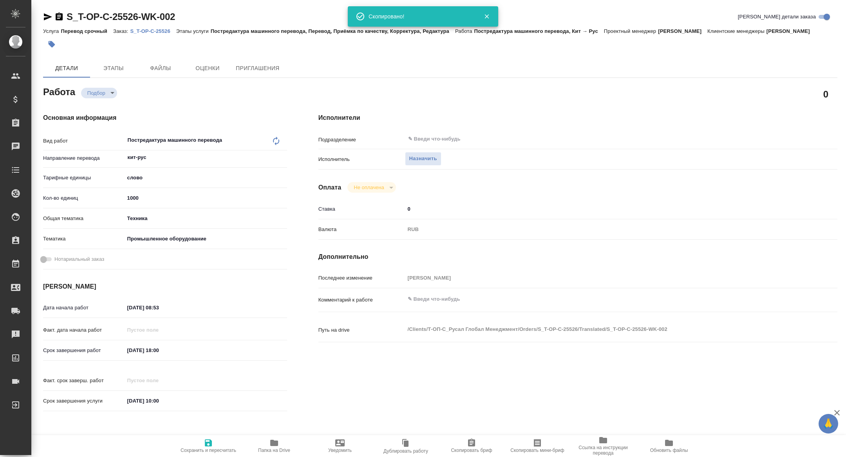
type textarea "x"
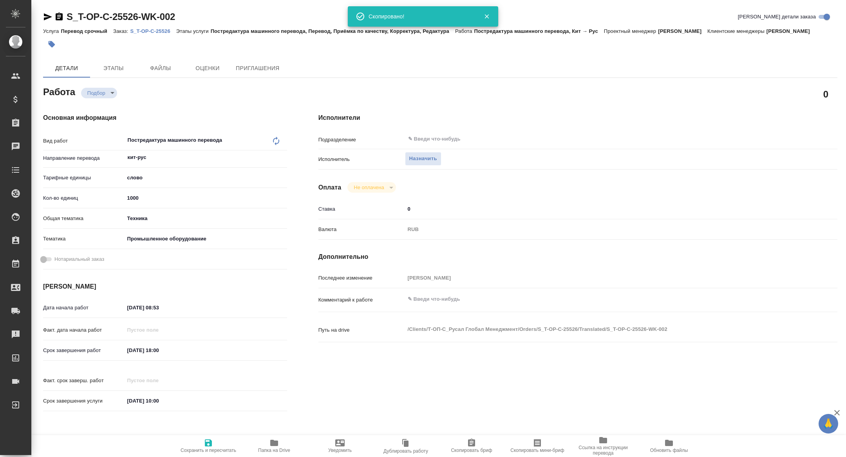
type textarea "x"
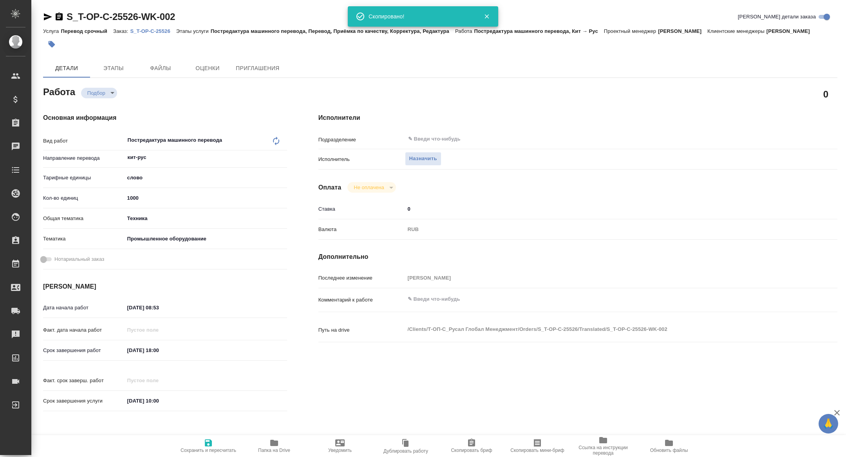
type textarea "x"
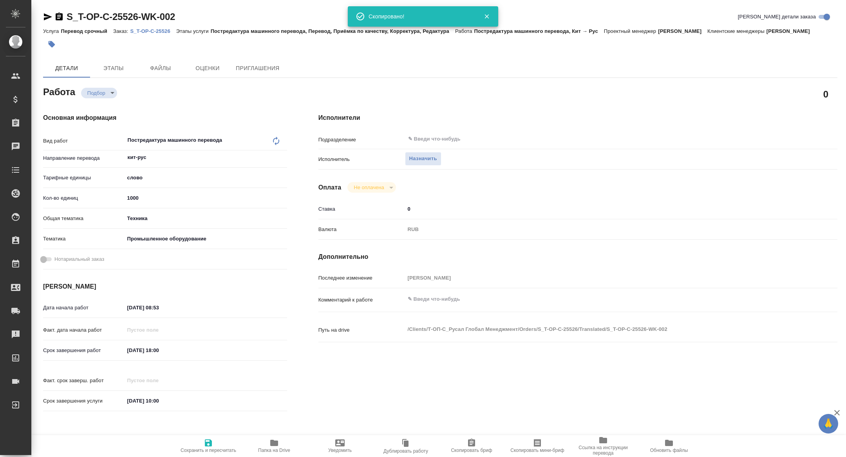
type textarea "x"
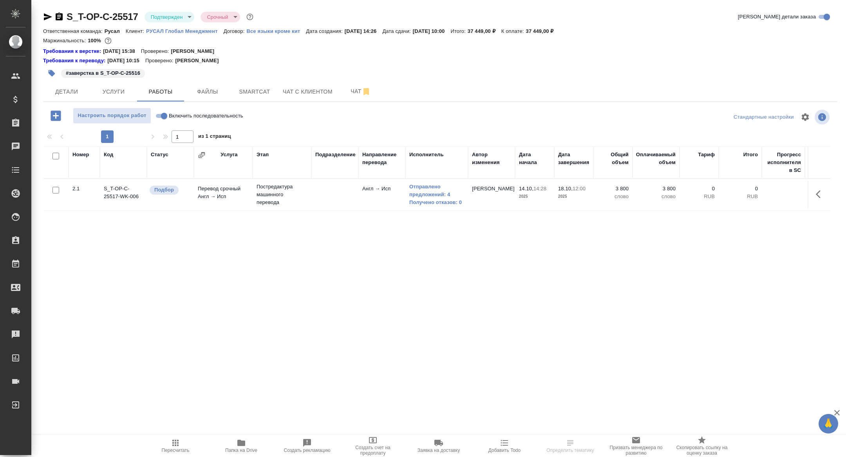
click at [816, 185] on div at bounding box center [819, 194] width 15 height 19
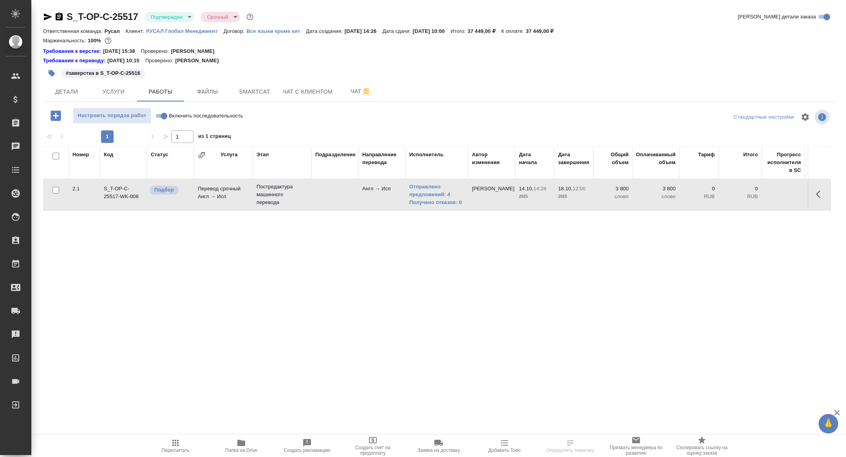
click at [830, 194] on td at bounding box center [820, 194] width 24 height 27
click at [823, 195] on icon "button" at bounding box center [820, 194] width 9 height 9
click at [800, 194] on icon "button" at bounding box center [804, 194] width 9 height 9
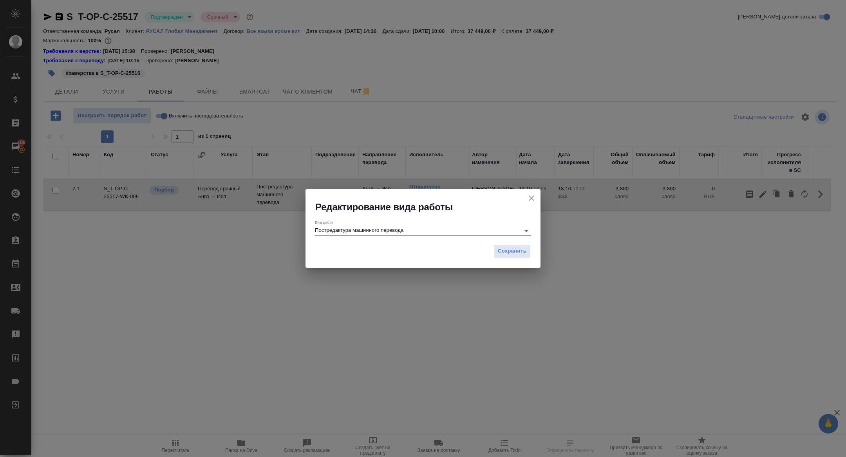
click at [459, 227] on input "Постредактура машинного перевода" at bounding box center [415, 230] width 201 height 9
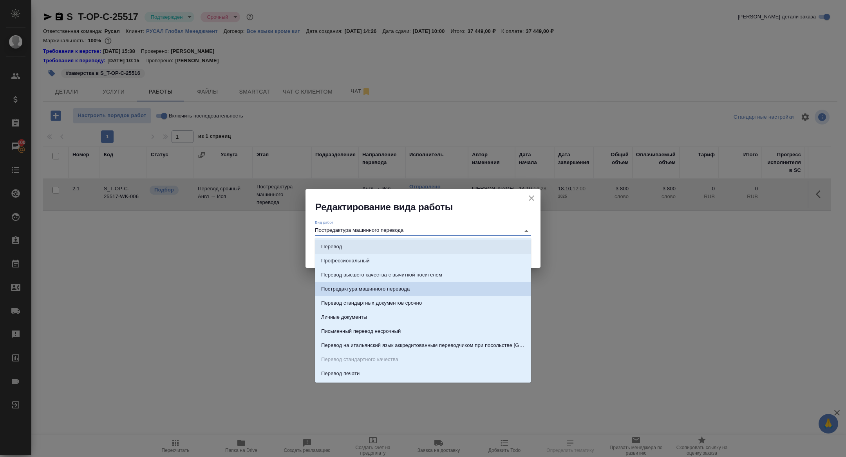
click at [358, 246] on li "Перевод" at bounding box center [423, 247] width 216 height 14
type input "Перевод"
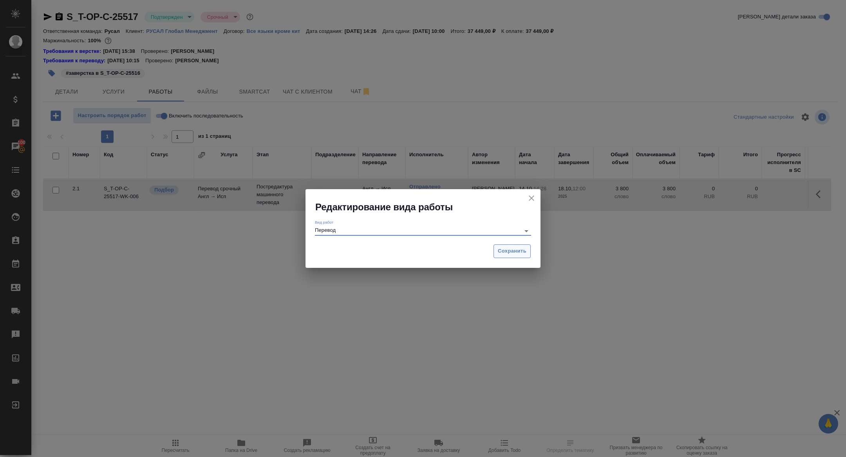
click at [514, 252] on span "Сохранить" at bounding box center [512, 251] width 29 height 9
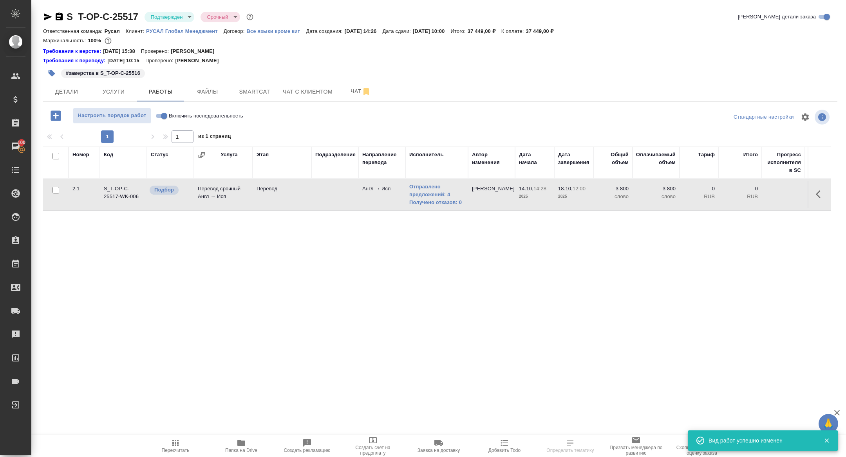
click at [814, 190] on button "button" at bounding box center [820, 194] width 19 height 19
click at [765, 190] on icon "button" at bounding box center [762, 194] width 9 height 9
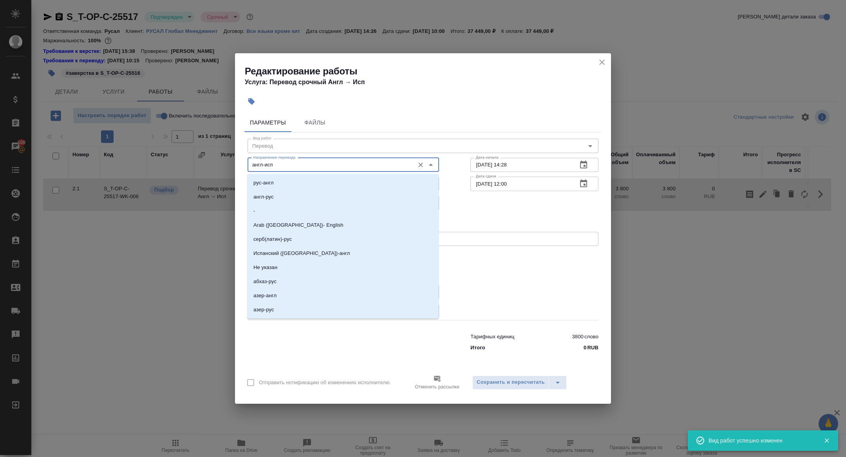
click at [297, 166] on input "англ-исп" at bounding box center [330, 164] width 161 height 9
click at [293, 162] on input "англ-исп" at bounding box center [330, 164] width 161 height 9
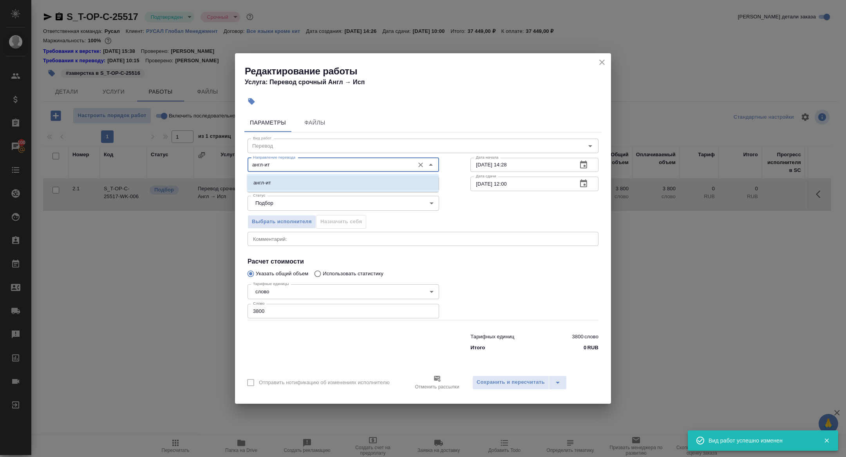
click at [285, 180] on li "англ-ит" at bounding box center [343, 183] width 192 height 14
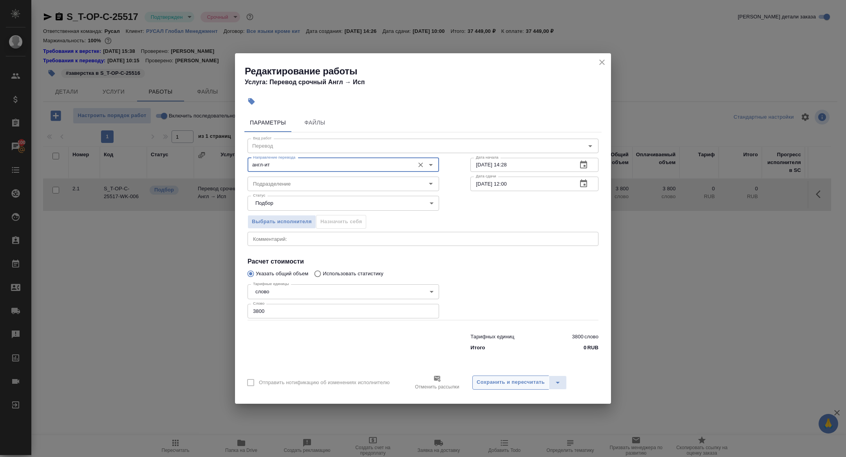
type input "англ-ит"
click at [508, 383] on span "Сохранить и пересчитать" at bounding box center [511, 382] width 68 height 9
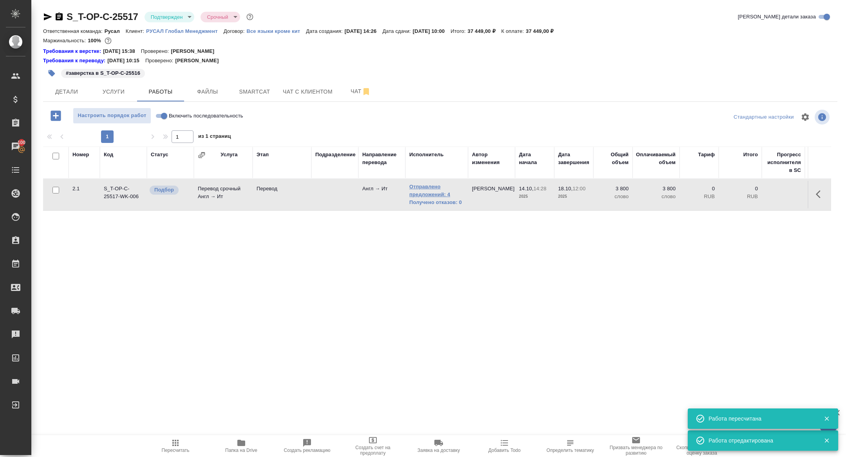
click at [429, 194] on link "Отправлено предложений: 4" at bounding box center [436, 191] width 55 height 16
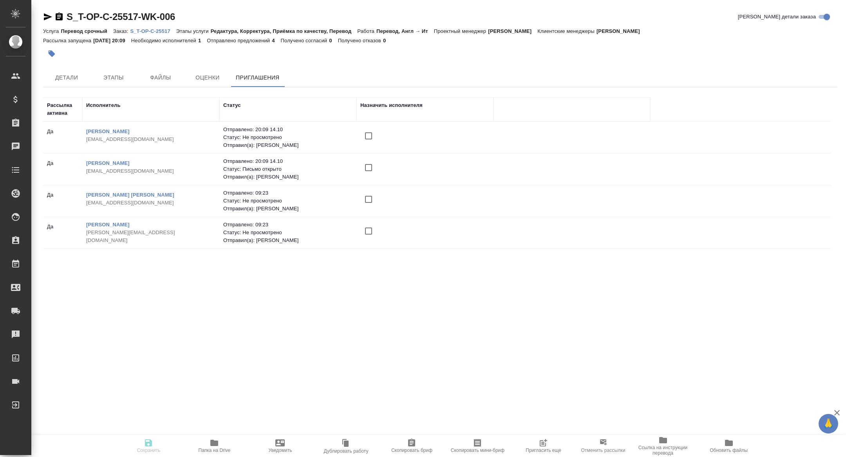
click at [541, 450] on span "Пригласить еще" at bounding box center [544, 450] width 36 height 5
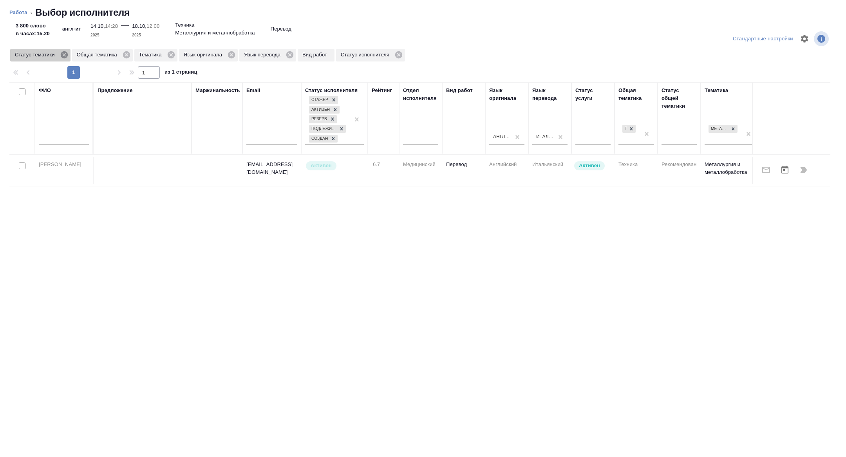
click at [64, 53] on icon at bounding box center [63, 54] width 7 height 7
click at [107, 54] on icon at bounding box center [109, 54] width 7 height 7
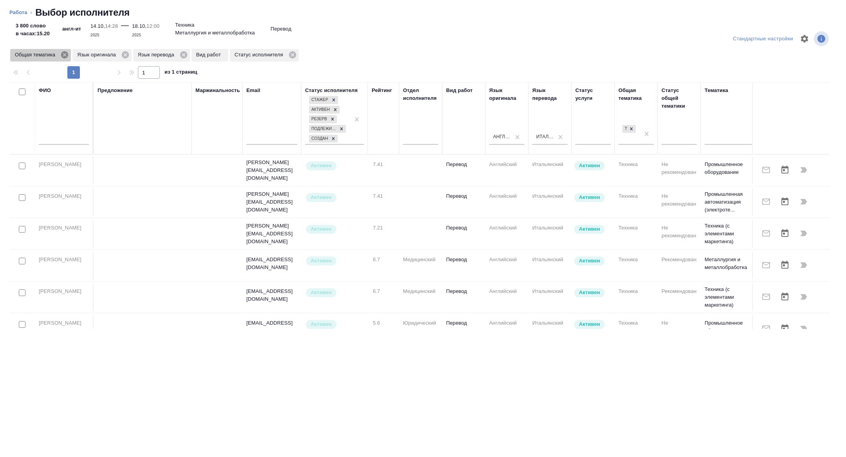
click at [65, 56] on icon at bounding box center [64, 54] width 7 height 7
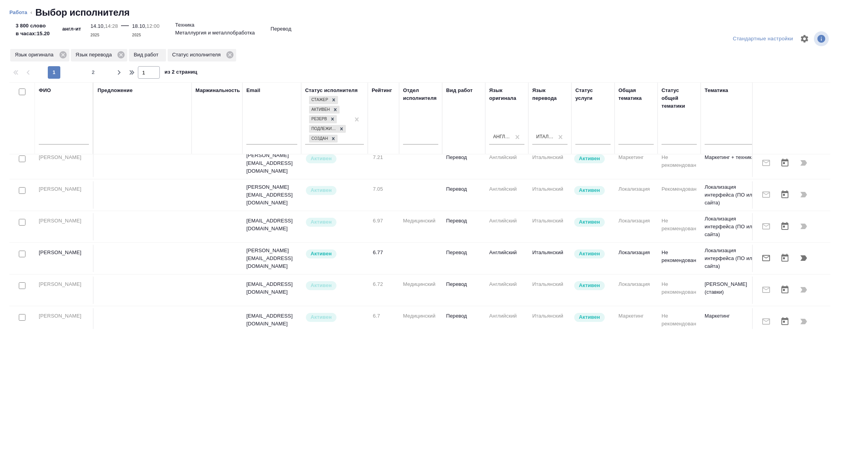
scroll to position [616, 0]
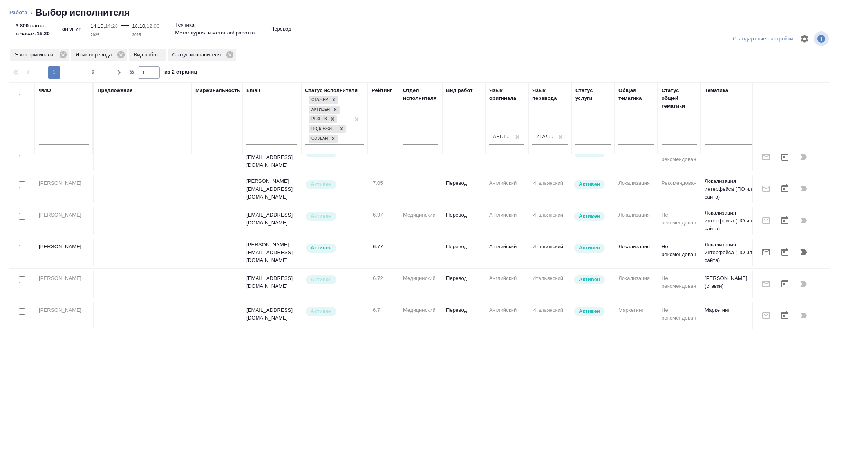
click at [23, 245] on input "checkbox" at bounding box center [22, 248] width 7 height 7
checkbox input "true"
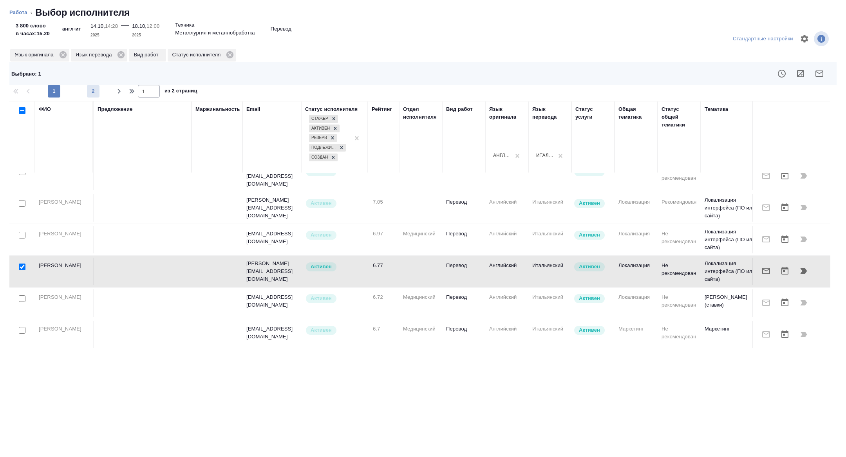
click at [90, 92] on span "2" at bounding box center [93, 91] width 13 height 8
type input "2"
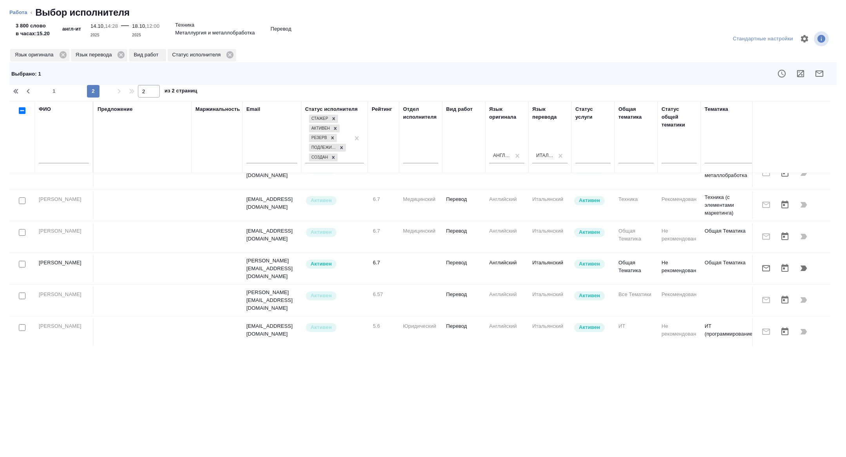
scroll to position [0, 0]
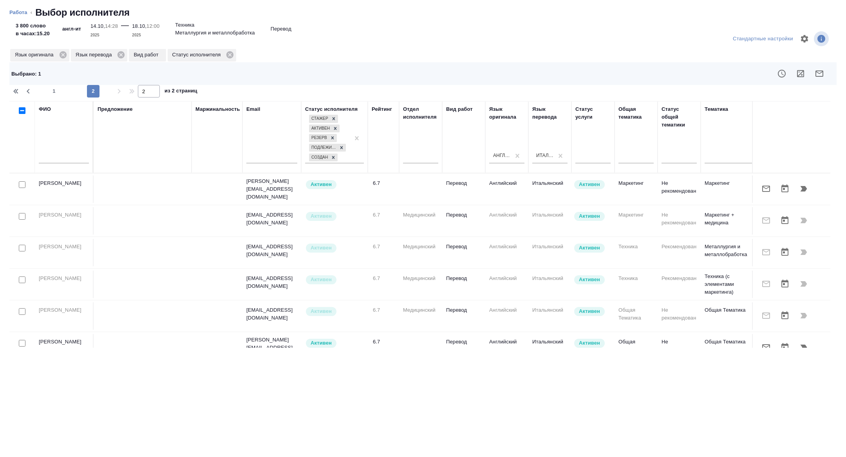
click at [819, 73] on icon "button" at bounding box center [820, 74] width 8 height 6
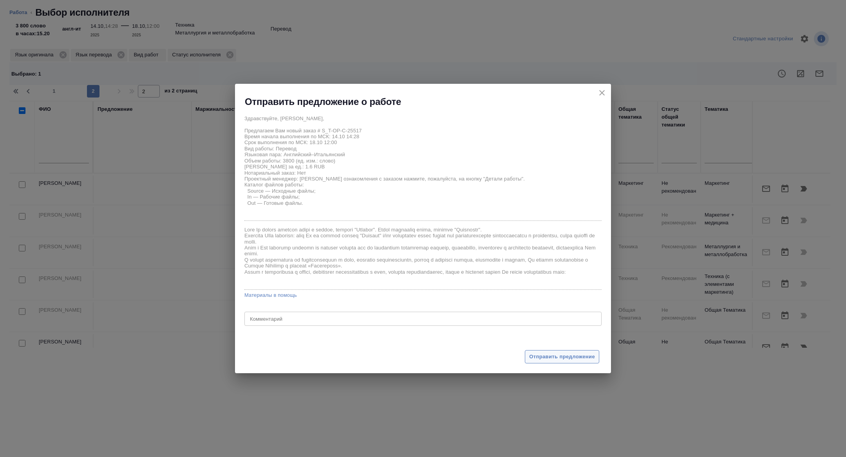
click at [574, 362] on button "Отправить предложение" at bounding box center [562, 357] width 74 height 14
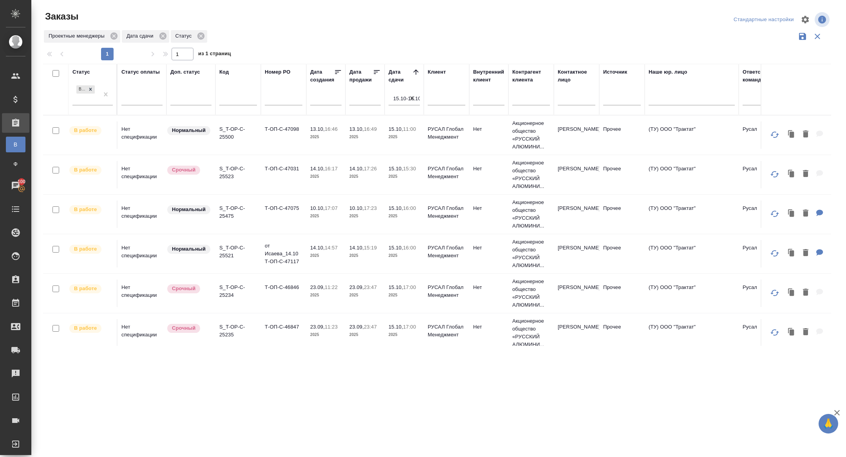
click at [232, 134] on p "S_T-OP-C-25500" at bounding box center [238, 133] width 38 height 16
click at [225, 136] on p "S_T-OP-C-25500" at bounding box center [238, 133] width 38 height 16
click at [230, 129] on p "S_T-OP-C-25523" at bounding box center [238, 133] width 38 height 16
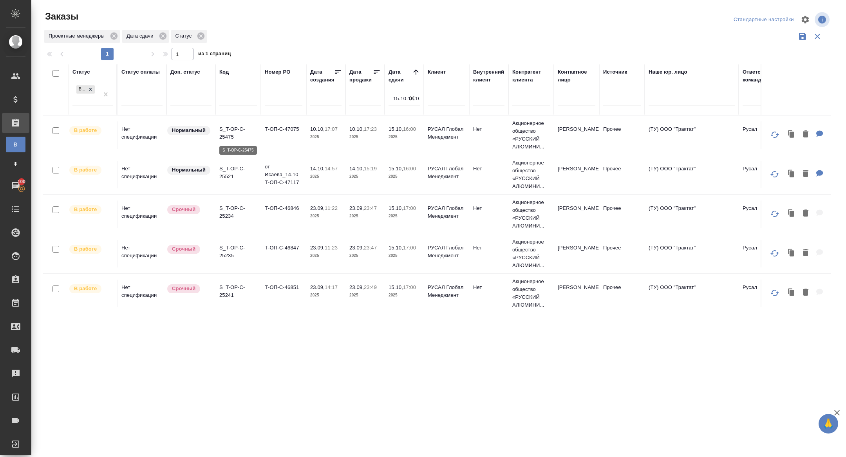
click at [232, 138] on p "S_T-OP-C-25475" at bounding box center [238, 133] width 38 height 16
click at [231, 209] on p "S_T-OP-C-25234" at bounding box center [238, 212] width 38 height 16
click at [225, 305] on td "S_T-OP-C-25241" at bounding box center [237, 293] width 45 height 27
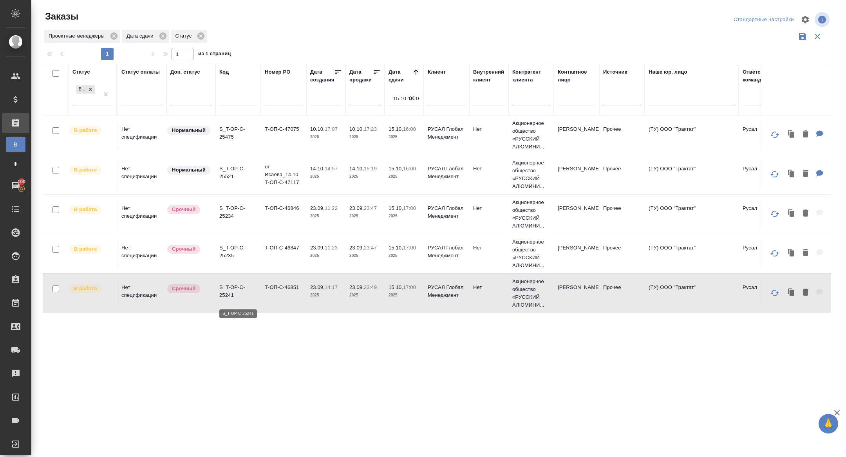
click at [226, 290] on p "S_T-OP-C-25241" at bounding box center [238, 292] width 38 height 16
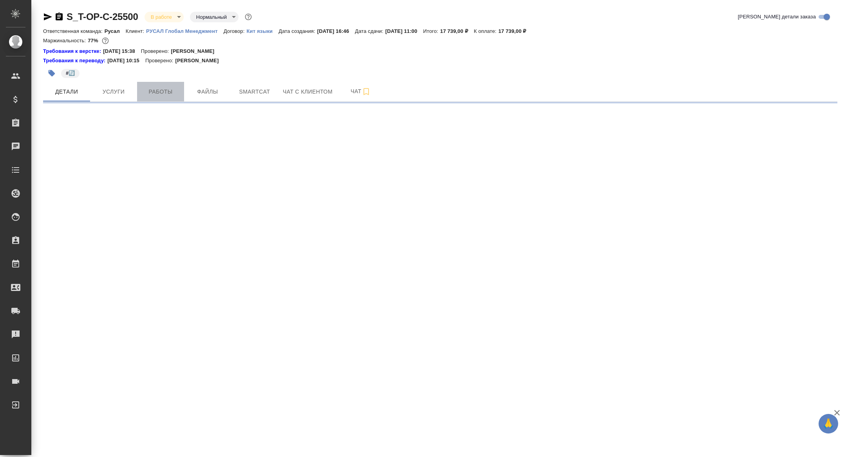
click at [171, 92] on span "Работы" at bounding box center [161, 92] width 38 height 10
select select "RU"
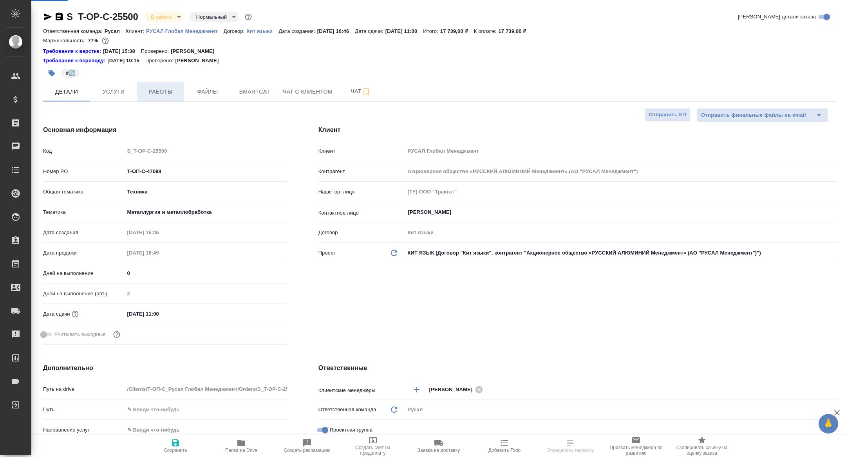
type textarea "x"
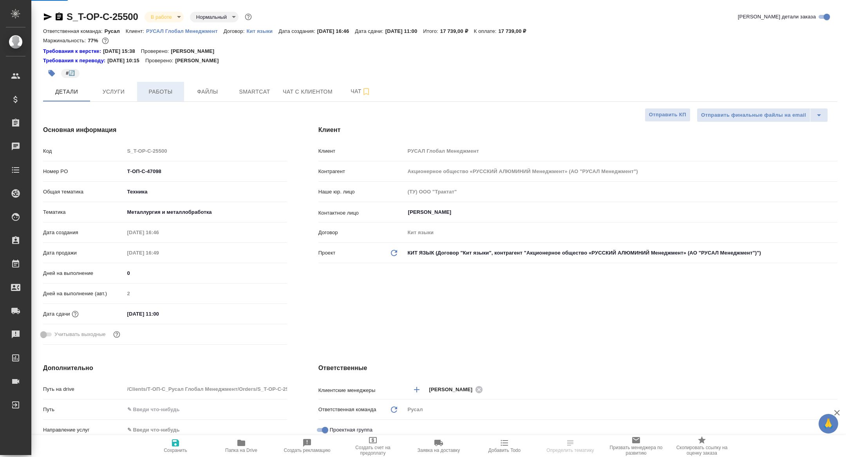
type textarea "x"
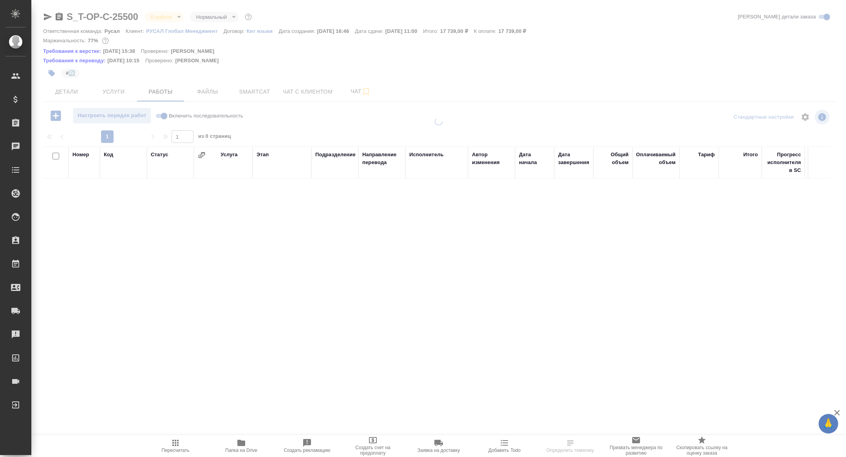
click at [248, 96] on div at bounding box center [438, 171] width 815 height 343
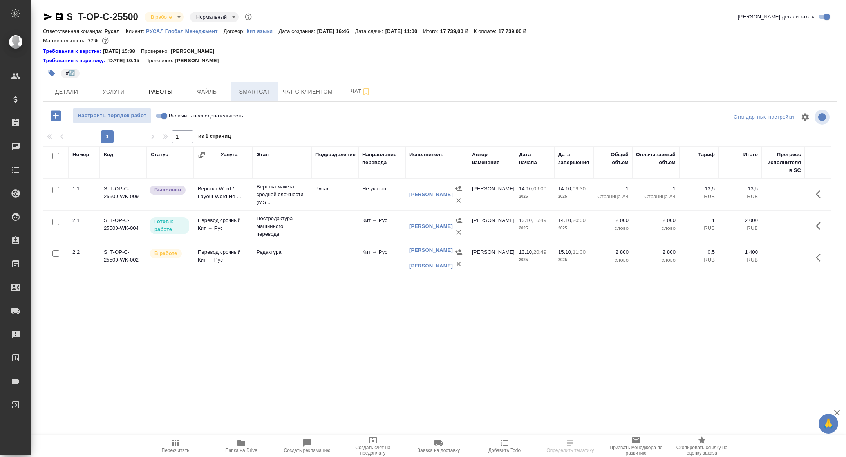
click at [257, 90] on span "Smartcat" at bounding box center [255, 92] width 38 height 10
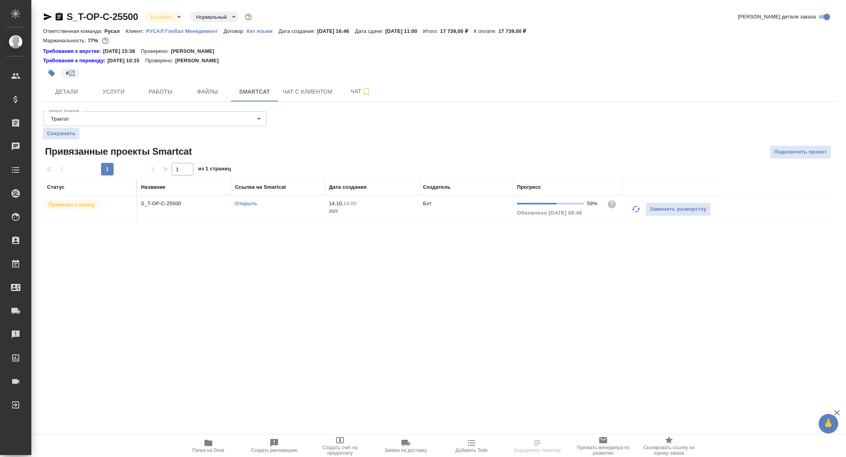
click at [633, 206] on icon "button" at bounding box center [635, 208] width 9 height 9
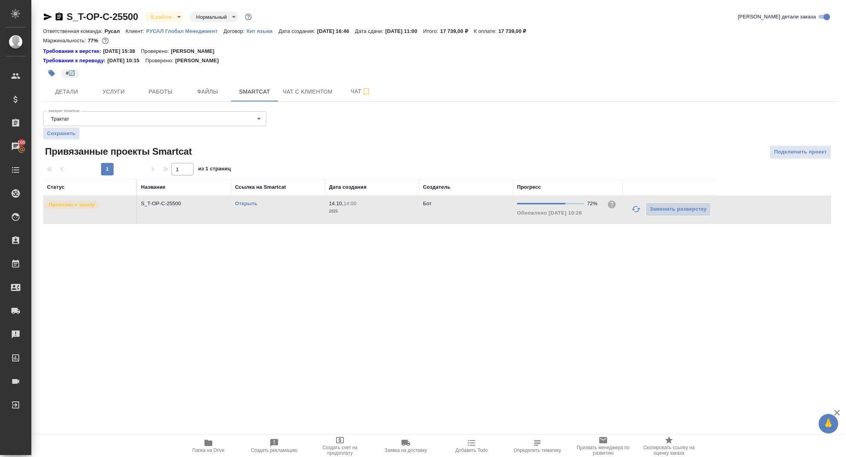
click at [633, 208] on icon "button" at bounding box center [636, 209] width 9 height 6
click at [158, 90] on span "Работы" at bounding box center [161, 92] width 38 height 10
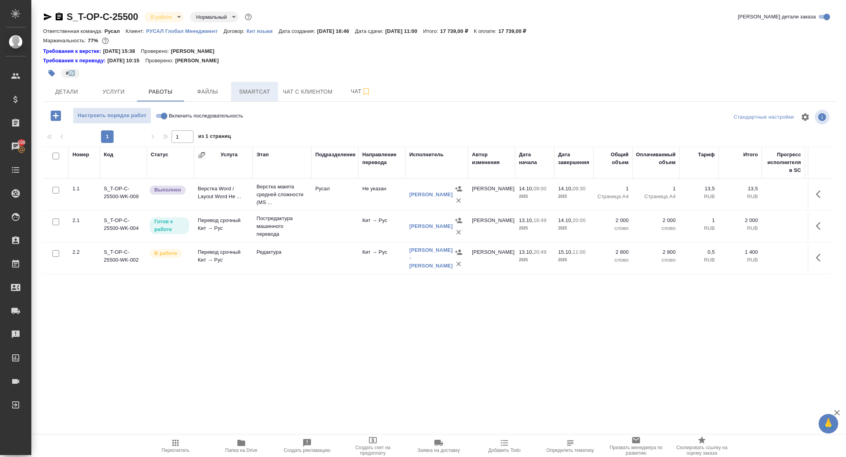
click at [254, 94] on span "Smartcat" at bounding box center [255, 92] width 38 height 10
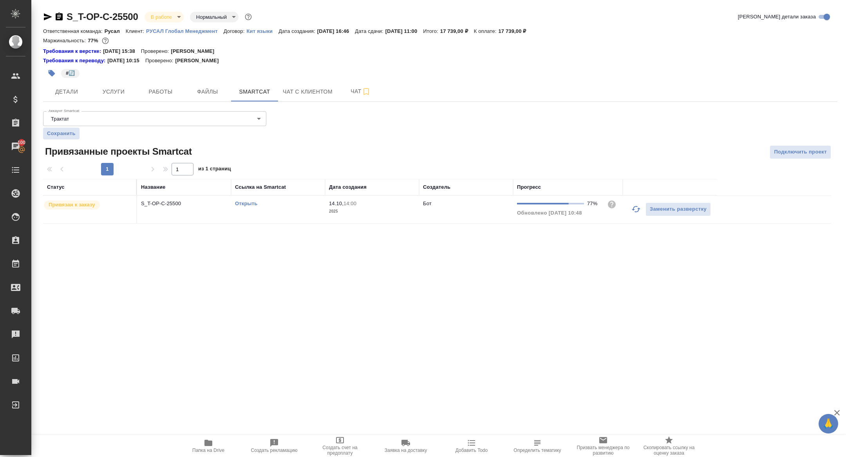
click at [634, 208] on icon "button" at bounding box center [635, 208] width 9 height 9
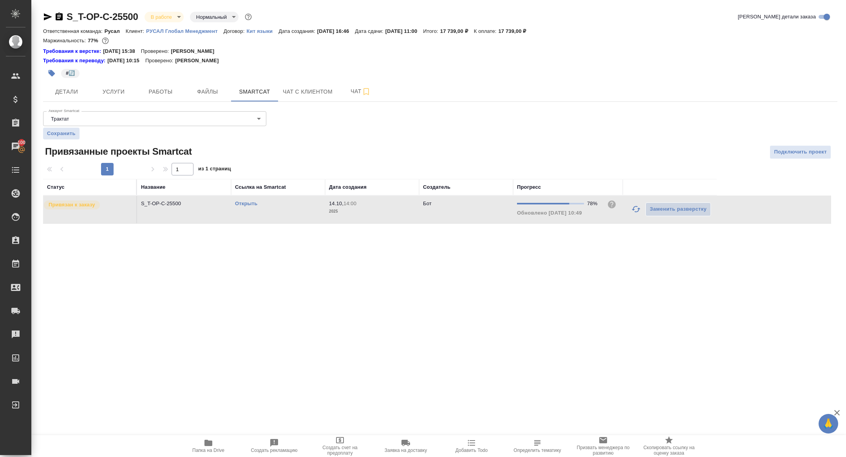
click at [249, 204] on link "Открыть" at bounding box center [246, 204] width 22 height 6
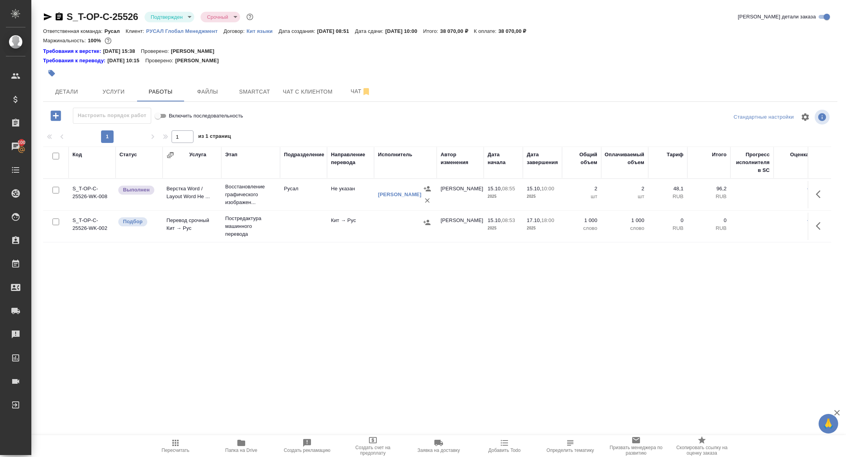
click at [427, 223] on icon "button" at bounding box center [427, 223] width 8 height 8
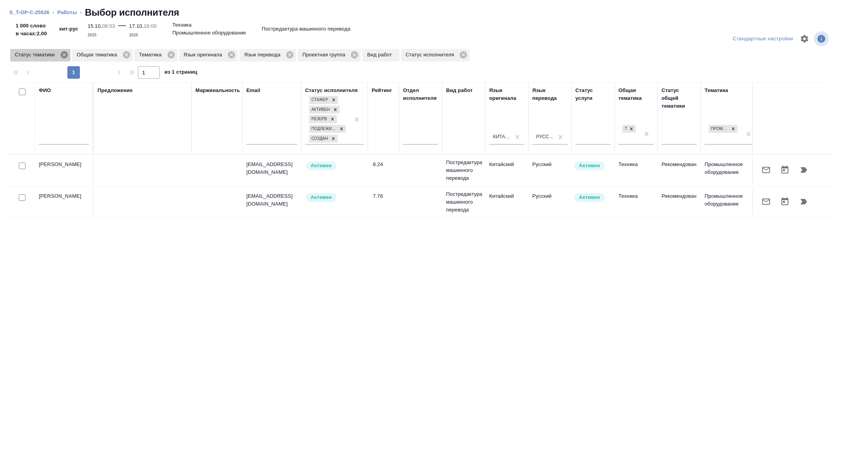
click at [65, 57] on icon at bounding box center [63, 54] width 7 height 7
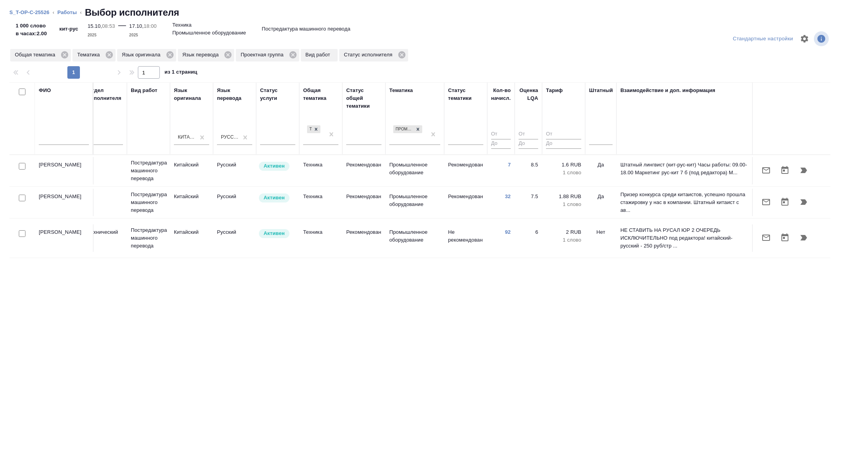
scroll to position [0, 317]
click at [604, 134] on div at bounding box center [600, 136] width 24 height 11
click at [604, 159] on div "Нет" at bounding box center [647, 162] width 118 height 14
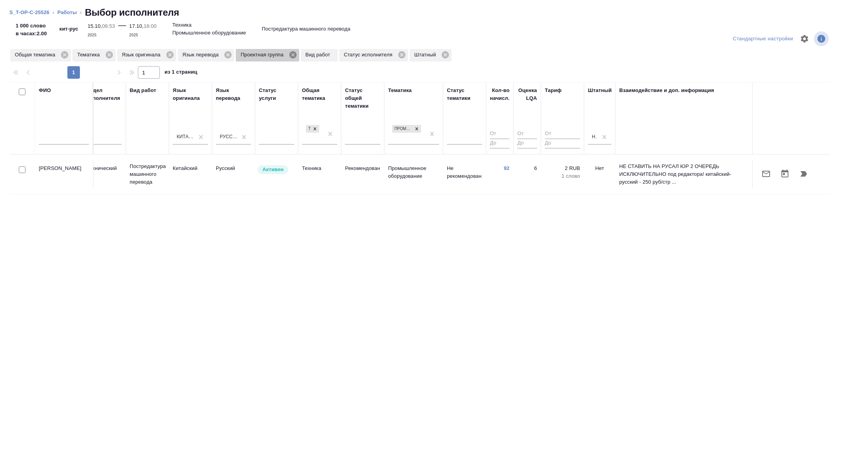
click at [297, 54] on icon at bounding box center [293, 55] width 9 height 9
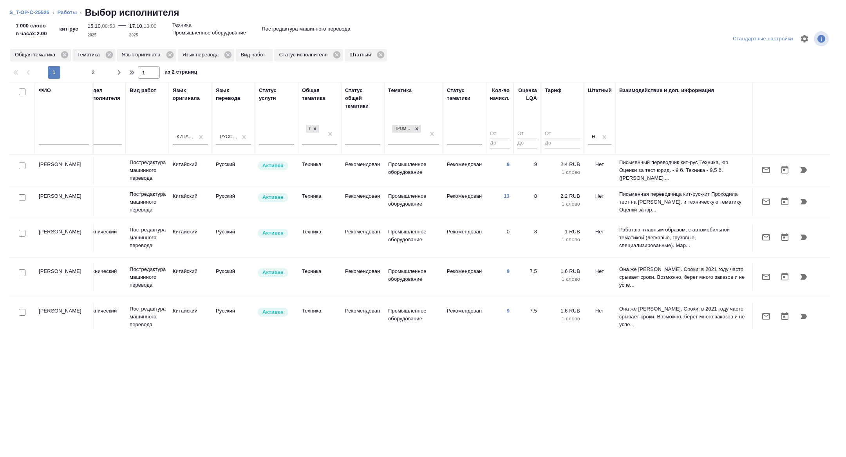
click at [19, 164] on input "checkbox" at bounding box center [22, 166] width 7 height 7
checkbox input "true"
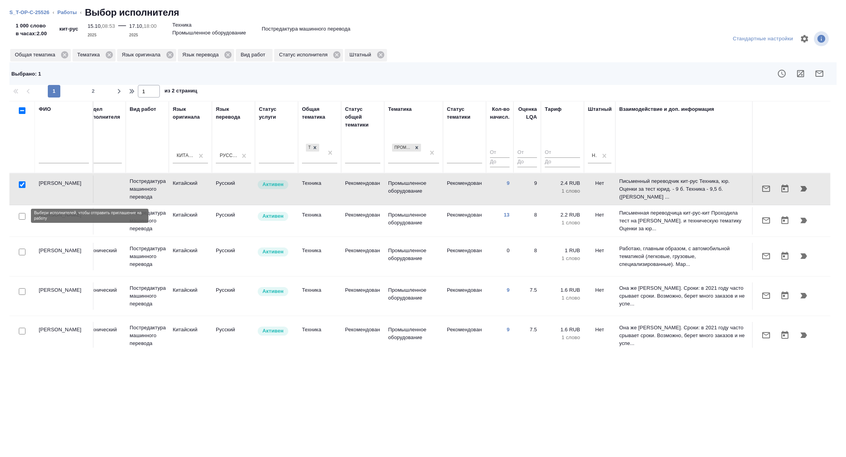
click at [19, 215] on input "checkbox" at bounding box center [22, 216] width 7 height 7
checkbox input "true"
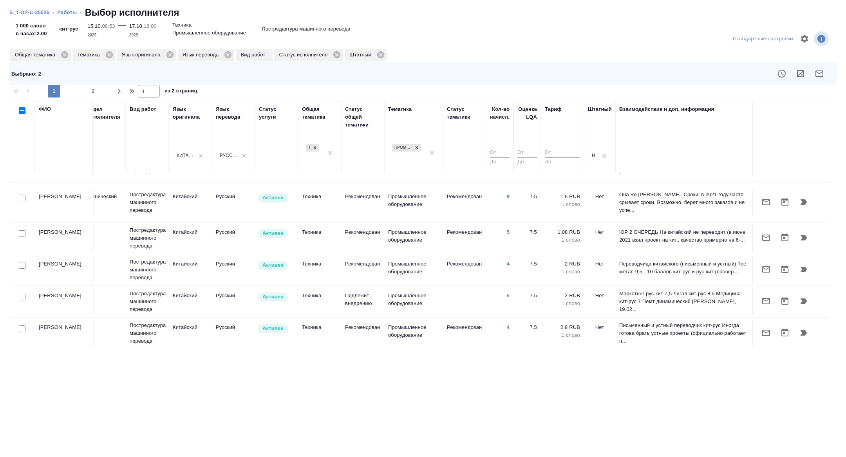
scroll to position [134, 317]
click at [25, 230] on input "checkbox" at bounding box center [22, 233] width 7 height 7
checkbox input "true"
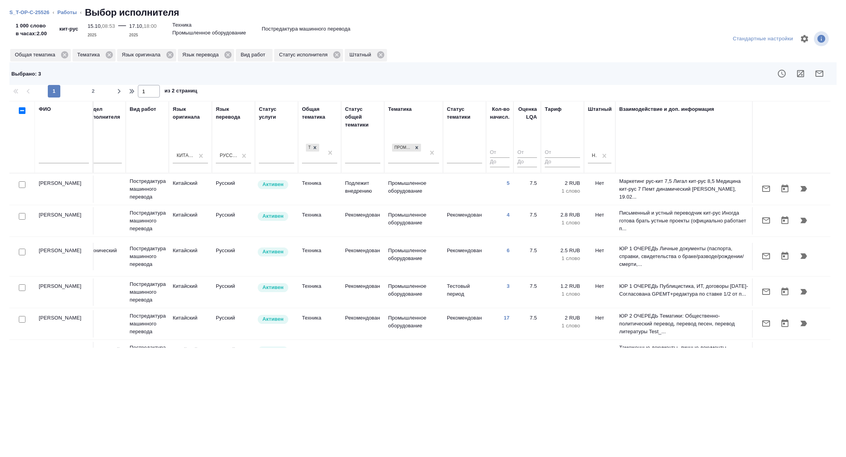
scroll to position [245, 317]
click at [20, 214] on input "checkbox" at bounding box center [22, 217] width 7 height 7
checkbox input "true"
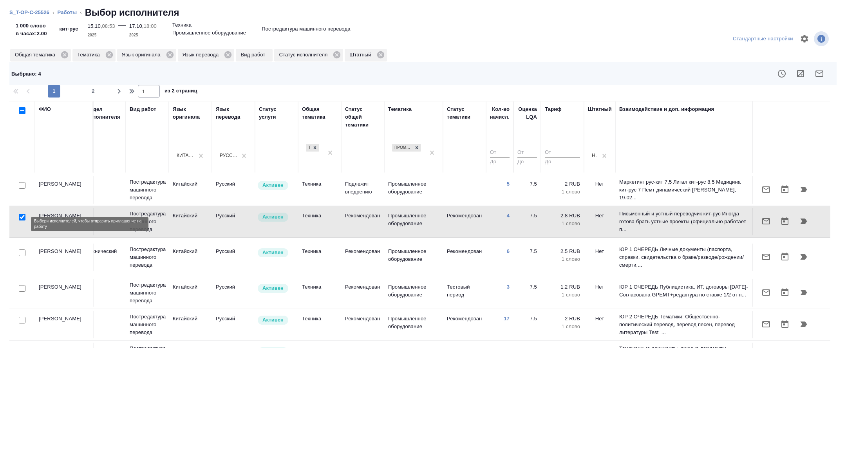
click at [20, 250] on input "checkbox" at bounding box center [22, 253] width 7 height 7
checkbox input "true"
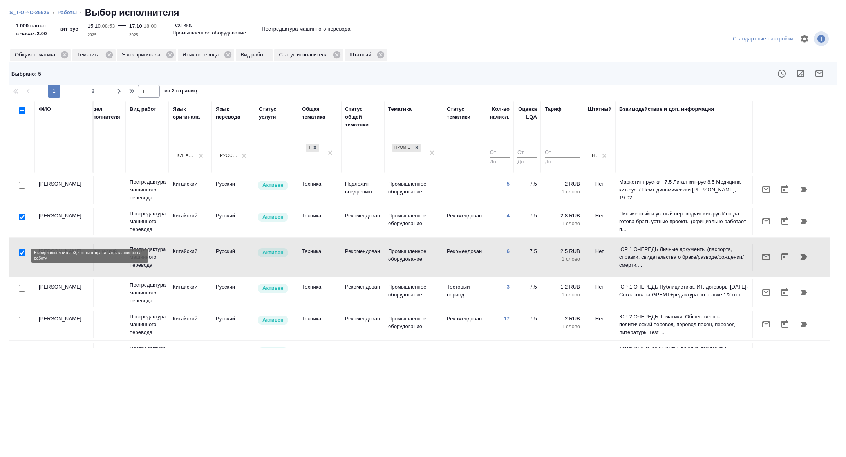
click at [20, 285] on input "checkbox" at bounding box center [22, 288] width 7 height 7
checkbox input "true"
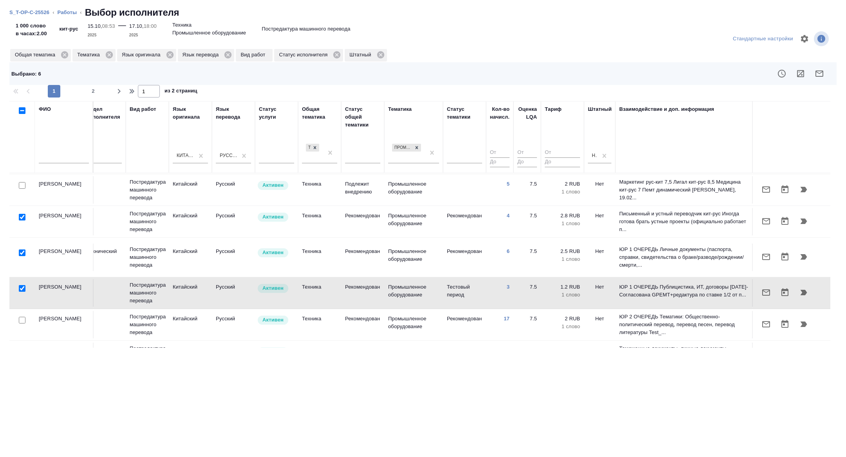
click at [25, 315] on div at bounding box center [22, 320] width 18 height 11
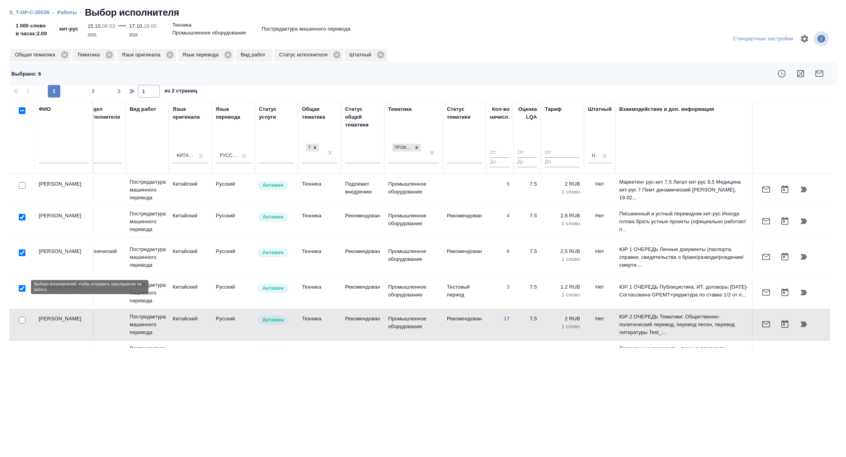
click at [24, 317] on input "checkbox" at bounding box center [22, 320] width 7 height 7
checkbox input "true"
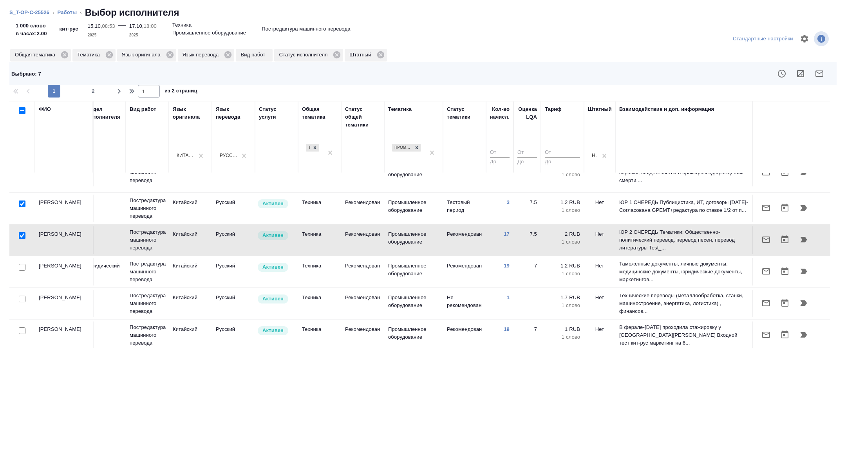
click at [21, 296] on input "checkbox" at bounding box center [22, 299] width 7 height 7
checkbox input "true"
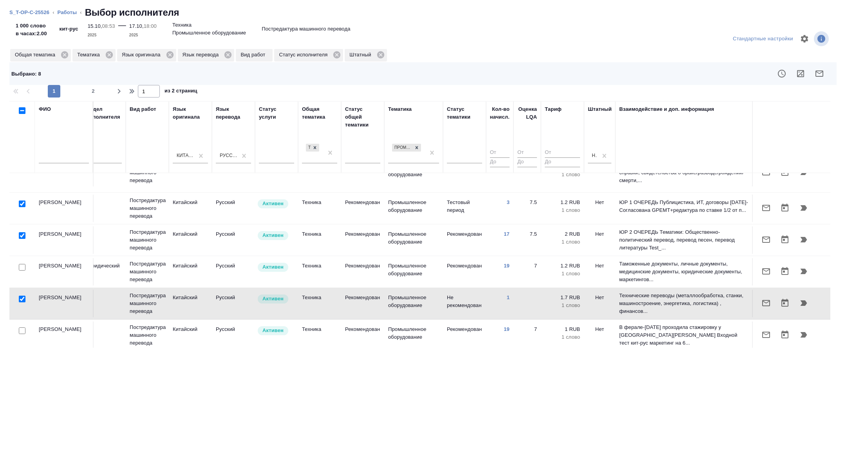
scroll to position [0, 317]
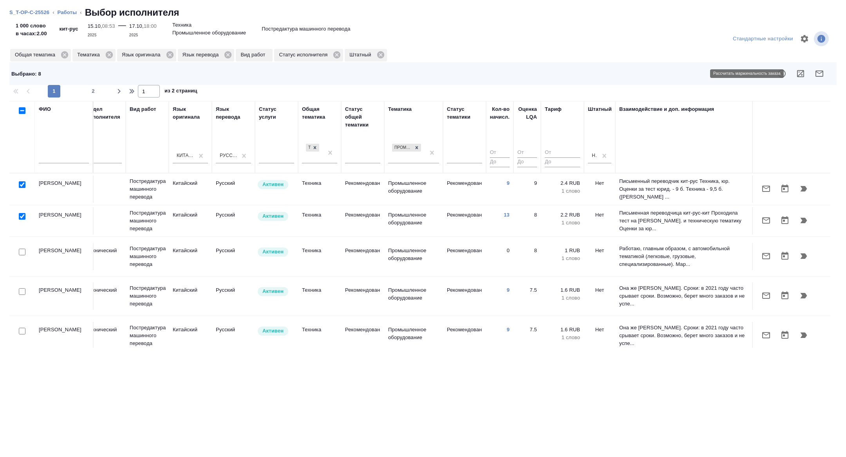
click at [818, 72] on icon "button" at bounding box center [819, 73] width 9 height 9
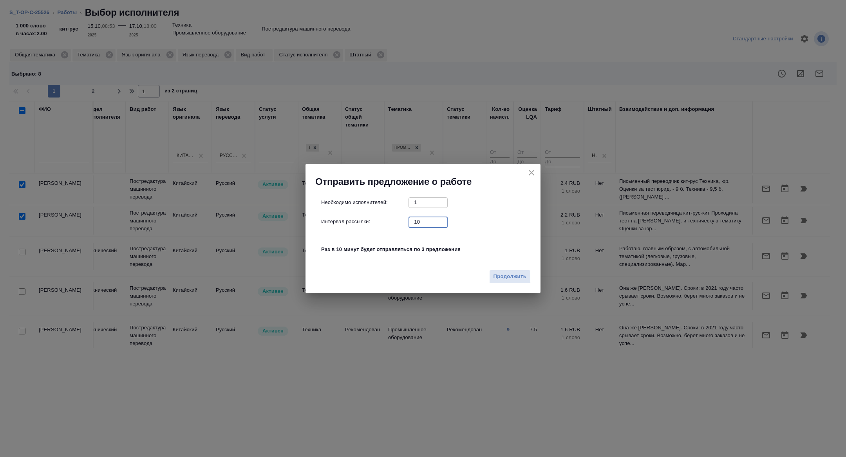
drag, startPoint x: 421, startPoint y: 222, endPoint x: 387, endPoint y: 222, distance: 33.7
click at [393, 222] on div "Интервал рассылки: 10 ​" at bounding box center [426, 222] width 210 height 10
type input "1"
click at [507, 270] on button "Продолжить" at bounding box center [510, 277] width 42 height 14
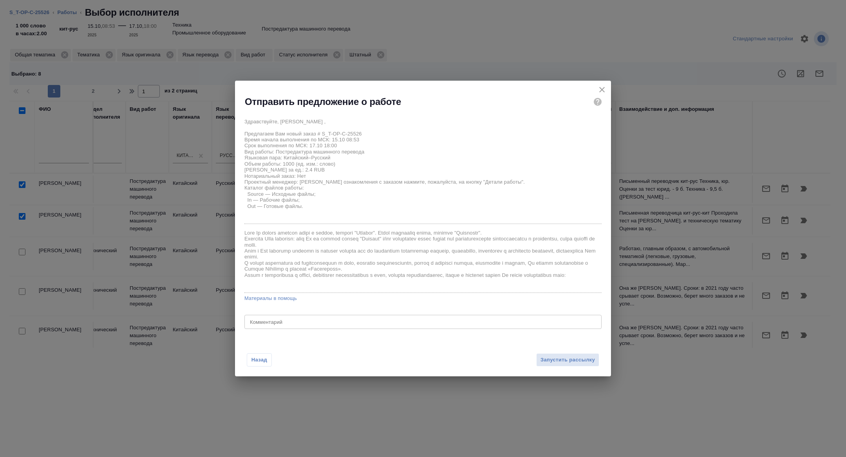
click at [304, 326] on div "x Комментарий" at bounding box center [422, 322] width 357 height 14
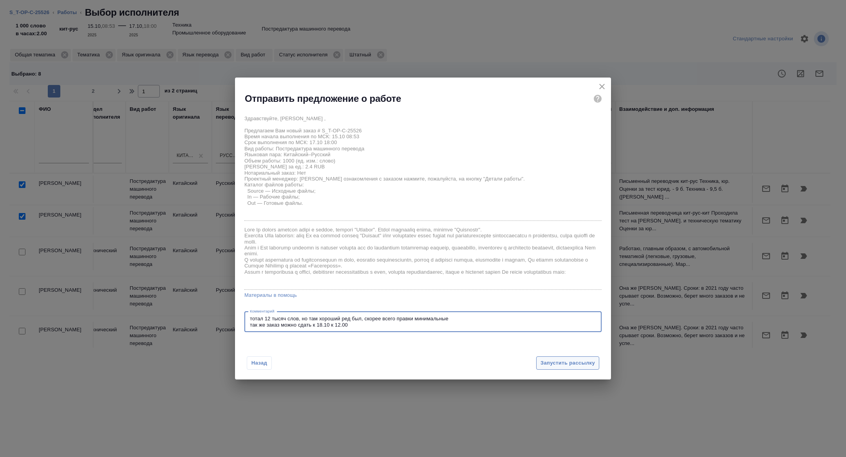
type textarea "тотал 12 тысяч слов, но там хороший ред был, скорее всего правки минимальные та…"
click at [551, 361] on span "Запустить рассылку" at bounding box center [568, 363] width 54 height 9
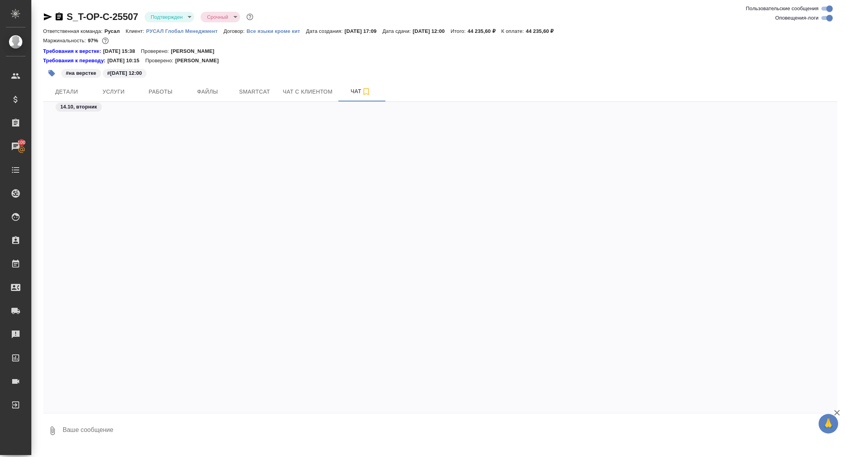
scroll to position [2846, 0]
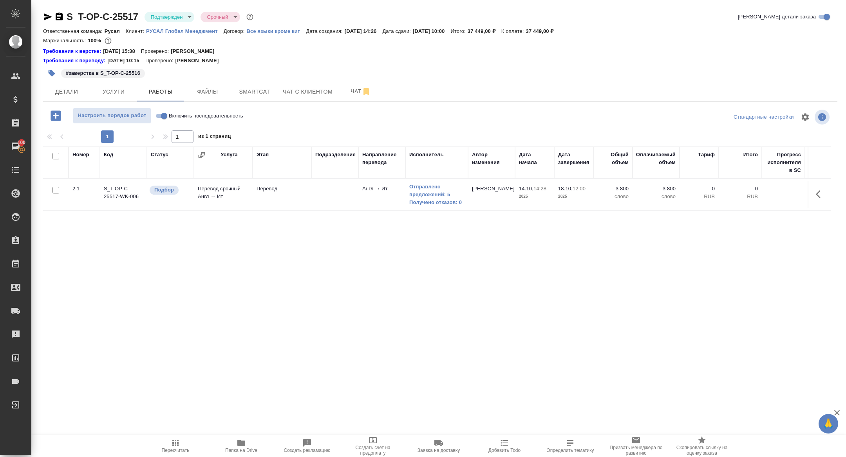
click at [180, 19] on body "🙏 .cls-1 fill:#fff; AWATERA [PERSON_NAME] Спецификации Заказы 100 Чаты Todo Про…" at bounding box center [423, 228] width 846 height 457
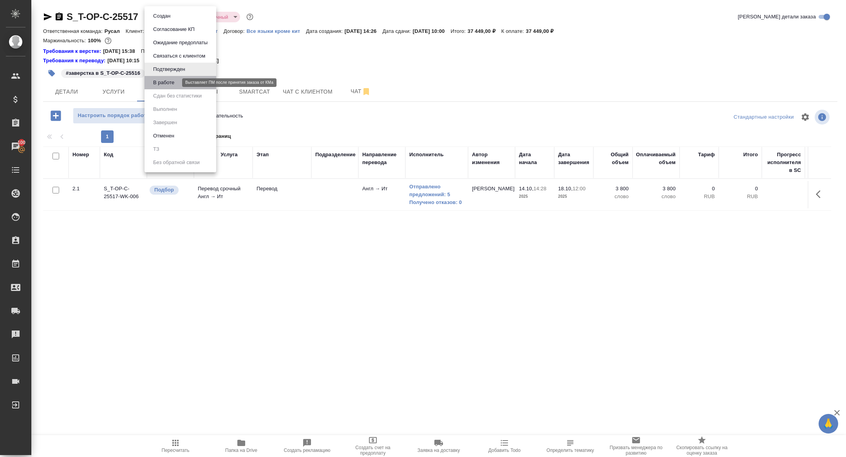
click at [167, 78] on button "В работе" at bounding box center [164, 82] width 26 height 9
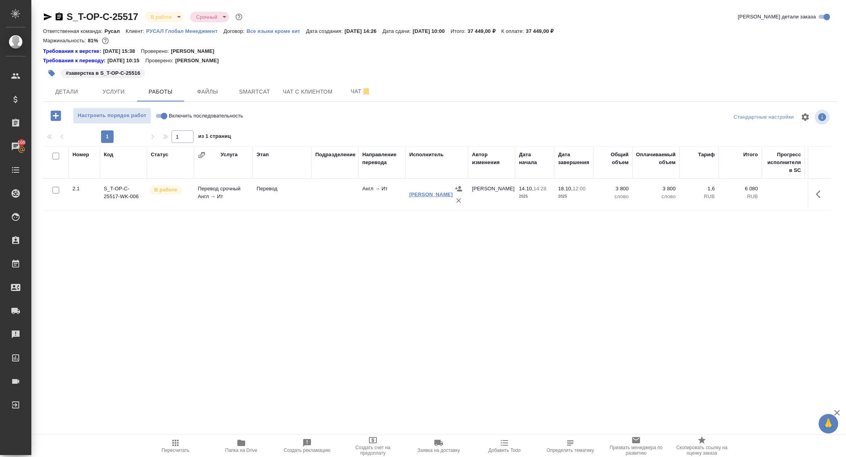
click at [434, 193] on link "[PERSON_NAME]" at bounding box center [430, 195] width 43 height 6
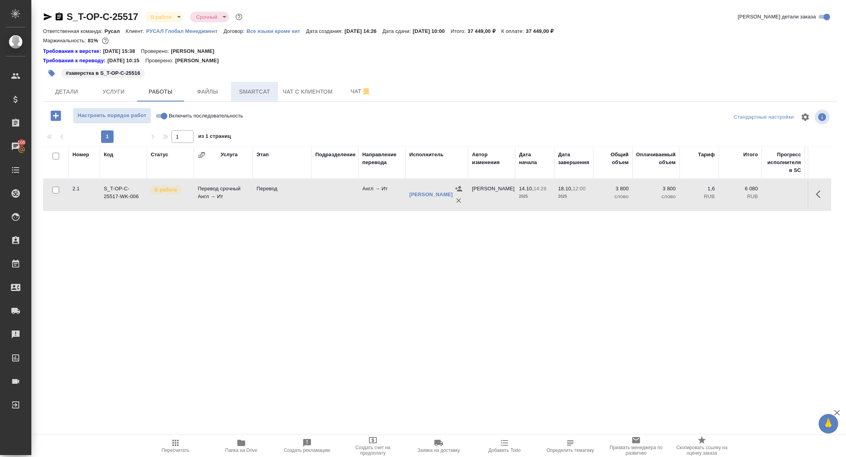
click at [244, 94] on span "Smartcat" at bounding box center [255, 92] width 38 height 10
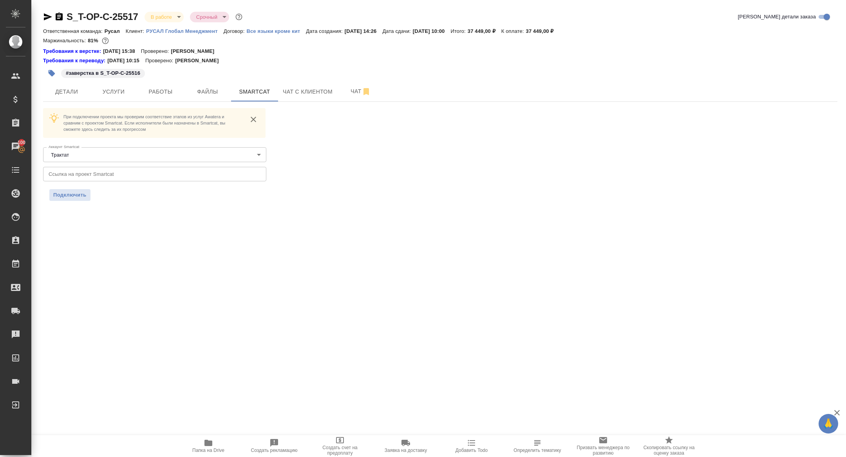
click at [228, 177] on input "text" at bounding box center [154, 174] width 223 height 14
click at [86, 195] on span "Подключить" at bounding box center [69, 195] width 33 height 8
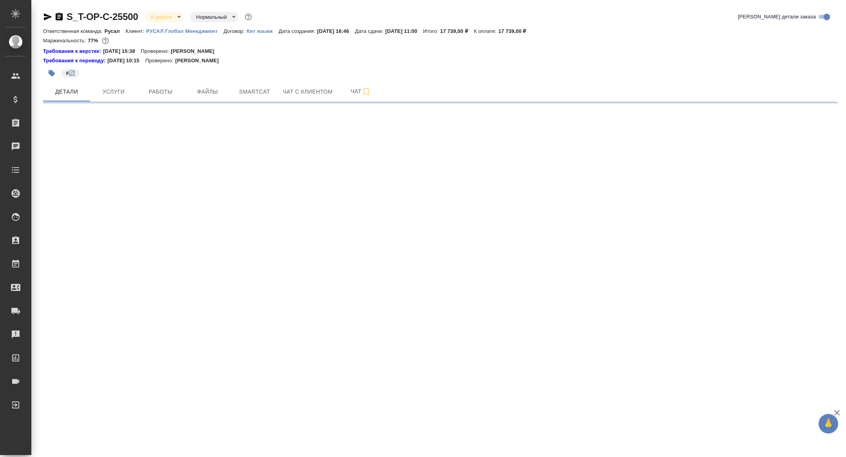
select select "RU"
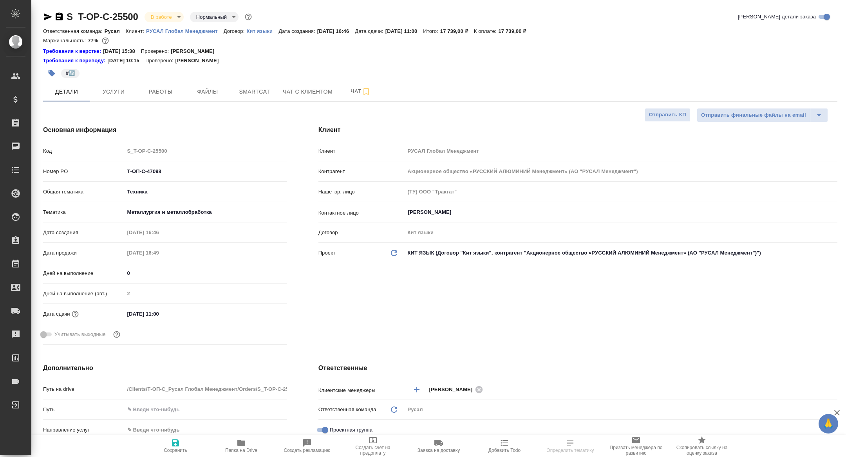
type textarea "x"
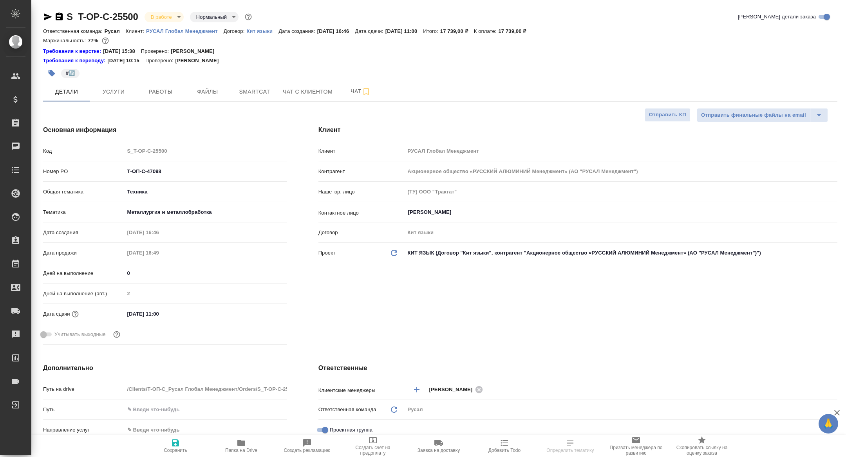
type textarea "x"
type input "[PERSON_NAME]"
type input "Авдеенко Кирилл"
click at [257, 94] on span "Smartcat" at bounding box center [255, 92] width 38 height 10
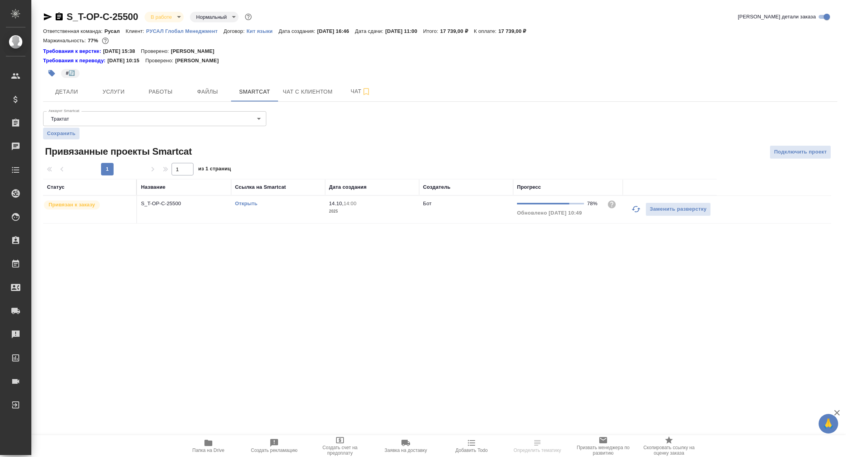
click at [244, 201] on link "Открыть" at bounding box center [246, 204] width 22 height 6
click at [156, 83] on button "Работы" at bounding box center [160, 92] width 47 height 20
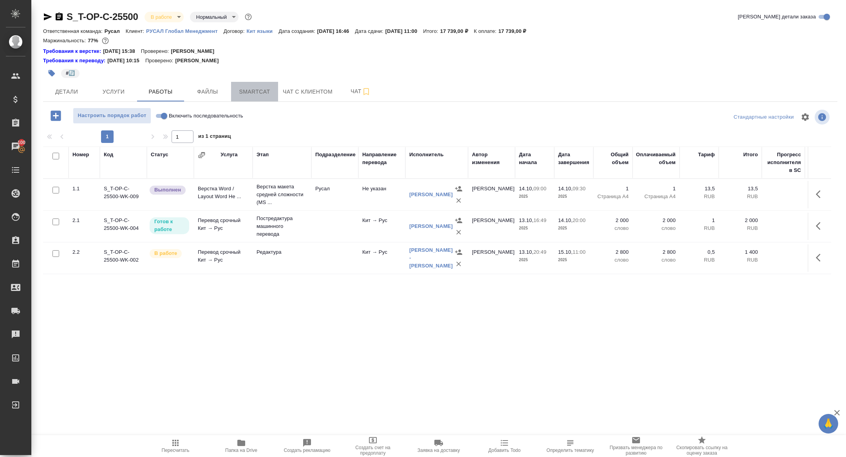
click at [259, 92] on span "Smartcat" at bounding box center [255, 92] width 38 height 10
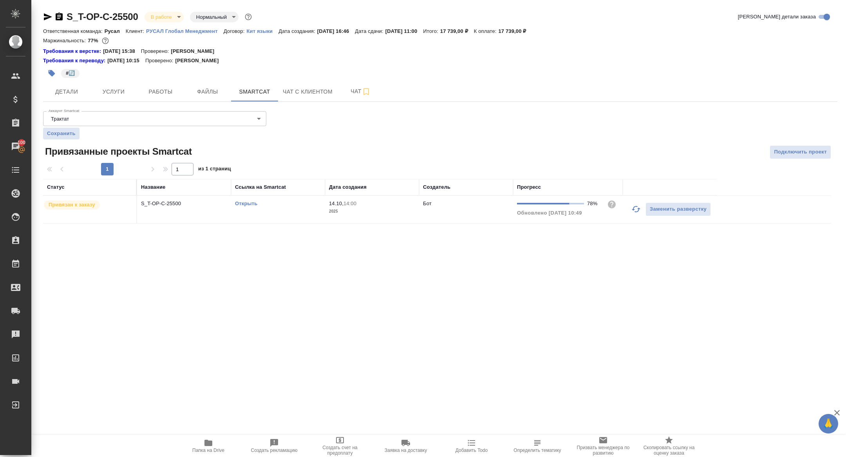
click at [168, 211] on td "S_T-OP-C-25500" at bounding box center [184, 209] width 94 height 27
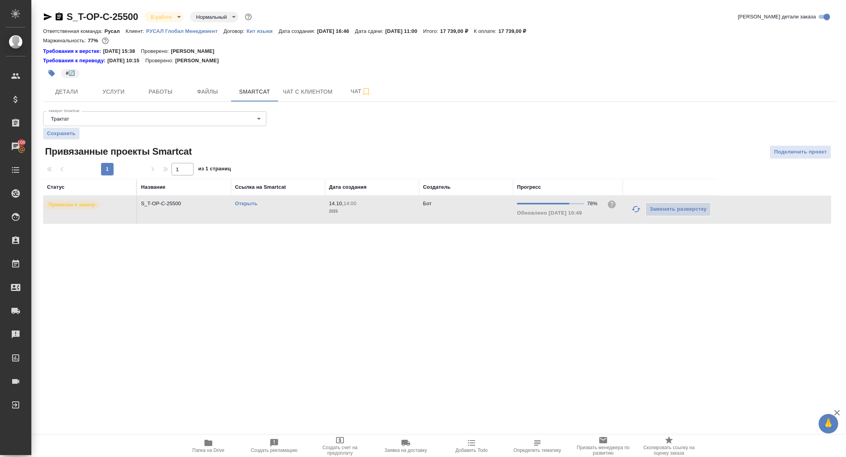
click at [168, 211] on td "S_T-OP-C-25500" at bounding box center [184, 209] width 94 height 27
click at [213, 450] on span "Папка на Drive" at bounding box center [208, 450] width 32 height 5
click at [80, 87] on span "Детали" at bounding box center [67, 92] width 38 height 10
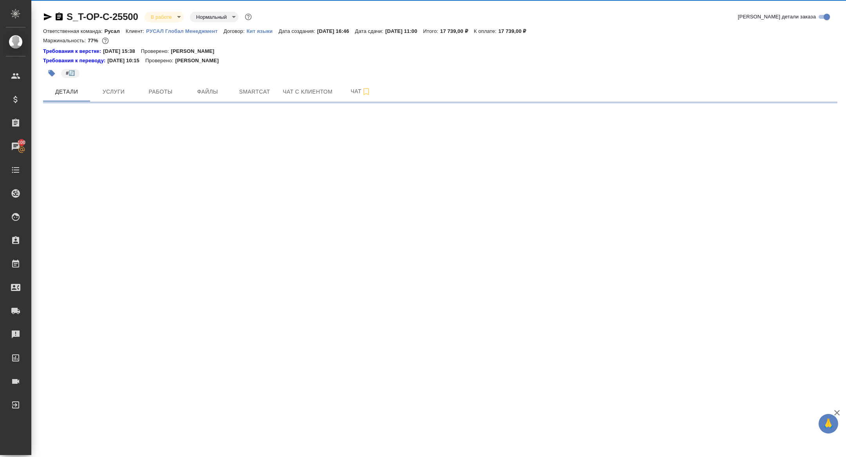
select select "RU"
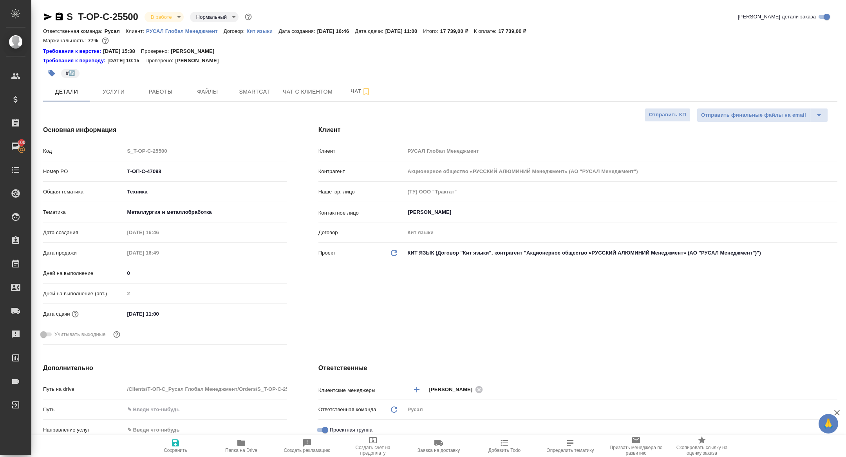
type textarea "x"
drag, startPoint x: 168, startPoint y: 172, endPoint x: 112, endPoint y: 168, distance: 56.5
click at [112, 168] on div "Номер PO Т-ОП-С-47098" at bounding box center [165, 172] width 244 height 14
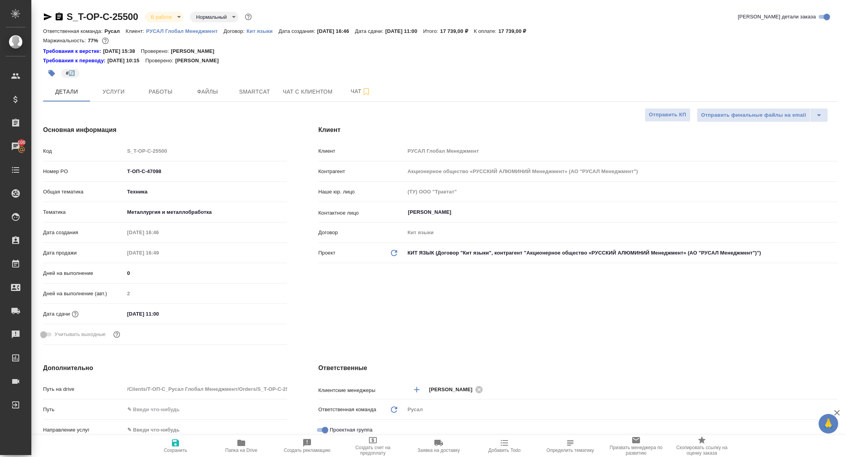
type textarea "x"
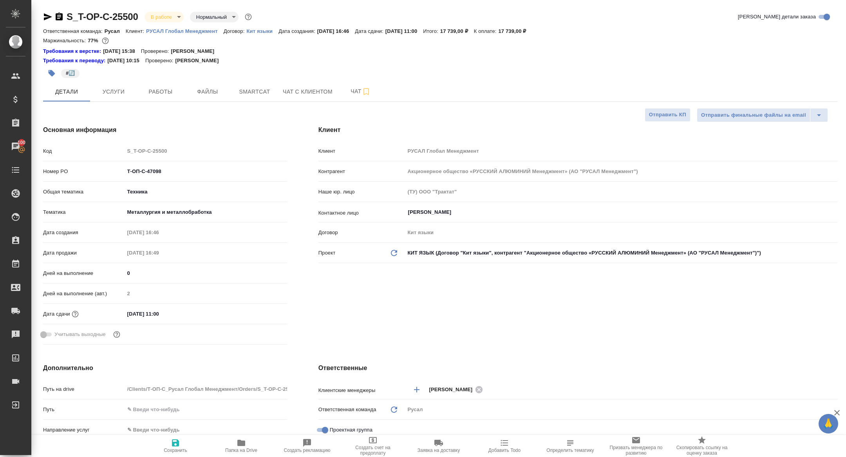
type textarea "x"
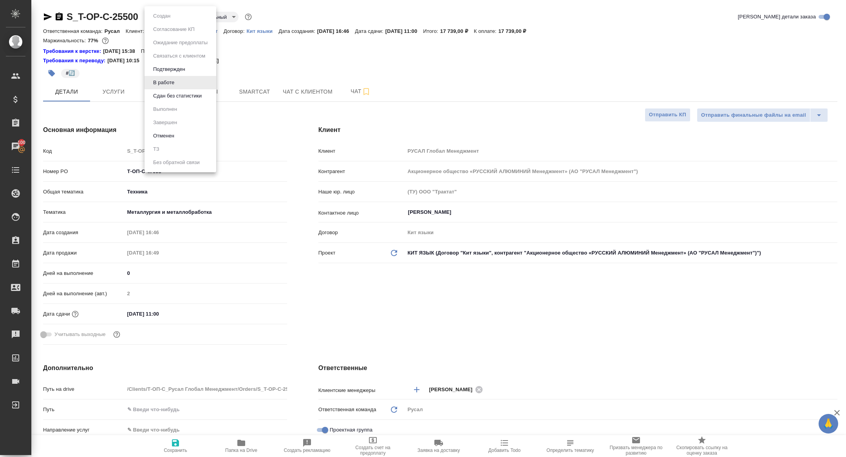
click at [161, 13] on body "🙏 .cls-1 fill:#fff; AWATERA Zhuravleva Alexandra Клиенты Спецификации Заказы 10…" at bounding box center [423, 228] width 846 height 457
click at [180, 91] on li "Сдан без статистики" at bounding box center [181, 95] width 72 height 13
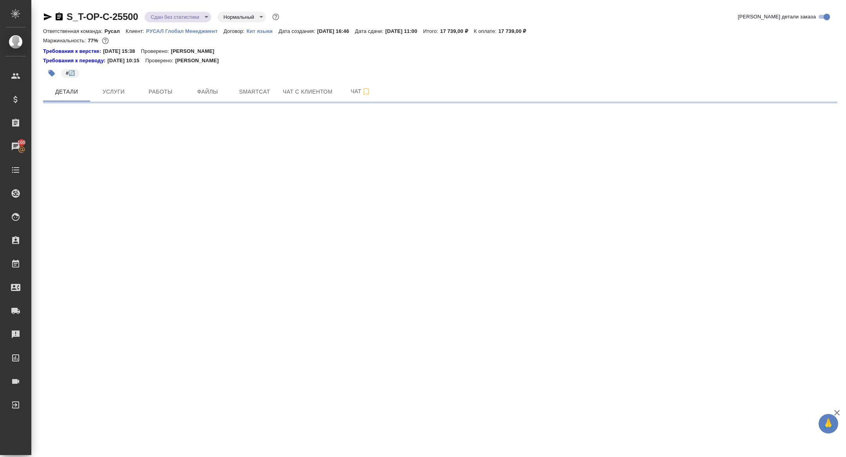
select select "RU"
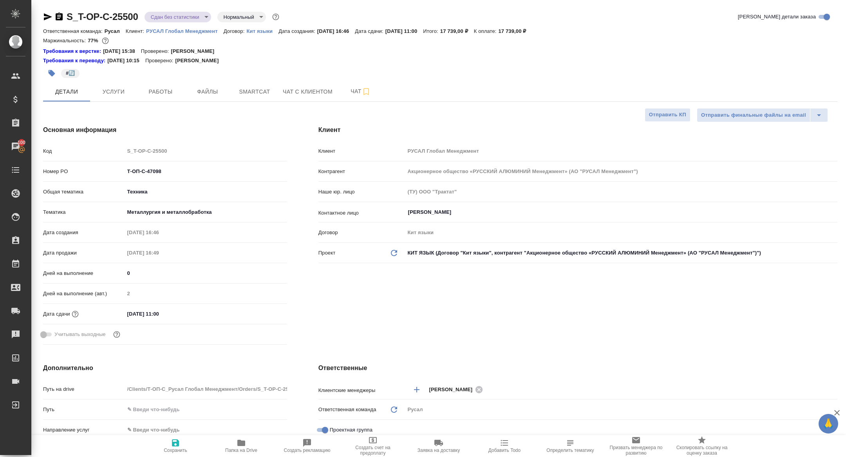
type textarea "x"
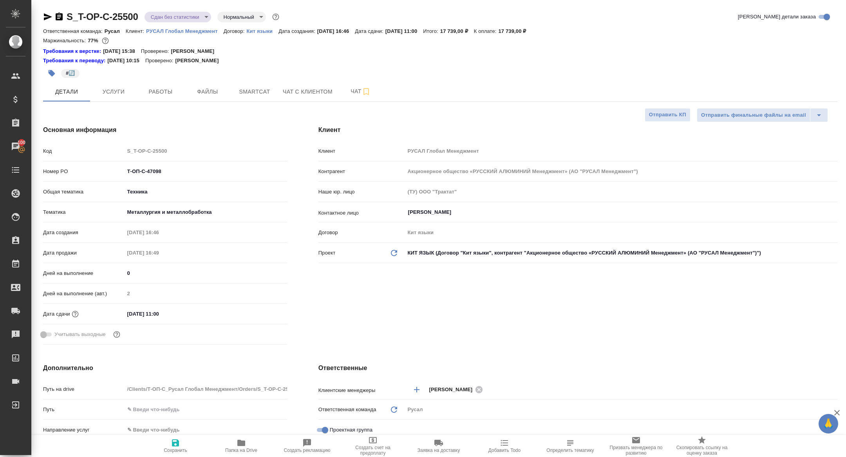
type textarea "x"
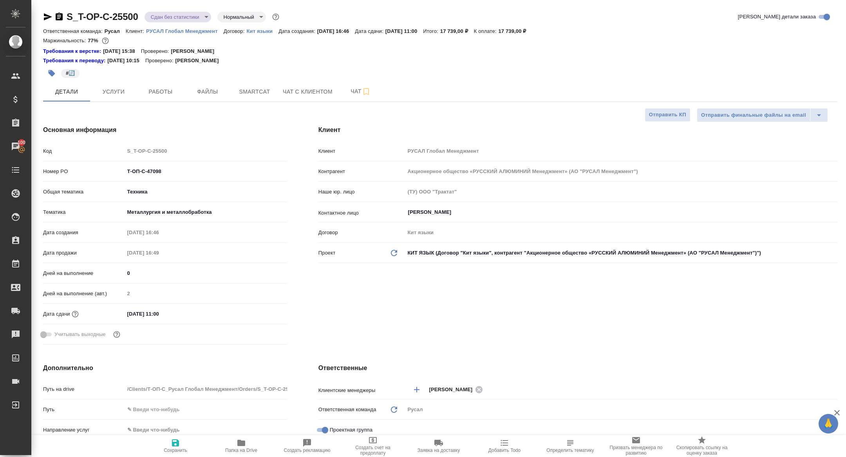
type textarea "x"
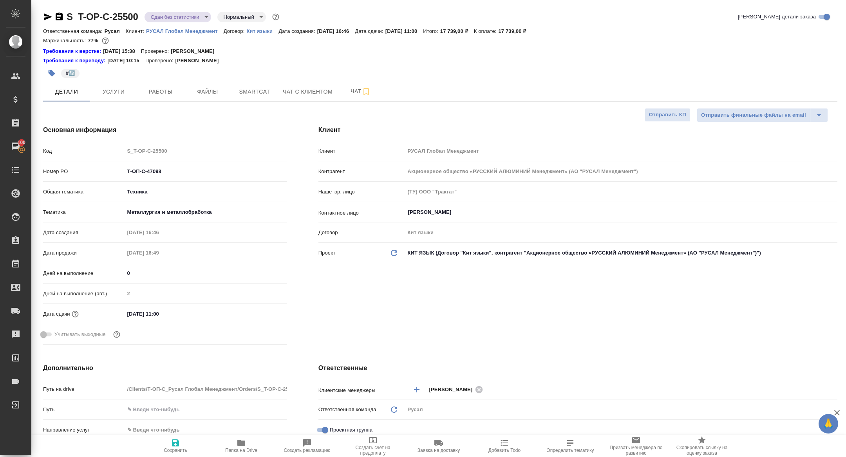
type textarea "x"
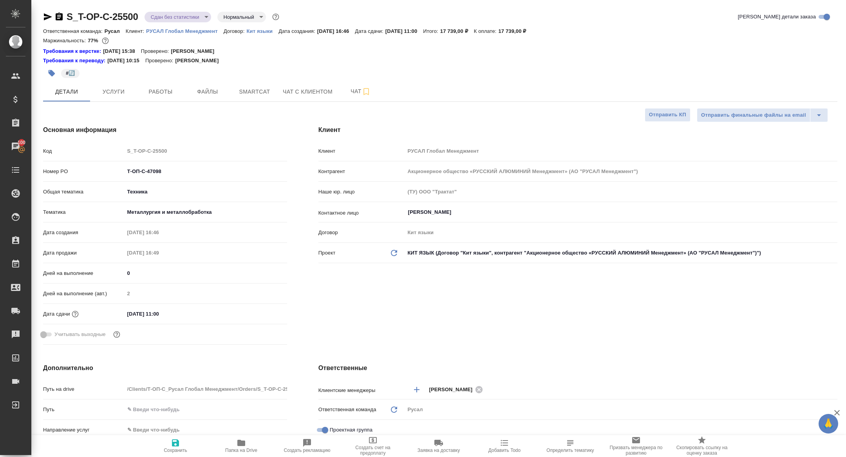
type textarea "x"
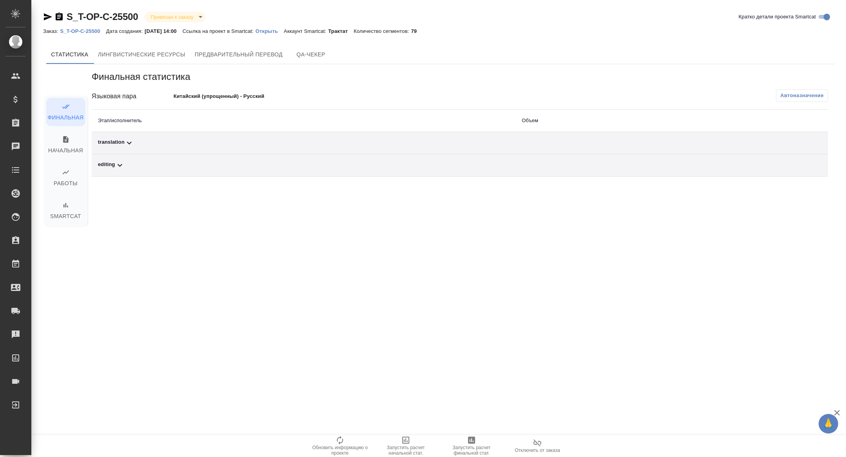
click at [147, 138] on div "translation" at bounding box center [303, 142] width 411 height 9
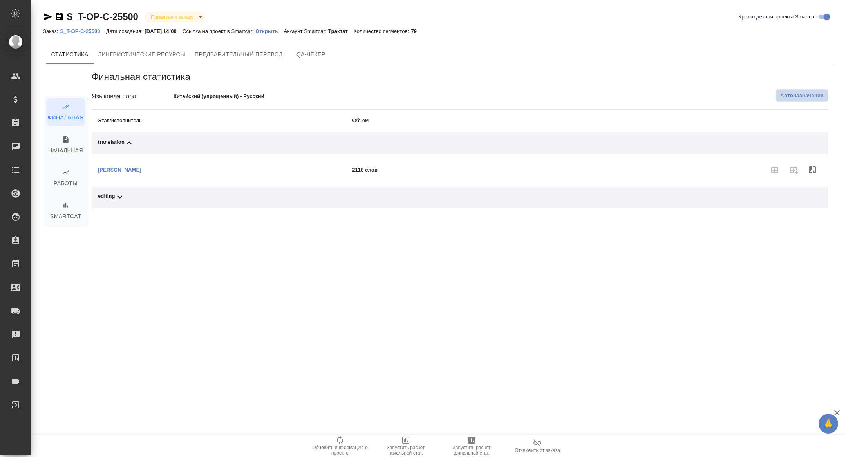
click at [802, 98] on span "Автоназначение" at bounding box center [801, 96] width 43 height 8
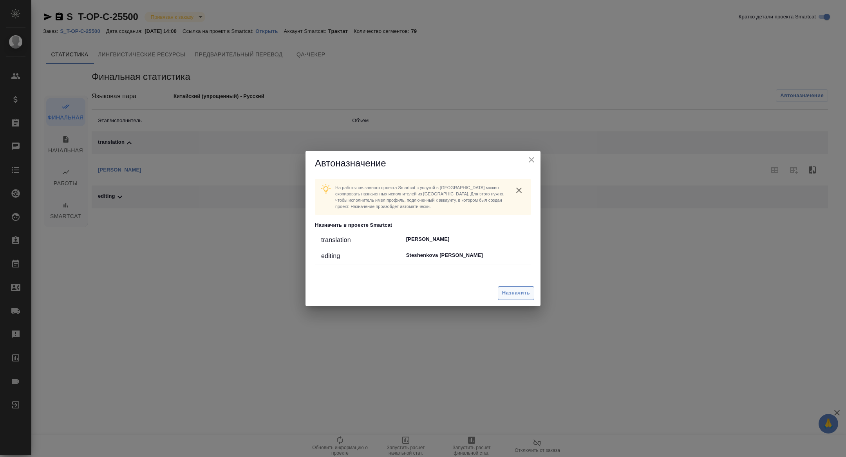
click at [510, 296] on span "Назначить" at bounding box center [516, 293] width 28 height 9
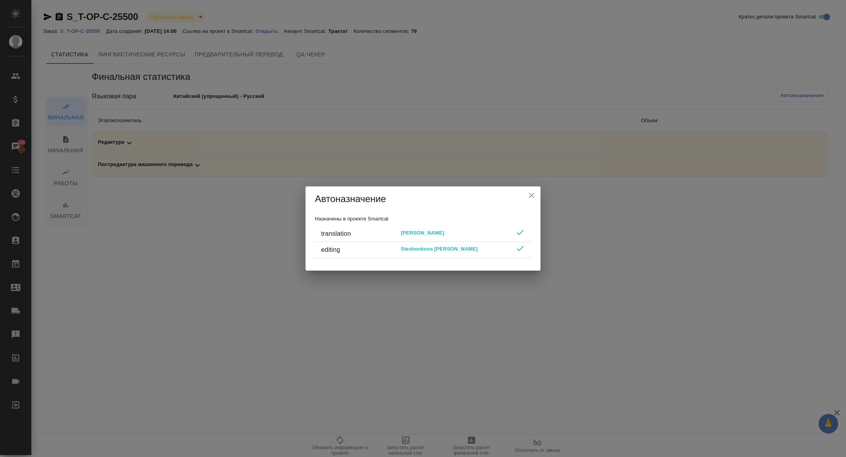
click at [536, 196] on icon "close" at bounding box center [531, 195] width 9 height 9
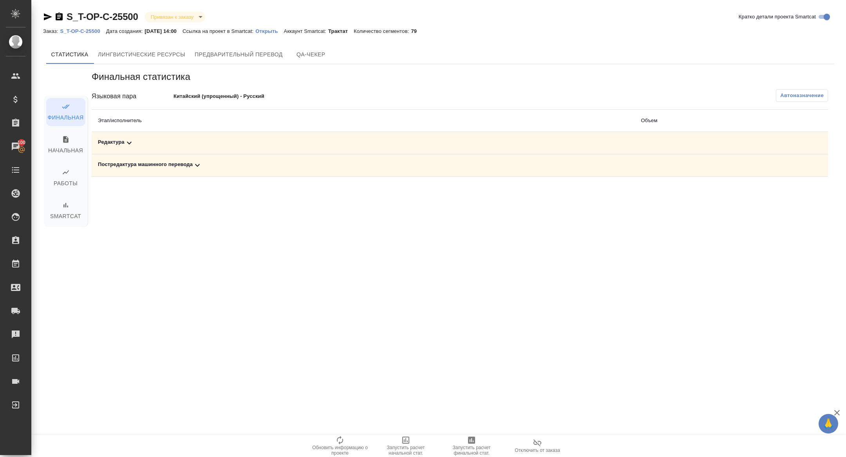
click at [465, 457] on button "Запустить расчет финальной стат." at bounding box center [472, 446] width 66 height 22
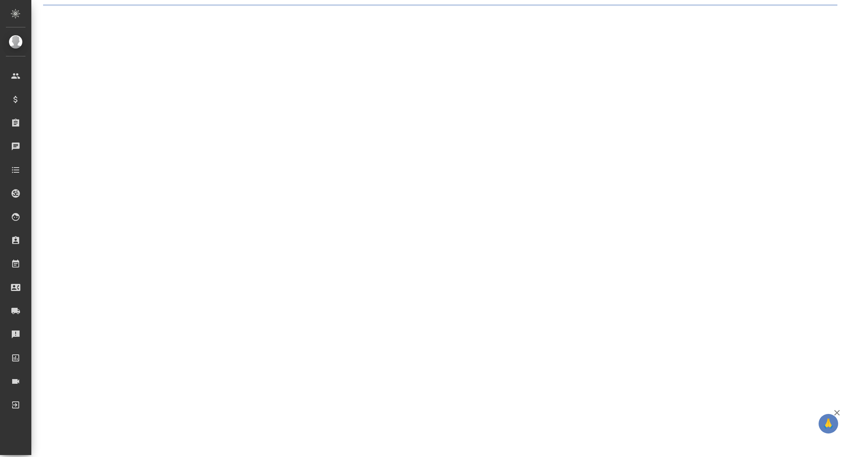
select select "RU"
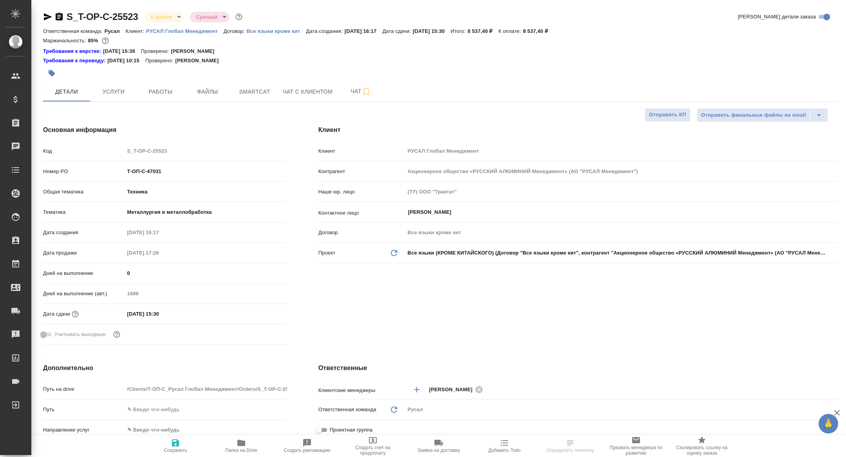
type textarea "x"
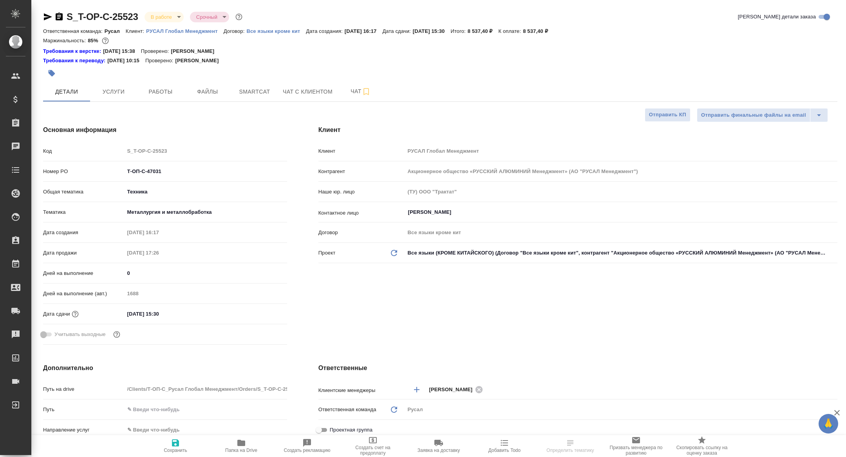
type textarea "x"
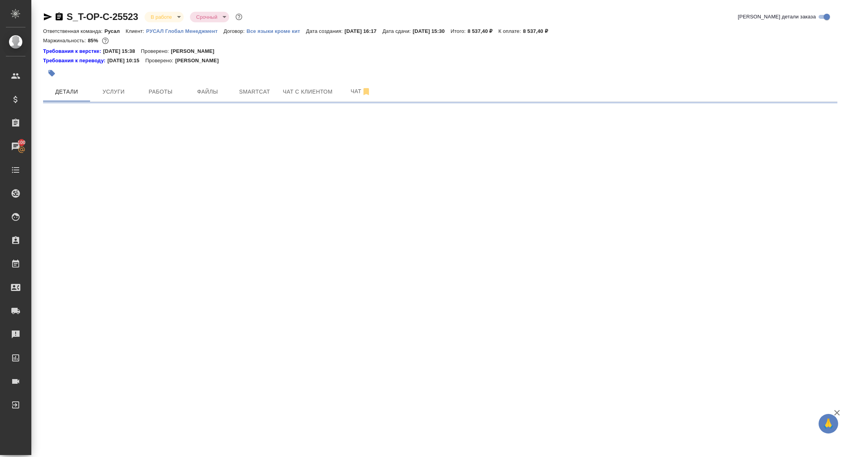
select select "RU"
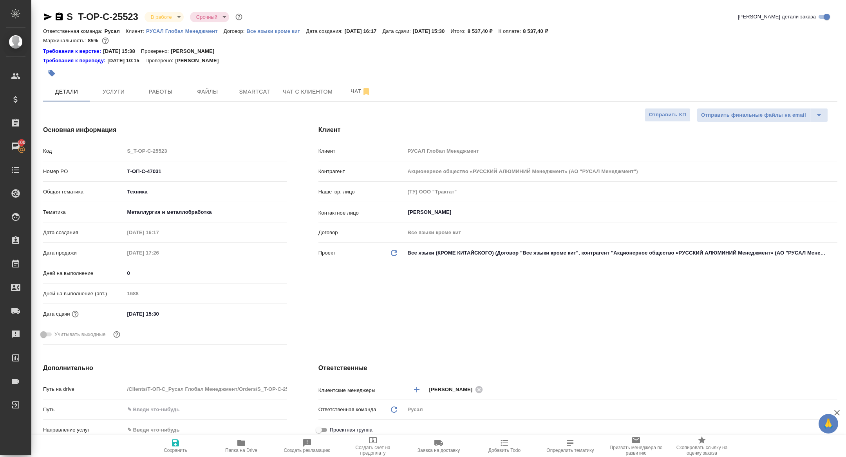
type textarea "x"
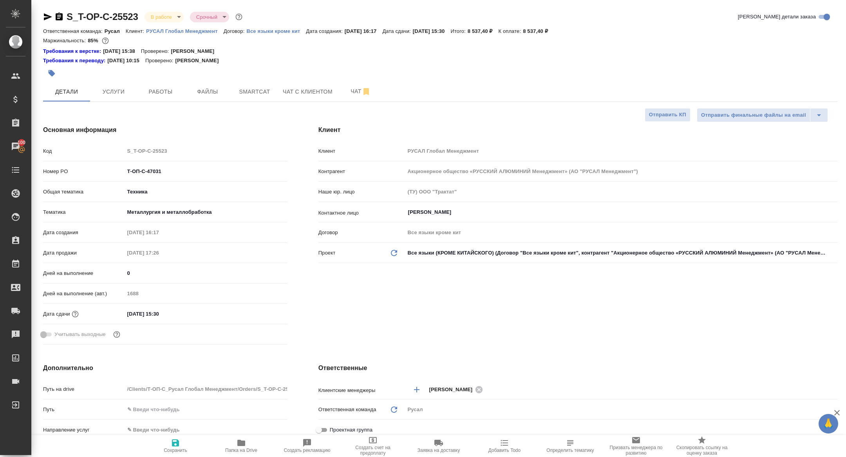
type textarea "x"
click at [71, 92] on span "Детали" at bounding box center [67, 92] width 38 height 10
drag, startPoint x: 180, startPoint y: 165, endPoint x: 154, endPoint y: 166, distance: 26.3
click at [121, 165] on div "Номер PO Т-ОП-С-47031" at bounding box center [165, 172] width 244 height 14
drag, startPoint x: 180, startPoint y: 170, endPoint x: 74, endPoint y: 170, distance: 106.6
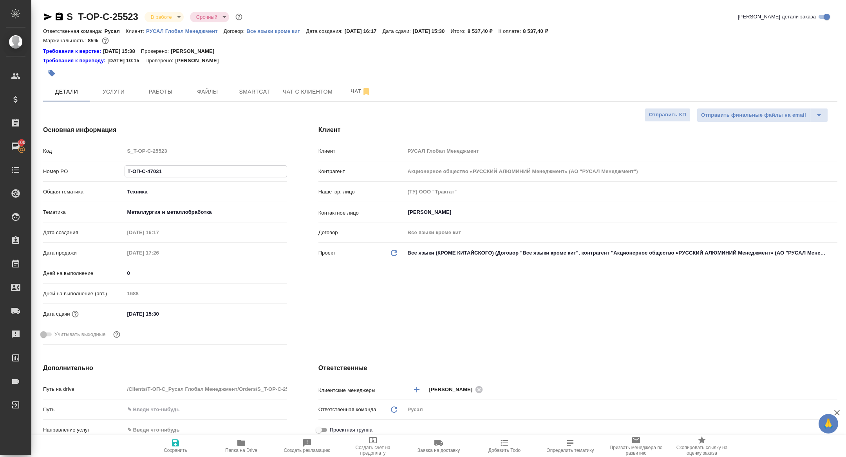
click at [74, 170] on div "Номер PO Т-ОП-С-47031" at bounding box center [165, 172] width 244 height 14
type textarea "x"
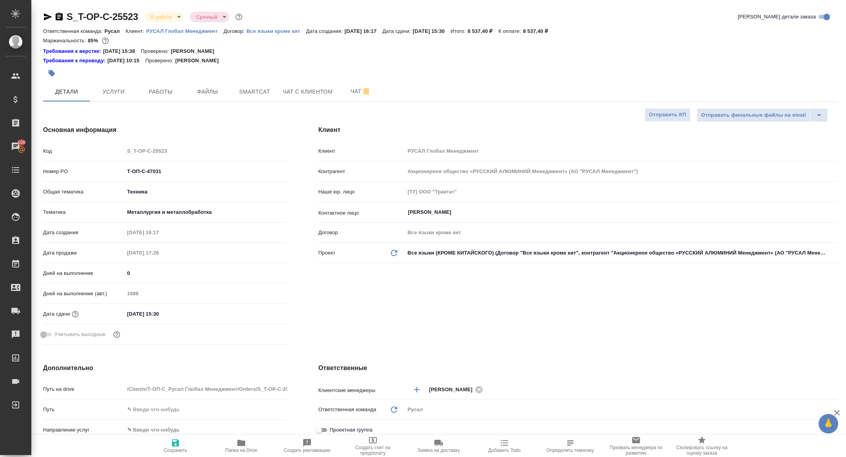
type textarea "x"
click at [152, 20] on body "🙏 .cls-1 fill:#fff; AWATERA Zhuravleva Alexandra Клиенты Спецификации Заказы 10…" at bounding box center [423, 228] width 846 height 457
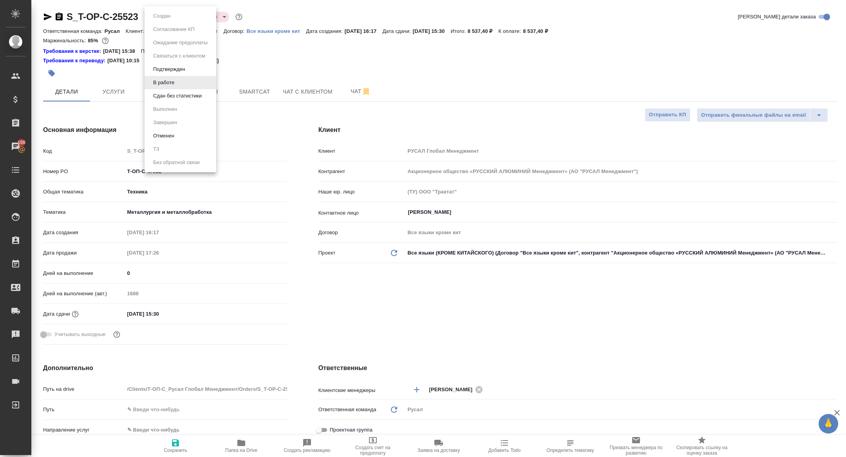
click at [176, 96] on button "Сдан без статистики" at bounding box center [177, 96] width 53 height 9
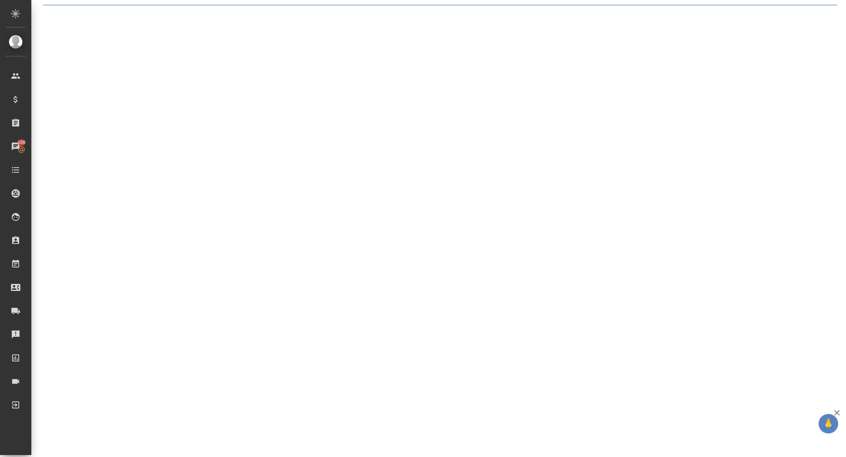
click at [246, 93] on div ".cls-1 fill:#fff; AWATERA Zhuravleva Alexandra Клиенты Спецификации Заказы 100 …" at bounding box center [423, 228] width 846 height 457
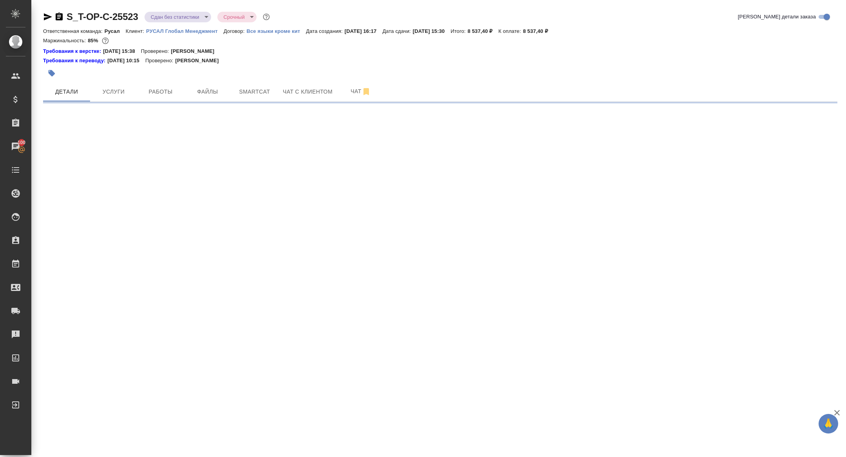
click at [246, 93] on span "Smartcat" at bounding box center [255, 92] width 38 height 10
select select "RU"
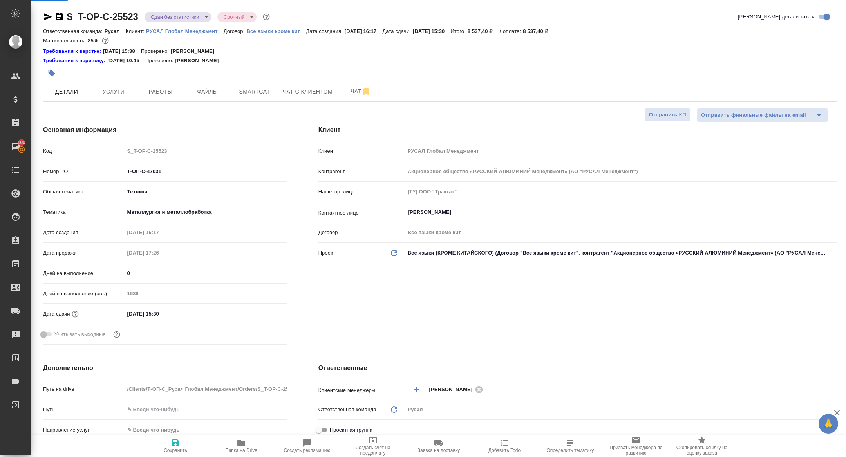
type textarea "x"
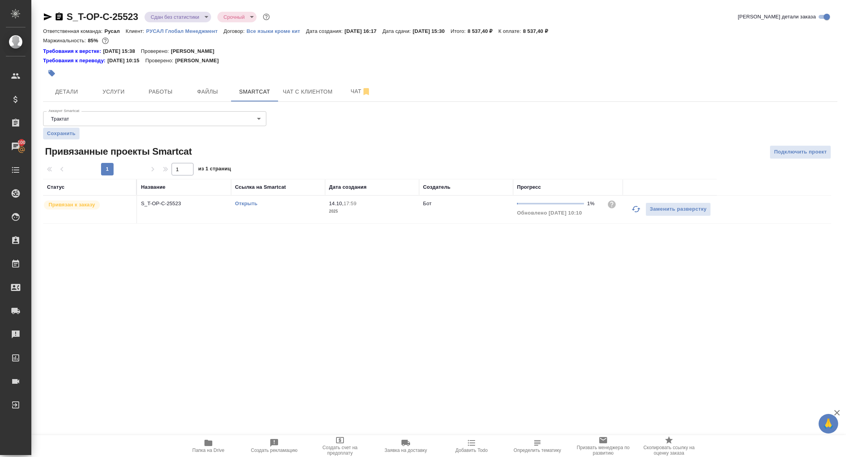
click at [154, 206] on p "S_T-OP-C-25523" at bounding box center [184, 204] width 86 height 8
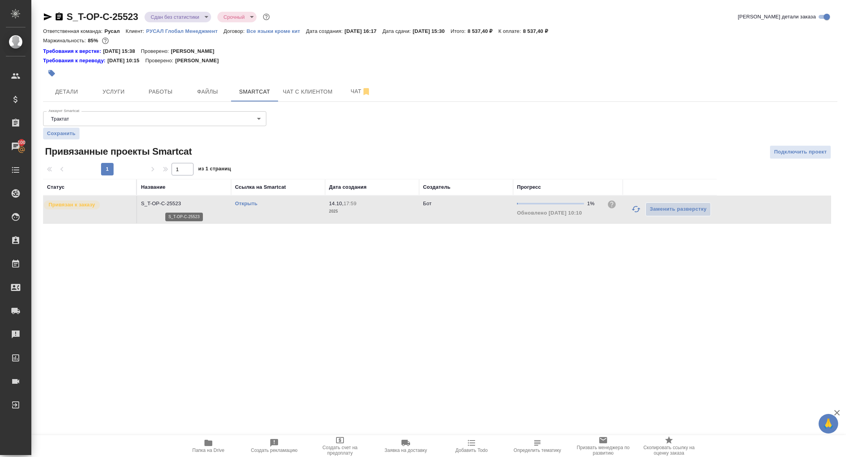
click at [154, 206] on p "S_T-OP-C-25523" at bounding box center [184, 204] width 86 height 8
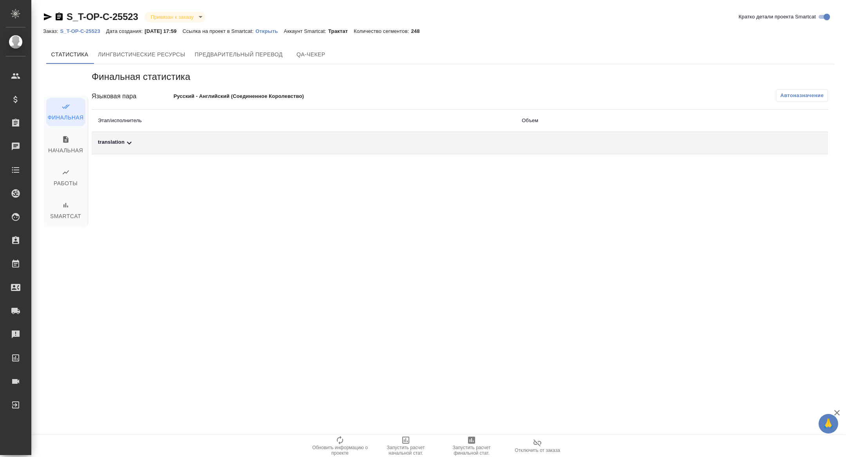
click at [157, 148] on td "translation" at bounding box center [304, 143] width 424 height 22
click at [796, 101] on div "Автоназначение" at bounding box center [582, 96] width 491 height 14
click at [792, 88] on div "Финальная статистика Языковая пара Русский - Английский (Соединенное Королевств…" at bounding box center [460, 113] width 736 height 84
click at [793, 97] on span "Автоназначение" at bounding box center [801, 96] width 43 height 8
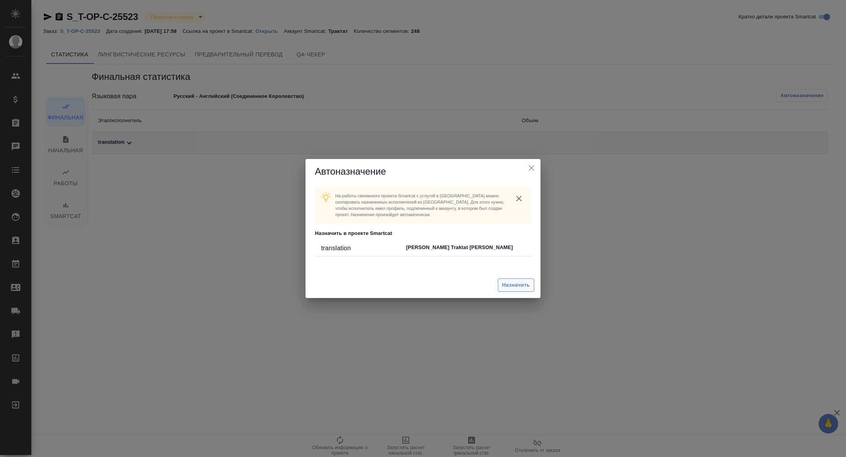
click at [510, 288] on span "Назначить" at bounding box center [516, 285] width 28 height 9
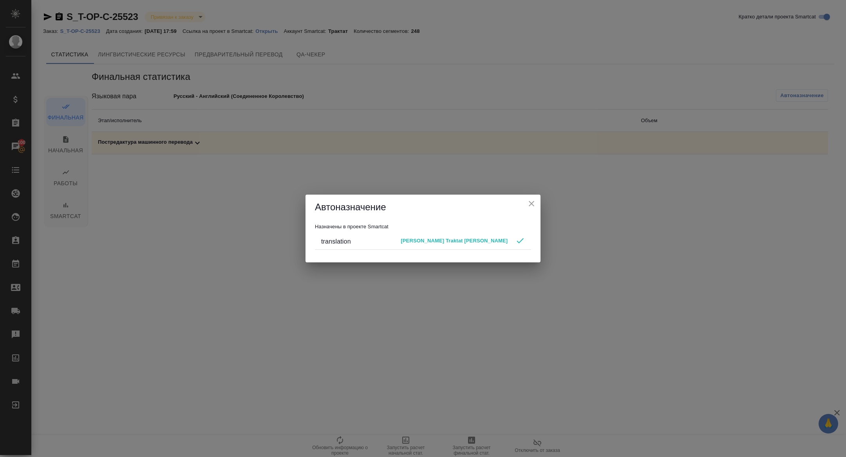
click at [532, 205] on icon "close" at bounding box center [531, 203] width 9 height 9
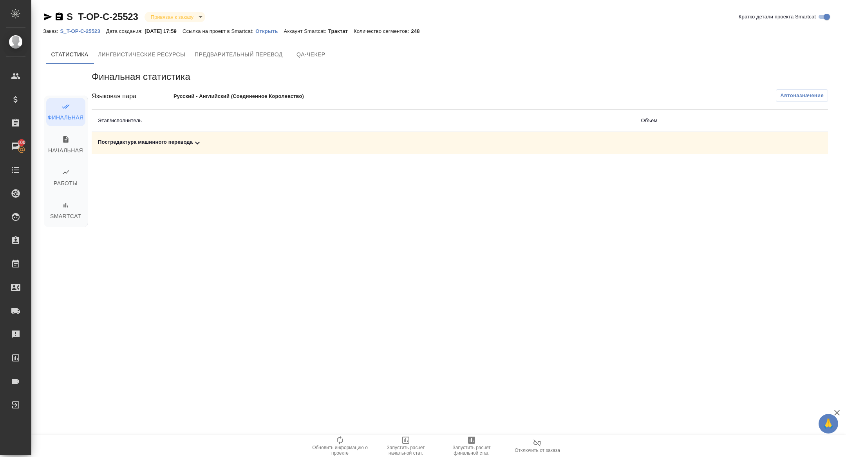
click at [474, 147] on div "Постредактура машинного перевода" at bounding box center [363, 142] width 530 height 9
click at [475, 448] on span "Запустить расчет финальной стат." at bounding box center [471, 450] width 56 height 11
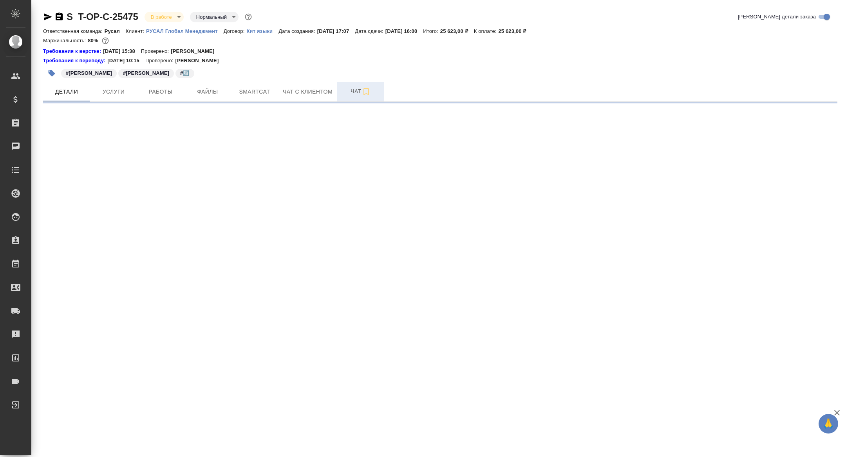
select select "RU"
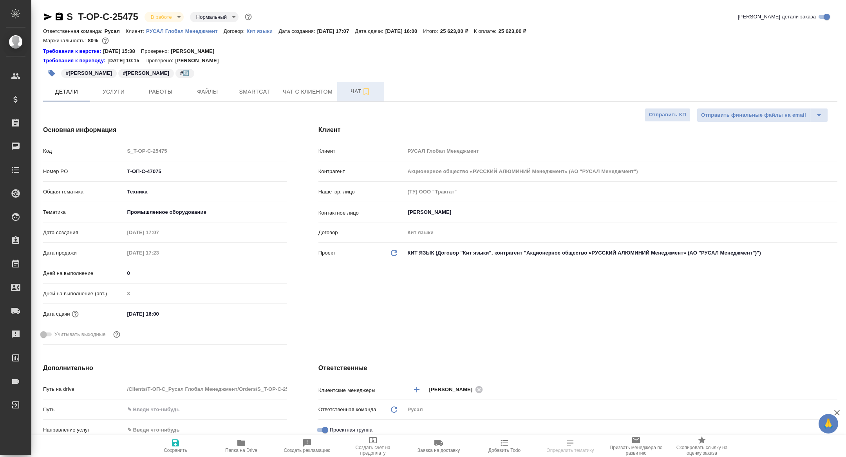
click at [346, 88] on span "Чат" at bounding box center [361, 92] width 38 height 10
type textarea "x"
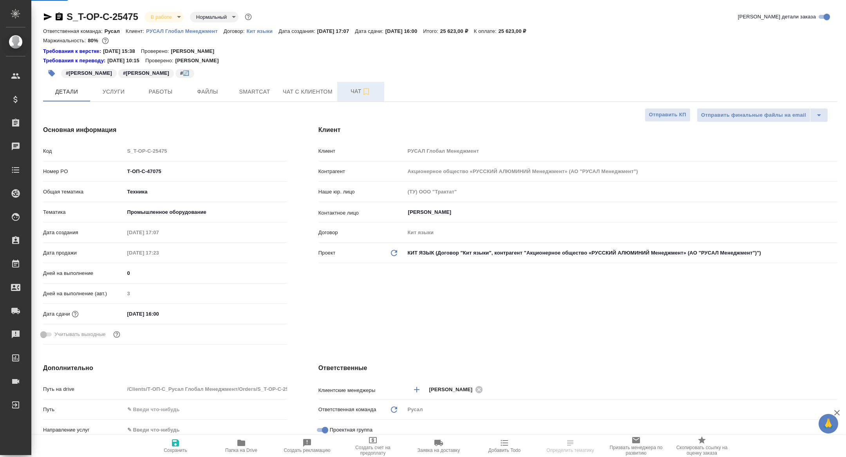
type textarea "x"
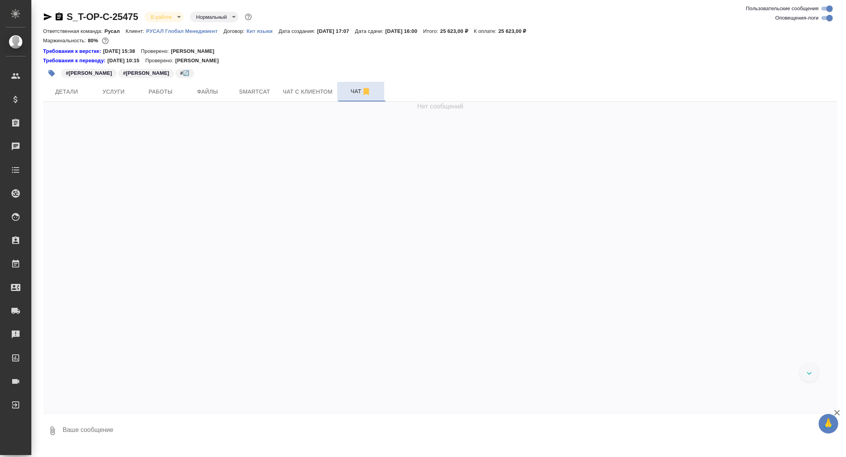
scroll to position [6113, 0]
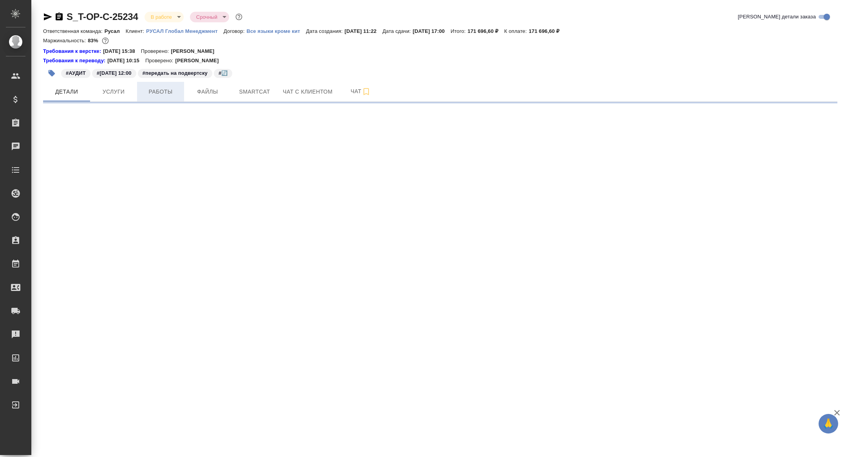
select select "RU"
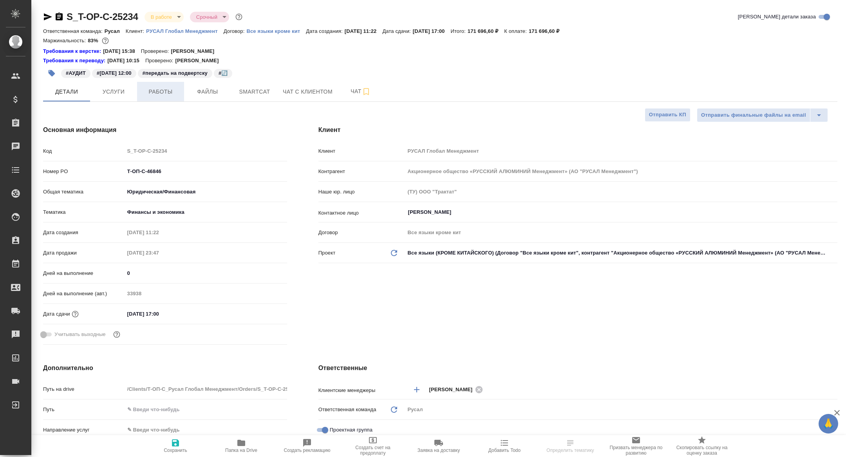
type textarea "x"
click at [150, 94] on span "Работы" at bounding box center [161, 92] width 38 height 10
type textarea "x"
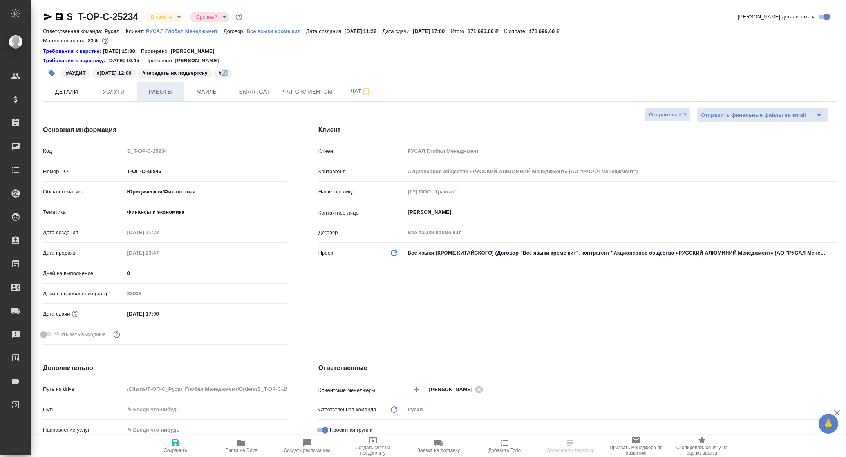
type textarea "x"
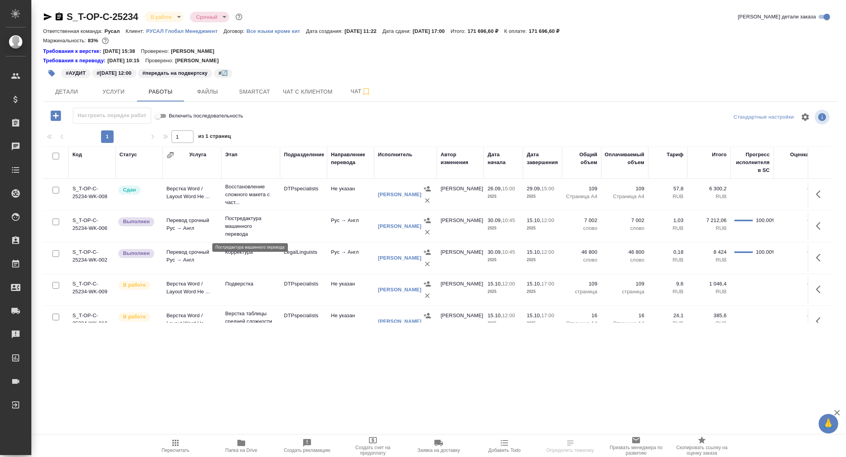
scroll to position [45, 0]
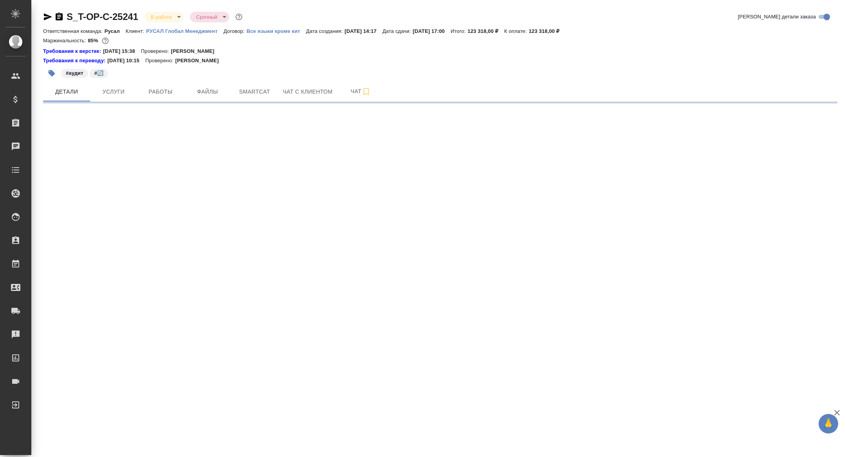
select select "RU"
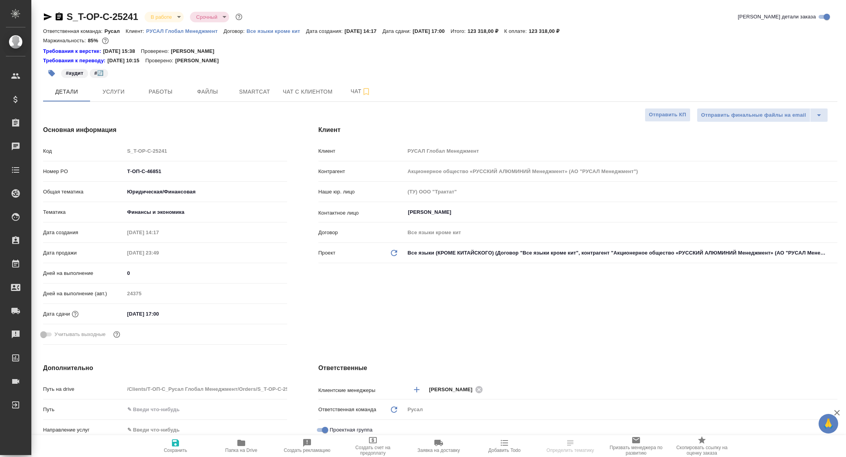
type textarea "x"
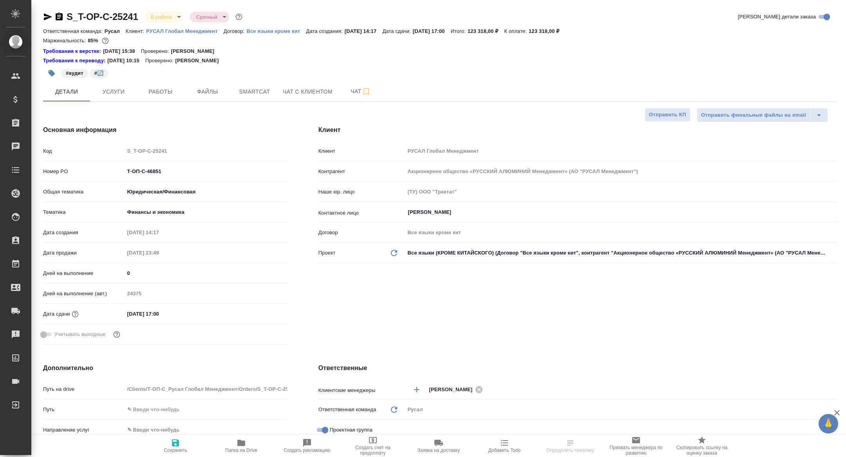
type textarea "x"
click at [344, 87] on span "Чат" at bounding box center [361, 92] width 38 height 10
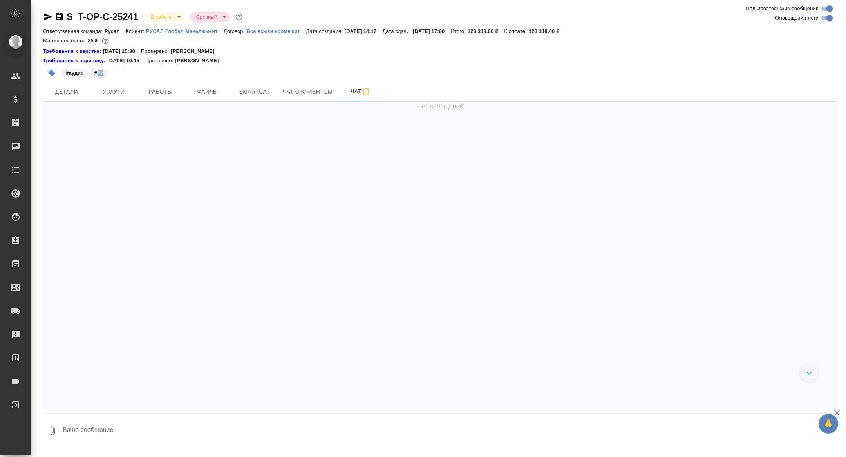
scroll to position [7580, 0]
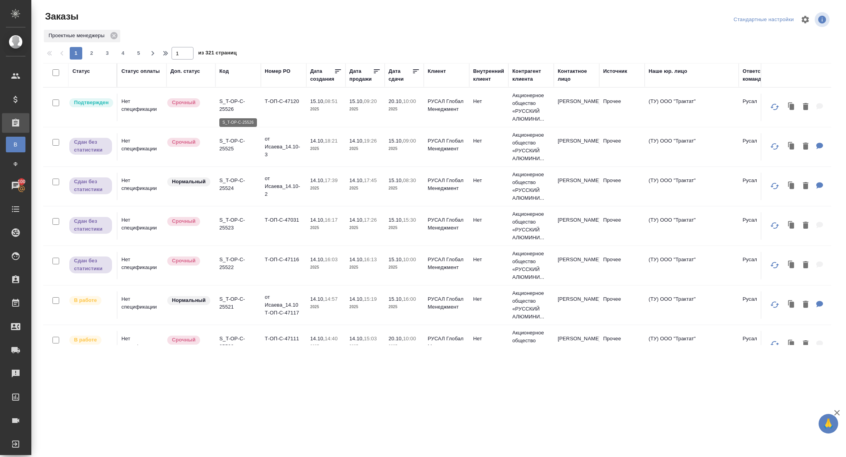
click at [232, 103] on p "S_T-OP-C-25526" at bounding box center [238, 106] width 38 height 16
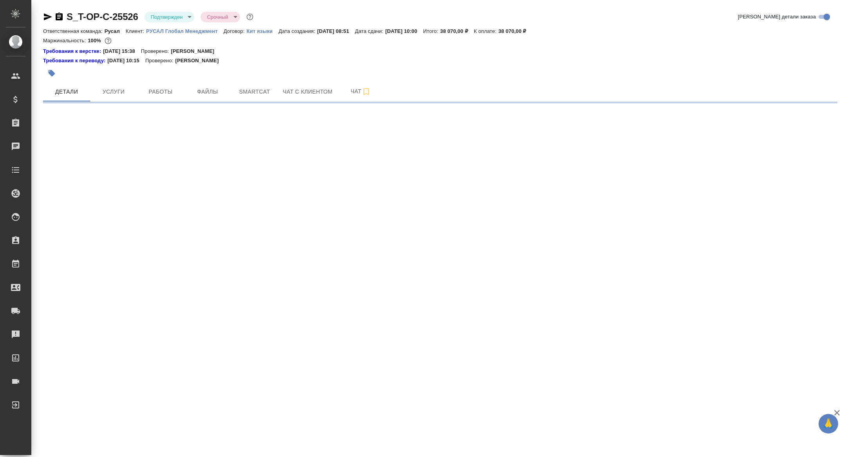
select select "RU"
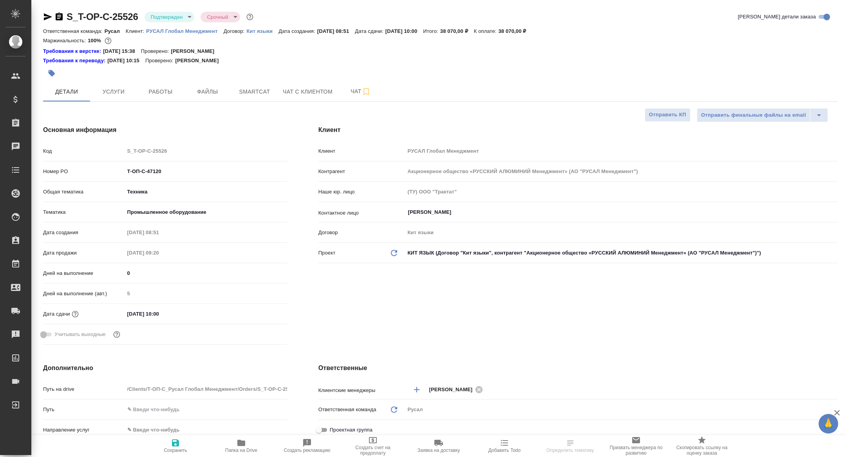
type textarea "x"
click at [159, 97] on button "Работы" at bounding box center [160, 92] width 47 height 20
